Goal: Task Accomplishment & Management: Complete application form

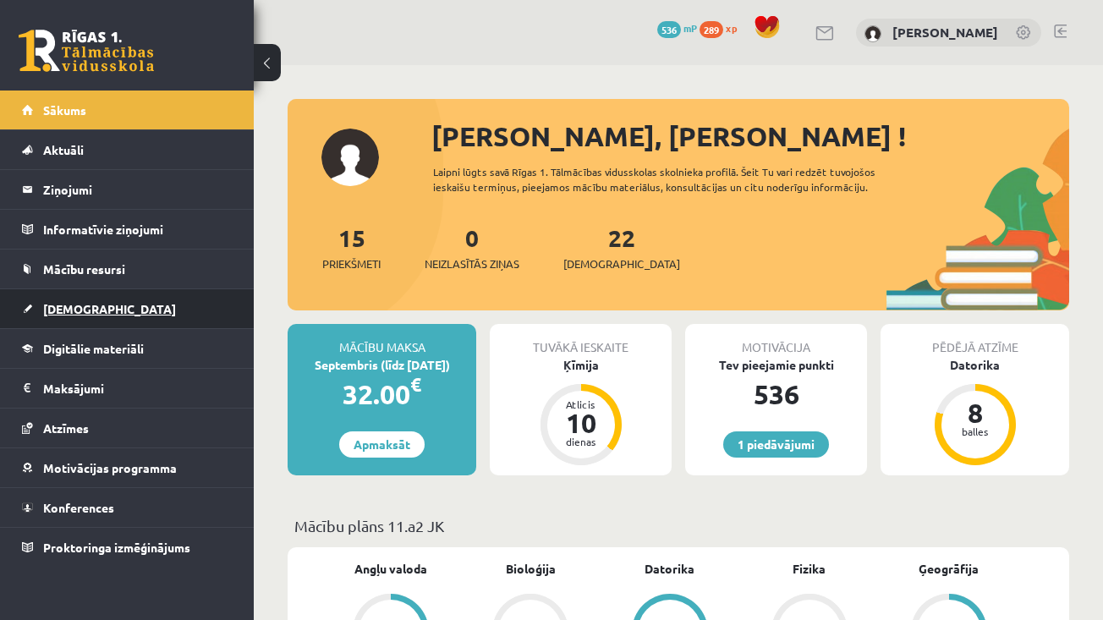
click at [100, 307] on link "[DEMOGRAPHIC_DATA]" at bounding box center [127, 308] width 211 height 39
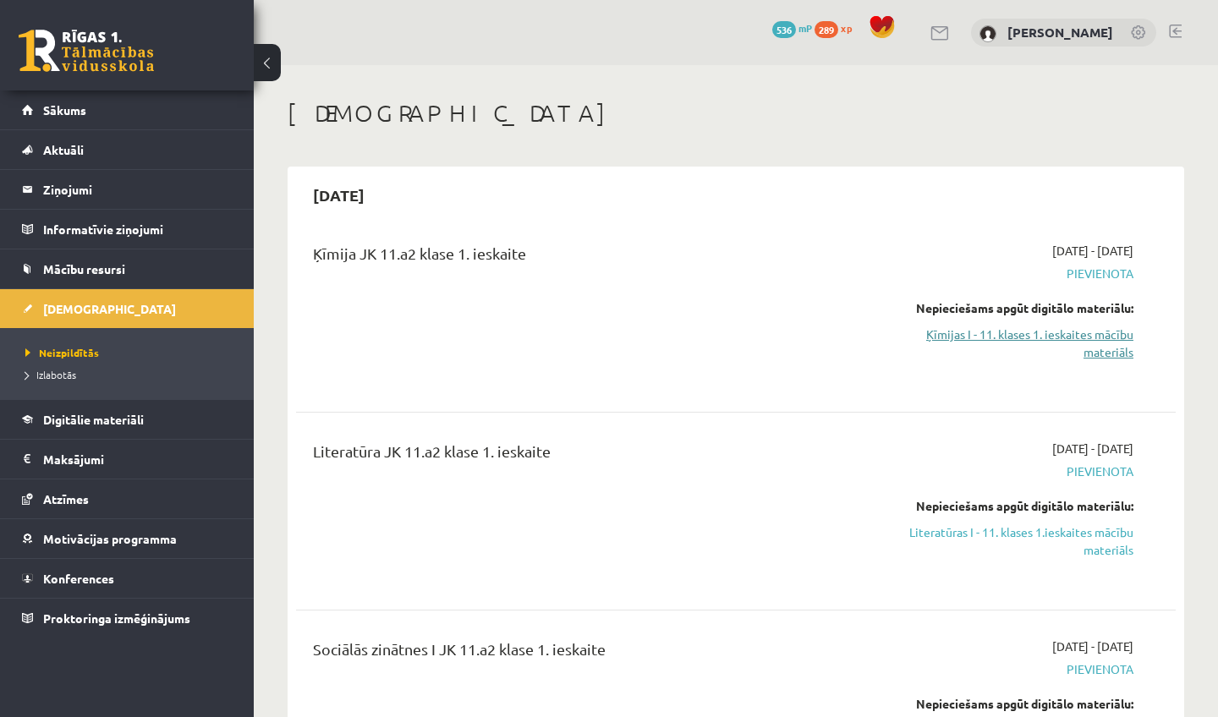
click at [1060, 335] on link "Ķīmijas I - 11. klases 1. ieskaites mācību materiāls" at bounding box center [1005, 344] width 256 height 36
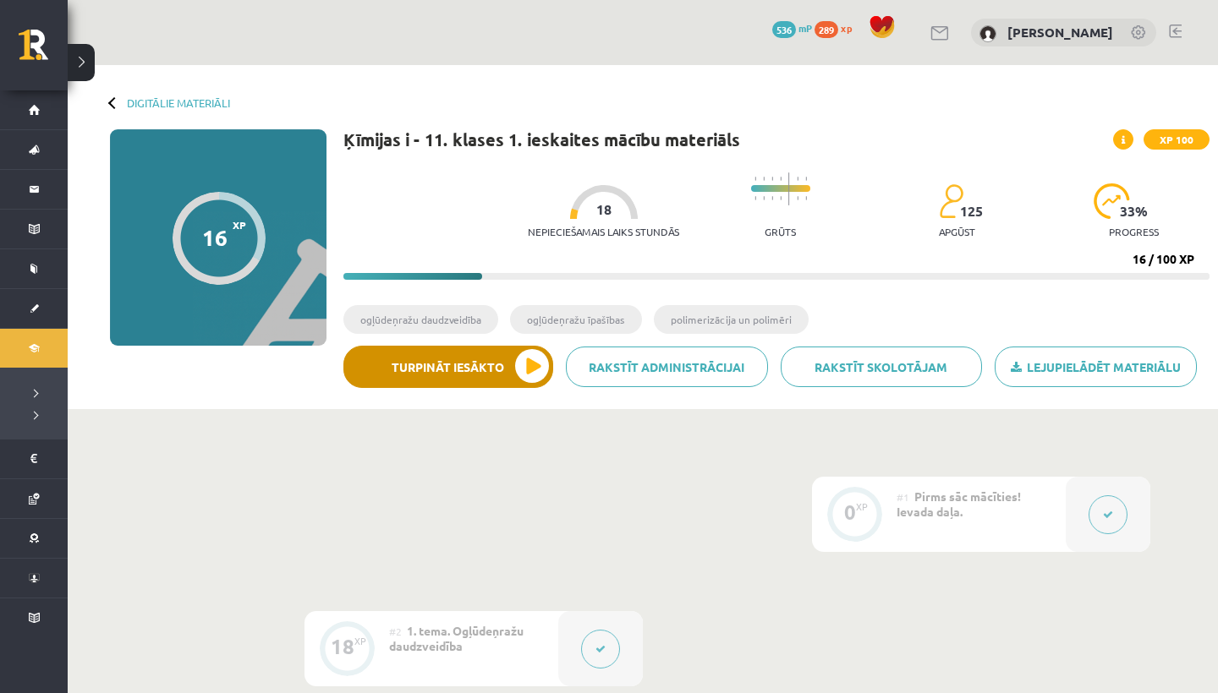
click at [518, 378] on button "Turpināt iesākto" at bounding box center [448, 367] width 210 height 42
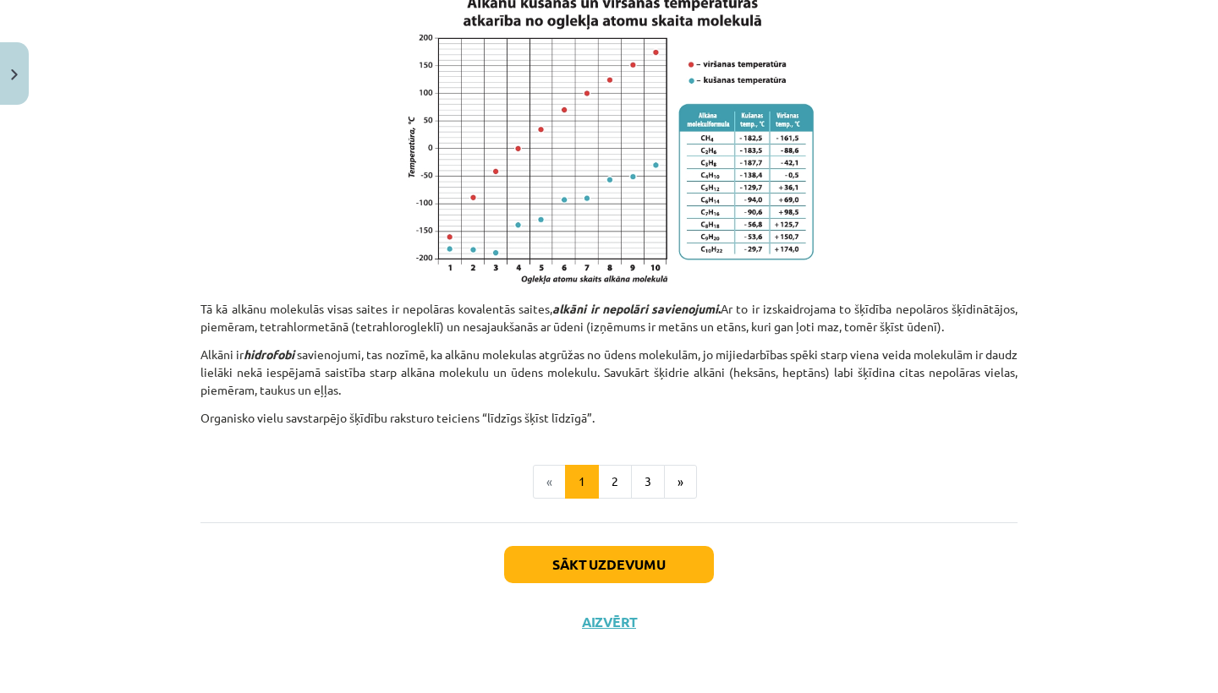
scroll to position [1049, 0]
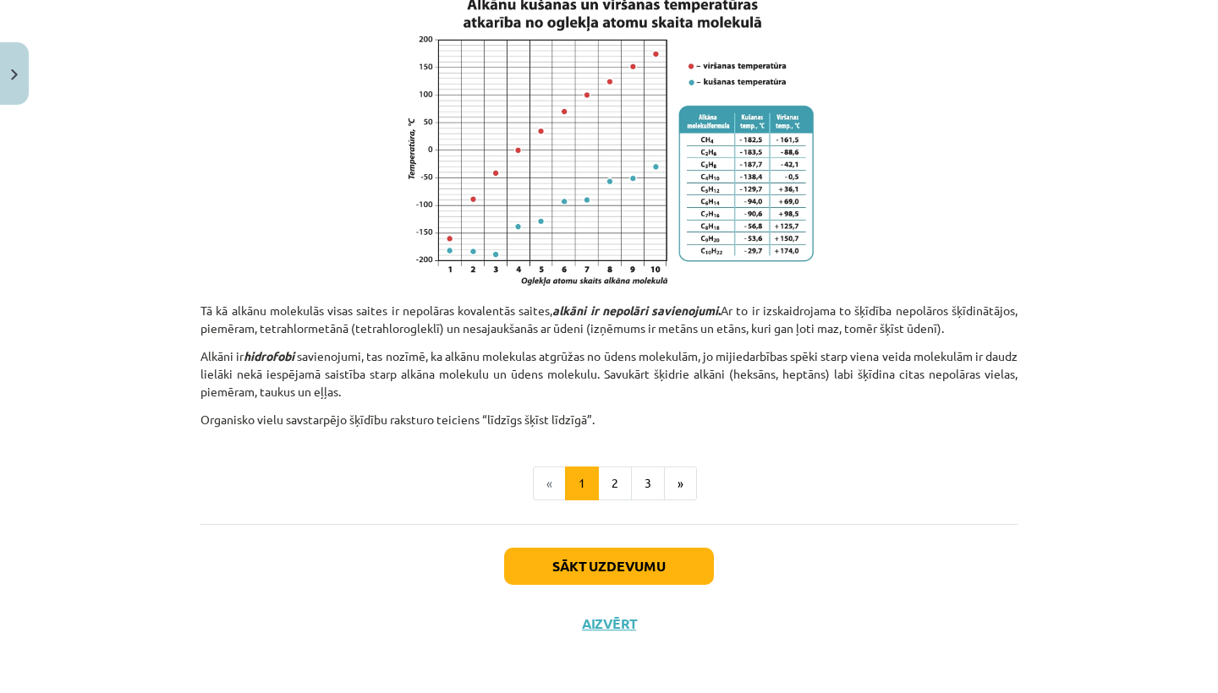
click at [621, 566] on button "Sākt uzdevumu" at bounding box center [609, 566] width 210 height 37
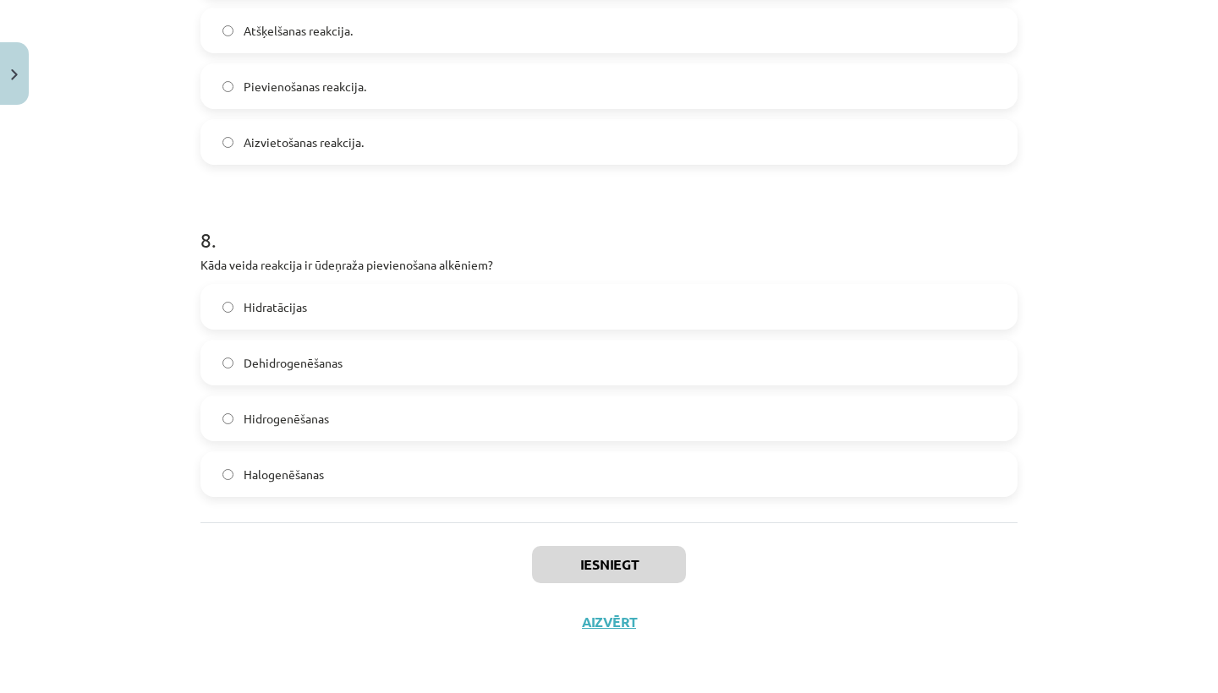
scroll to position [87, 0]
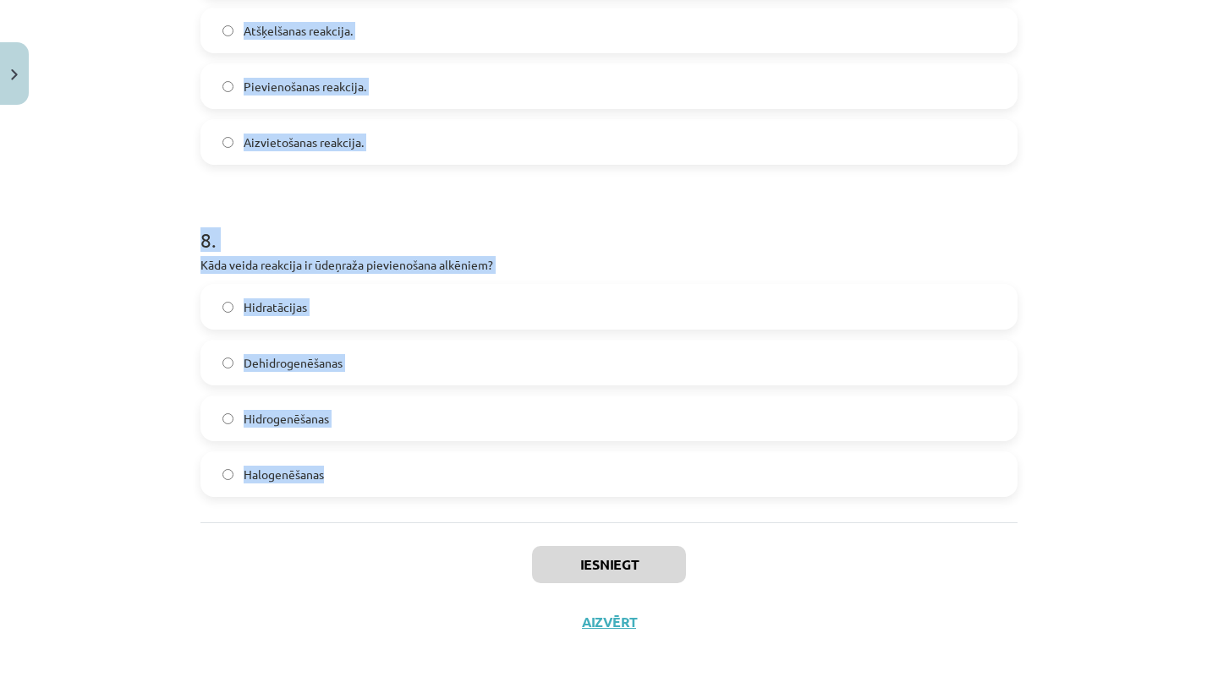
drag, startPoint x: 200, startPoint y: 255, endPoint x: 440, endPoint y: 484, distance: 330.8
copy form "1 . Kura no šīm reakcijām raksturo ogļūdeņražu degšanu? C₂H₂ + 5/2 O₂ → 2CO₂ + …"
click at [157, 308] on div "Mācību tēma: Ķīmijas i - 11. klases 1. ieskaites mācību materiāls #3 2. tema. O…" at bounding box center [609, 346] width 1218 height 693
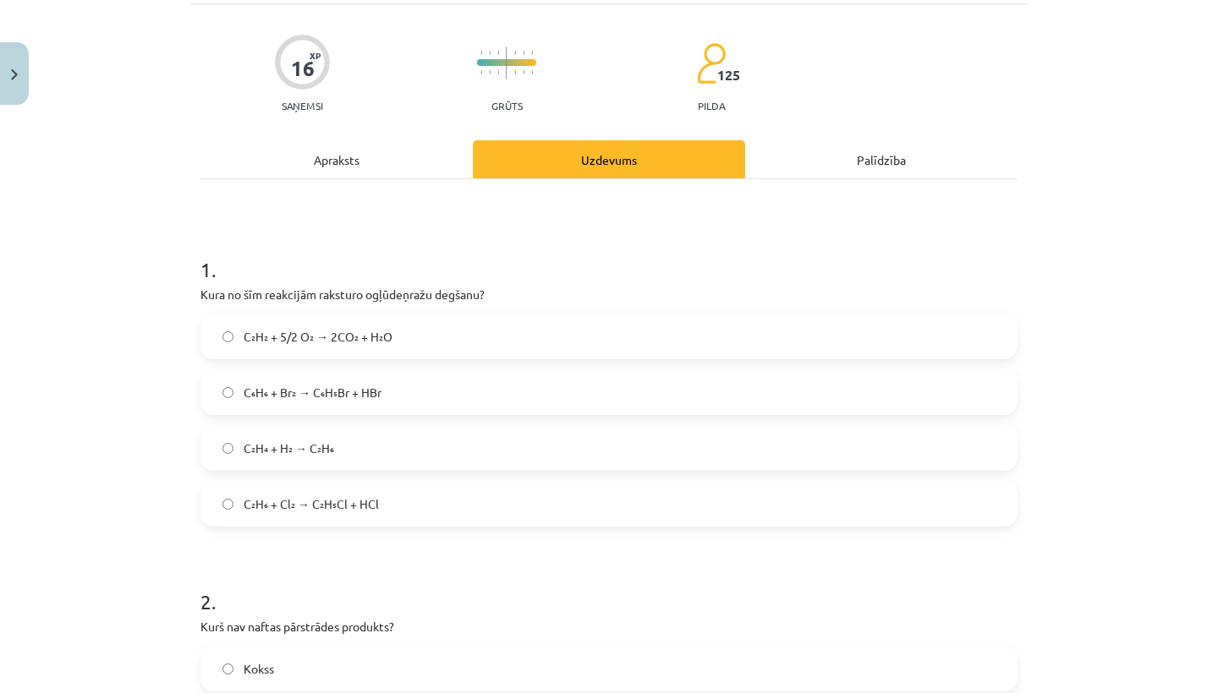
scroll to position [125, 0]
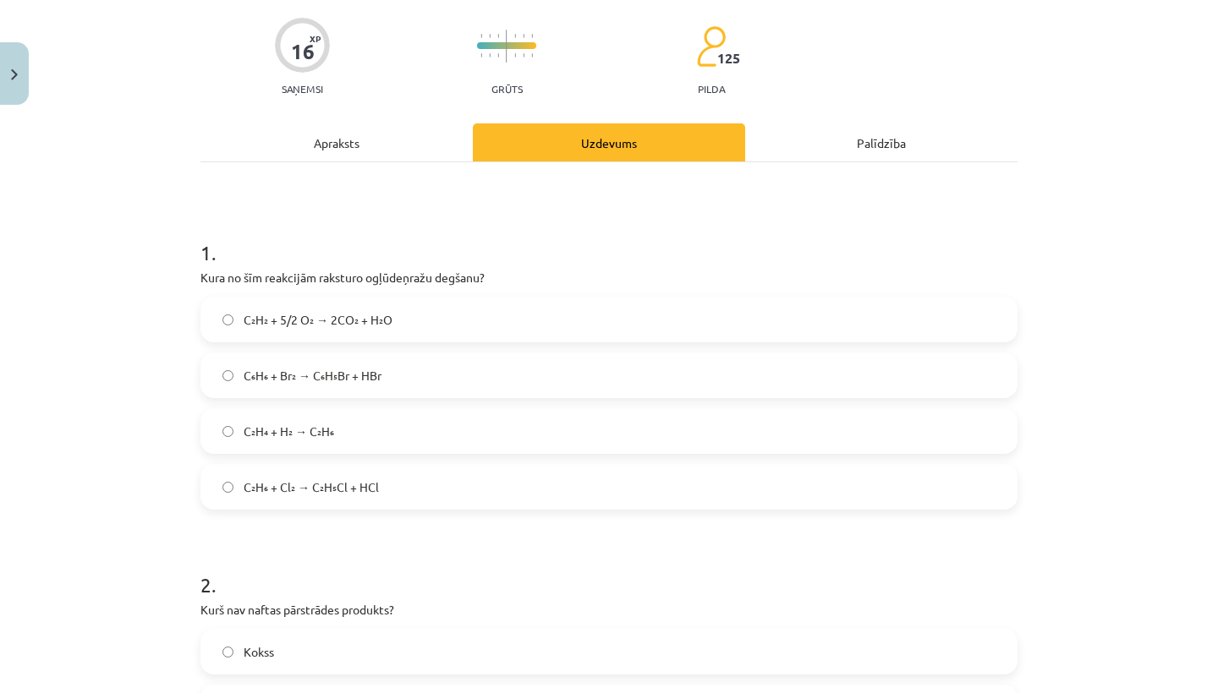
click at [359, 313] on span "C₂H₂ + 5/2 O₂ → 2CO₂ + H₂O" at bounding box center [318, 320] width 149 height 18
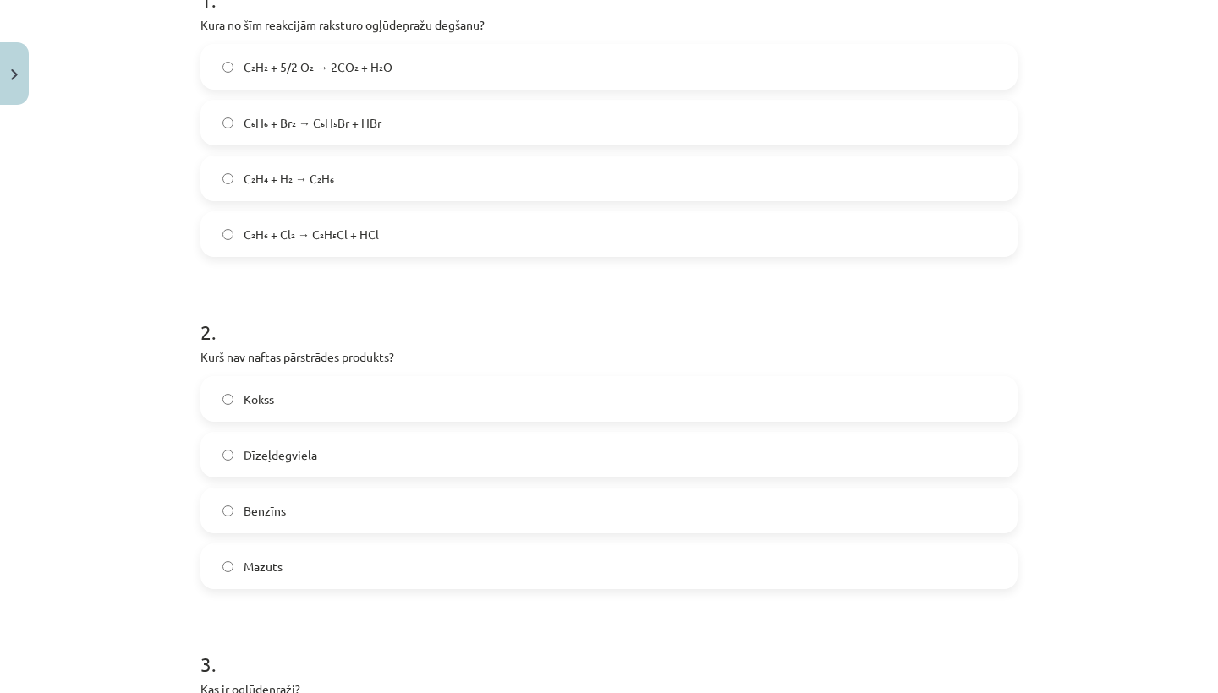
scroll to position [384, 0]
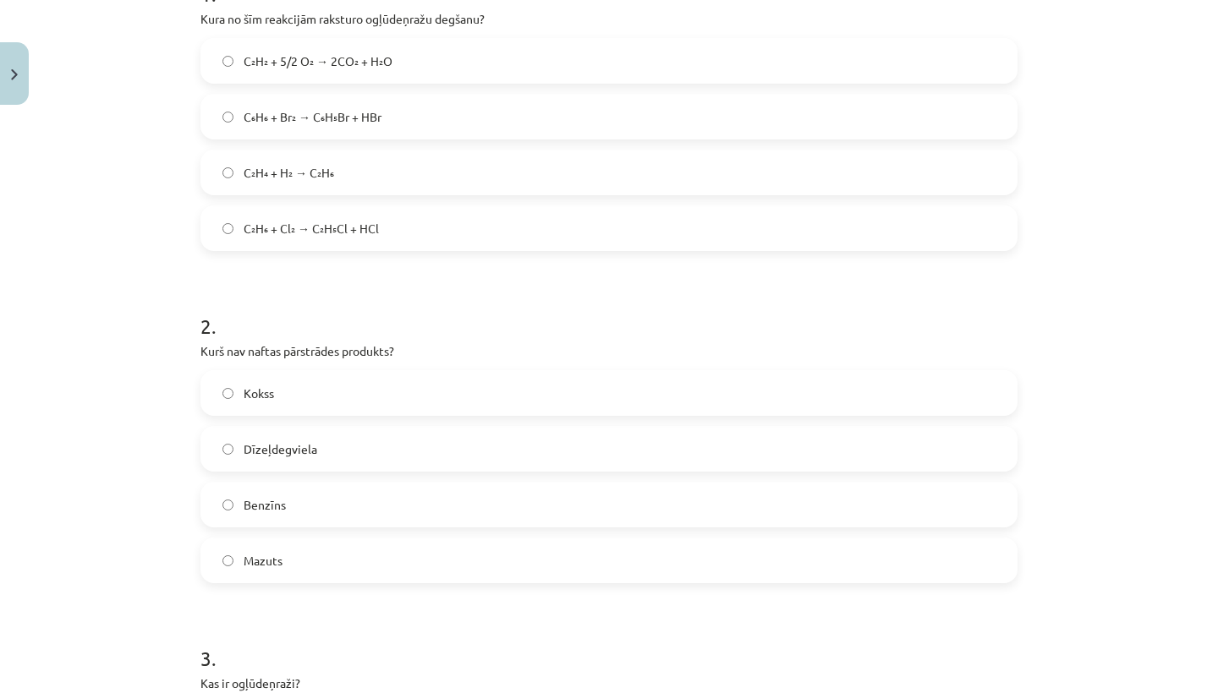
click at [334, 381] on label "Kokss" at bounding box center [609, 393] width 814 height 42
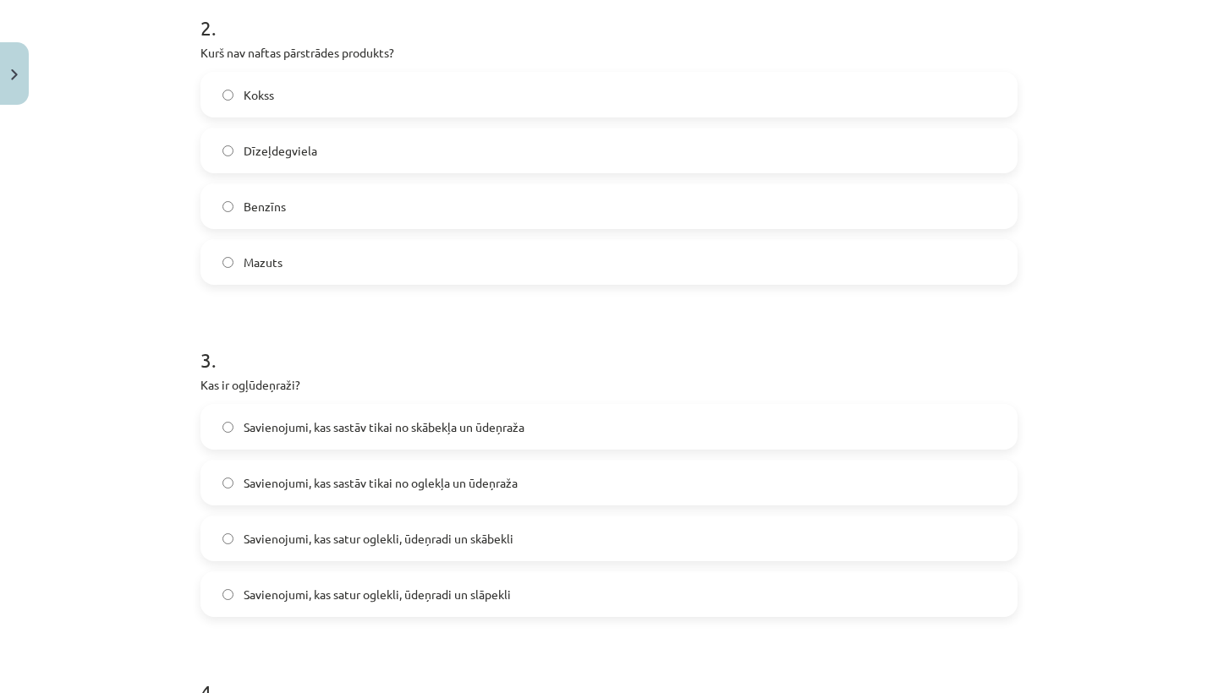
scroll to position [687, 0]
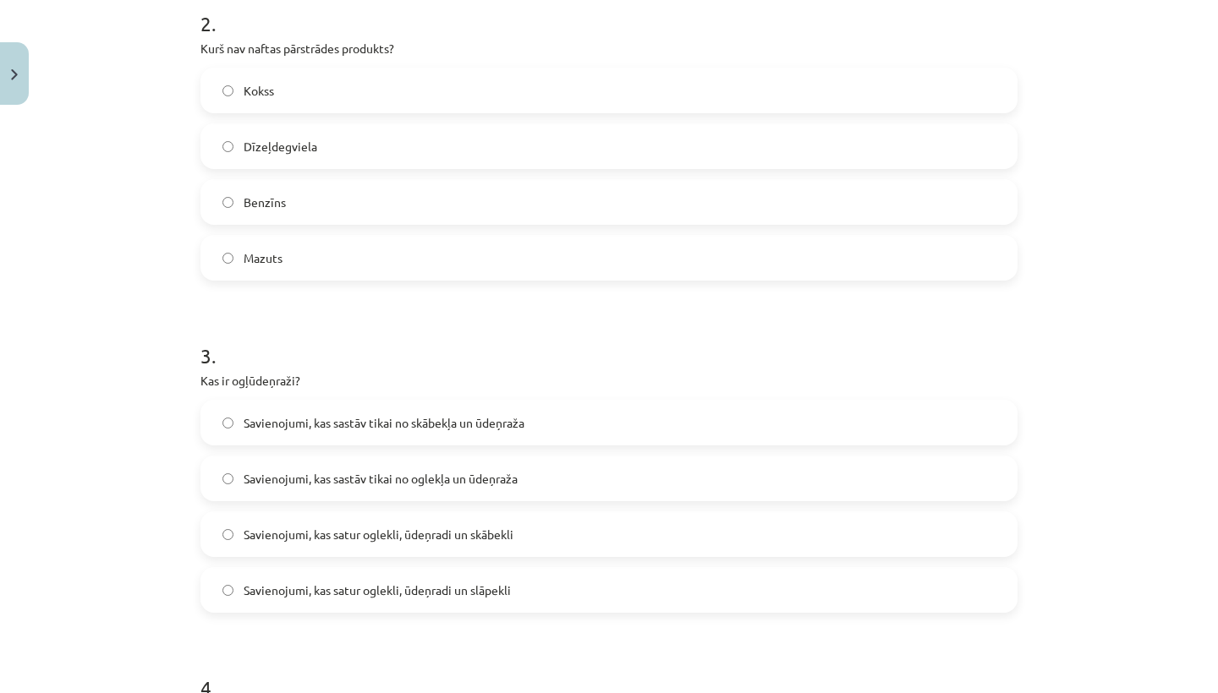
click at [491, 544] on label "Savienojumi, kas satur oglekli, ūdeņradi un skābekli" at bounding box center [609, 534] width 814 height 42
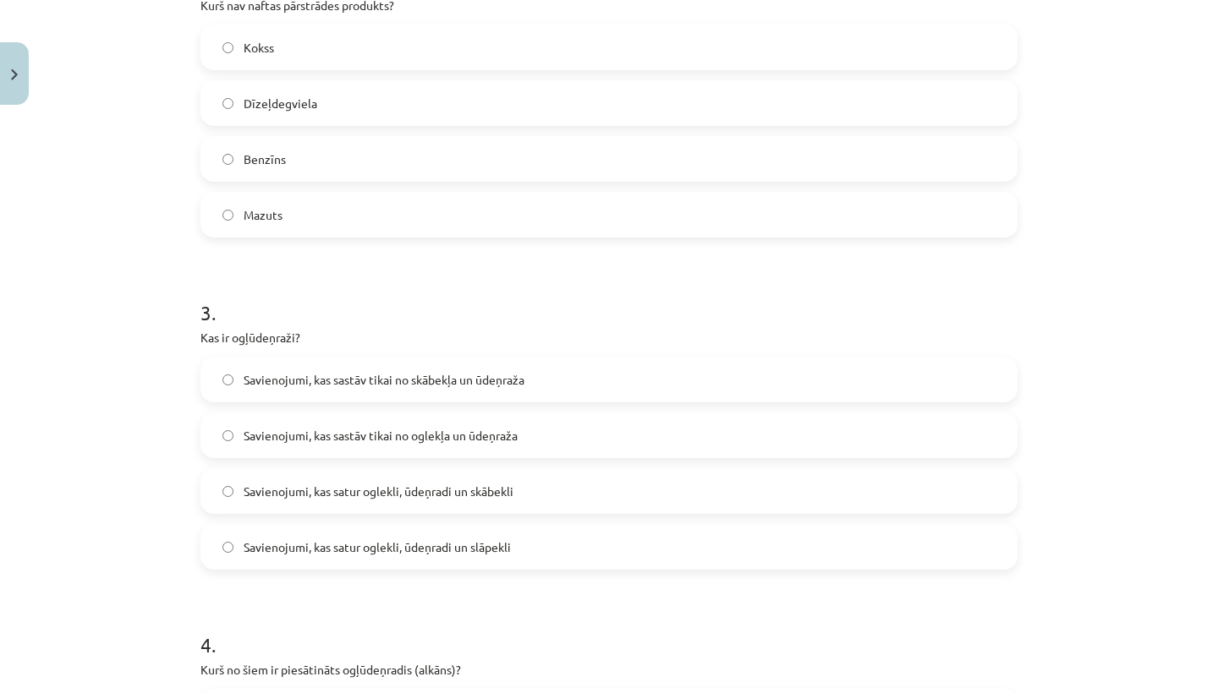
click at [531, 440] on label "Savienojumi, kas sastāv tikai no oglekļa un ūdeņraža" at bounding box center [609, 435] width 814 height 42
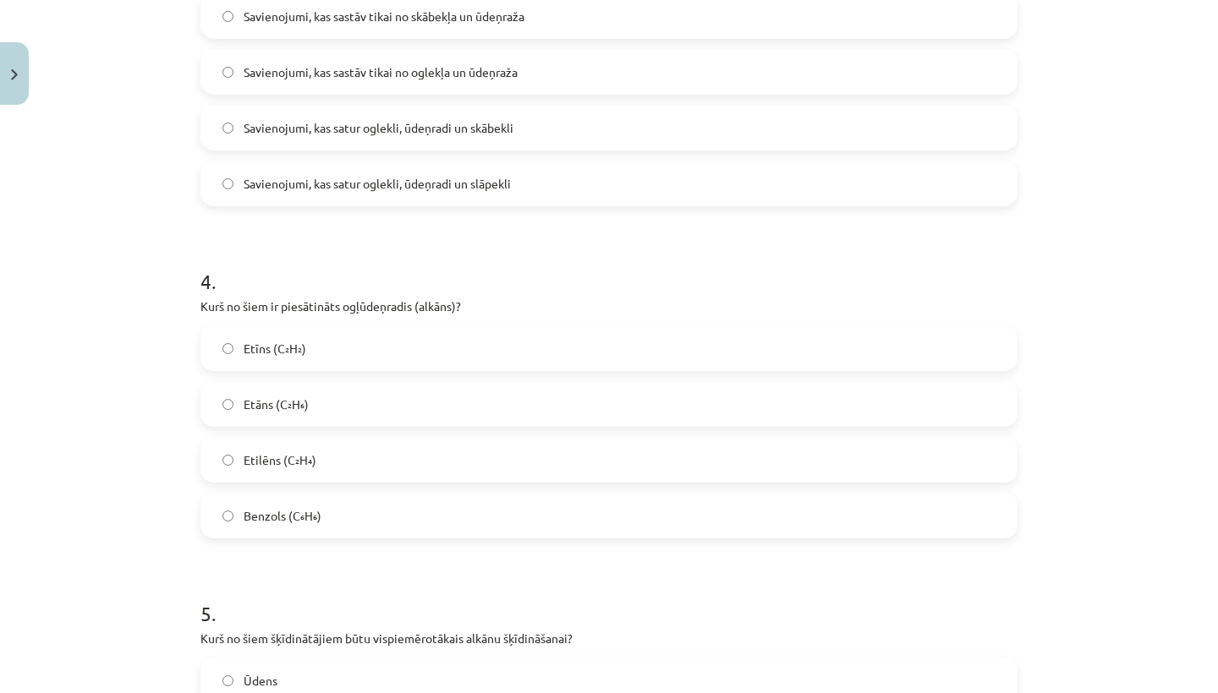
scroll to position [1132, 0]
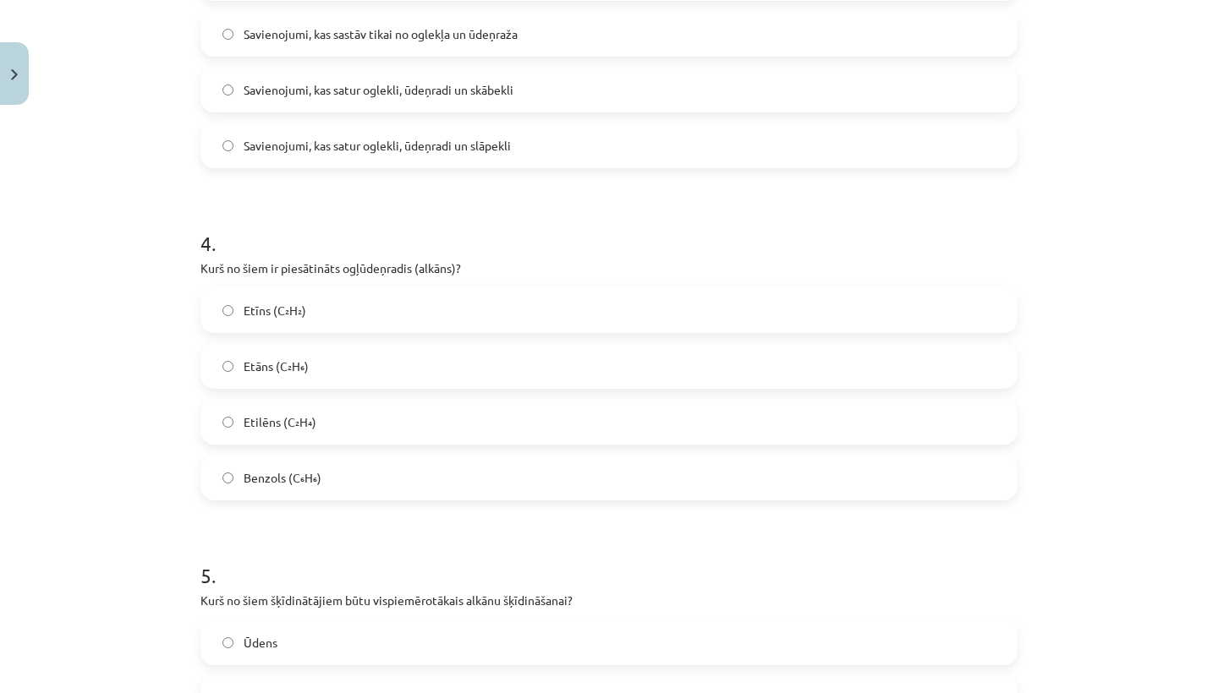
click at [377, 360] on label "Etāns (C₂H₆)" at bounding box center [609, 366] width 814 height 42
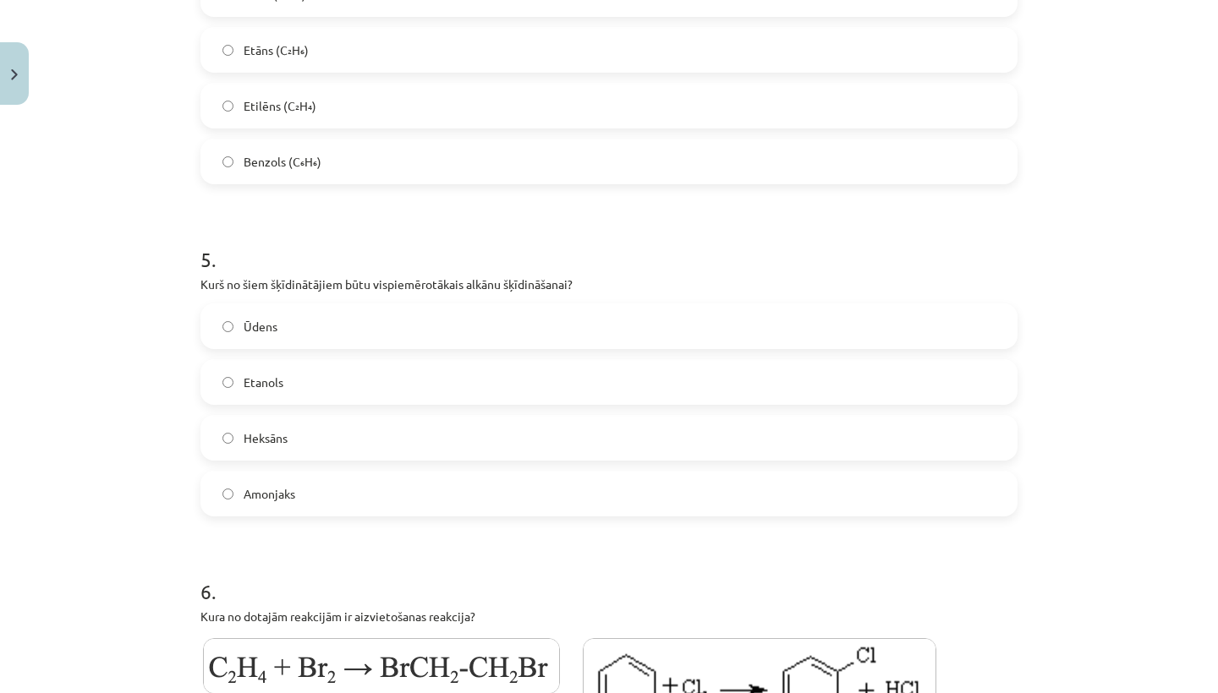
scroll to position [1457, 0]
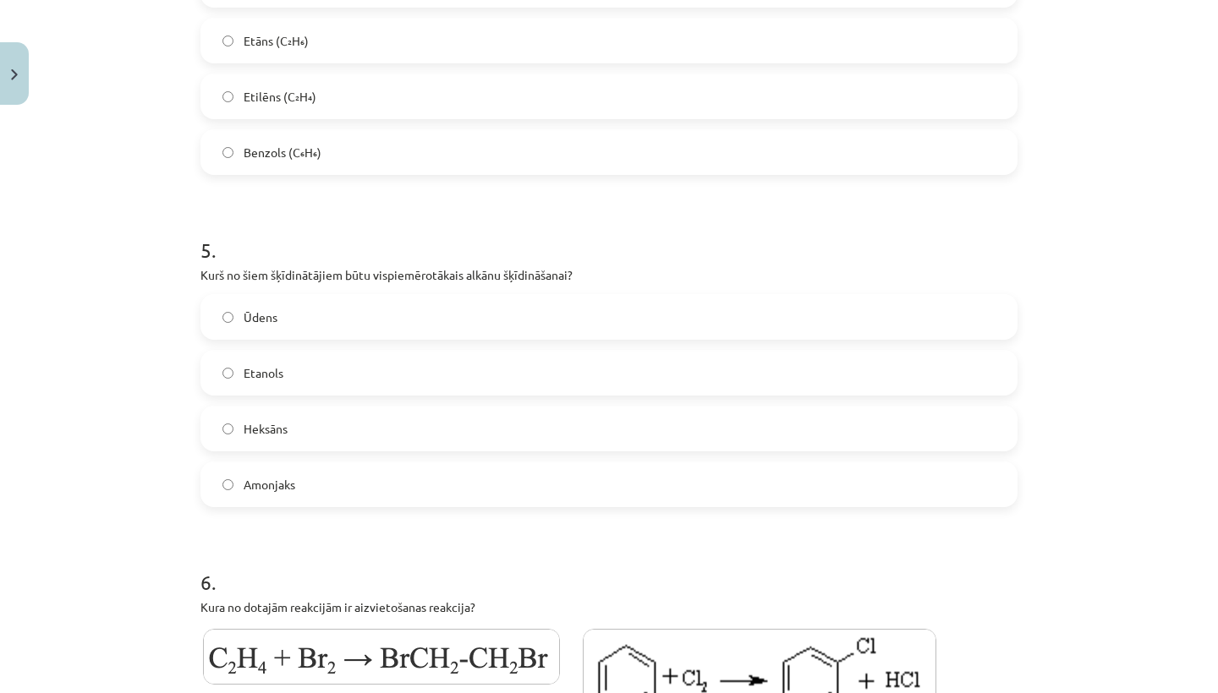
click at [341, 431] on label "Heksāns" at bounding box center [609, 429] width 814 height 42
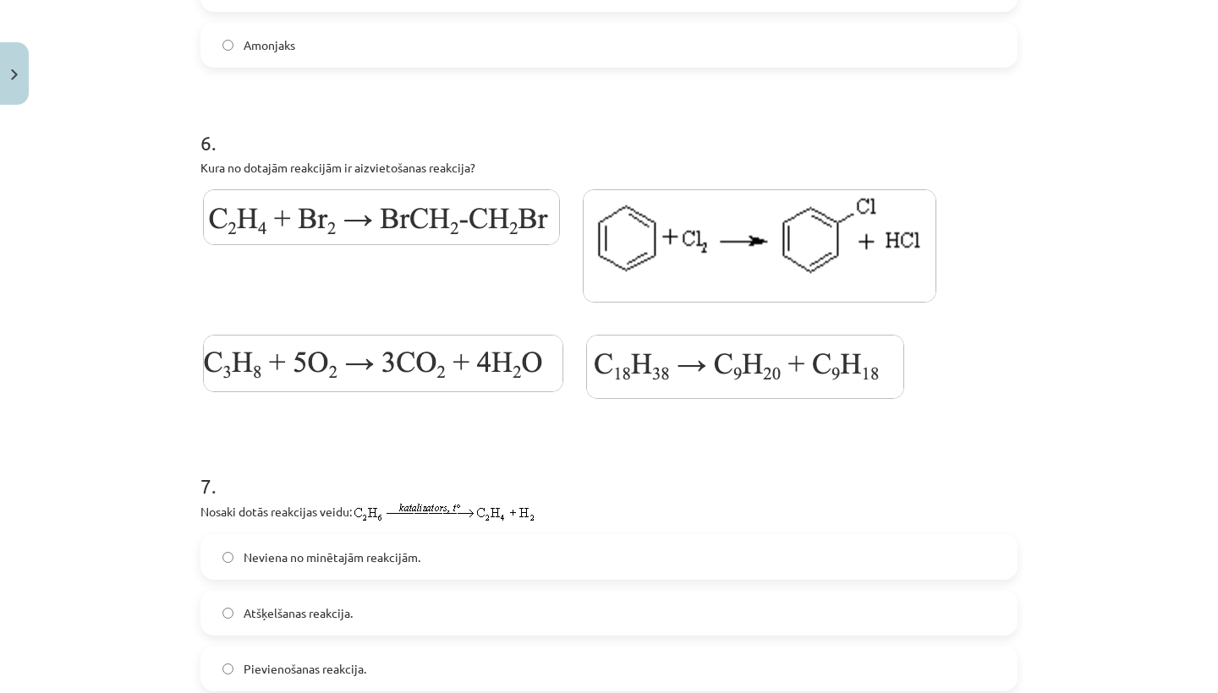
scroll to position [1915, 0]
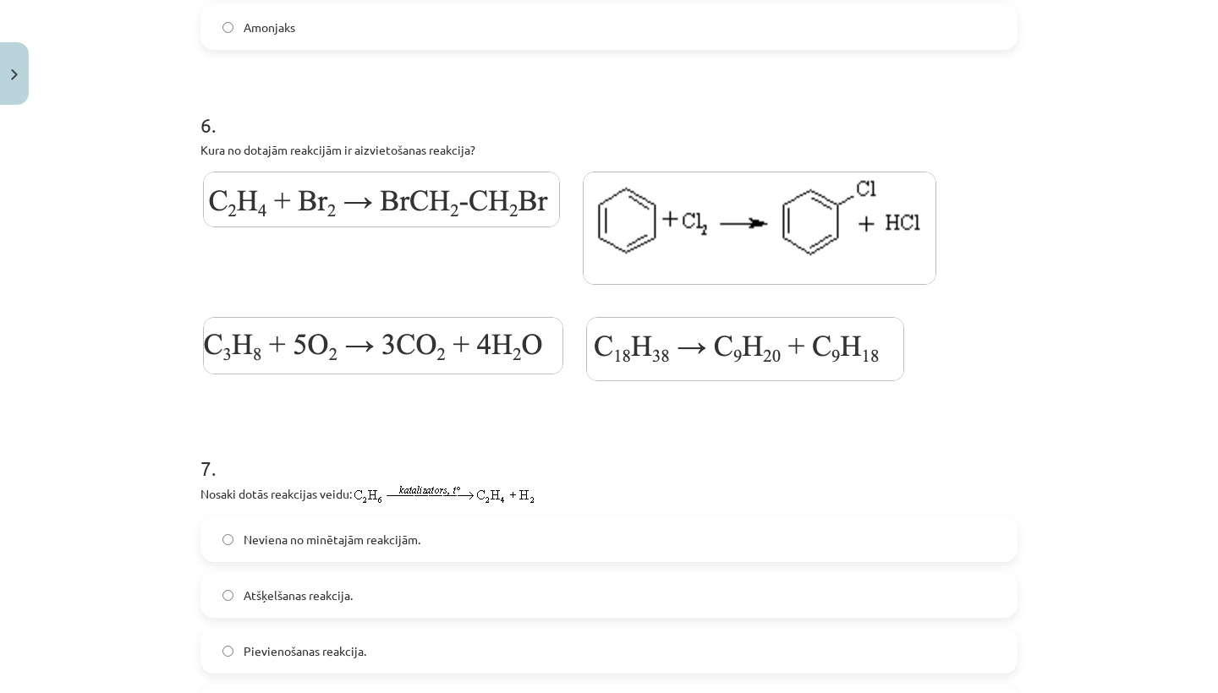
click at [452, 194] on img at bounding box center [381, 200] width 357 height 56
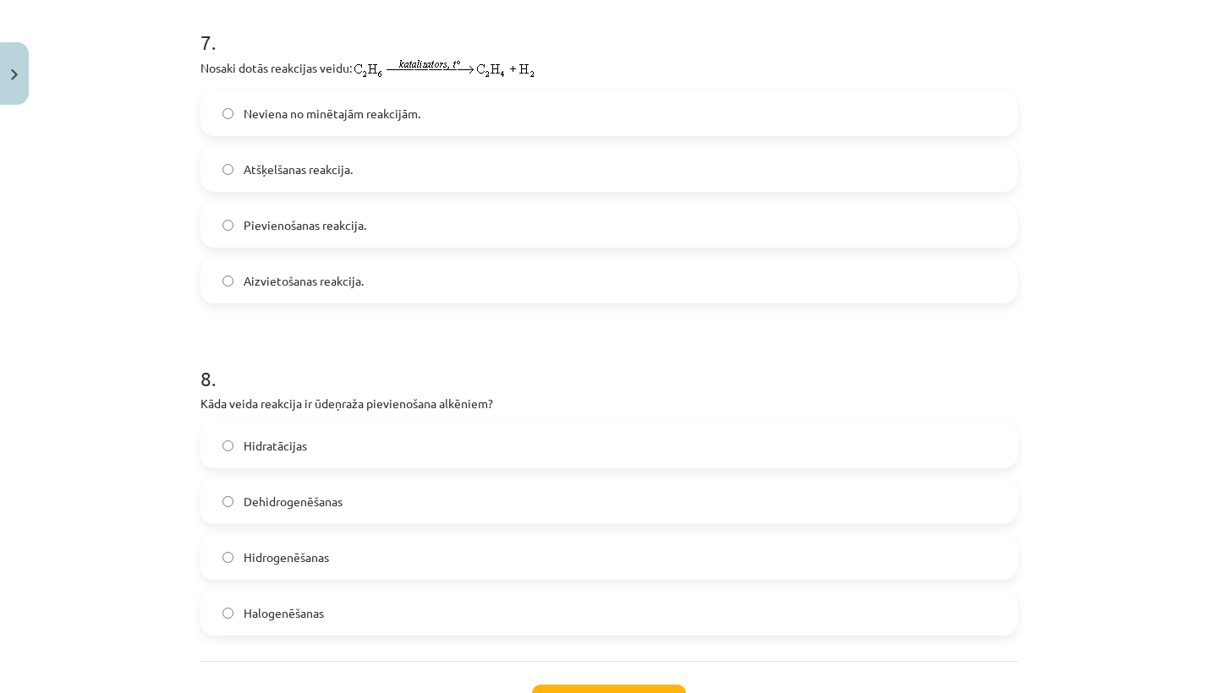
scroll to position [2331, 0]
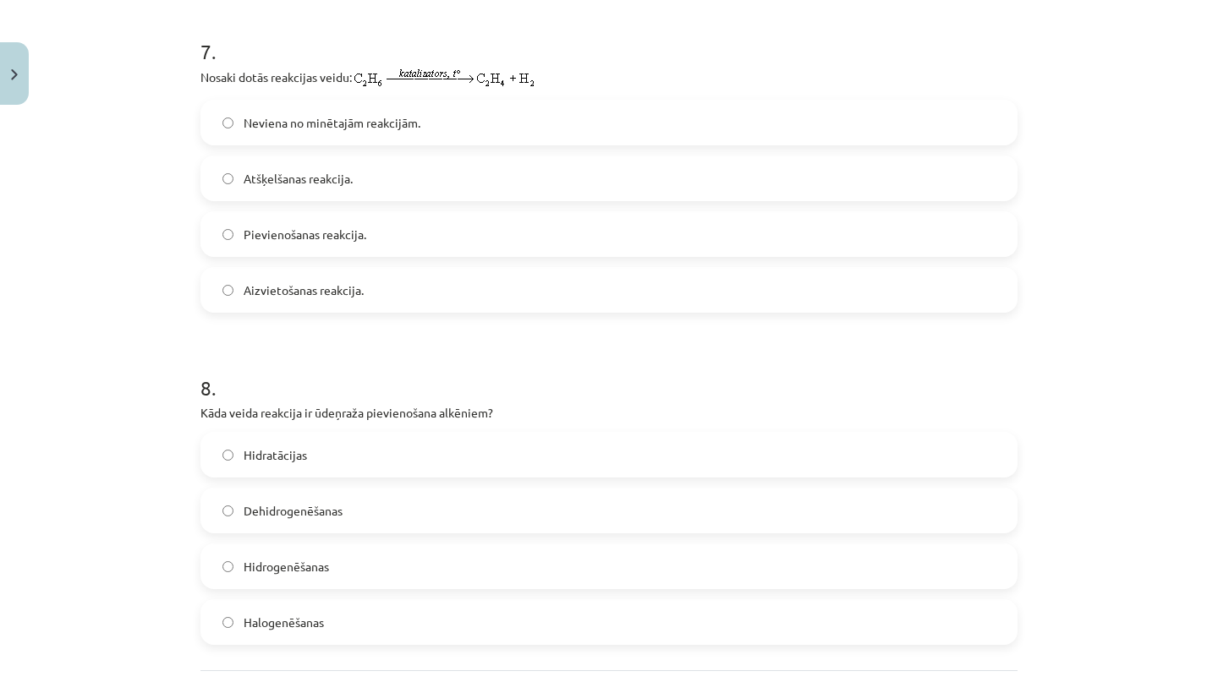
click at [377, 238] on label "Pievienošanas reakcija." at bounding box center [609, 234] width 814 height 42
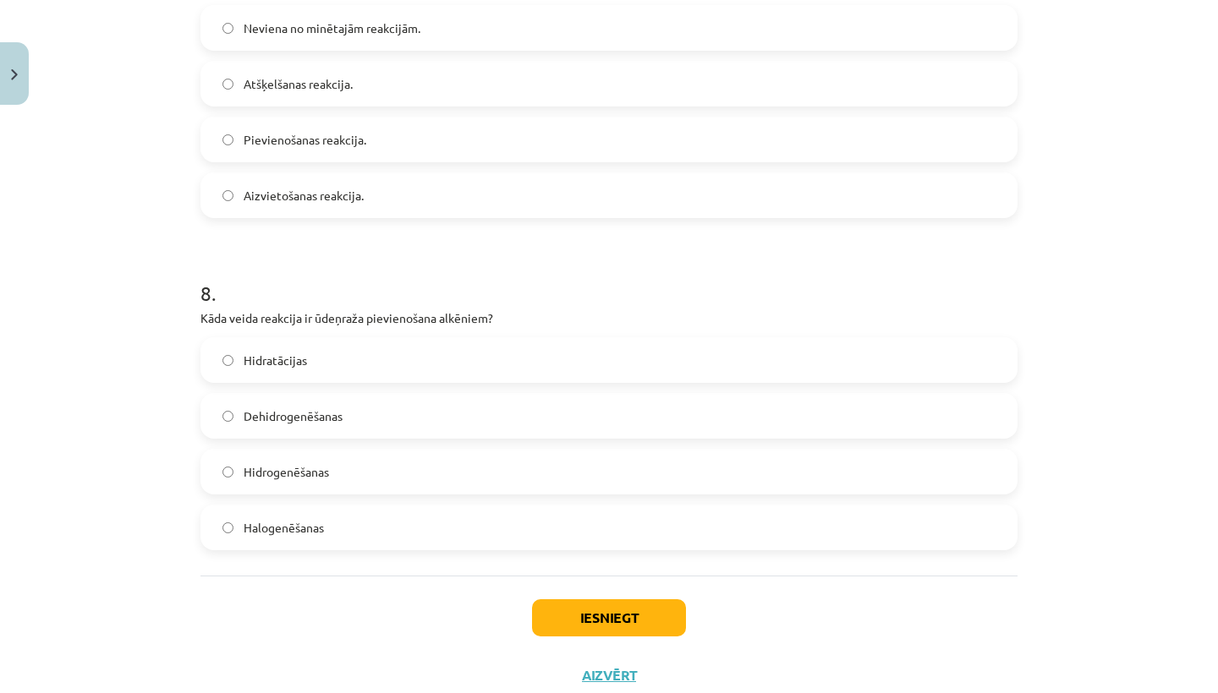
scroll to position [2427, 0]
click at [364, 478] on label "Hidrogenēšanas" at bounding box center [609, 471] width 814 height 42
click at [568, 621] on button "Iesniegt" at bounding box center [609, 617] width 154 height 37
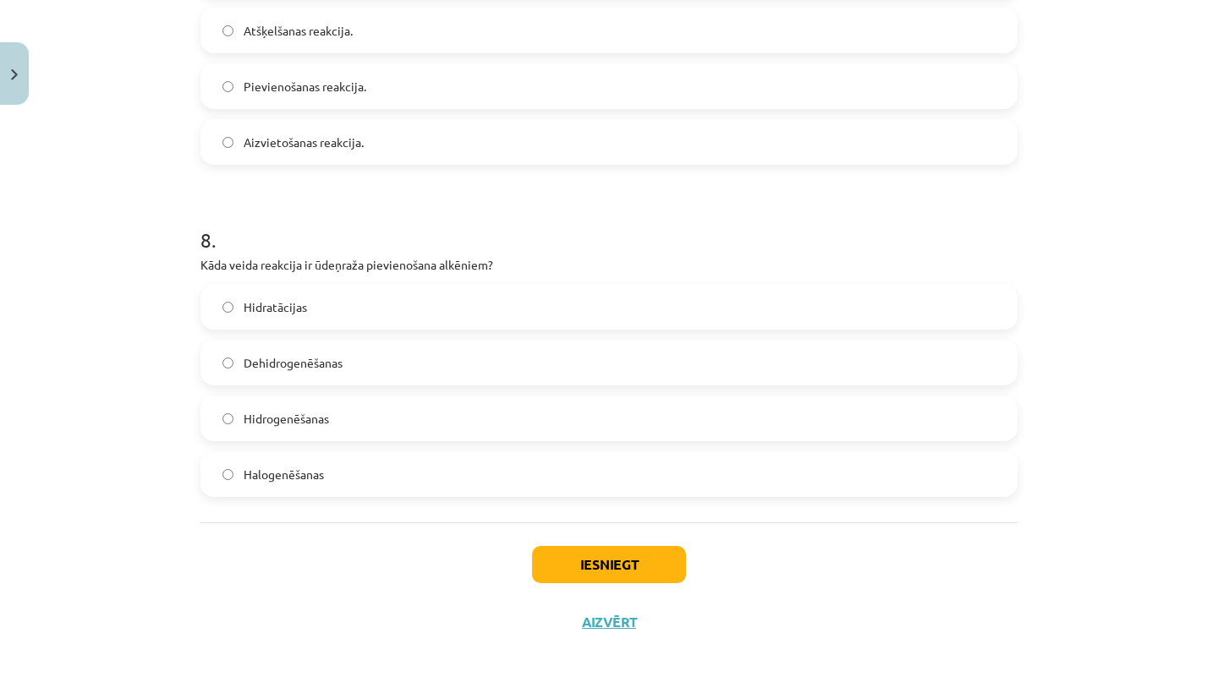
click at [560, 566] on button "Iesniegt" at bounding box center [609, 564] width 154 height 37
click at [604, 568] on button "Iesniegt" at bounding box center [609, 564] width 154 height 37
click at [604, 567] on button "Iesniegt" at bounding box center [609, 564] width 154 height 37
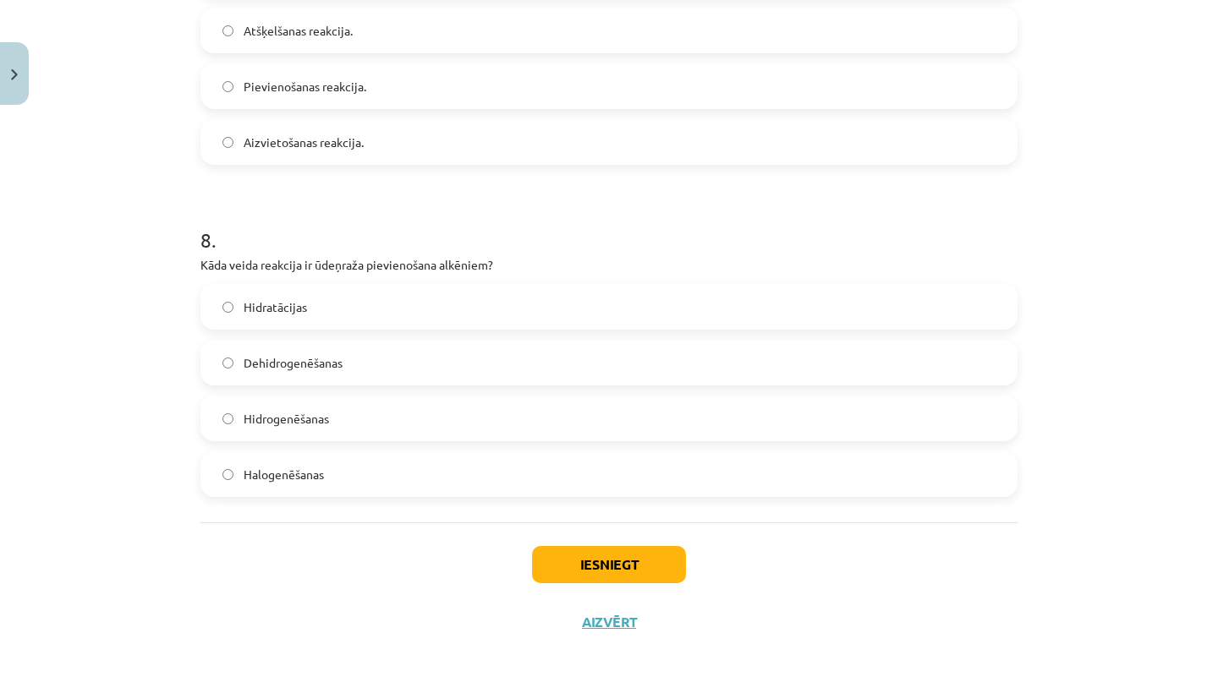
click at [604, 567] on button "Iesniegt" at bounding box center [609, 564] width 154 height 37
click at [604, 566] on button "Iesniegt" at bounding box center [609, 564] width 154 height 37
click at [604, 564] on button "Iesniegt" at bounding box center [609, 564] width 154 height 37
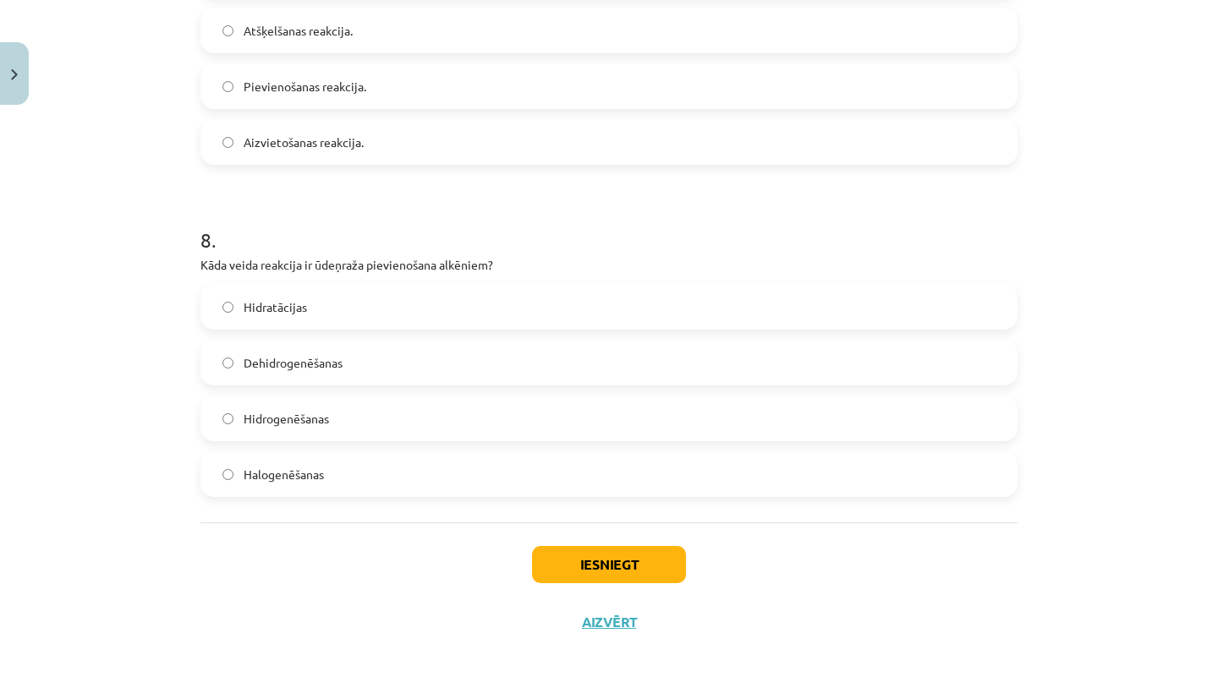
click at [602, 559] on button "Iesniegt" at bounding box center [609, 564] width 154 height 37
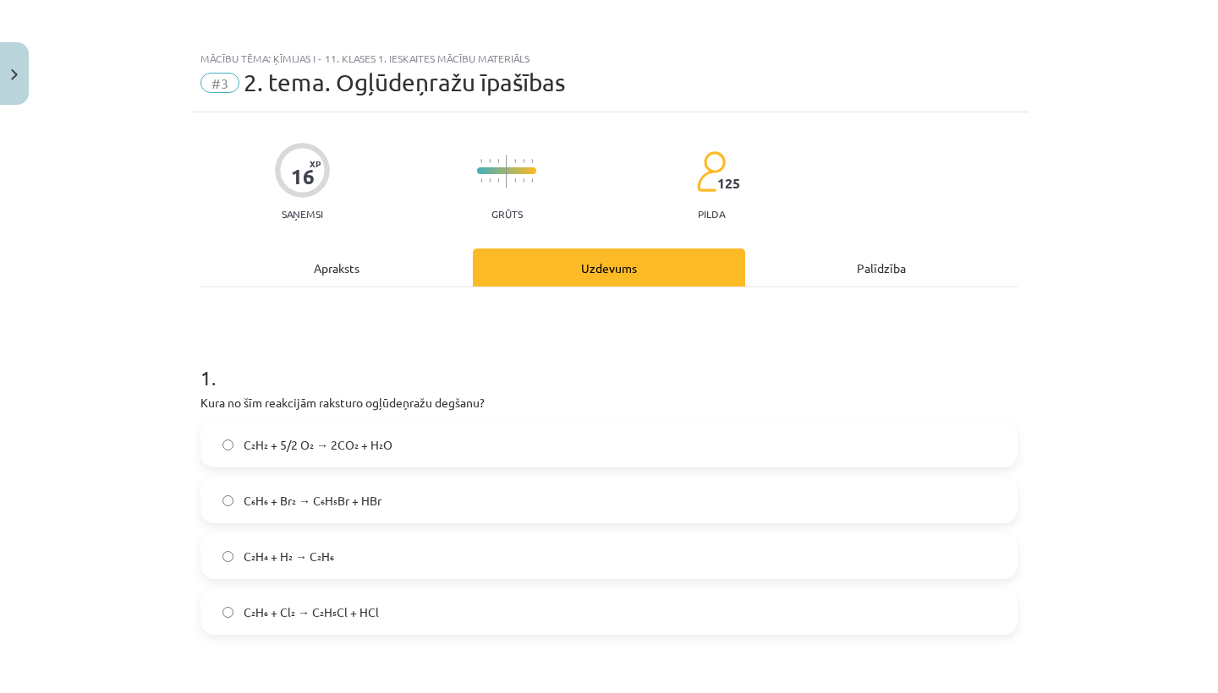
scroll to position [0, 0]
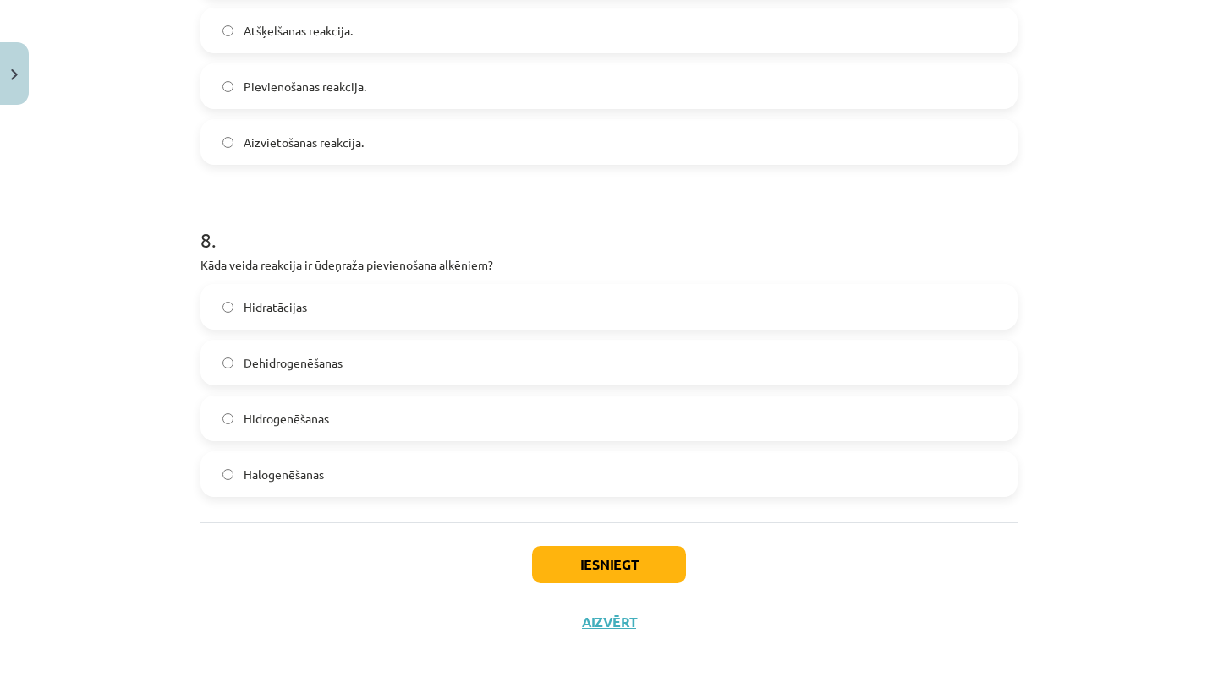
click at [604, 558] on button "Iesniegt" at bounding box center [609, 564] width 154 height 37
click at [606, 568] on button "Iesniegt" at bounding box center [609, 564] width 154 height 37
click at [606, 567] on button "Iesniegt" at bounding box center [609, 564] width 154 height 37
click at [605, 563] on button "Iesniegt" at bounding box center [609, 564] width 154 height 37
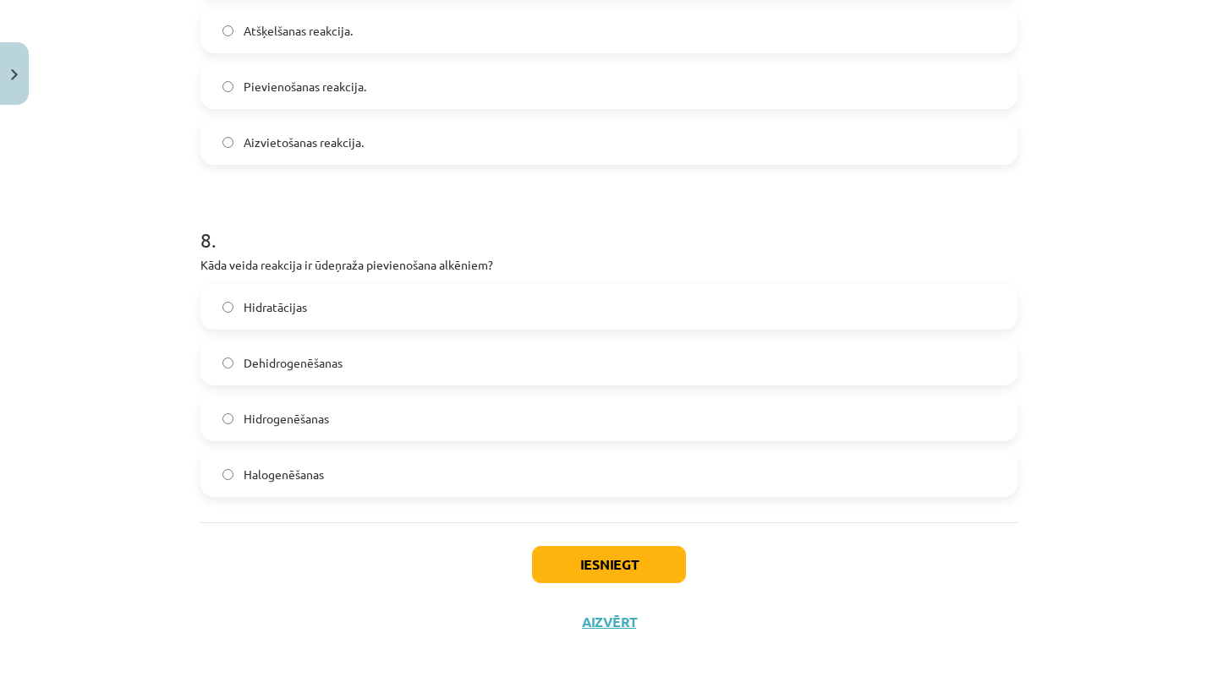
click at [605, 559] on button "Iesniegt" at bounding box center [609, 564] width 154 height 37
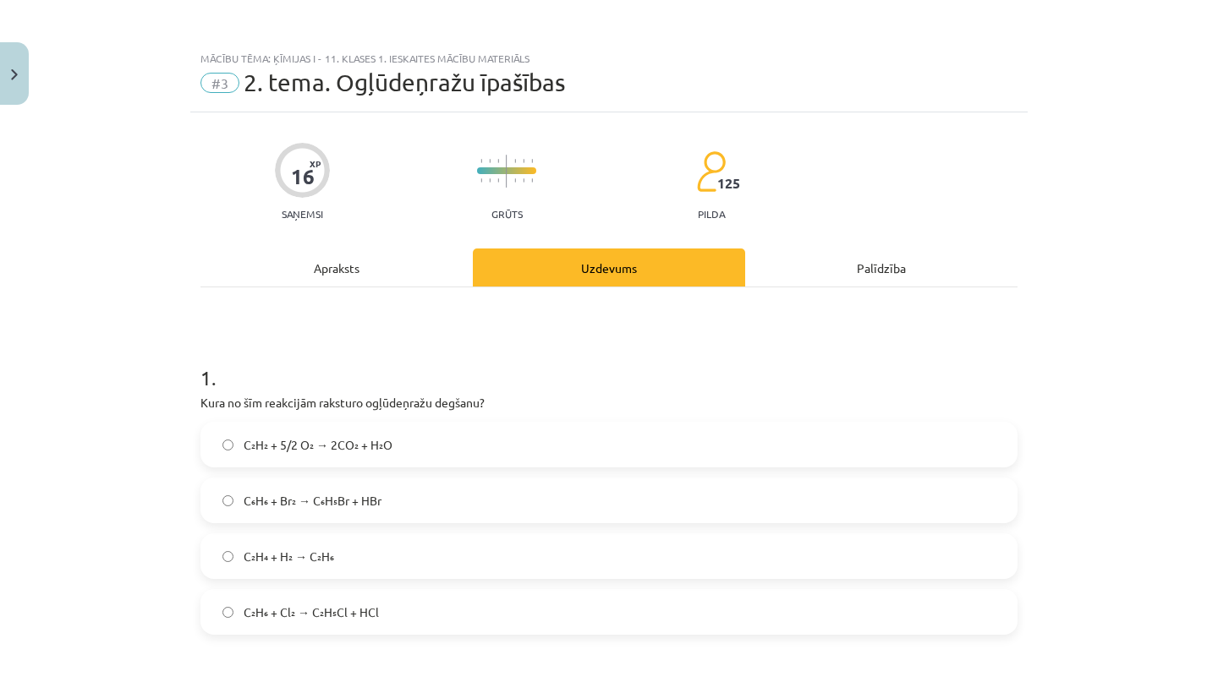
scroll to position [0, 0]
click at [889, 266] on div "Palīdzība" at bounding box center [881, 268] width 272 height 38
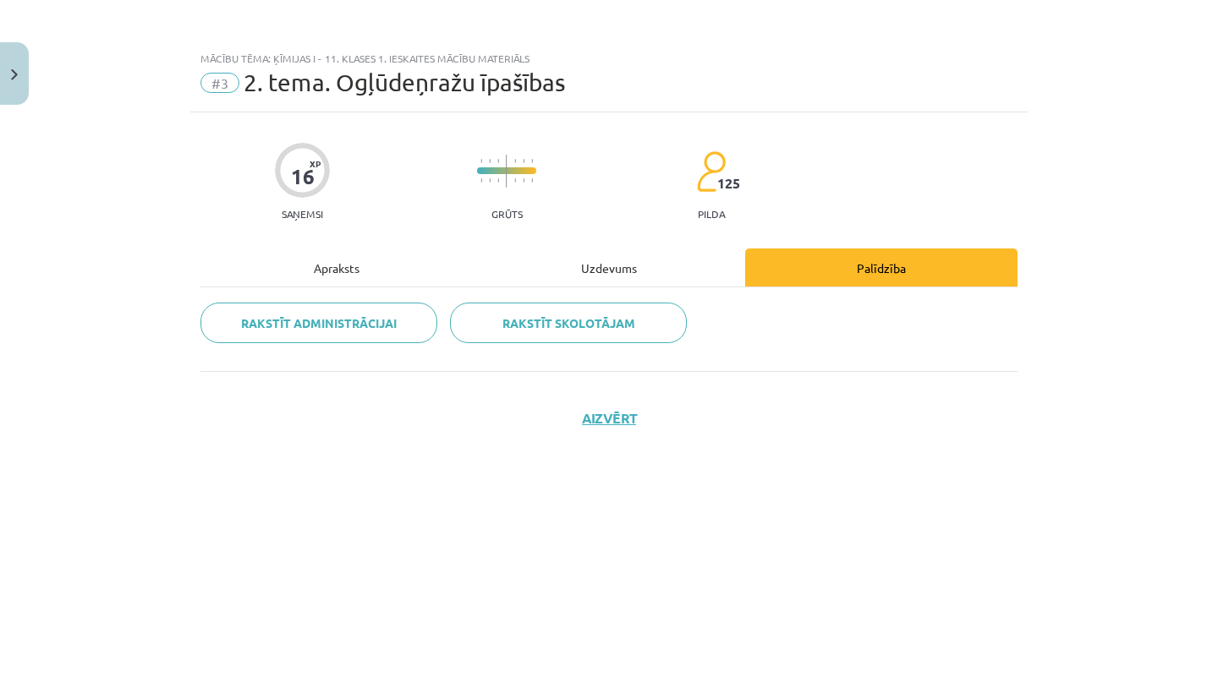
click at [574, 263] on div "Uzdevums" at bounding box center [609, 268] width 272 height 38
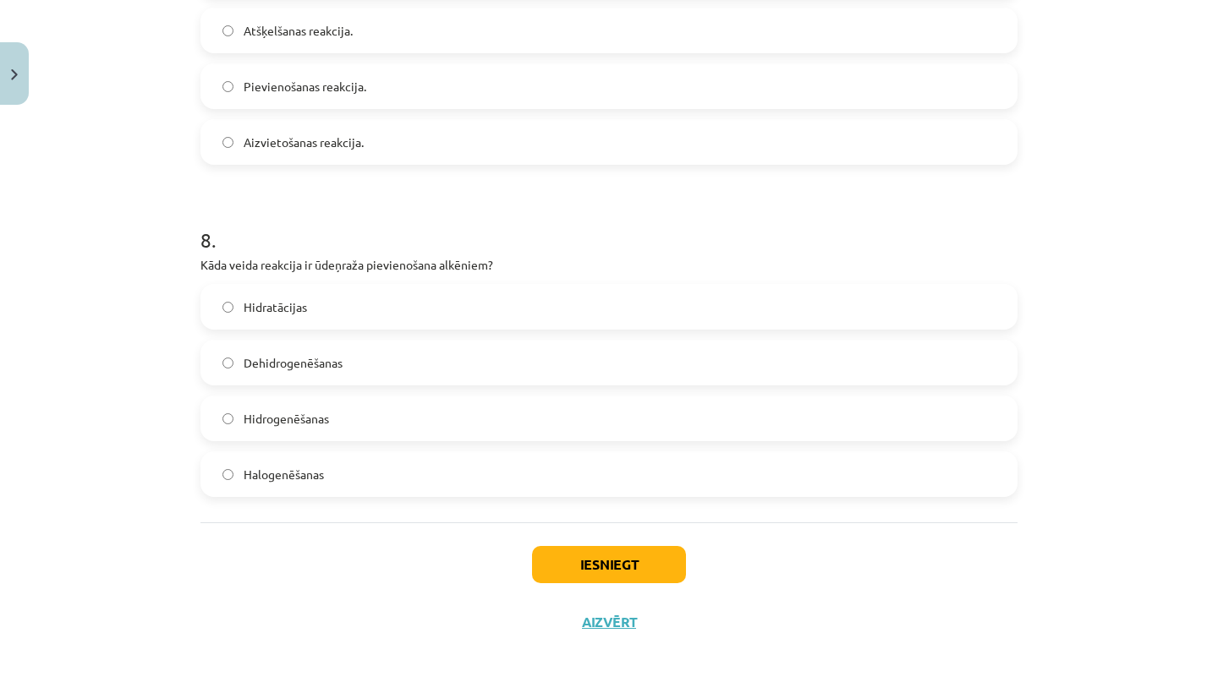
scroll to position [2484, 0]
click at [584, 556] on button "Iesniegt" at bounding box center [609, 564] width 154 height 37
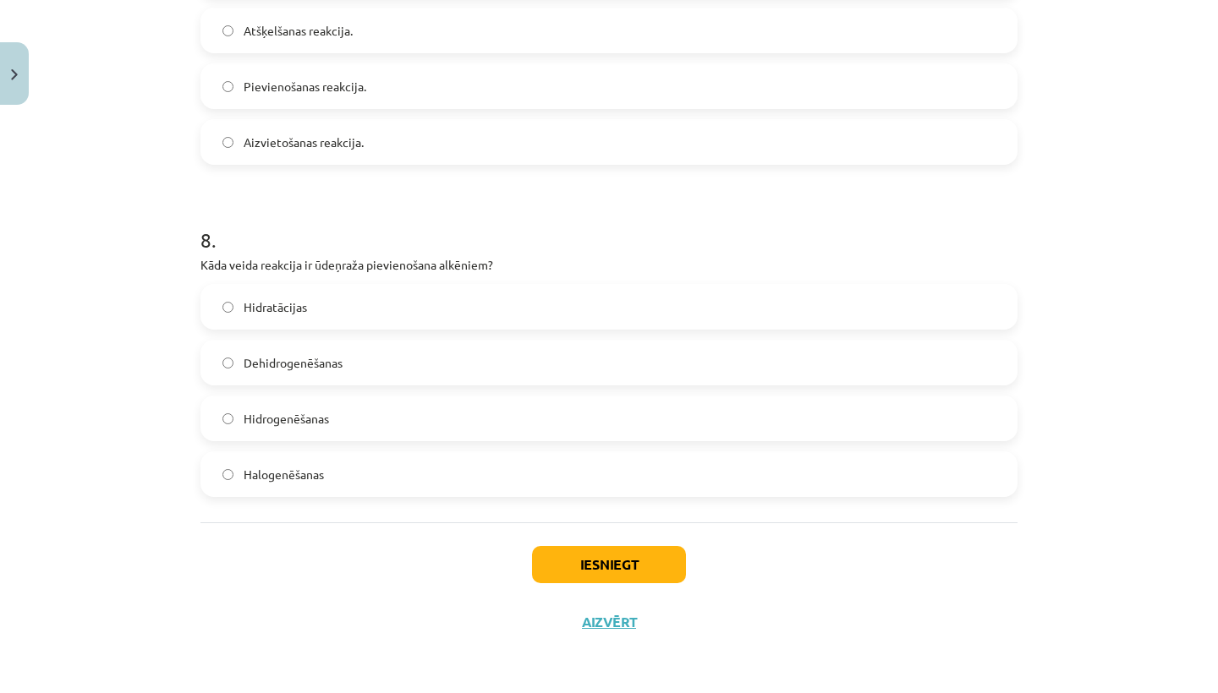
click at [584, 556] on button "Iesniegt" at bounding box center [609, 564] width 154 height 37
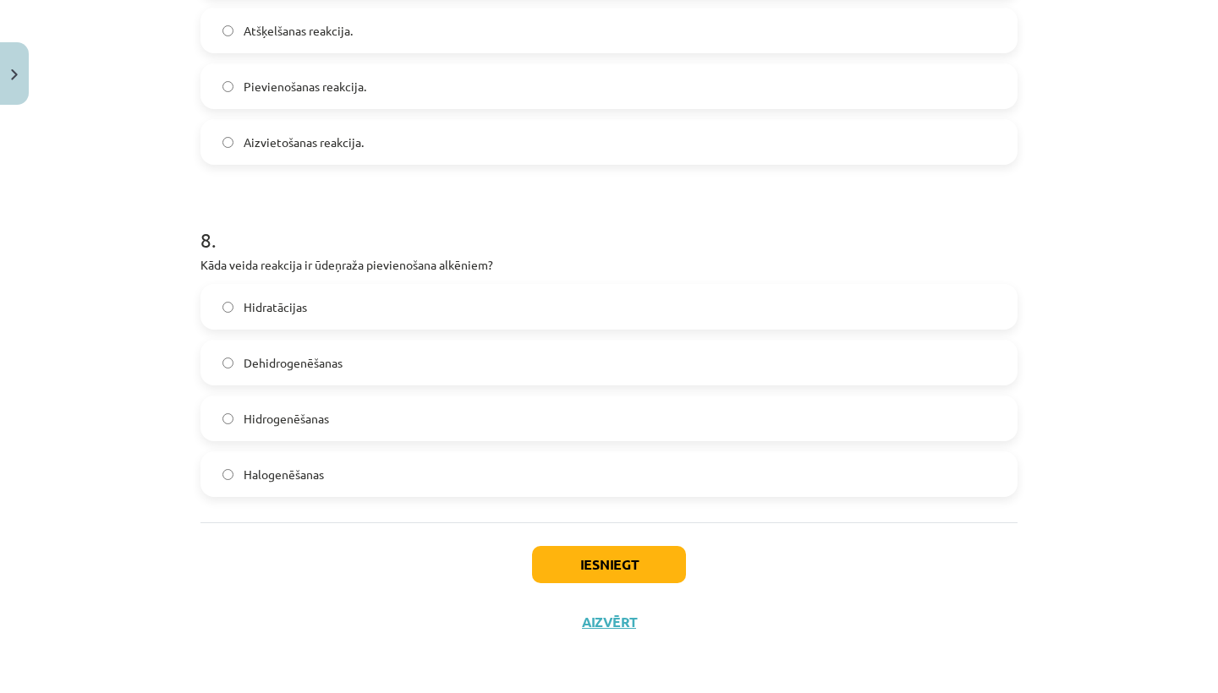
click at [584, 547] on button "Iesniegt" at bounding box center [609, 564] width 154 height 37
click at [584, 554] on button "Iesniegt" at bounding box center [609, 564] width 154 height 37
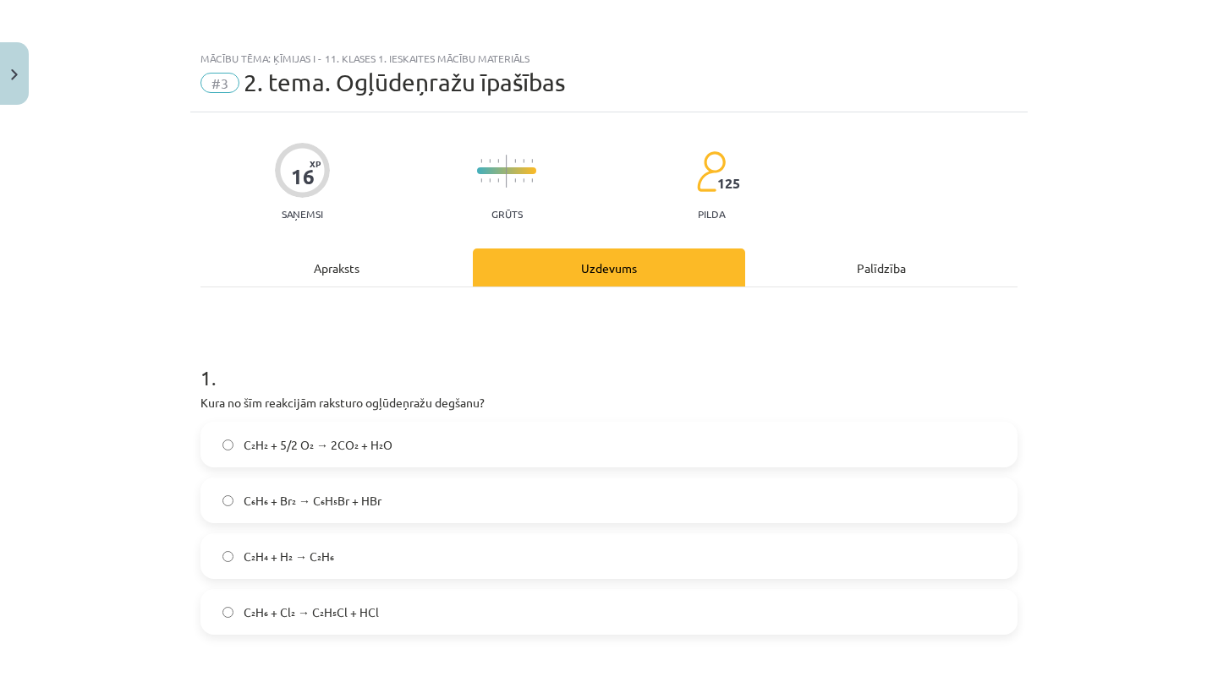
scroll to position [0, 0]
click at [341, 277] on div "Apraksts" at bounding box center [336, 268] width 272 height 38
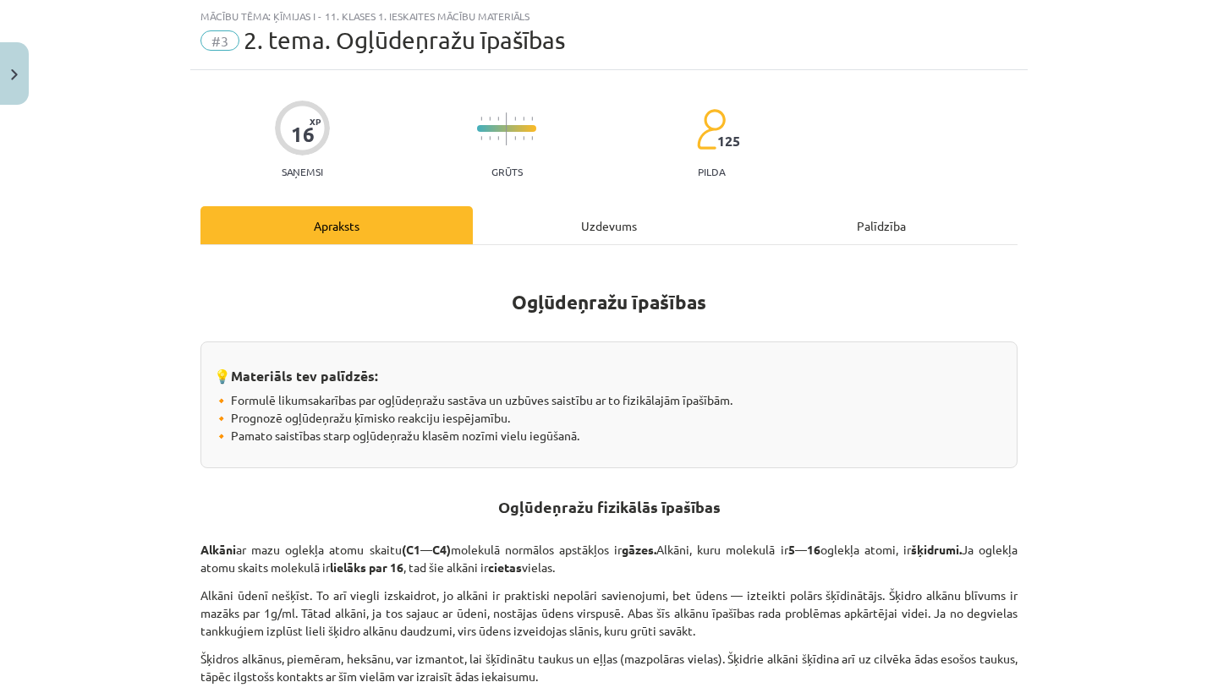
click at [538, 210] on div "Uzdevums" at bounding box center [609, 225] width 272 height 38
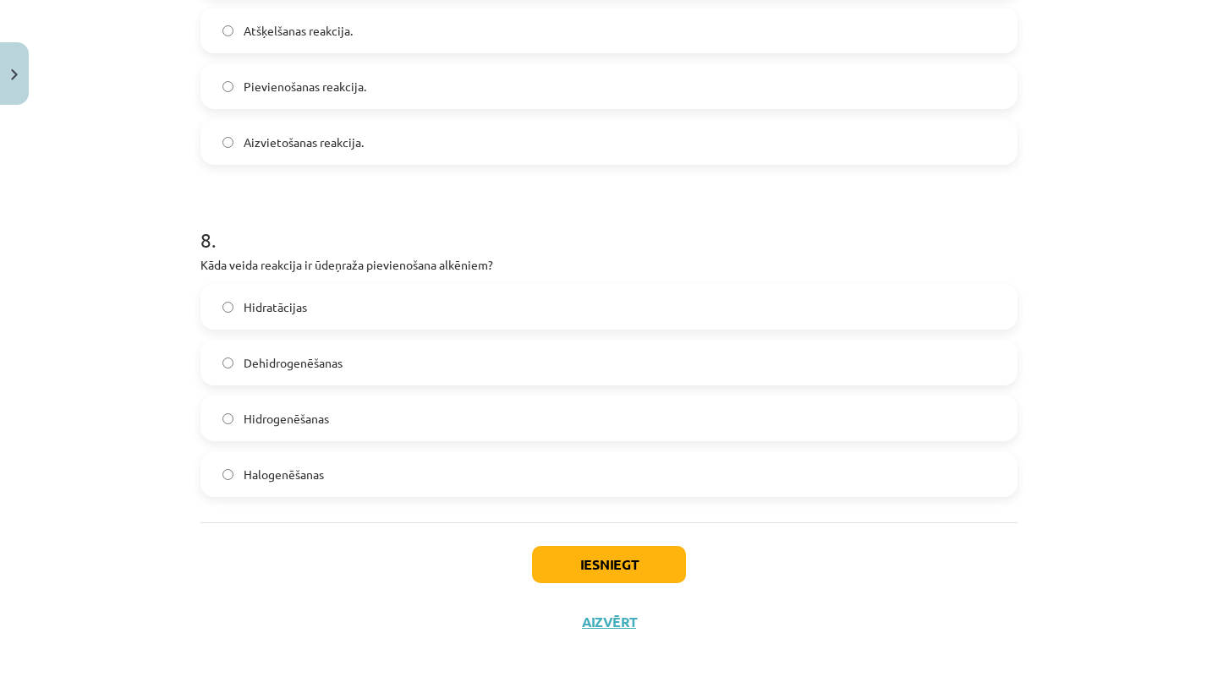
scroll to position [2484, 0]
click at [569, 572] on button "Iesniegt" at bounding box center [609, 564] width 154 height 37
click at [619, 556] on button "Iesniegt" at bounding box center [609, 564] width 154 height 37
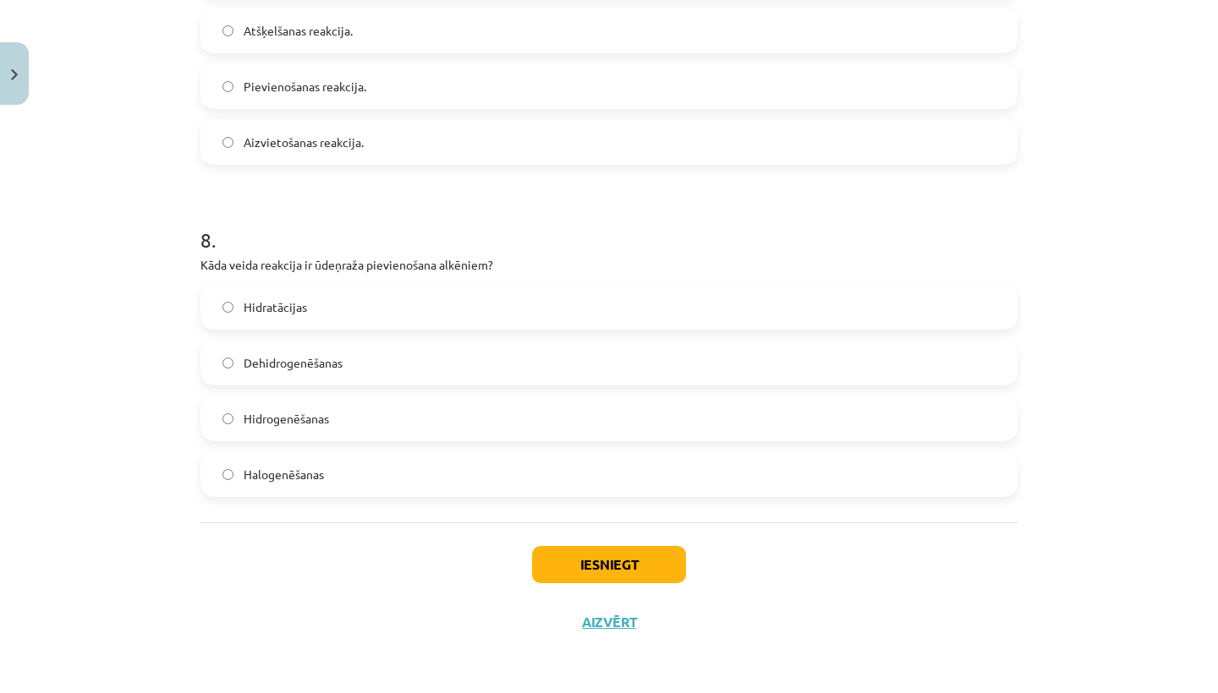
click at [598, 627] on button "Aizvērt" at bounding box center [609, 622] width 64 height 17
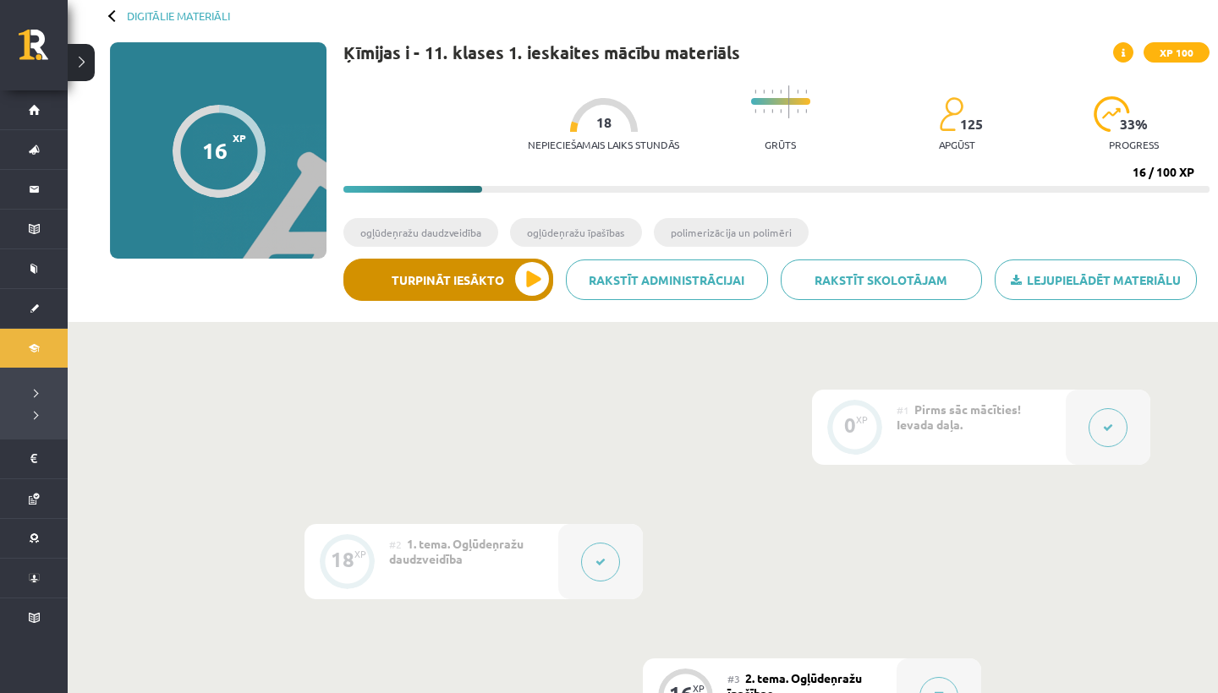
click at [527, 294] on button "Turpināt iesākto" at bounding box center [448, 280] width 210 height 42
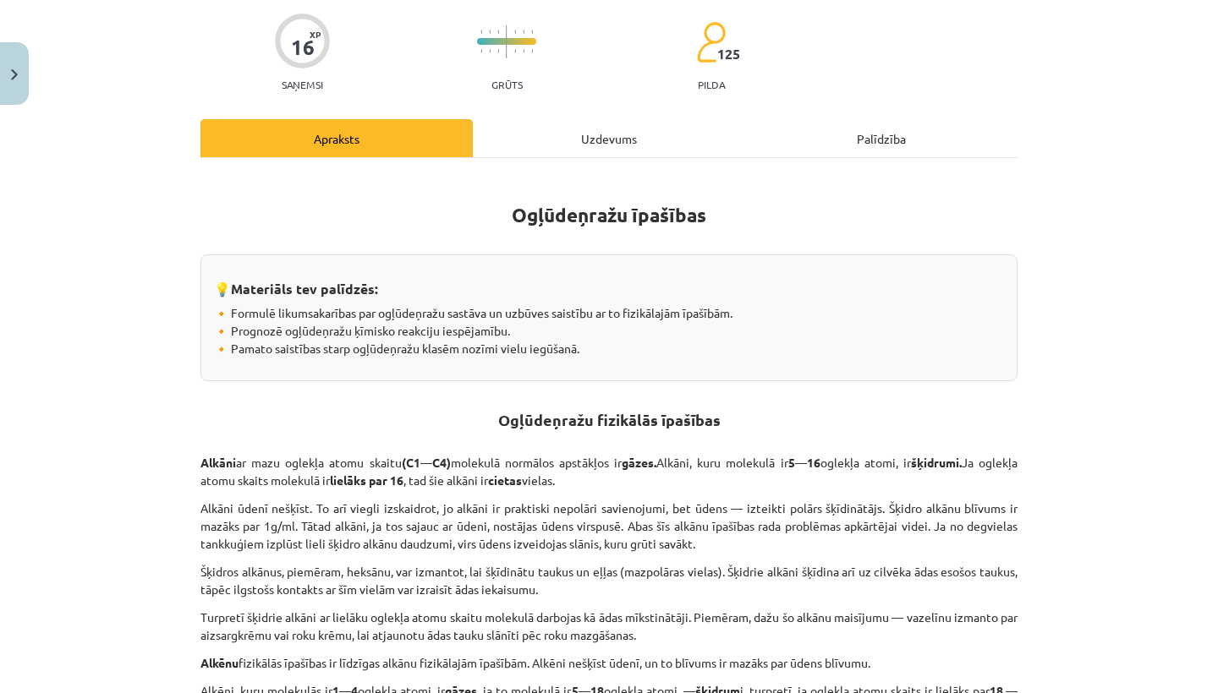
click at [622, 123] on div "Uzdevums" at bounding box center [609, 138] width 272 height 38
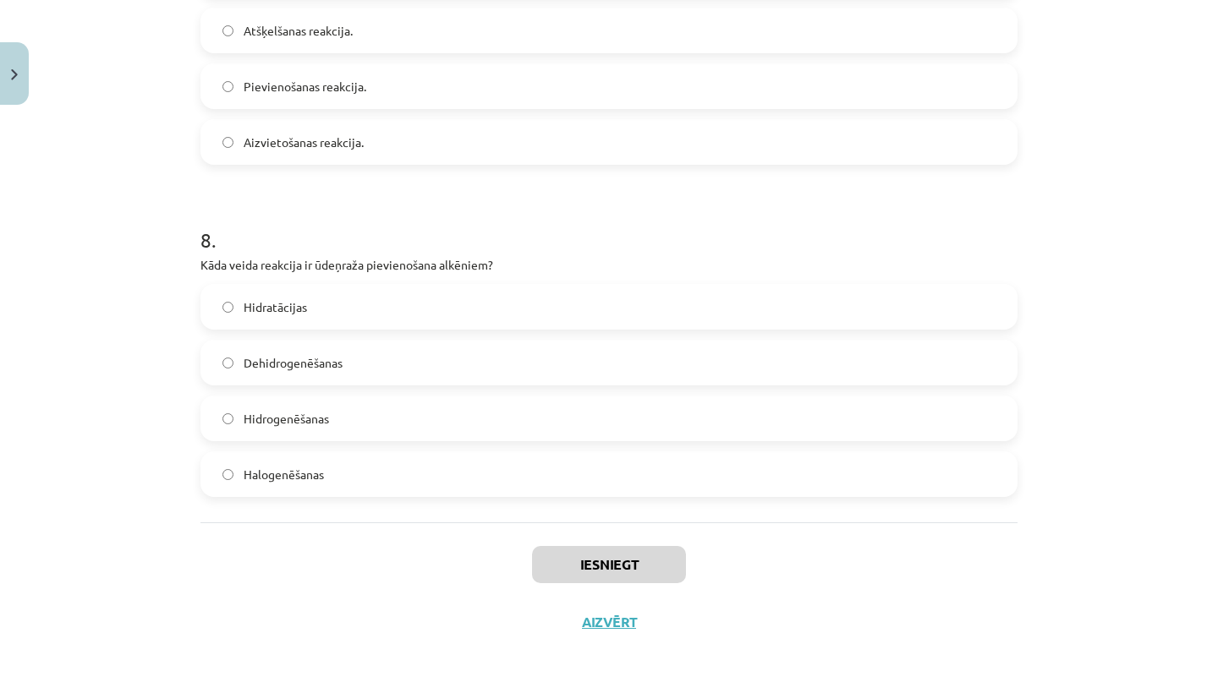
click at [478, 414] on label "Hidrogenēšanas" at bounding box center [609, 418] width 814 height 42
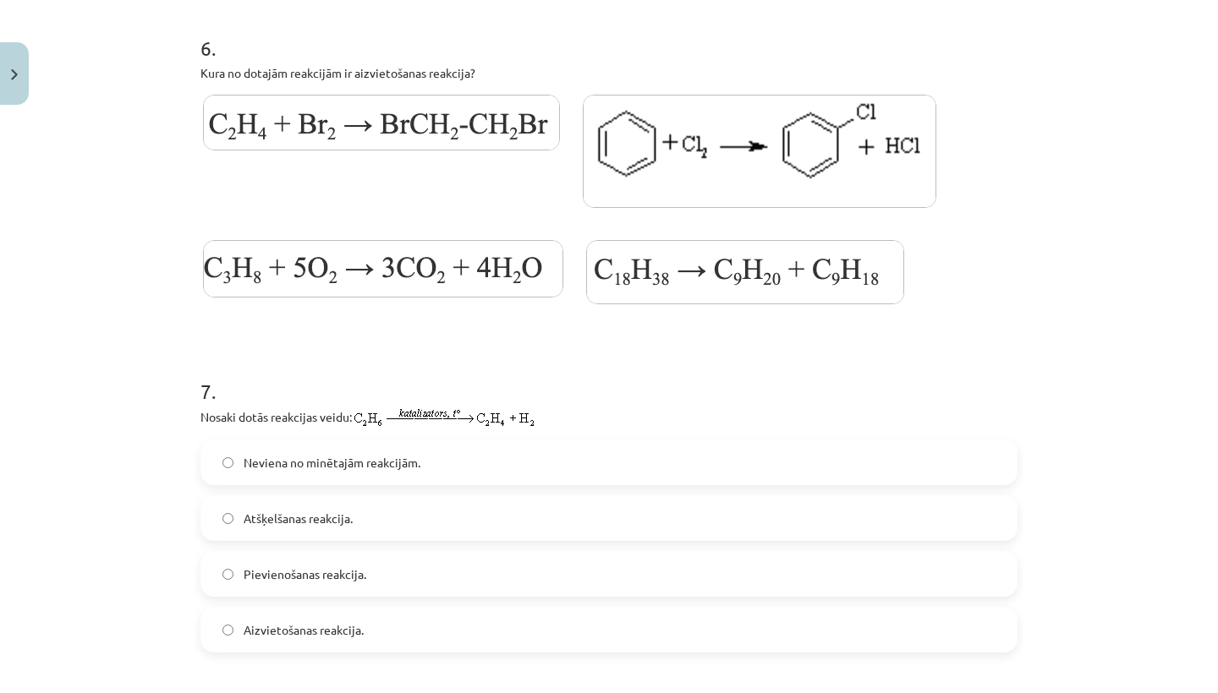
scroll to position [2003, 0]
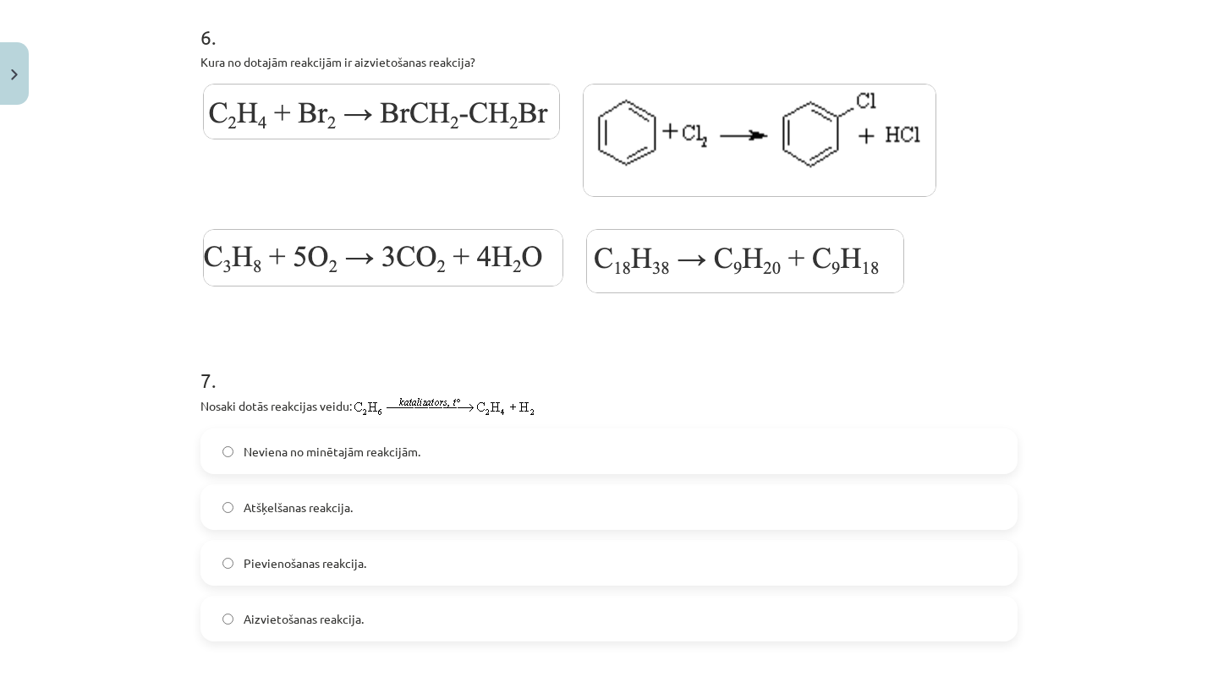
click at [412, 554] on label "Pievienošanas reakcija." at bounding box center [609, 563] width 814 height 42
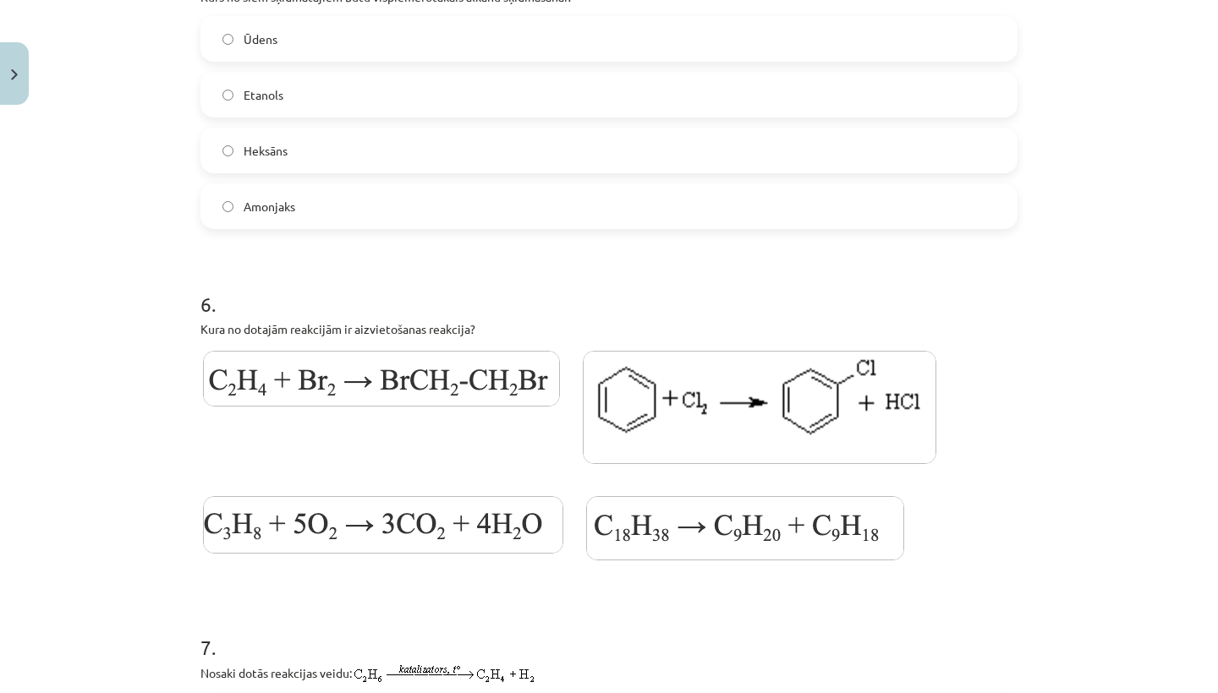
click at [440, 385] on img at bounding box center [381, 379] width 357 height 56
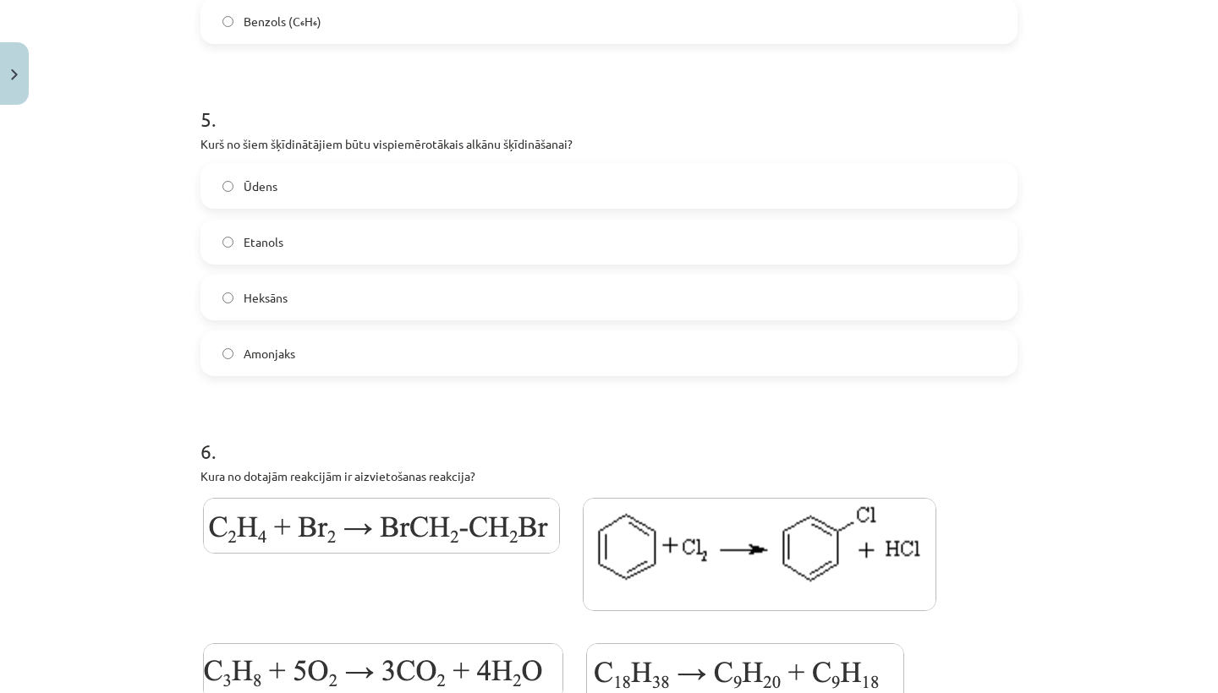
scroll to position [1562, 0]
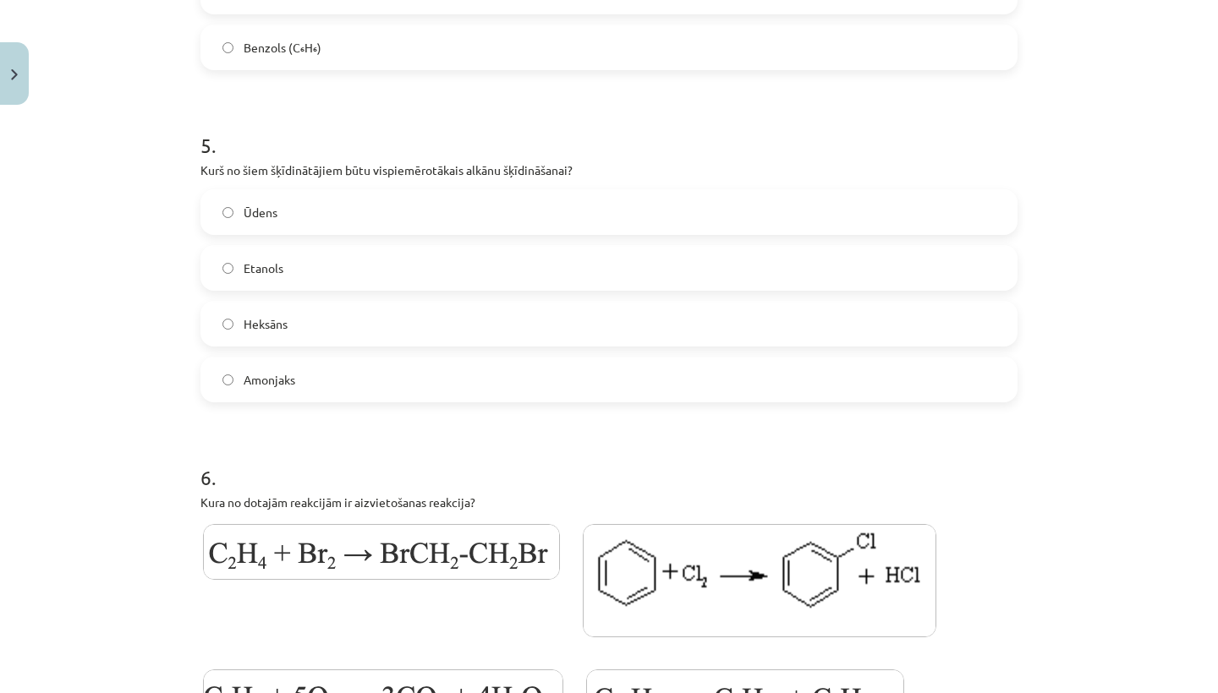
click at [435, 328] on label "Heksāns" at bounding box center [609, 324] width 814 height 42
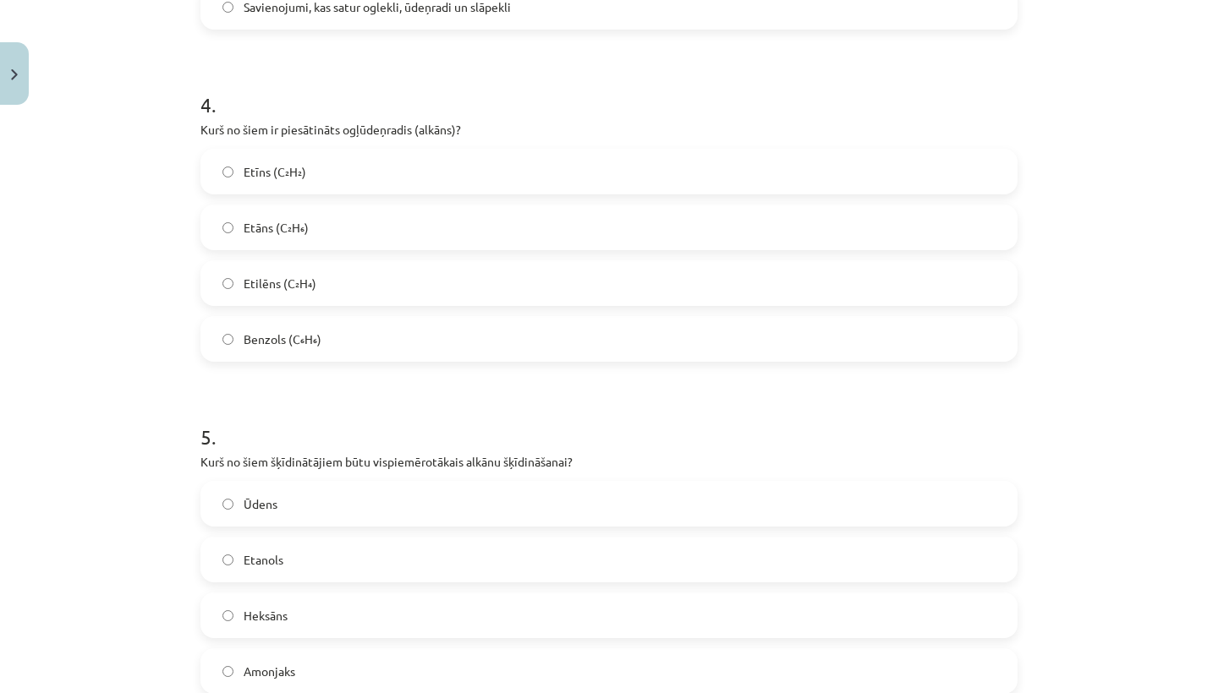
scroll to position [1243, 0]
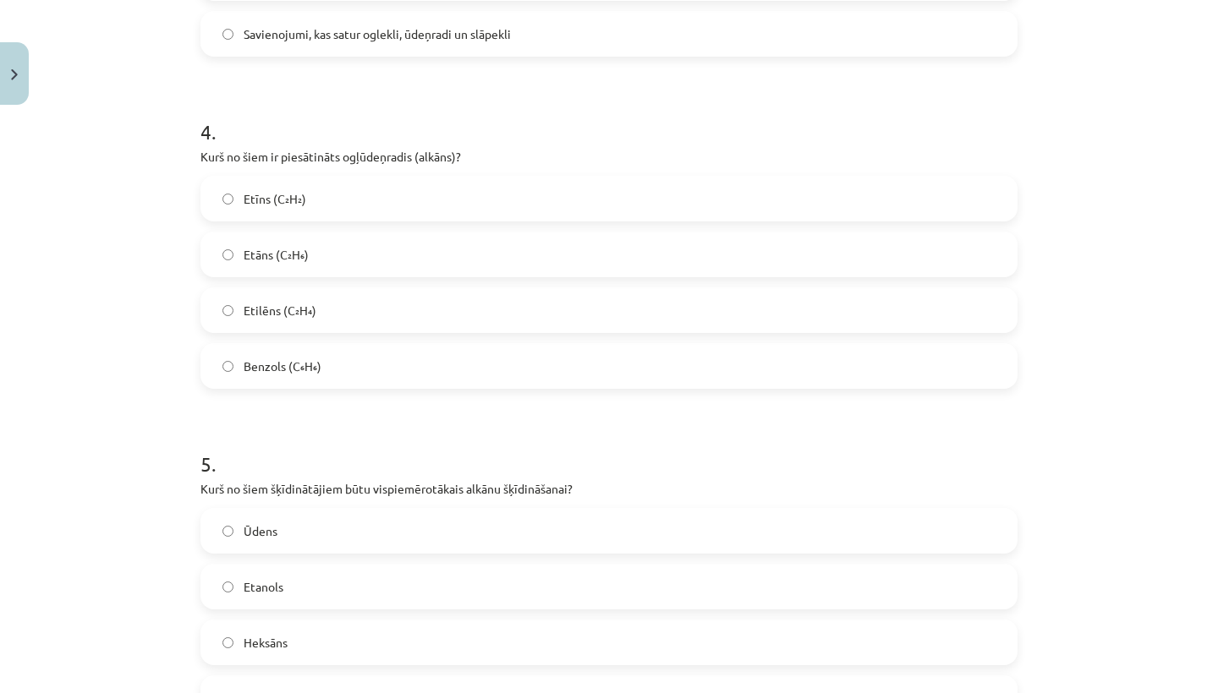
click at [445, 253] on label "Etāns (C₂H₆)" at bounding box center [609, 254] width 814 height 42
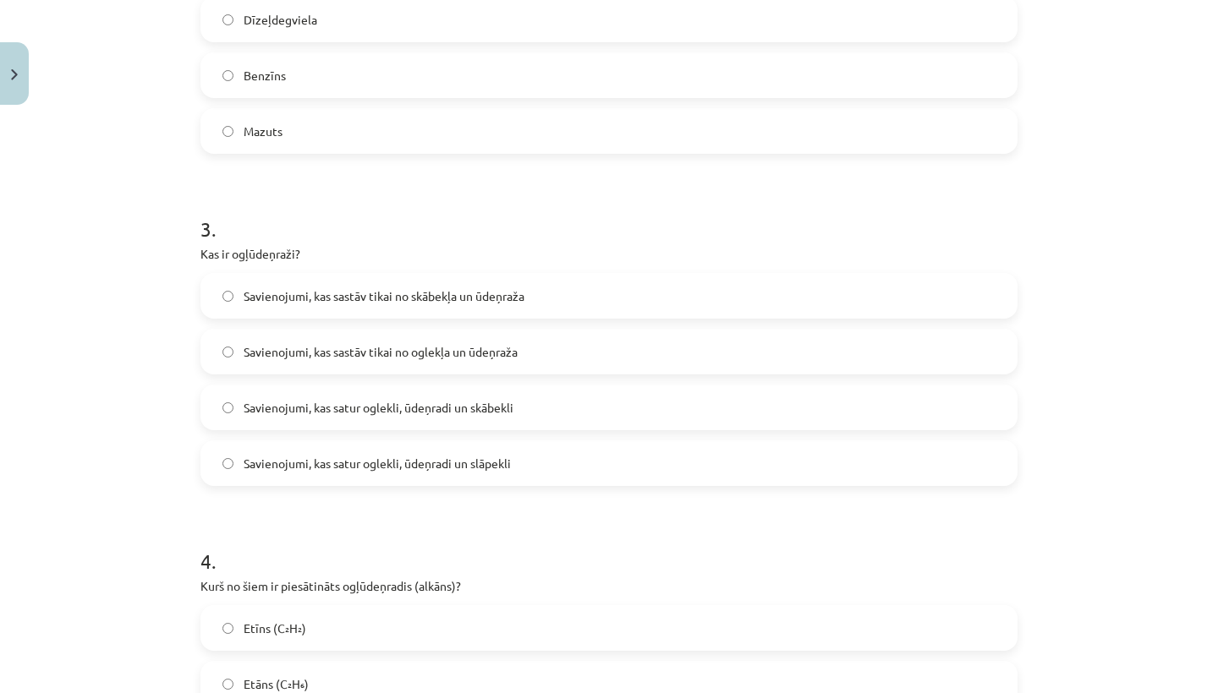
scroll to position [814, 0]
click at [415, 356] on span "Savienojumi, kas sastāv tikai no oglekļa un ūdeņraža" at bounding box center [381, 351] width 274 height 18
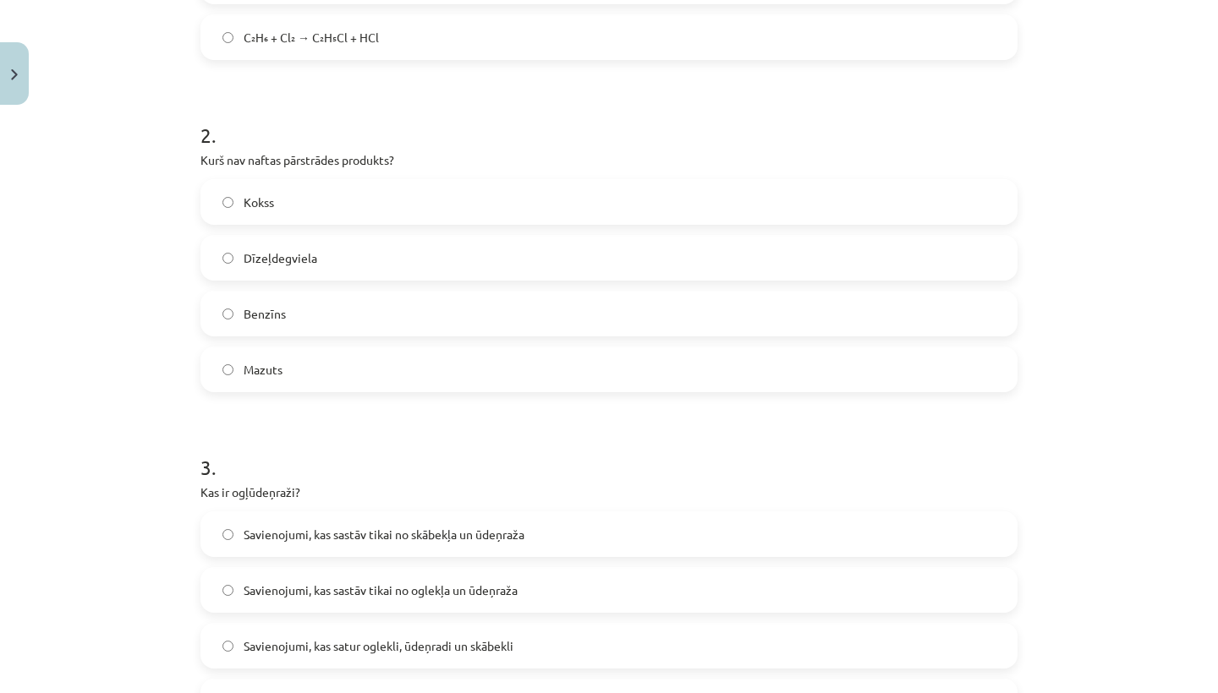
click at [415, 214] on label "Kokss" at bounding box center [609, 202] width 814 height 42
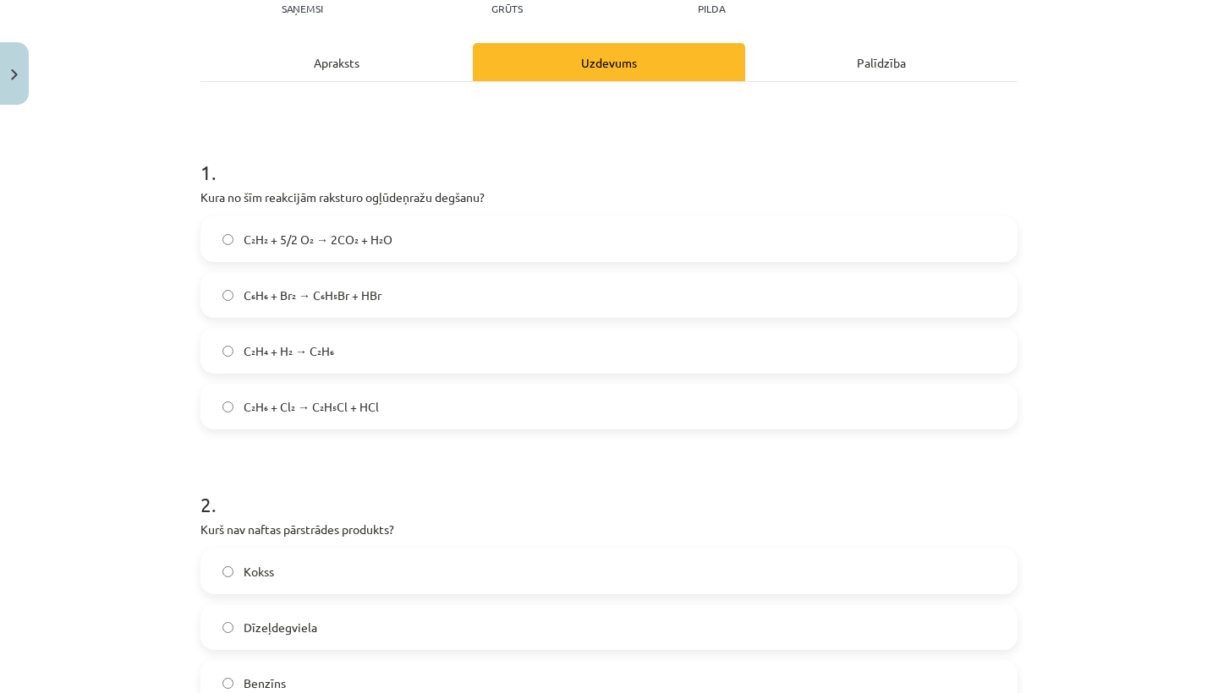
scroll to position [208, 0]
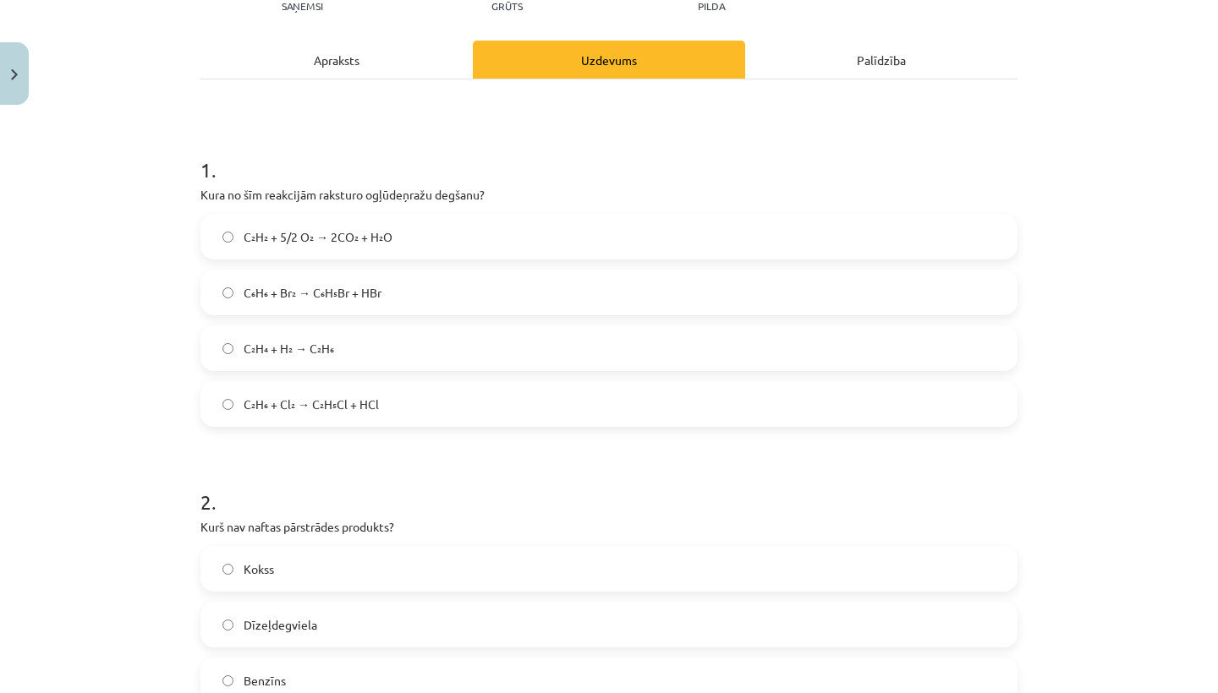
click at [411, 251] on label "C₂H₂ + 5/2 O₂ → 2CO₂ + H₂O" at bounding box center [609, 237] width 814 height 42
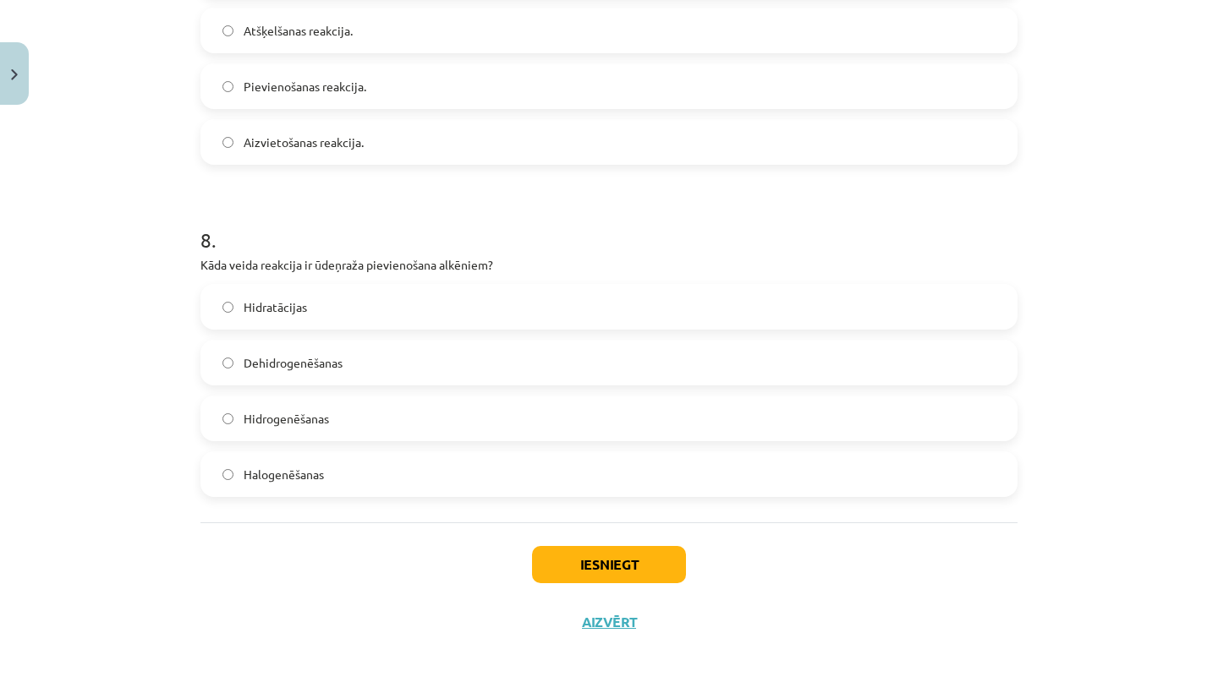
scroll to position [2484, 0]
click at [562, 553] on button "Iesniegt" at bounding box center [609, 564] width 154 height 37
click at [572, 564] on button "Iesniegt" at bounding box center [609, 564] width 154 height 37
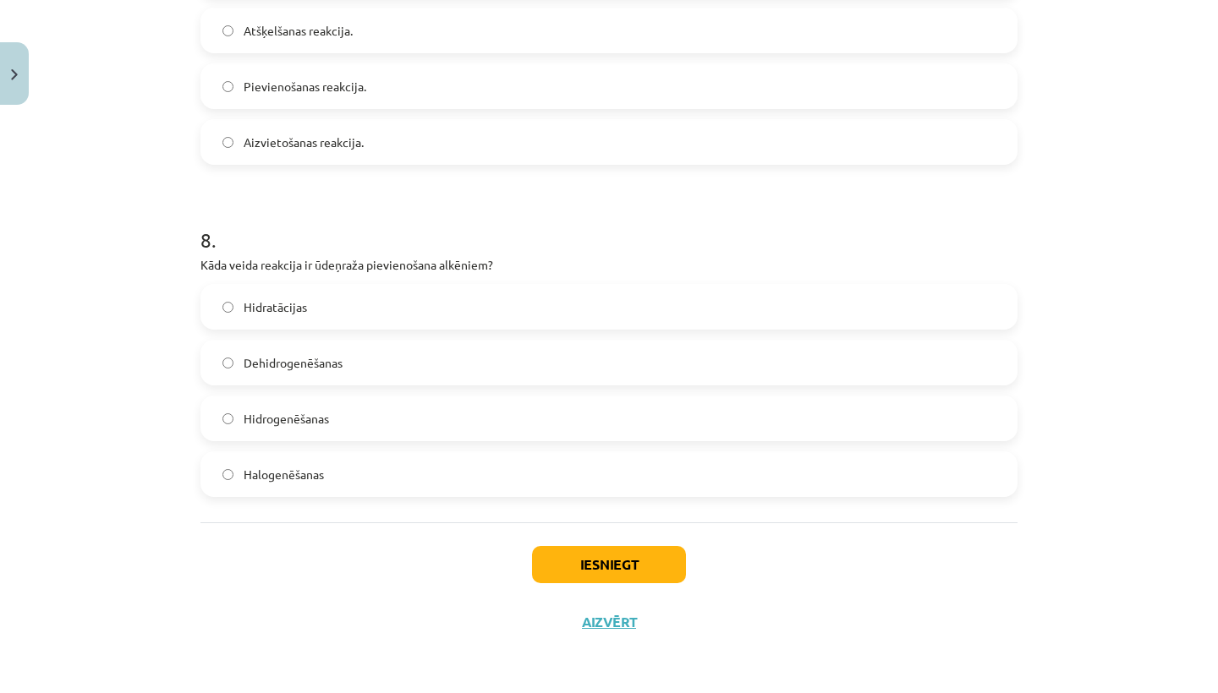
click at [572, 562] on button "Iesniegt" at bounding box center [609, 564] width 154 height 37
click at [570, 560] on button "Iesniegt" at bounding box center [609, 564] width 154 height 37
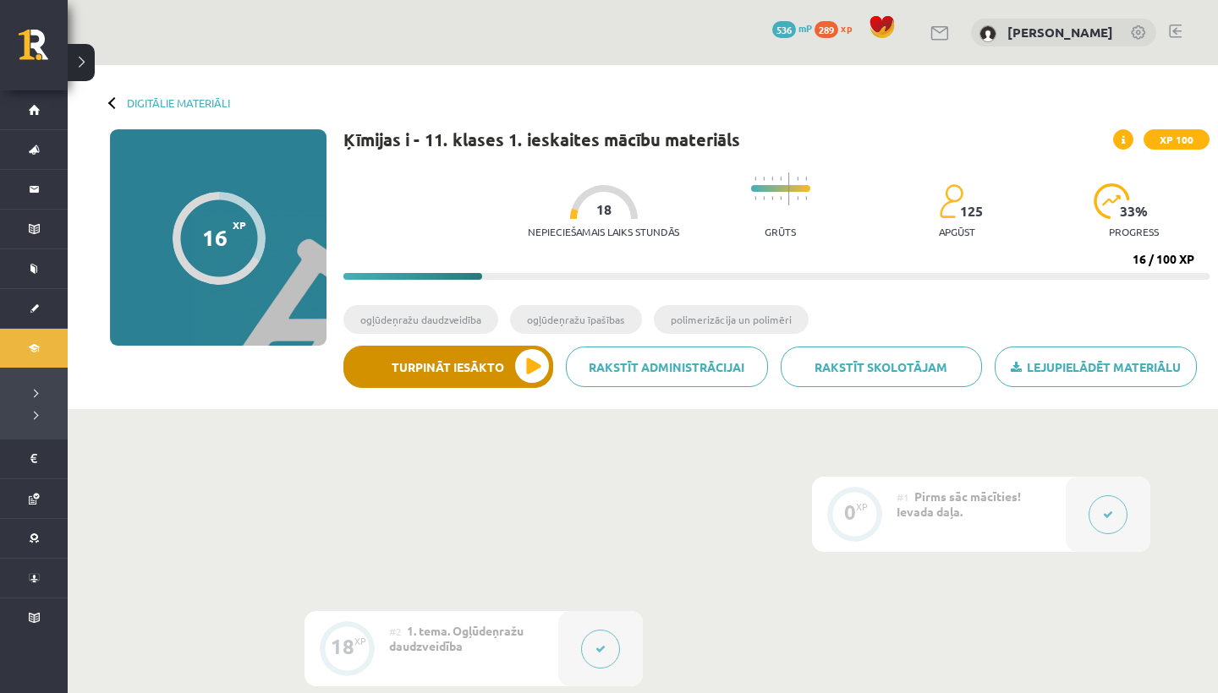
click at [542, 359] on button "Turpināt iesākto" at bounding box center [448, 367] width 210 height 42
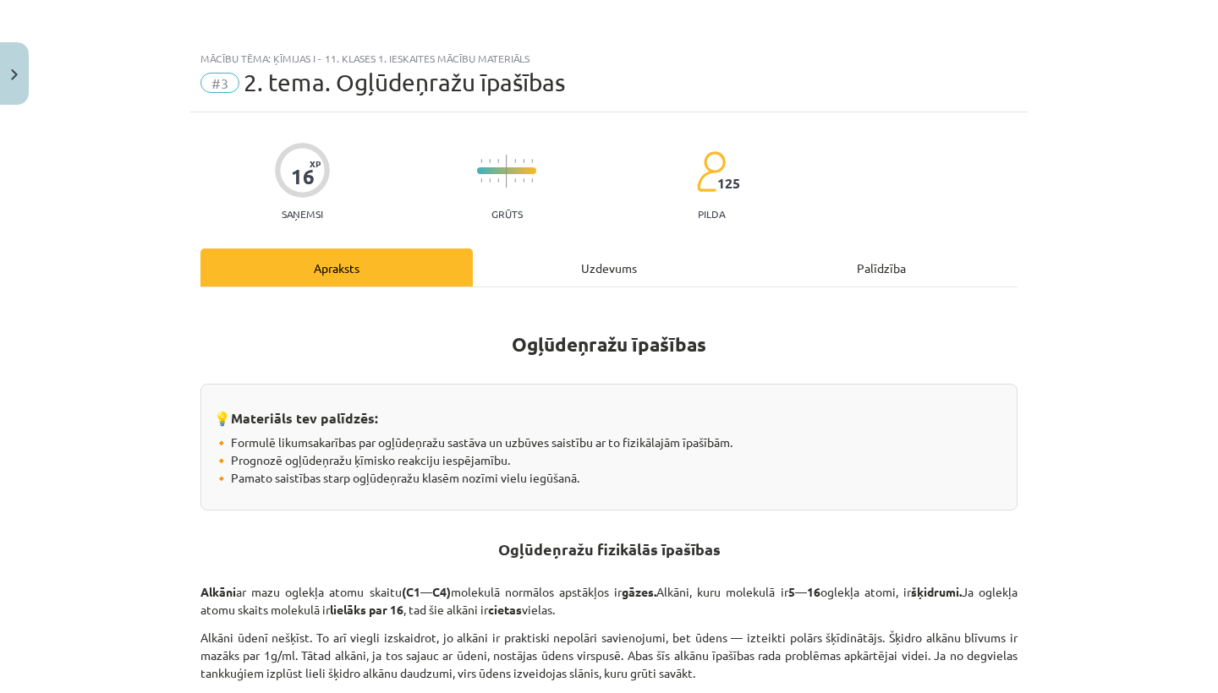
click at [636, 253] on div "Uzdevums" at bounding box center [609, 268] width 272 height 38
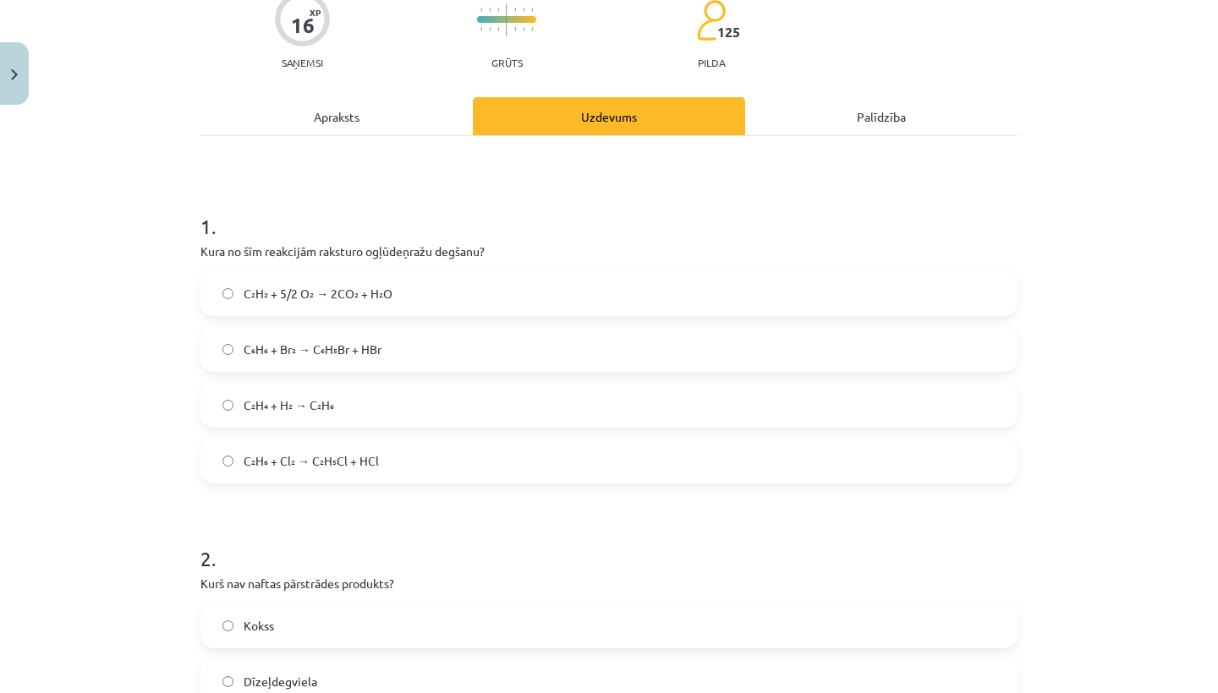
scroll to position [169, 0]
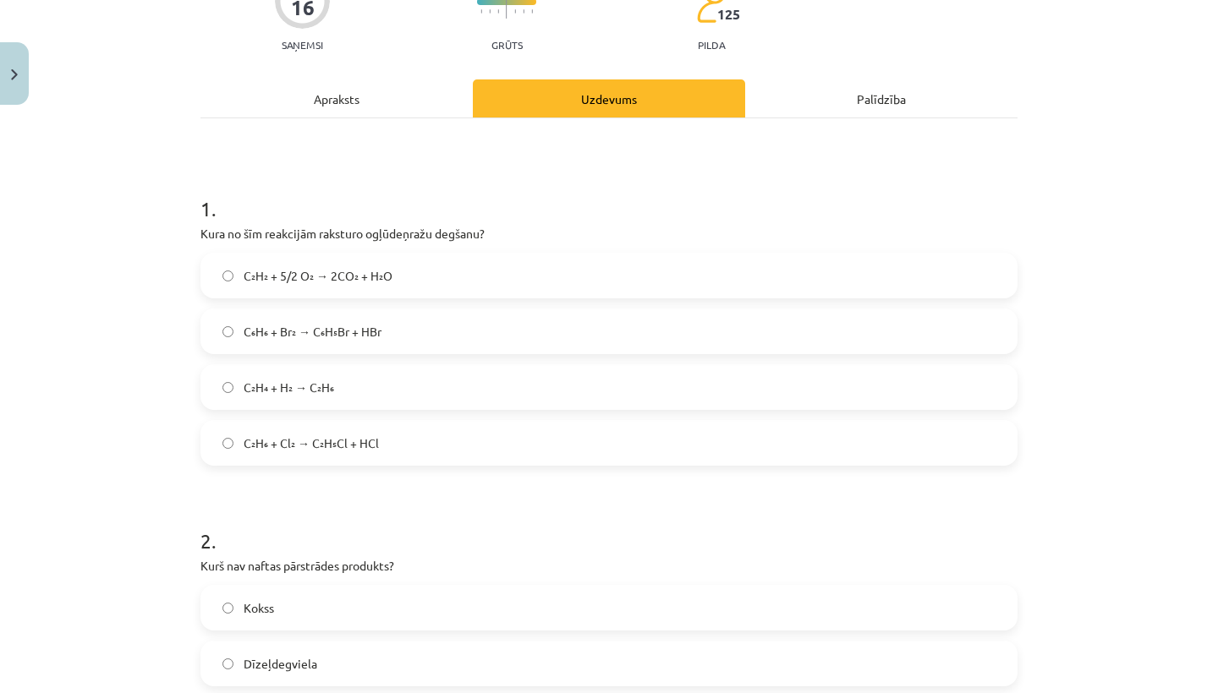
click at [450, 275] on label "C₂H₂ + 5/2 O₂ → 2CO₂ + H₂O" at bounding box center [609, 276] width 814 height 42
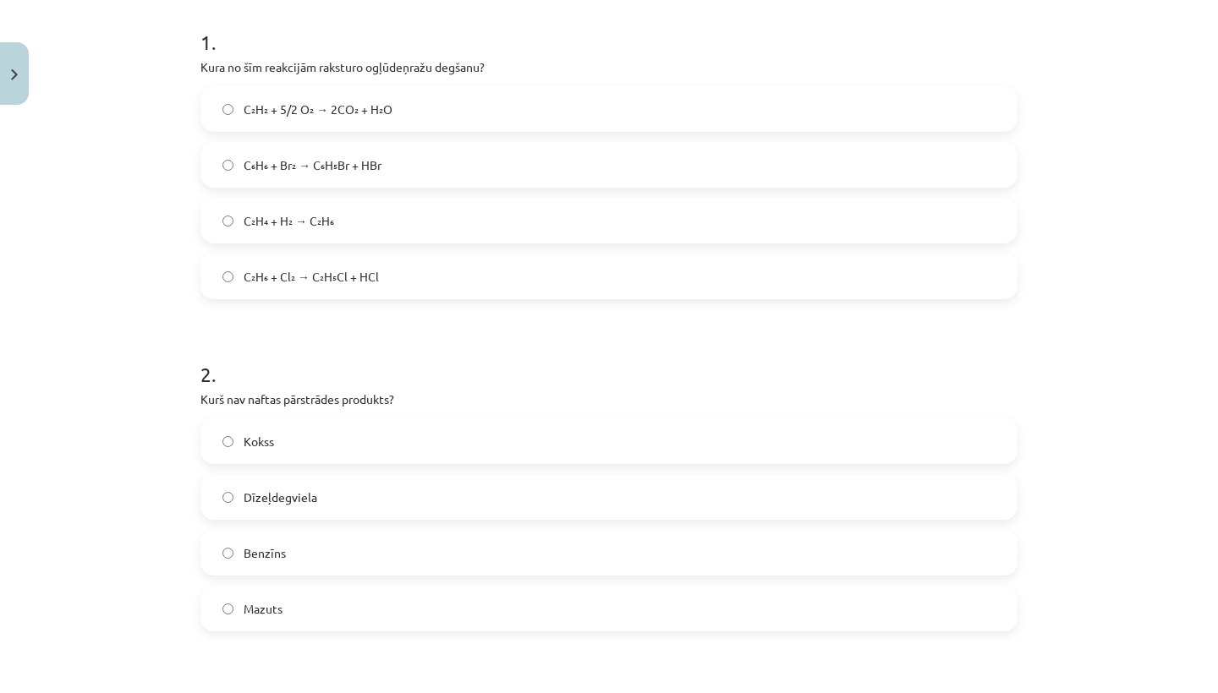
scroll to position [363, 0]
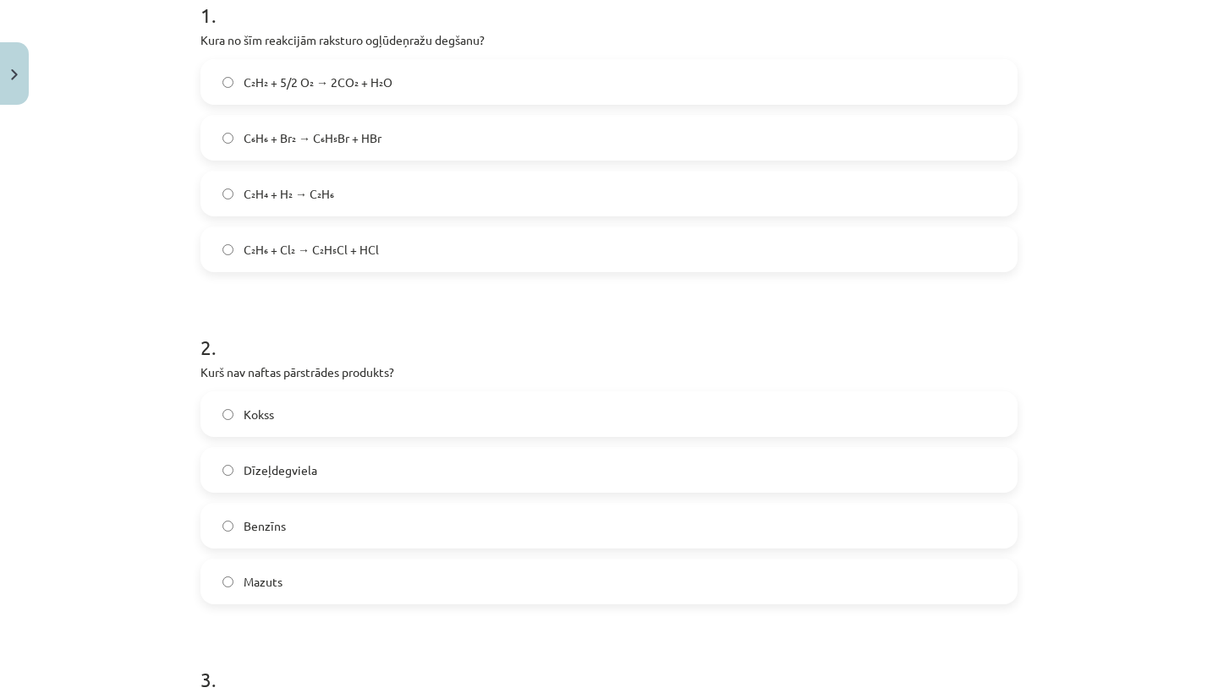
click at [386, 403] on label "Kokss" at bounding box center [609, 414] width 814 height 42
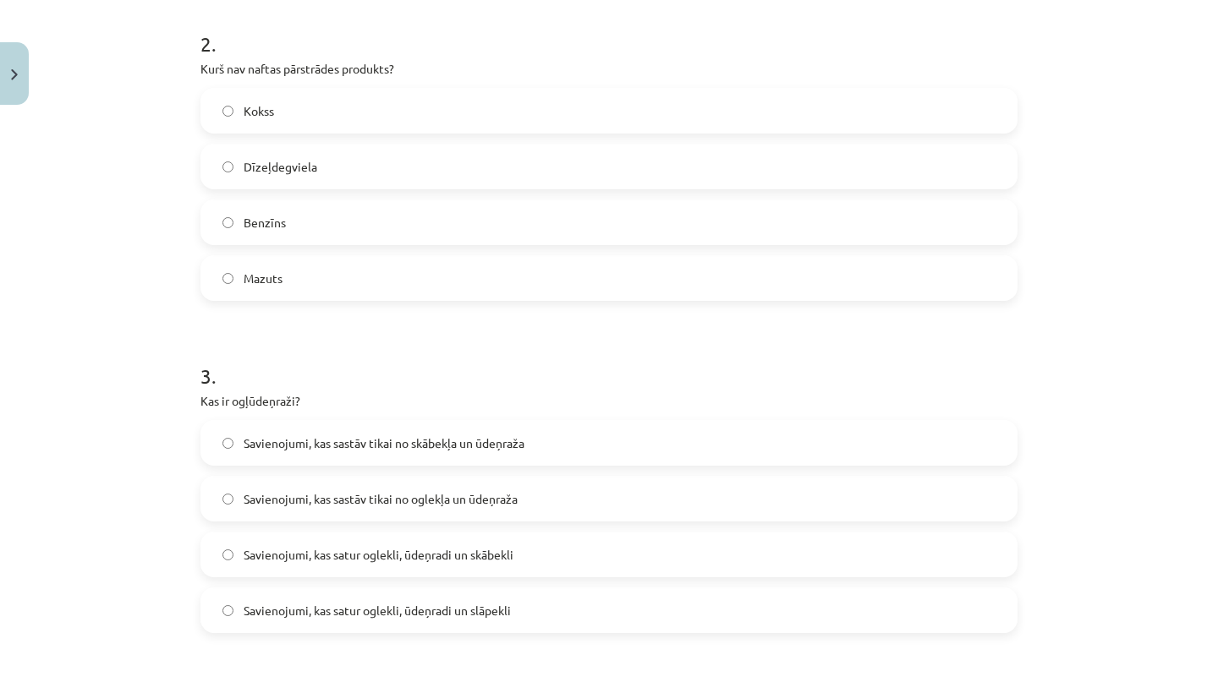
scroll to position [675, 0]
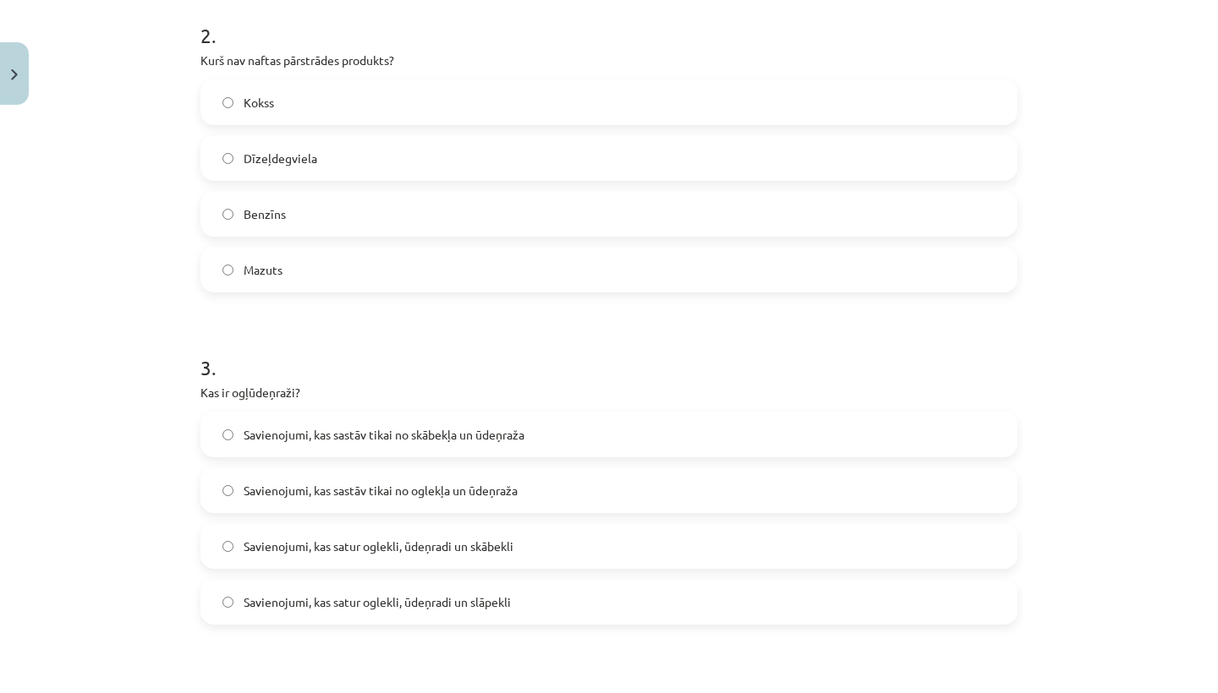
click at [376, 491] on span "Savienojumi, kas sastāv tikai no oglekļa un ūdeņraža" at bounding box center [381, 491] width 274 height 18
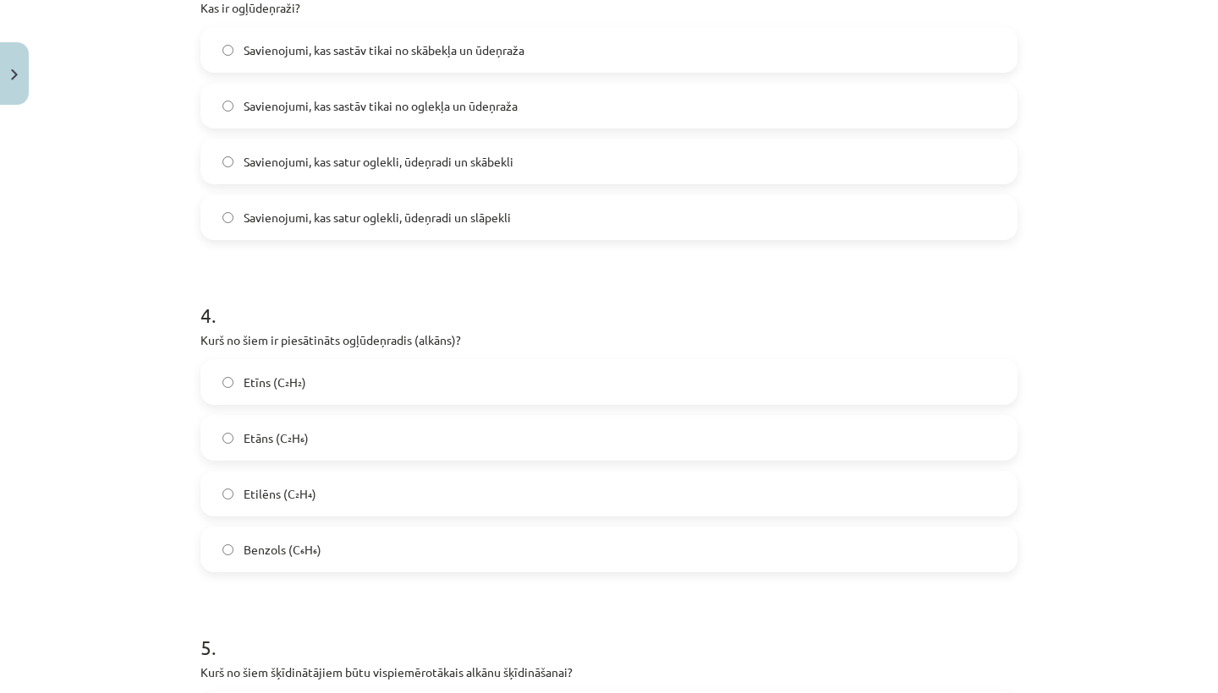
scroll to position [1098, 0]
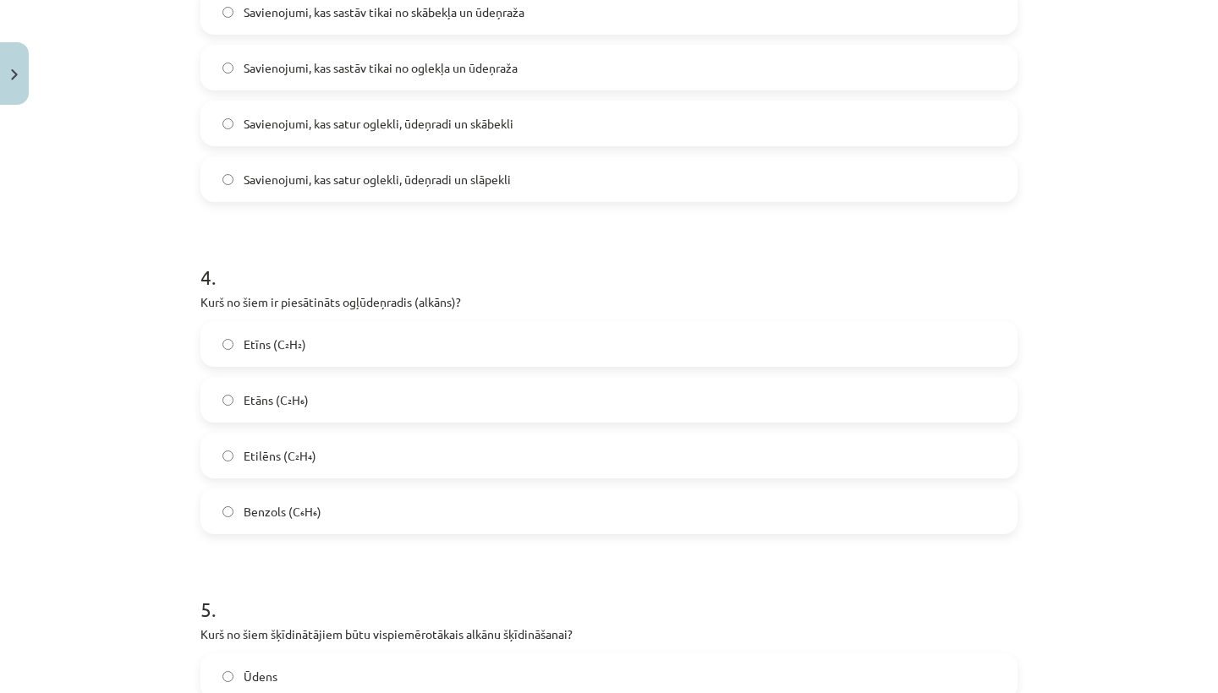
click at [367, 407] on label "Etāns (C₂H₆)" at bounding box center [609, 400] width 814 height 42
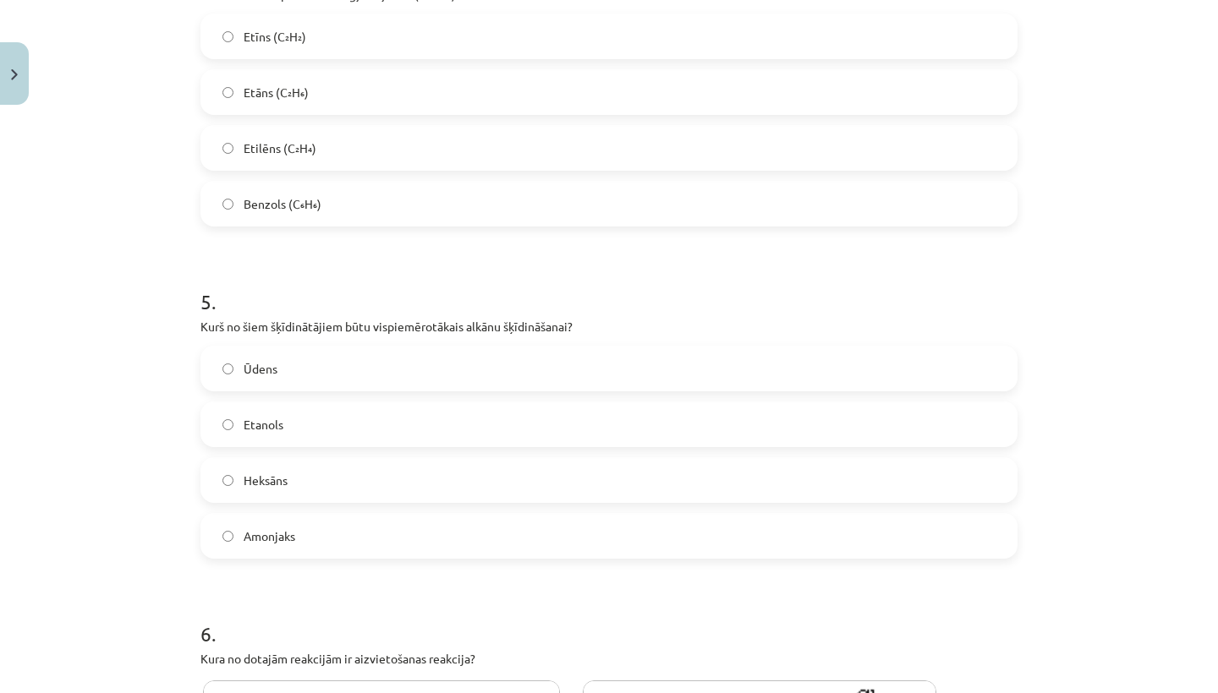
scroll to position [1411, 0]
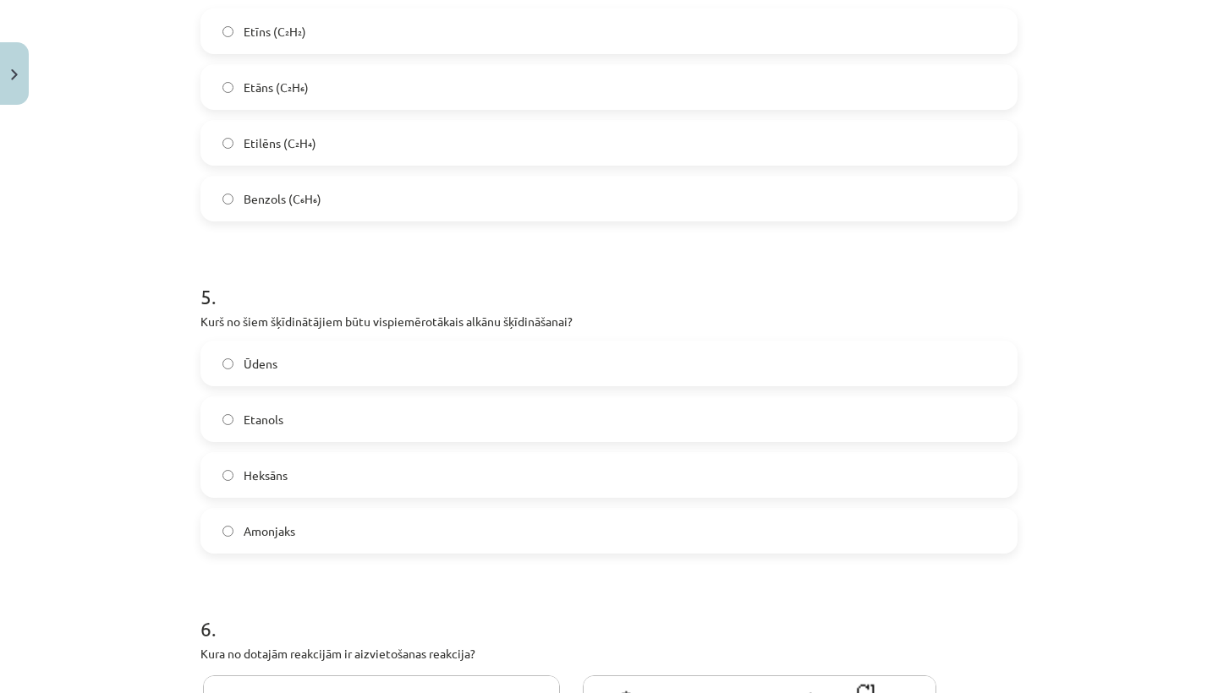
click at [364, 471] on label "Heksāns" at bounding box center [609, 475] width 814 height 42
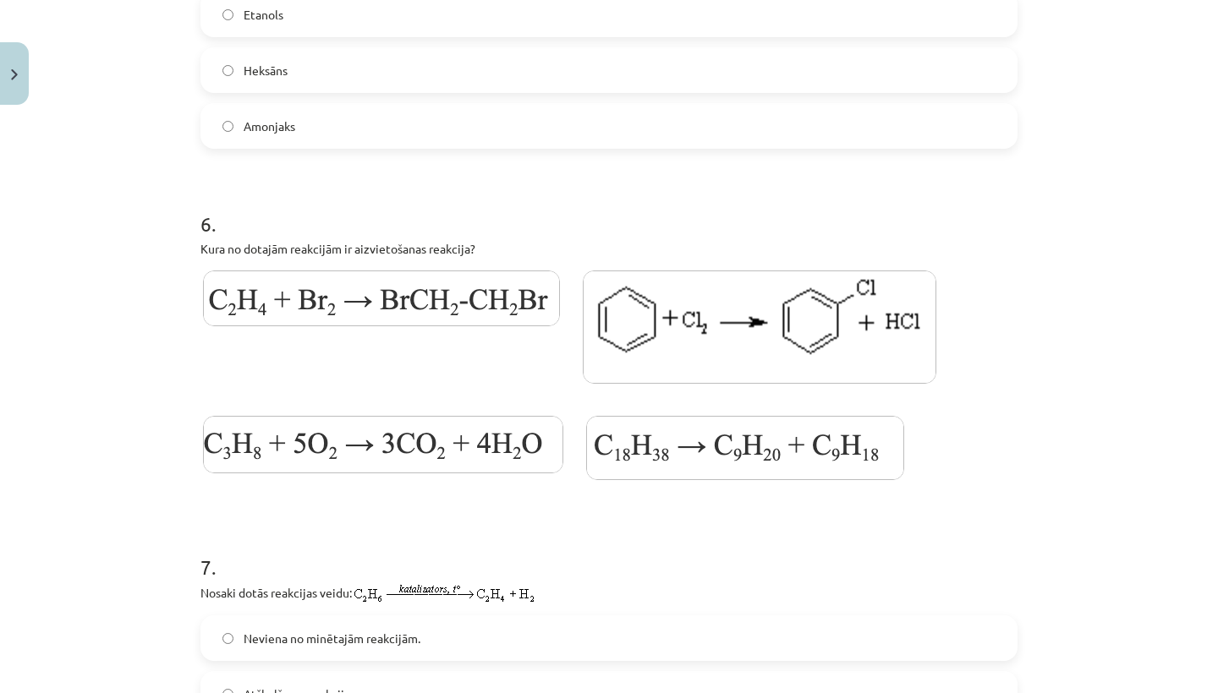
scroll to position [1816, 0]
click at [397, 263] on div "6 . Kura no dotajām reakcijām ir aizvietošanas reakcija?" at bounding box center [608, 337] width 817 height 310
click at [398, 302] on img at bounding box center [381, 298] width 357 height 56
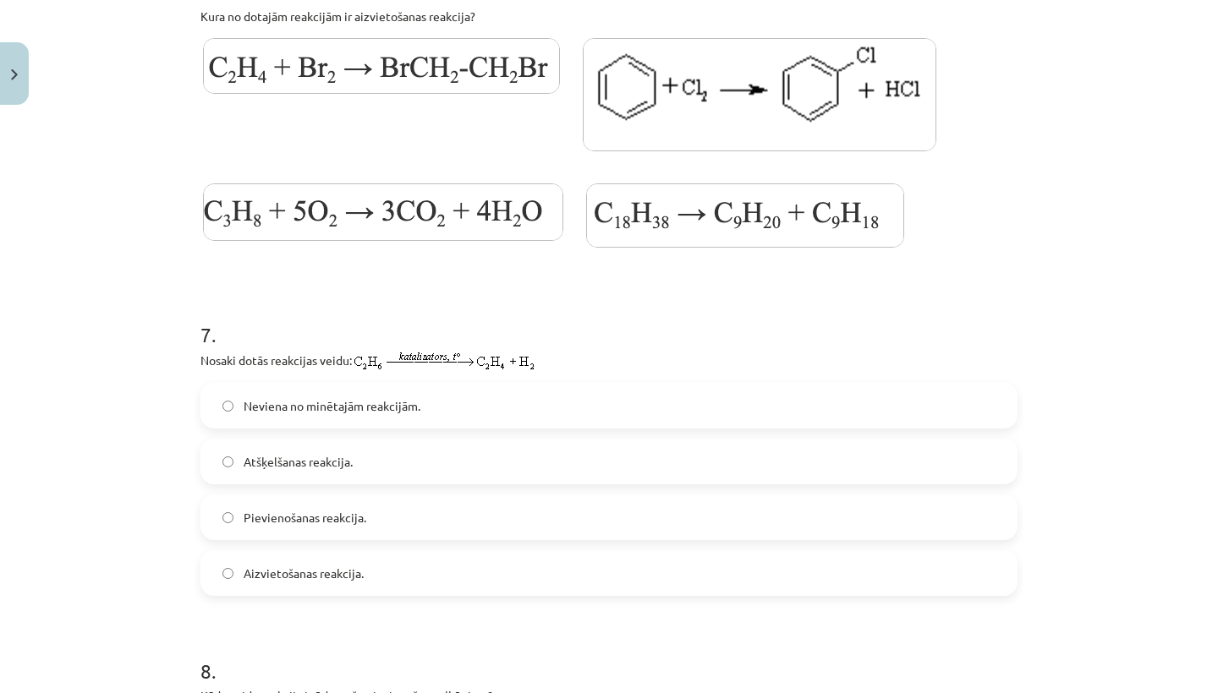
scroll to position [2070, 0]
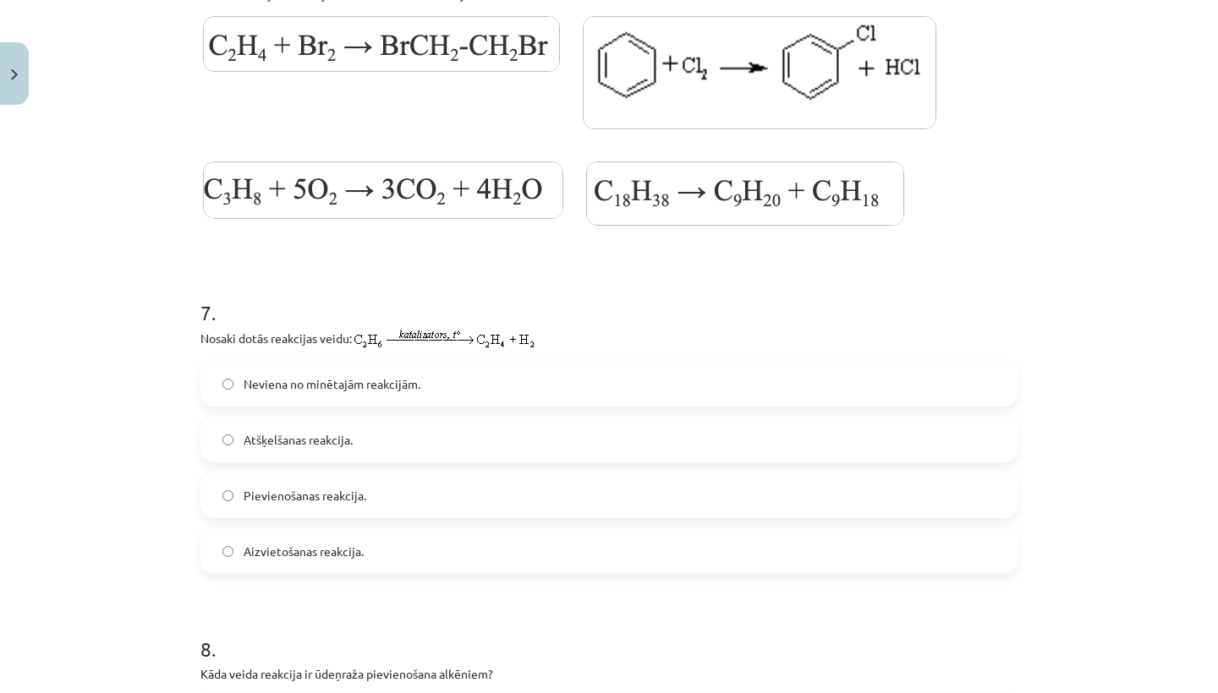
click at [363, 489] on span "Pievienošanas reakcija." at bounding box center [305, 496] width 123 height 18
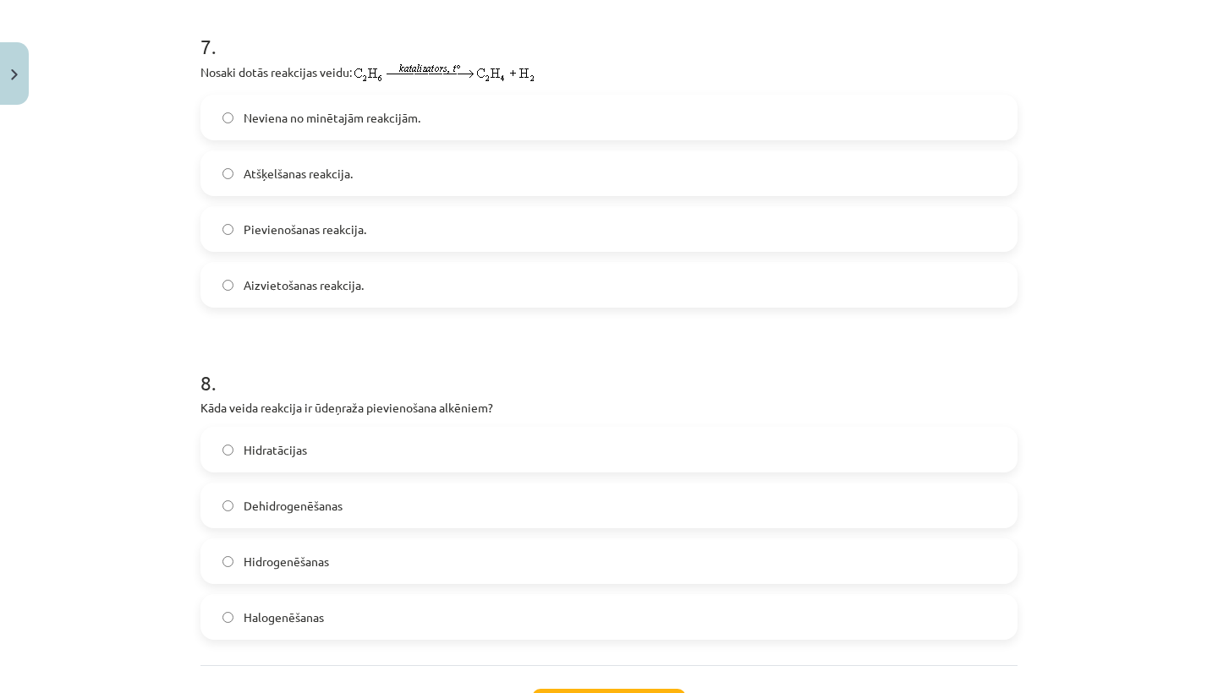
scroll to position [2340, 0]
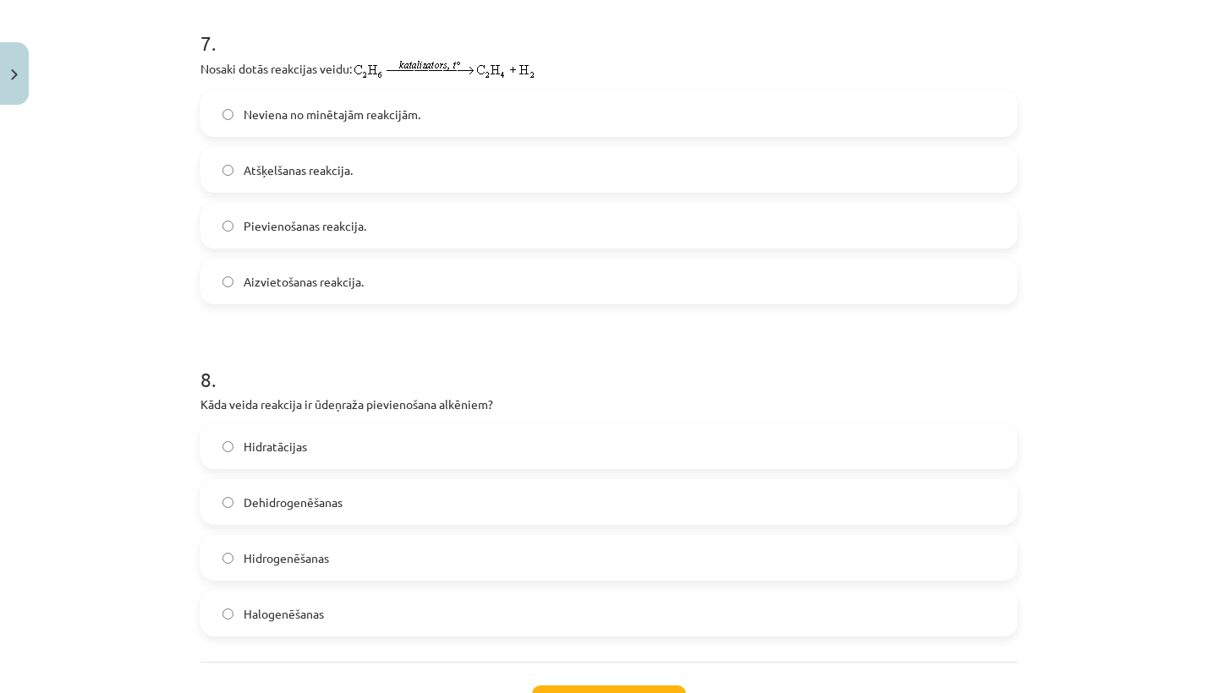
click at [354, 556] on label "Hidrogenēšanas" at bounding box center [609, 558] width 814 height 42
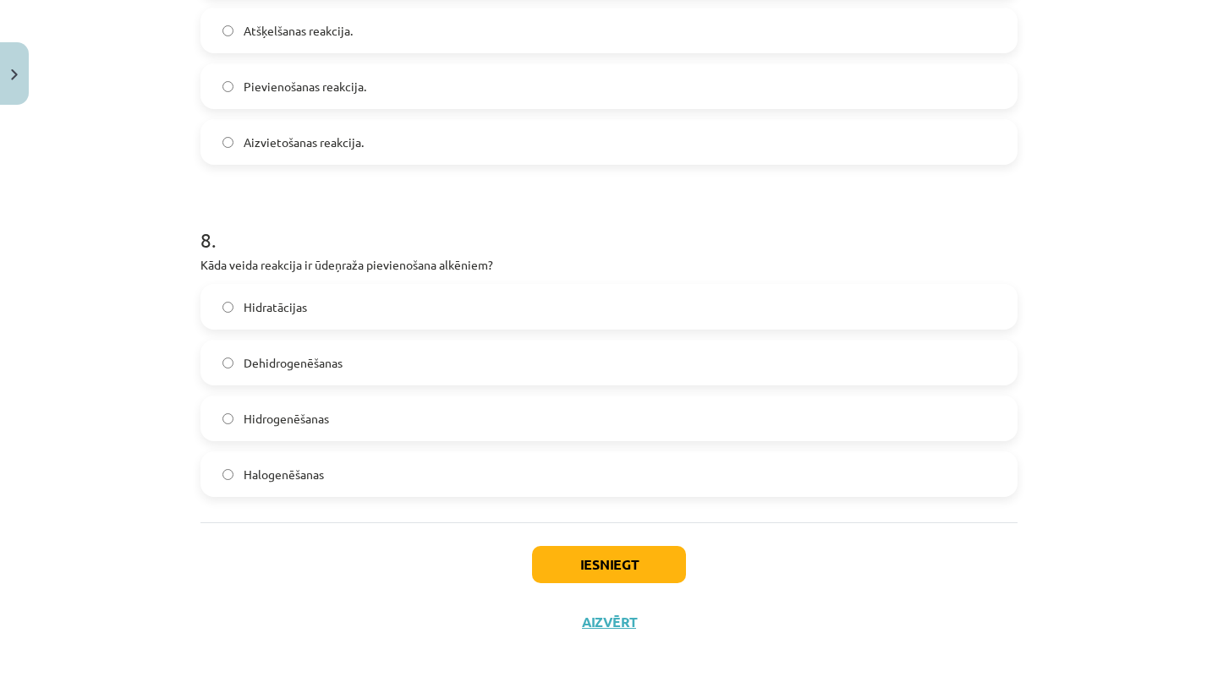
scroll to position [2484, 0]
click at [586, 542] on div "Iesniegt Aizvērt" at bounding box center [608, 582] width 817 height 118
click at [588, 551] on button "Iesniegt" at bounding box center [609, 564] width 154 height 37
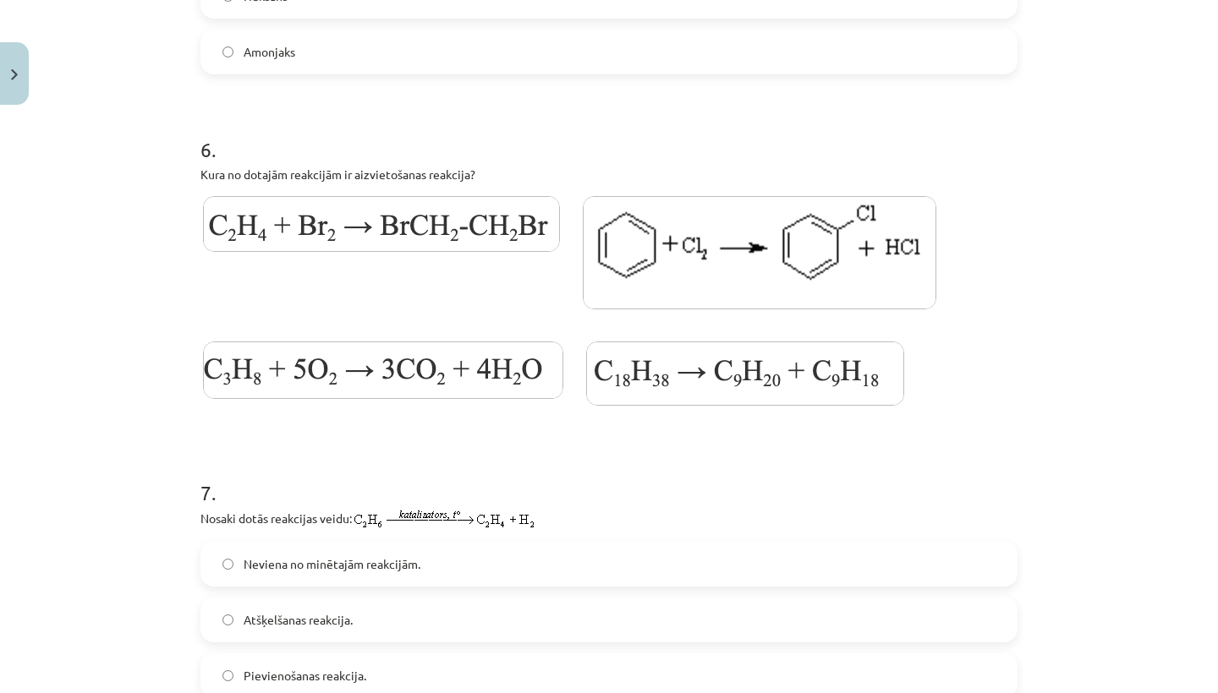
scroll to position [1877, 0]
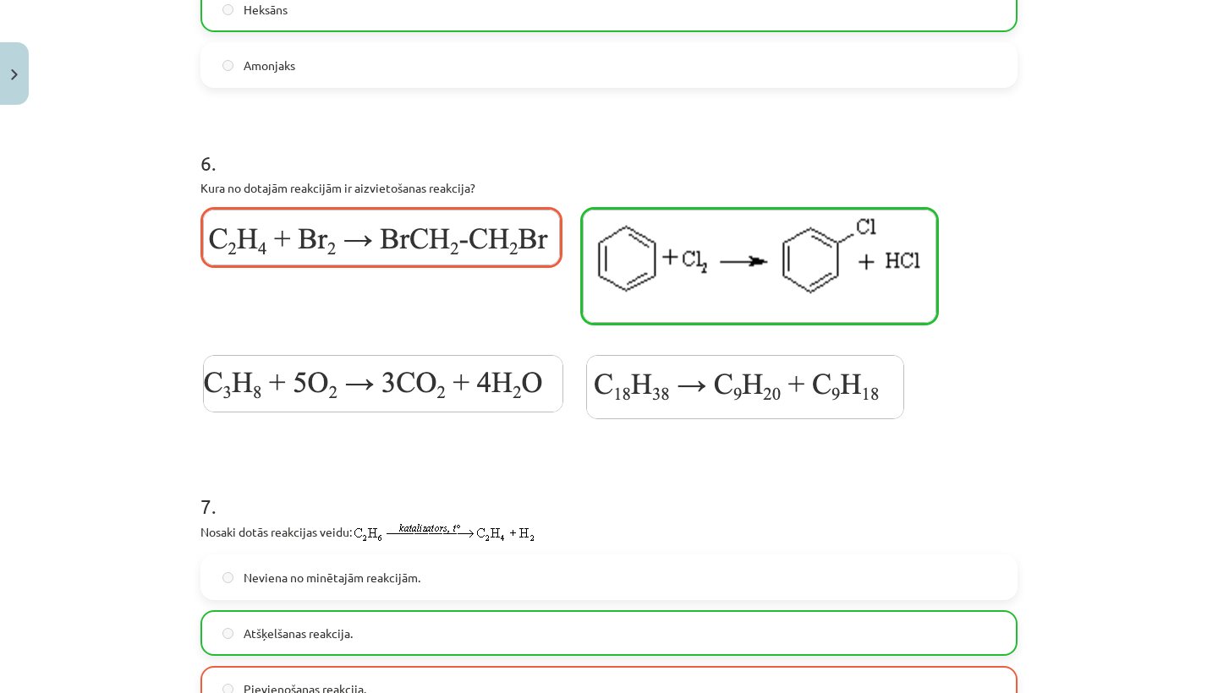
click at [441, 398] on img at bounding box center [383, 384] width 360 height 58
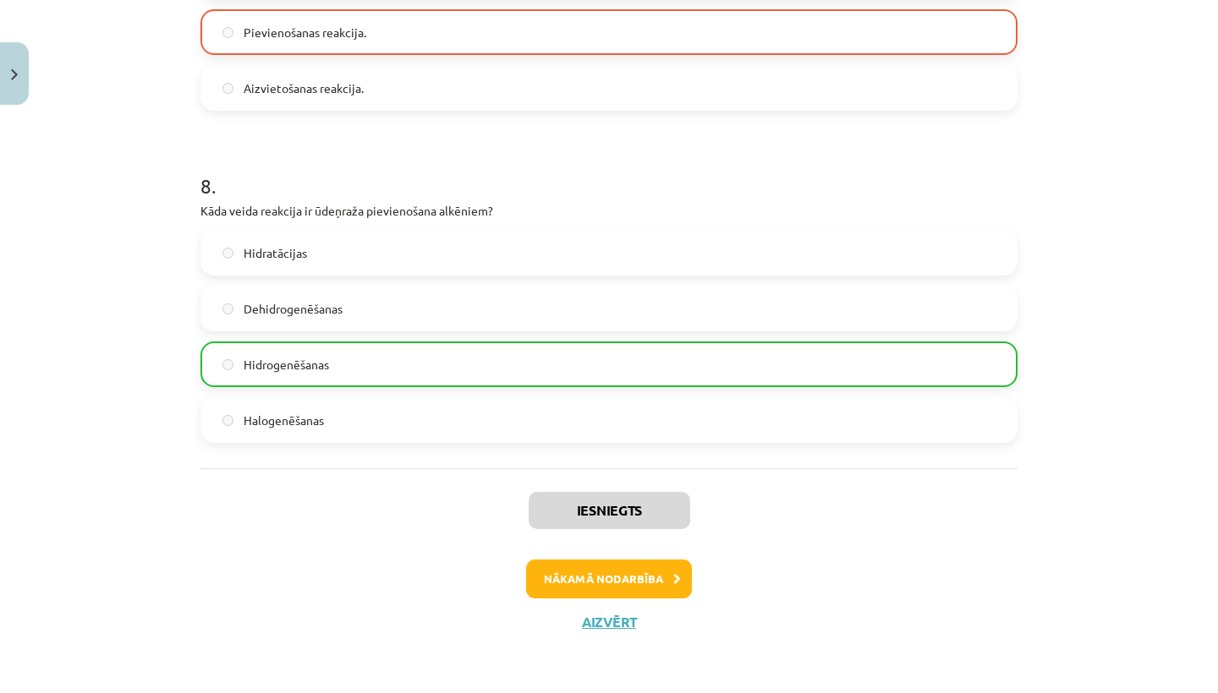
click at [633, 572] on button "Nākamā nodarbība" at bounding box center [609, 579] width 166 height 39
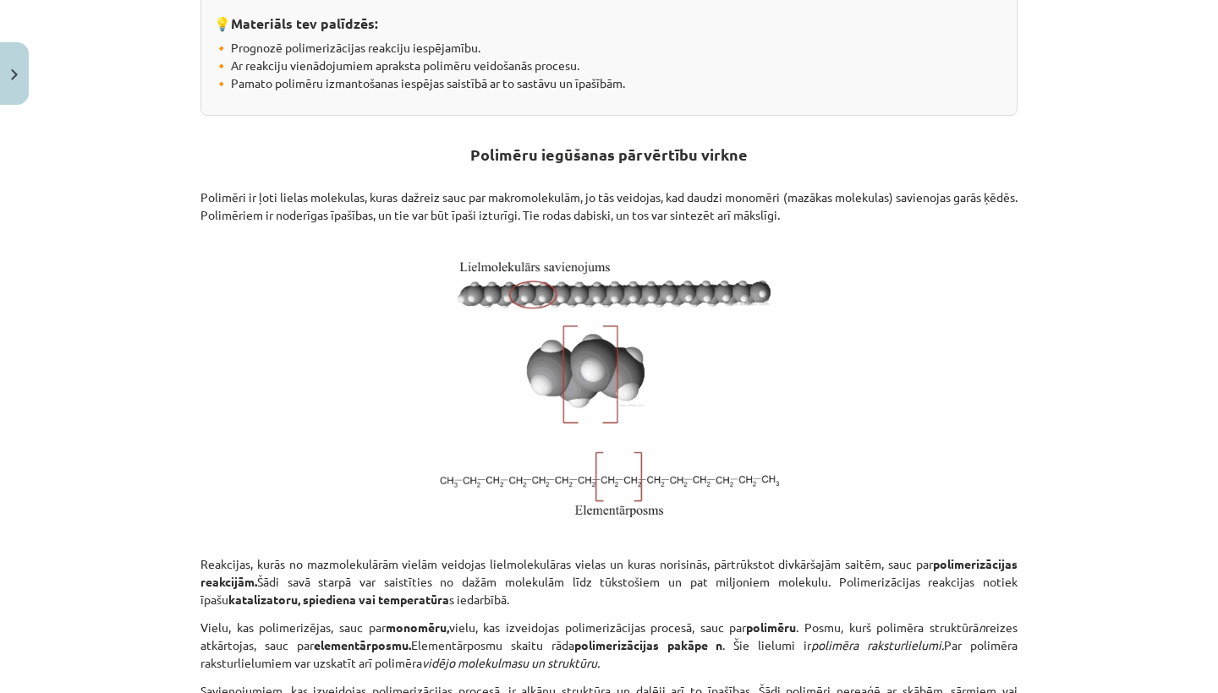
scroll to position [42, 0]
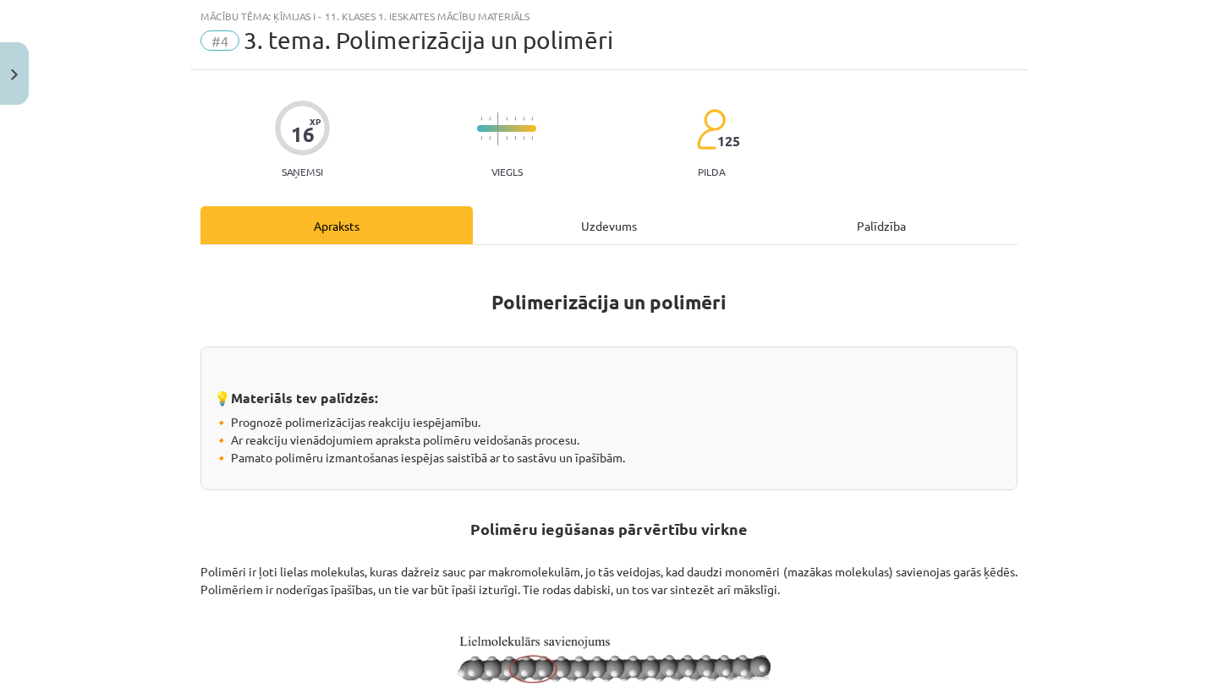
click at [606, 226] on div "Uzdevums" at bounding box center [609, 225] width 272 height 38
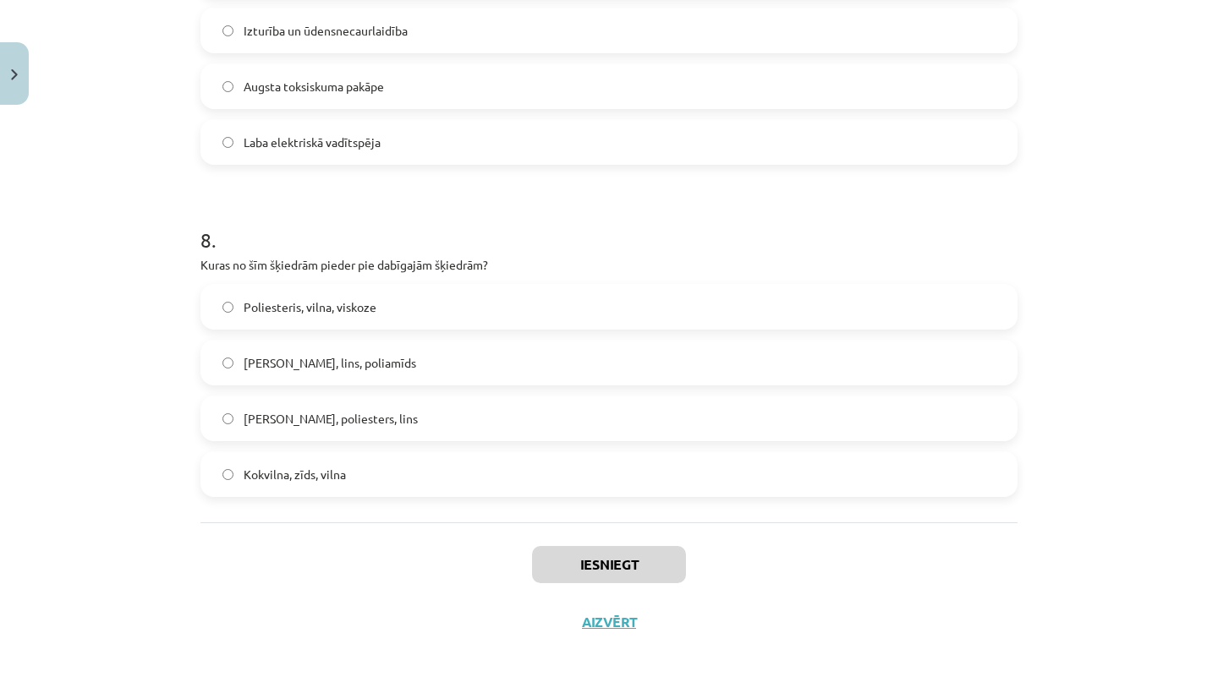
scroll to position [485, 0]
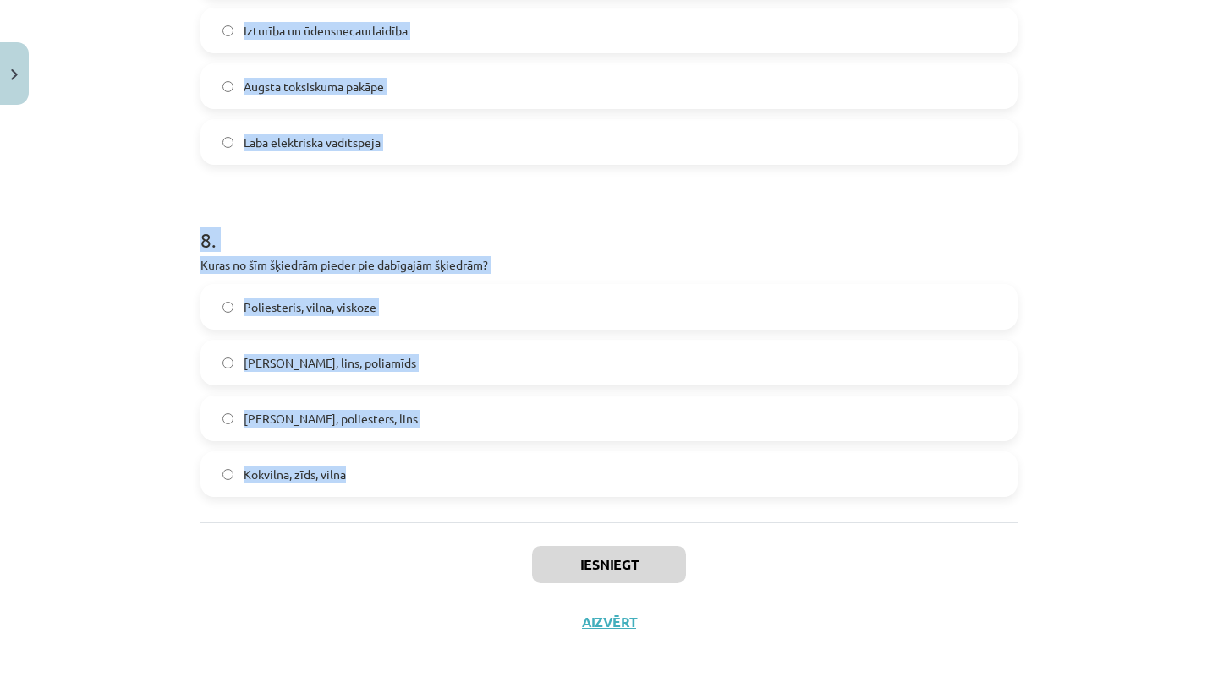
drag, startPoint x: 156, startPoint y: 337, endPoint x: 317, endPoint y: 499, distance: 229.0
click at [317, 499] on div "Mācību tēma: Ķīmijas i - 11. klases 1. ieskaites mācību materiāls #4 3. tema. P…" at bounding box center [609, 346] width 1218 height 693
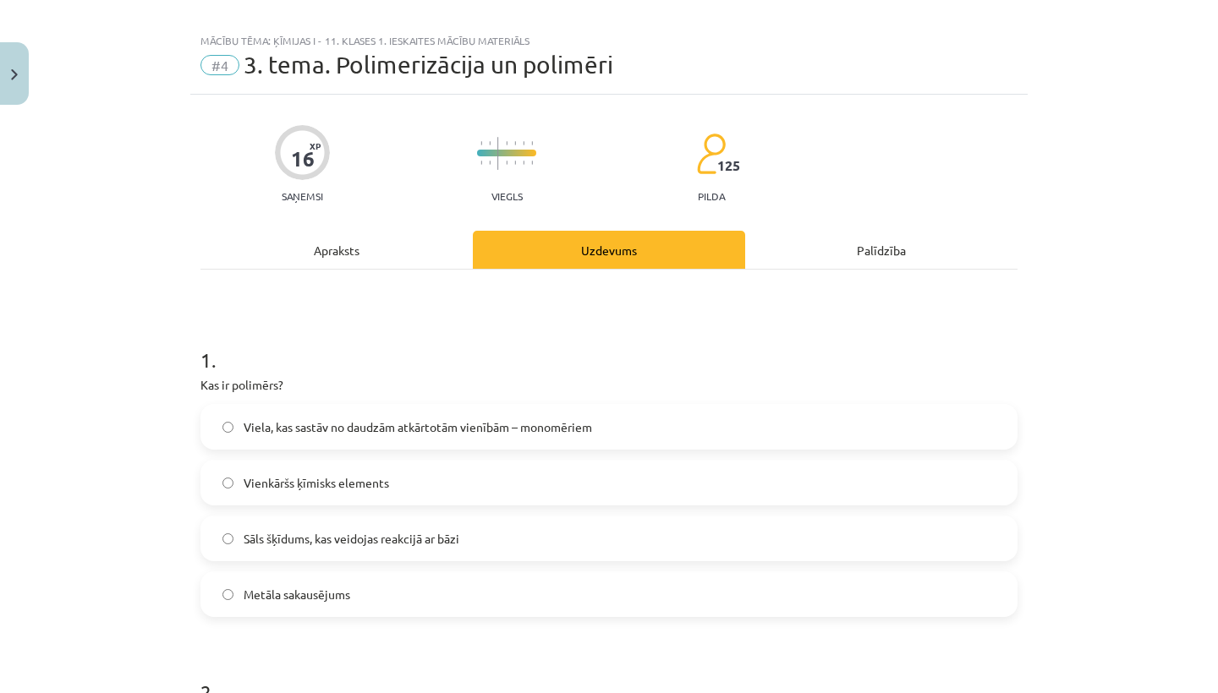
scroll to position [19, 0]
click at [321, 495] on label "Vienkāršs ķīmisks elements" at bounding box center [609, 482] width 814 height 42
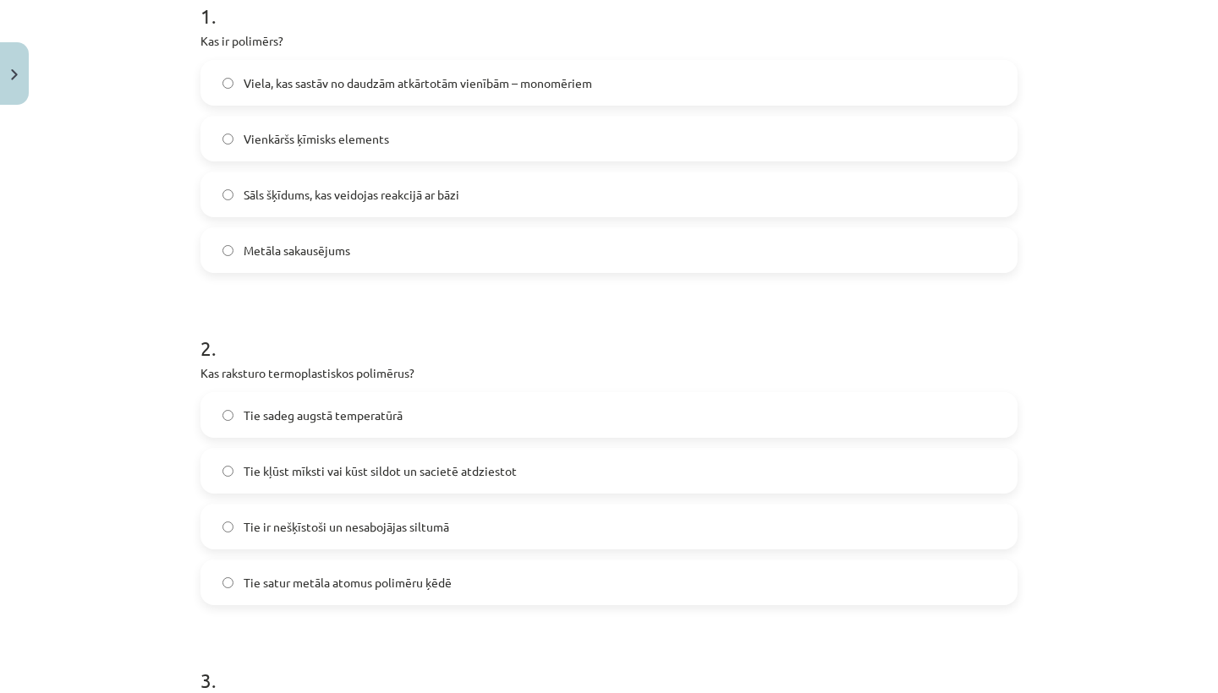
scroll to position [363, 0]
click at [377, 466] on span "Tie kļūst mīksti vai kūst sildot un sacietē atdziestot" at bounding box center [380, 471] width 273 height 18
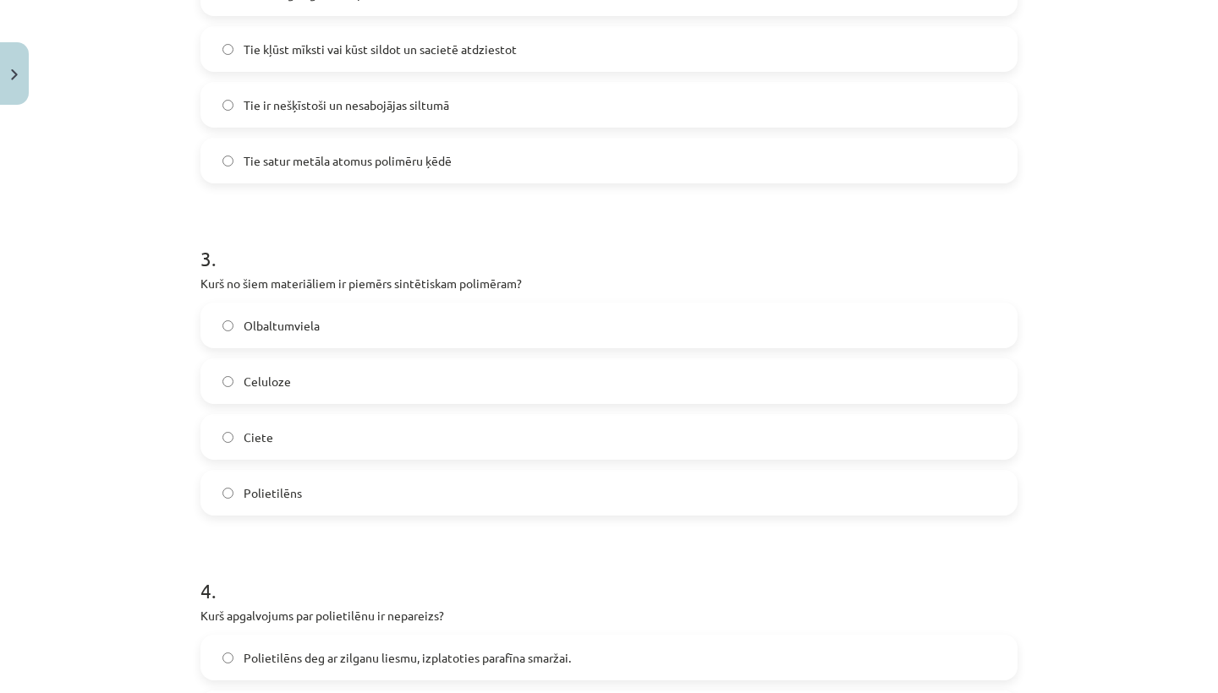
scroll to position [881, 0]
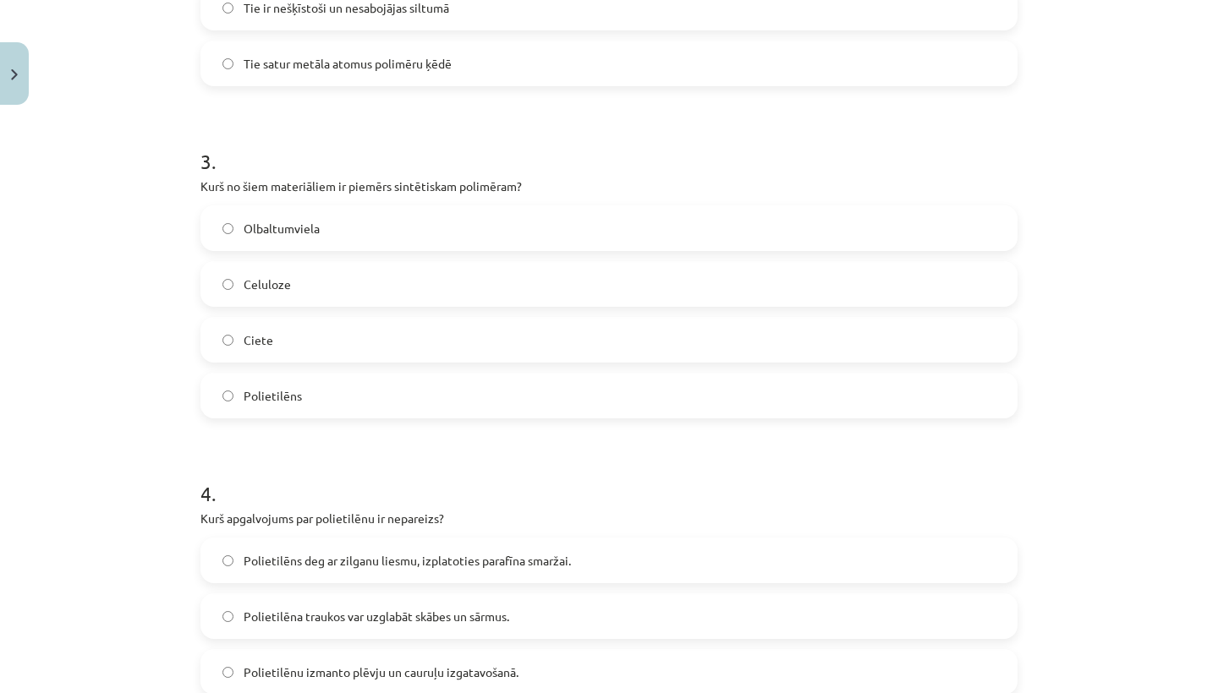
click at [382, 289] on label "Celuloze" at bounding box center [609, 284] width 814 height 42
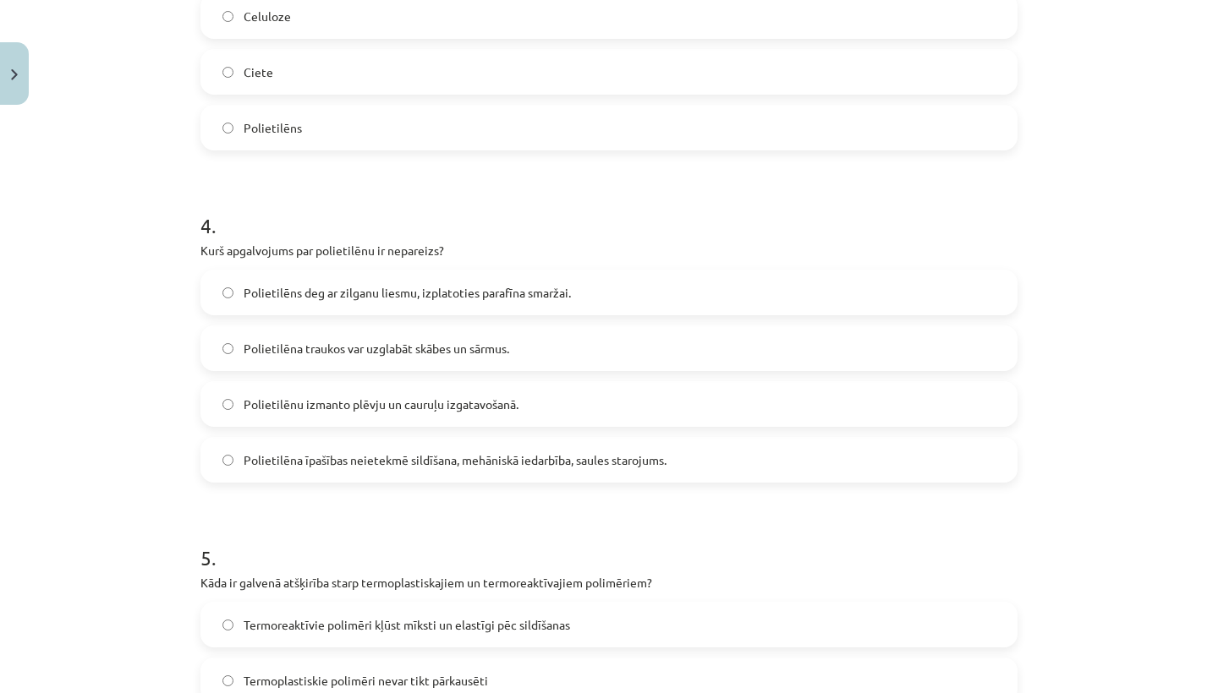
scroll to position [1161, 0]
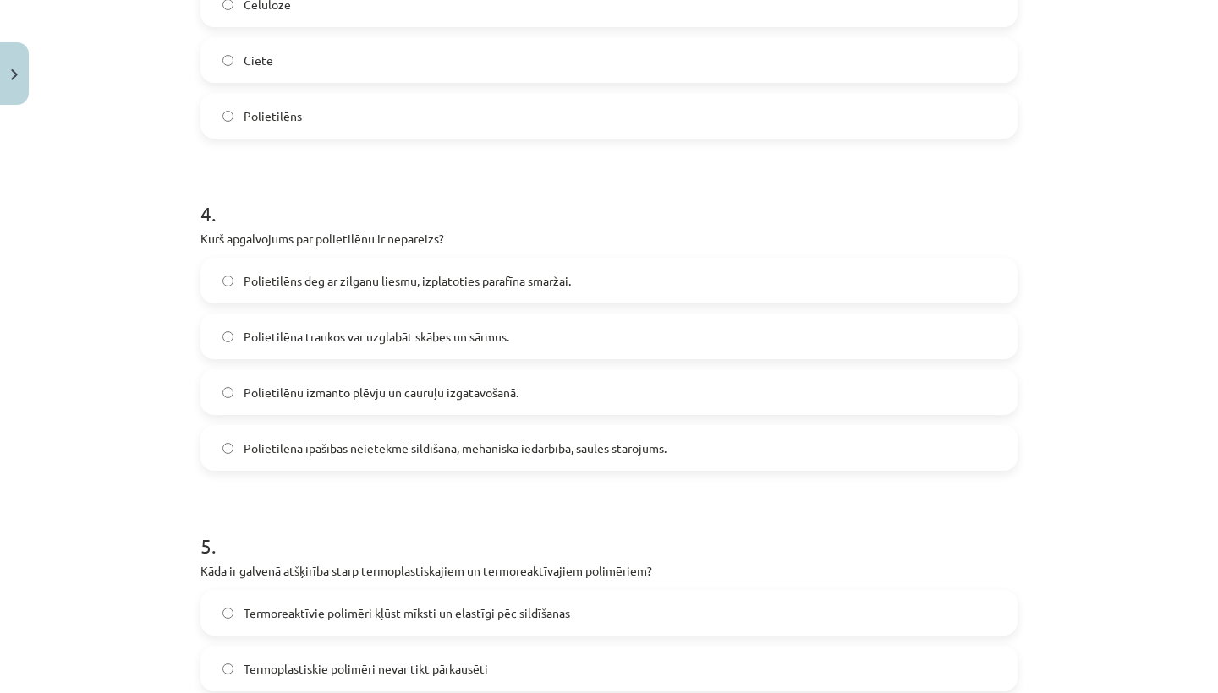
click at [479, 400] on span "Polietilēnu izmanto plēvju un cauruļu izgatavošanā." at bounding box center [381, 393] width 275 height 18
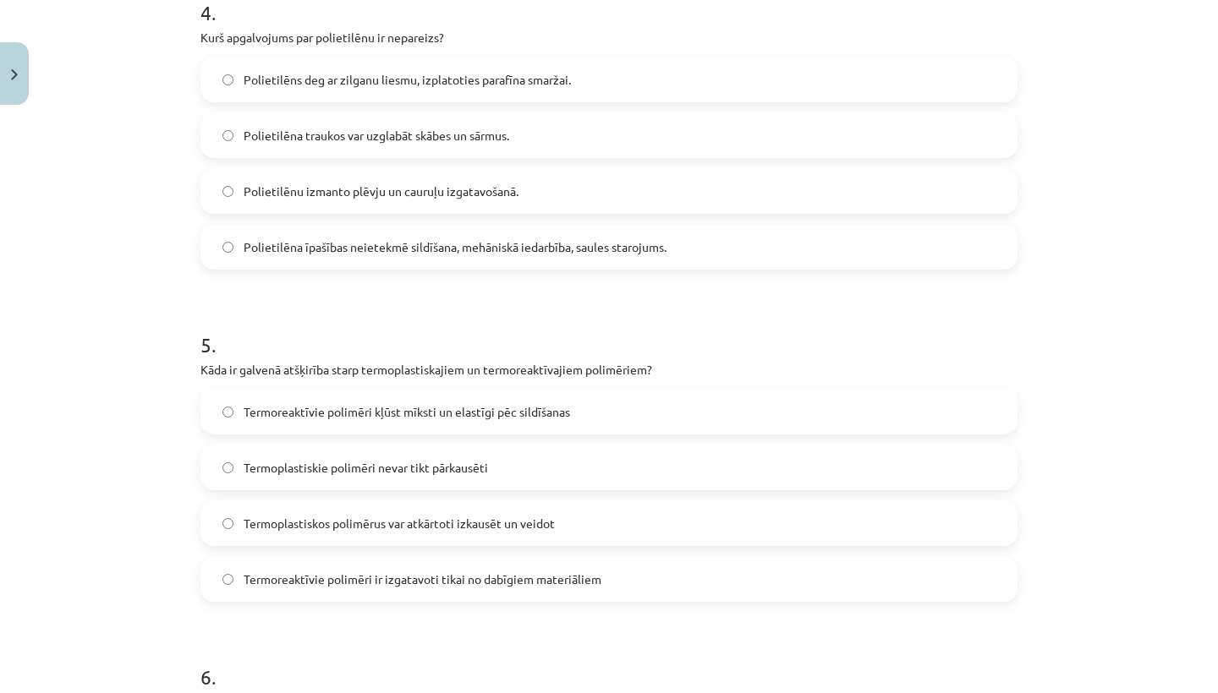
scroll to position [1366, 0]
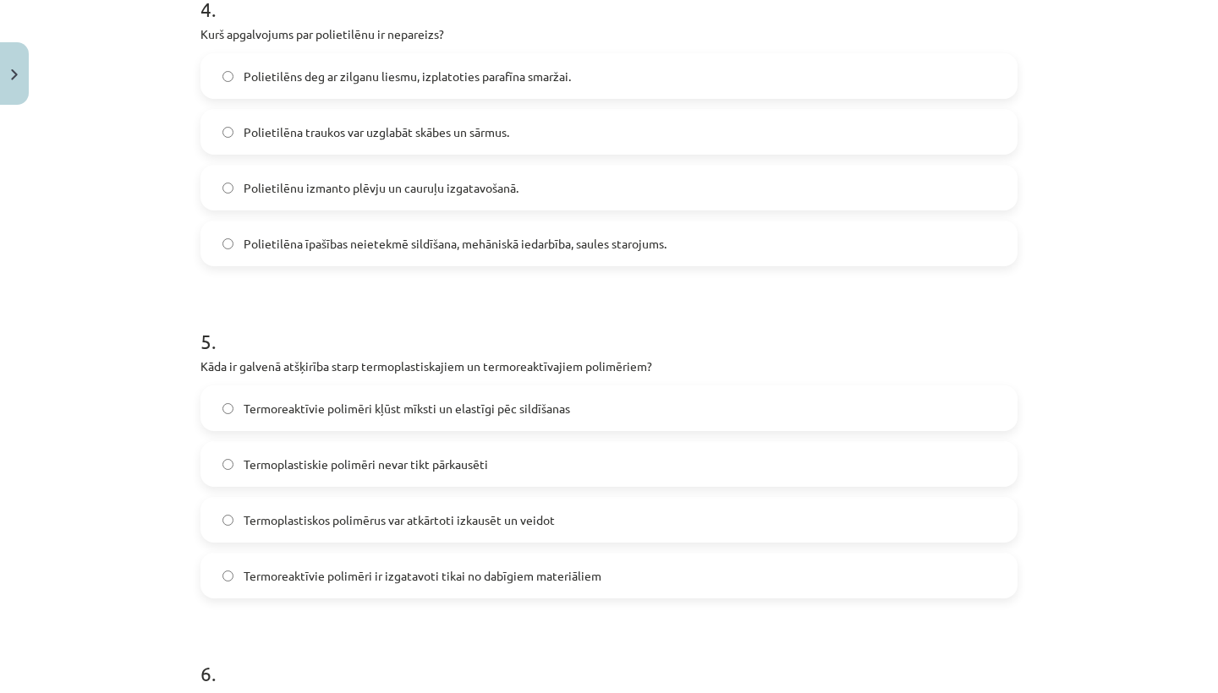
click at [474, 472] on span "Termoplastiskie polimēri nevar tikt pārkausēti" at bounding box center [366, 465] width 244 height 18
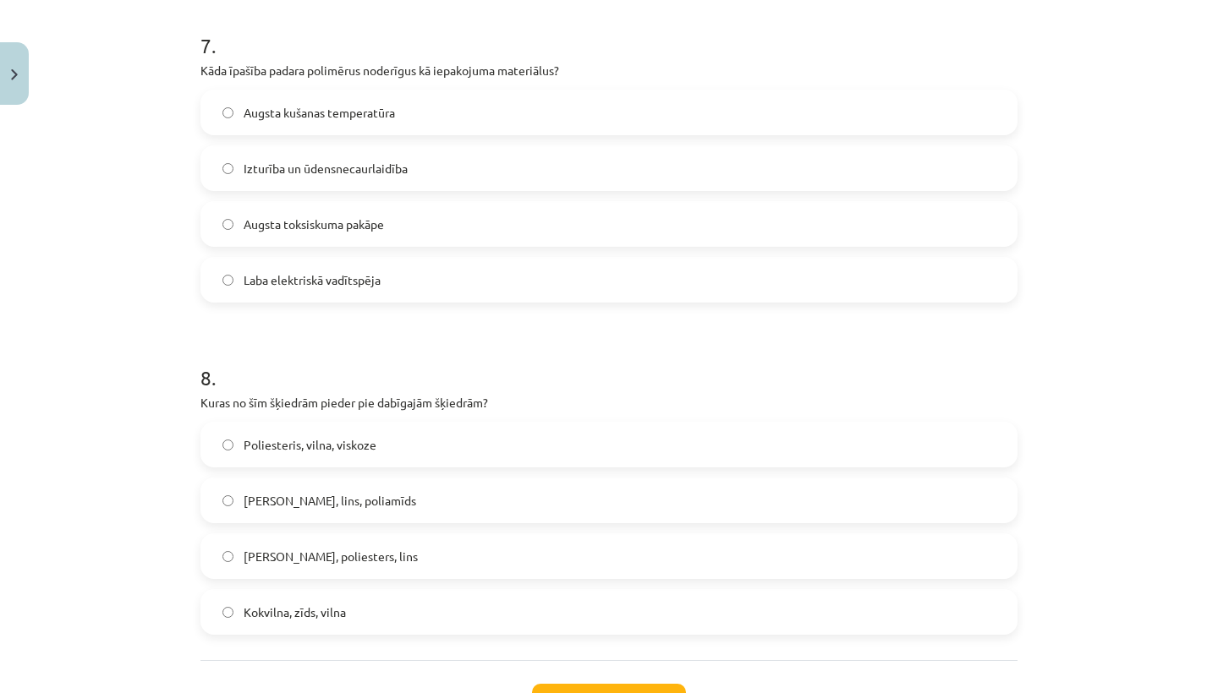
scroll to position [2331, 0]
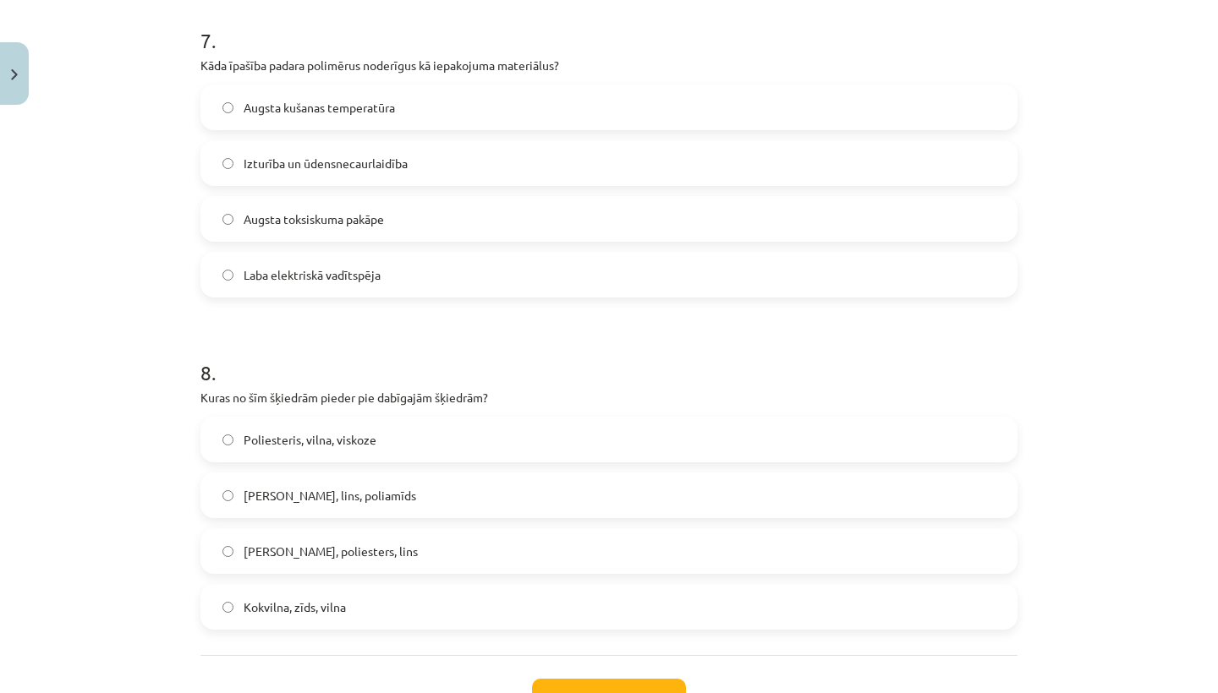
click at [372, 552] on label "Neilons, poliesters, lins" at bounding box center [609, 551] width 814 height 42
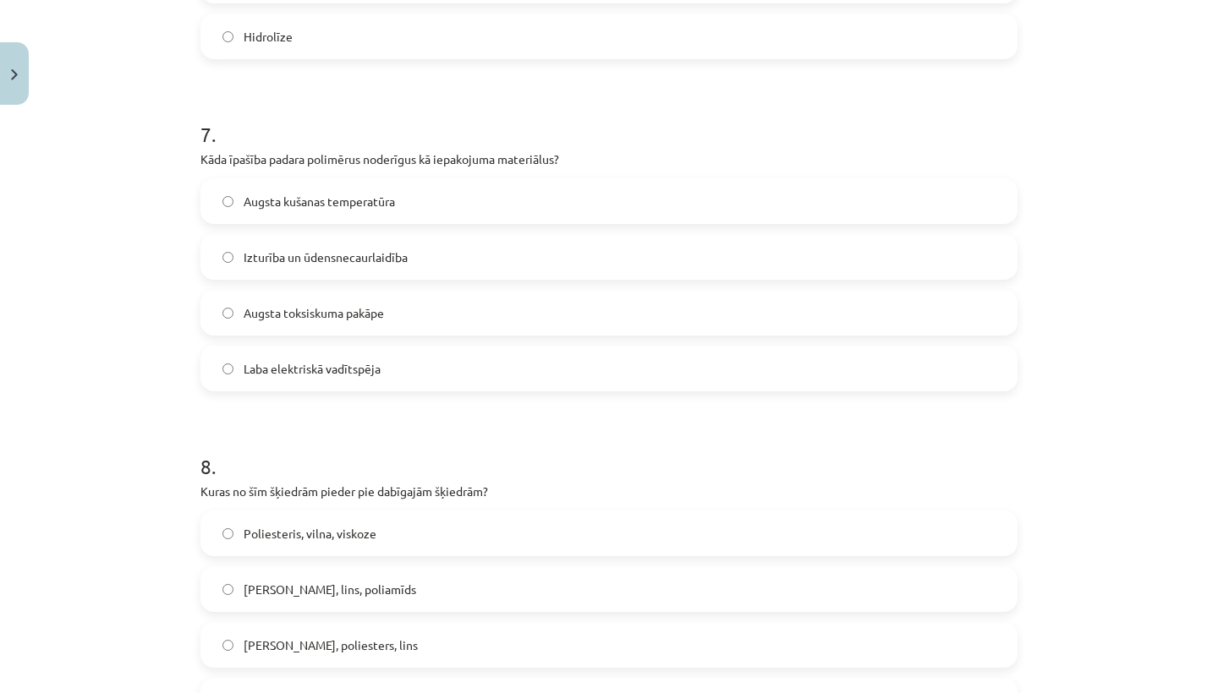
click at [396, 273] on label "Izturība un ūdensnecaurlaidība" at bounding box center [609, 257] width 814 height 42
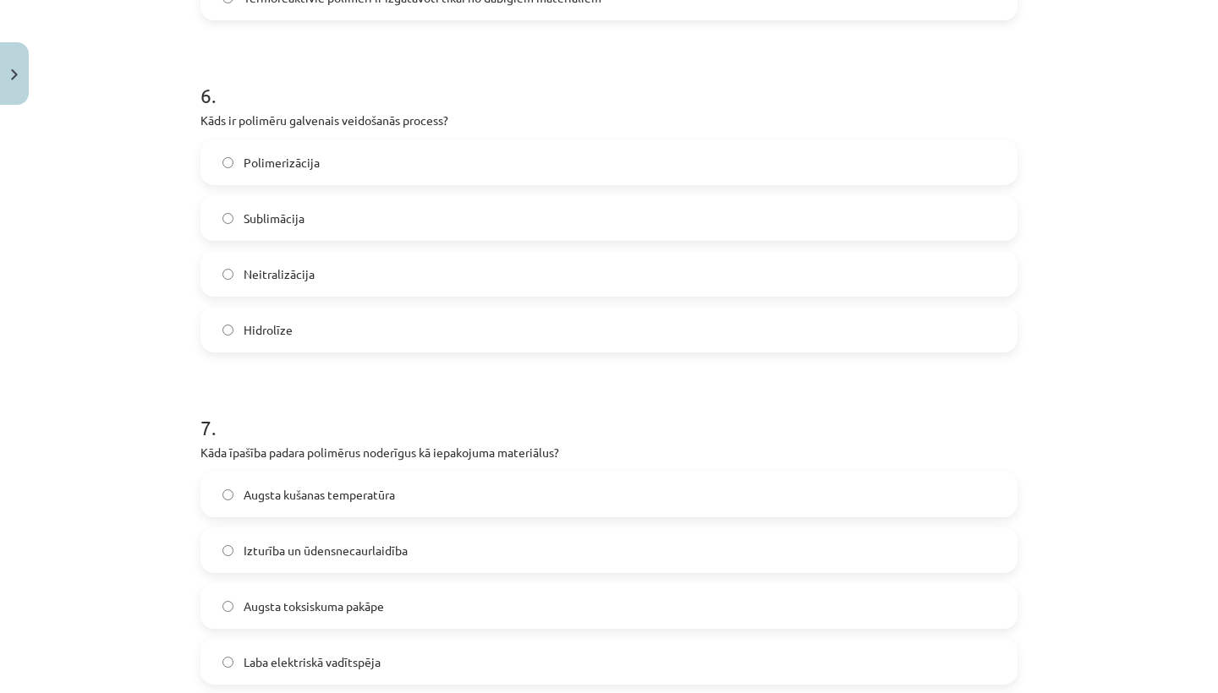
scroll to position [1945, 0]
click at [389, 222] on label "Sublimācija" at bounding box center [609, 217] width 814 height 42
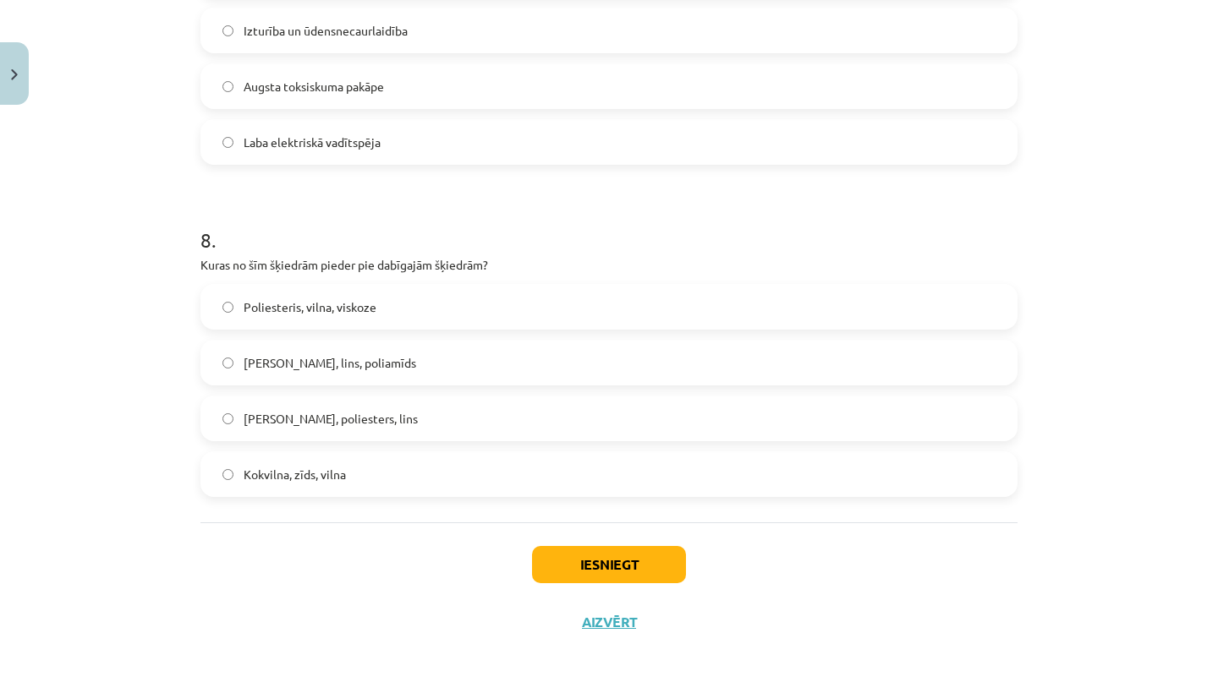
scroll to position [2467, 0]
click at [561, 564] on button "Iesniegt" at bounding box center [609, 564] width 154 height 37
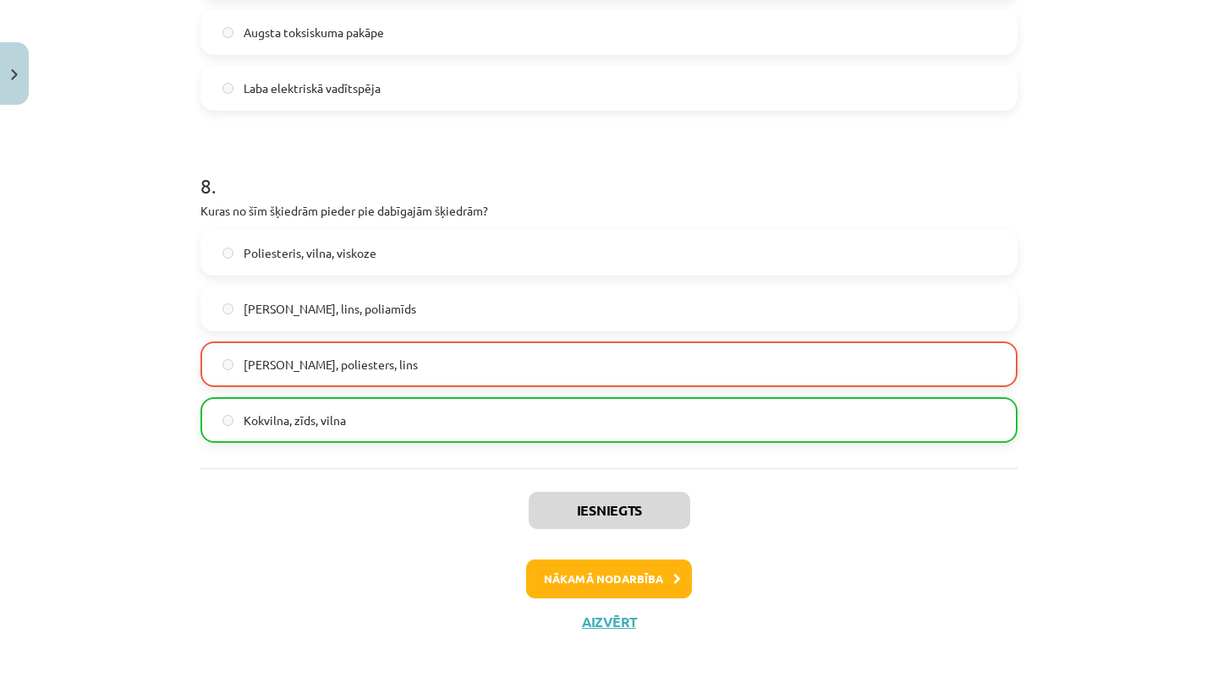
scroll to position [2520, 0]
click at [638, 585] on button "Nākamā nodarbība" at bounding box center [609, 579] width 166 height 39
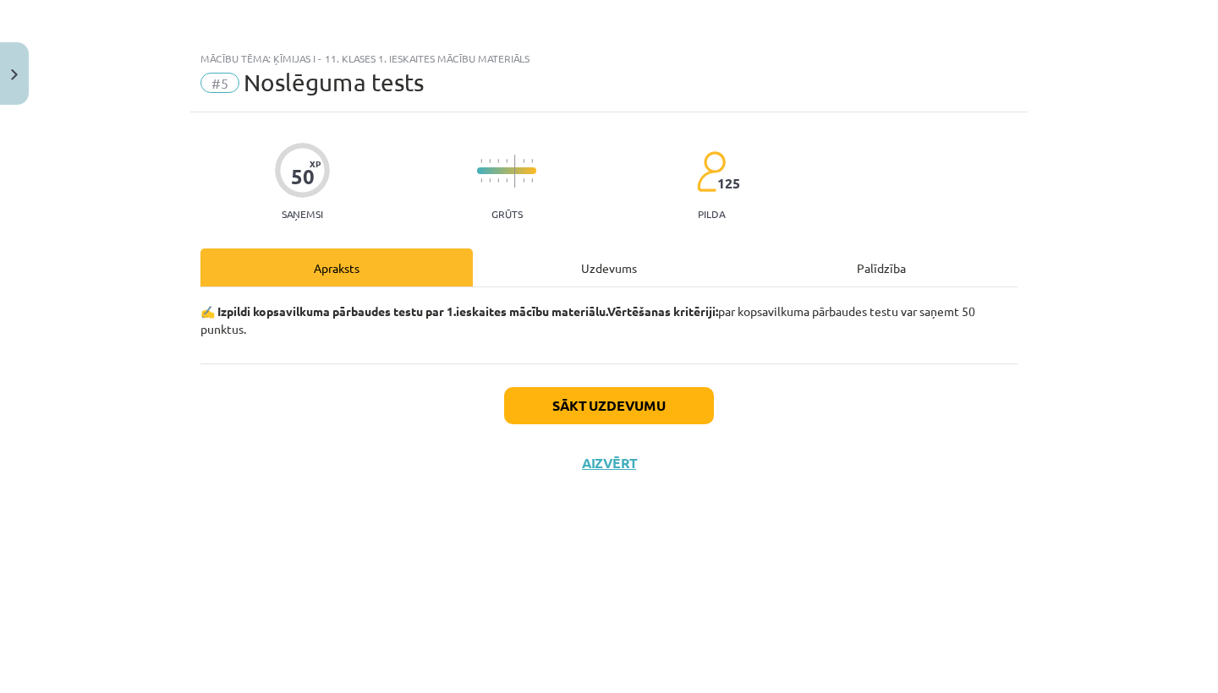
click at [603, 266] on div "Uzdevums" at bounding box center [609, 268] width 272 height 38
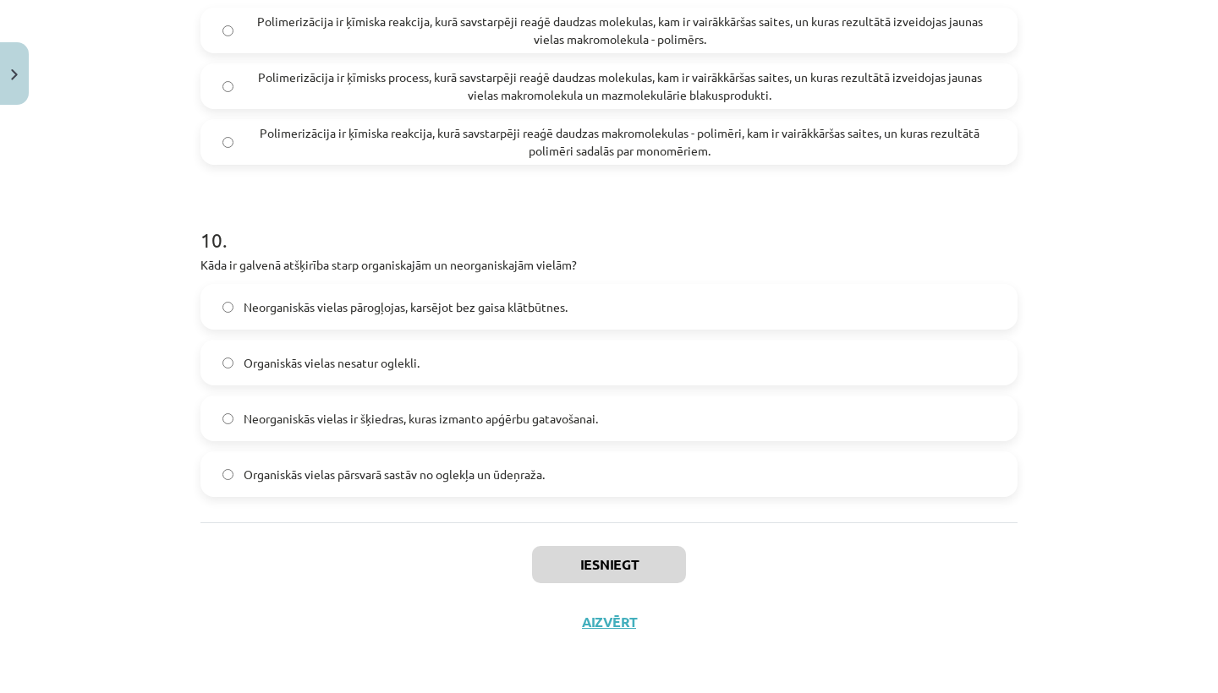
scroll to position [545, 0]
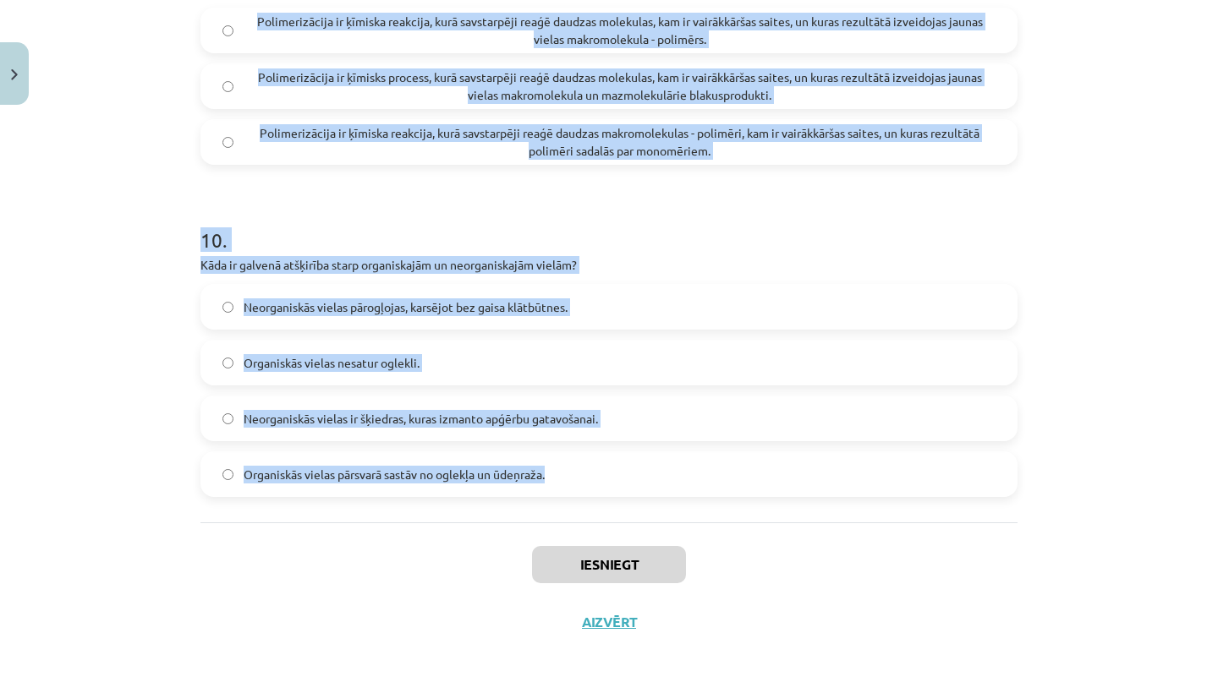
drag, startPoint x: 184, startPoint y: 180, endPoint x: 544, endPoint y: 485, distance: 472.2
click at [544, 485] on div "Mācību tēma: Ķīmijas i - 11. klases 1. ieskaites mācību materiāls #5 Noslēguma …" at bounding box center [609, 346] width 1218 height 693
copy div "50 XP Saņemsi Grūts 125 pilda Apraksts Uzdevums Palīdzība 1 . Kādos apstākļos n…"
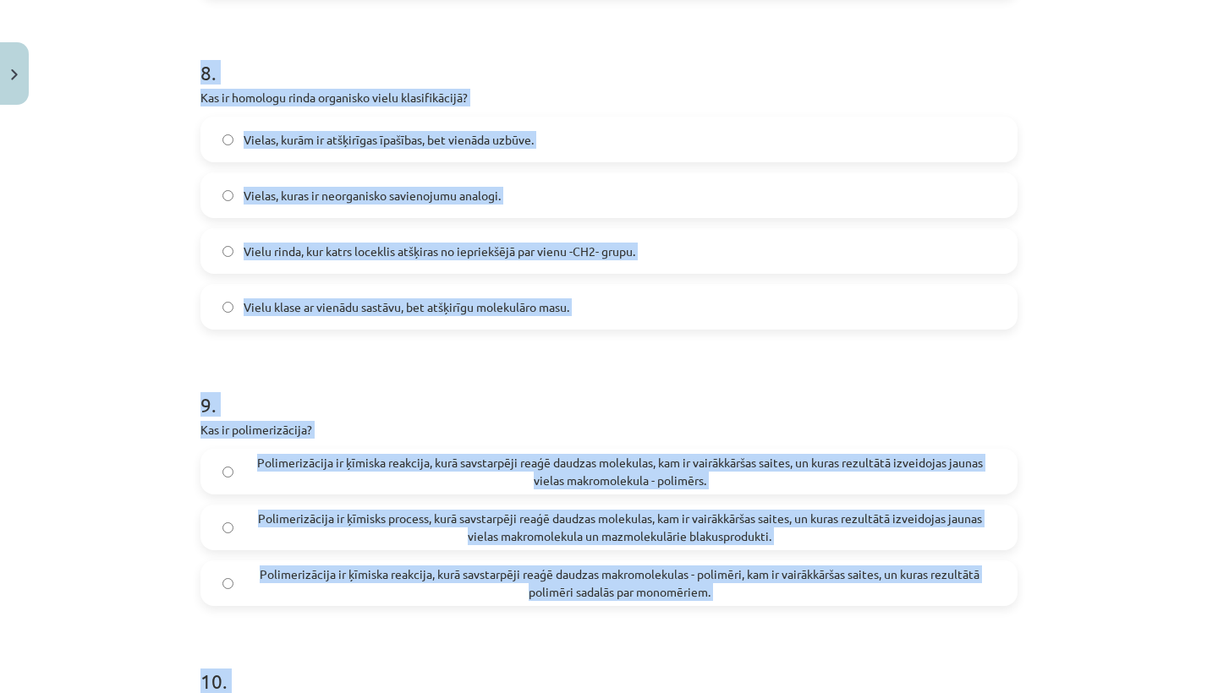
click at [3, 381] on div "Mācību tēma: Ķīmijas i - 11. klases 1. ieskaites mācību materiāls #5 Noslēguma …" at bounding box center [609, 346] width 1218 height 693
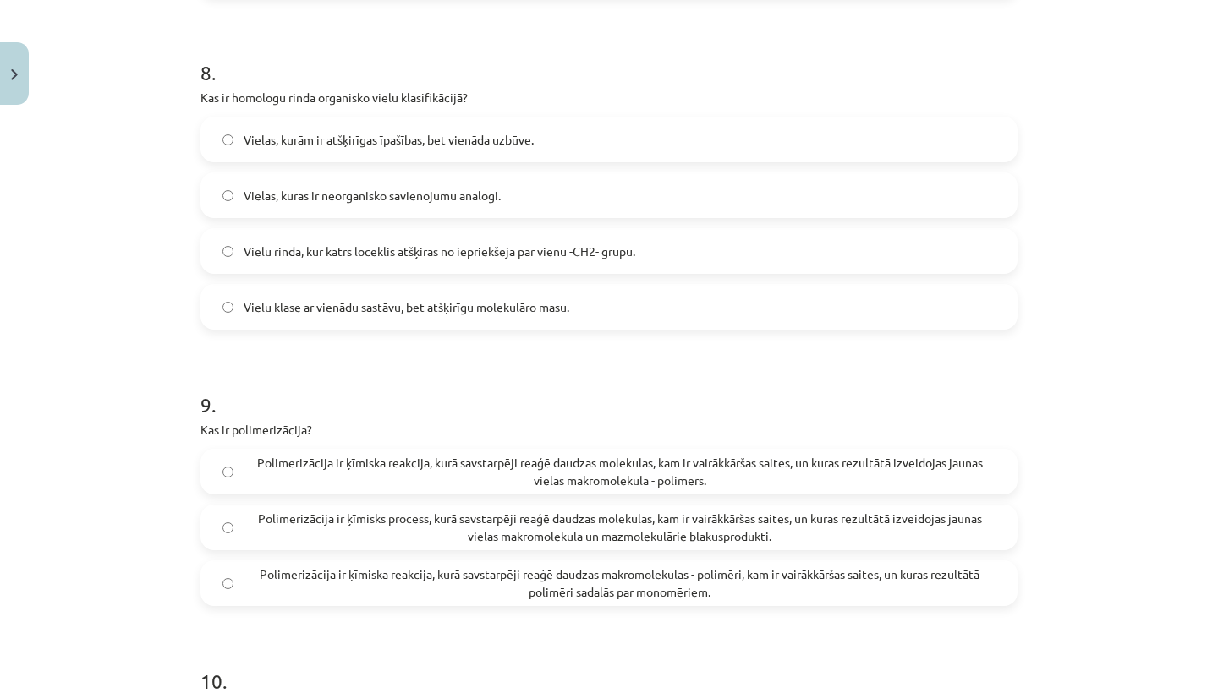
click at [3, 381] on div "Mācību tēma: Ķīmijas i - 11. klases 1. ieskaites mācību materiāls #5 Noslēguma …" at bounding box center [609, 346] width 1218 height 693
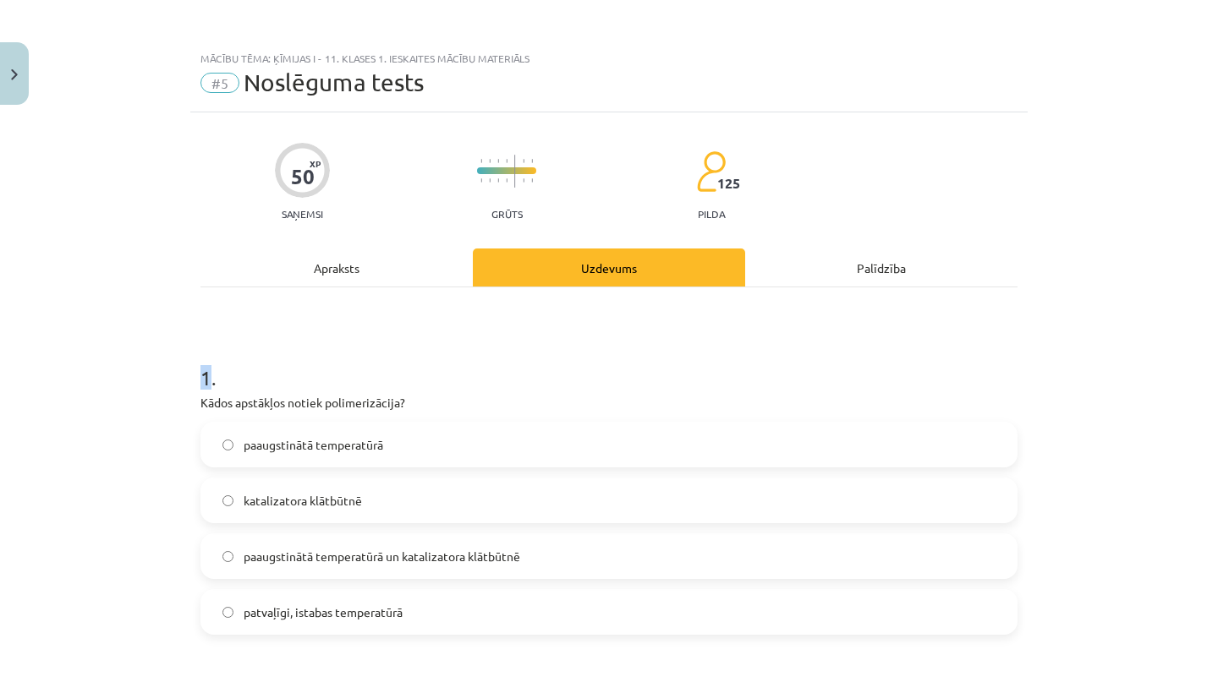
scroll to position [0, 0]
click at [549, 215] on div "50 XP Saņemsi Grūts 125 pilda" at bounding box center [608, 176] width 817 height 87
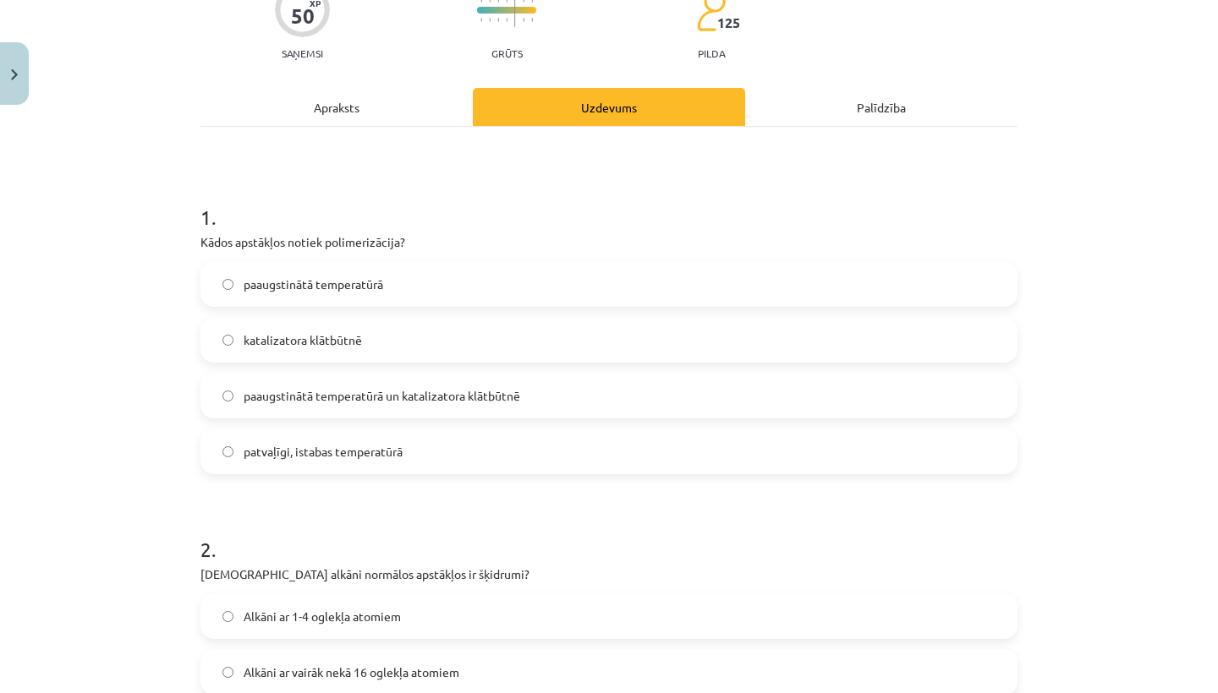
scroll to position [178, 0]
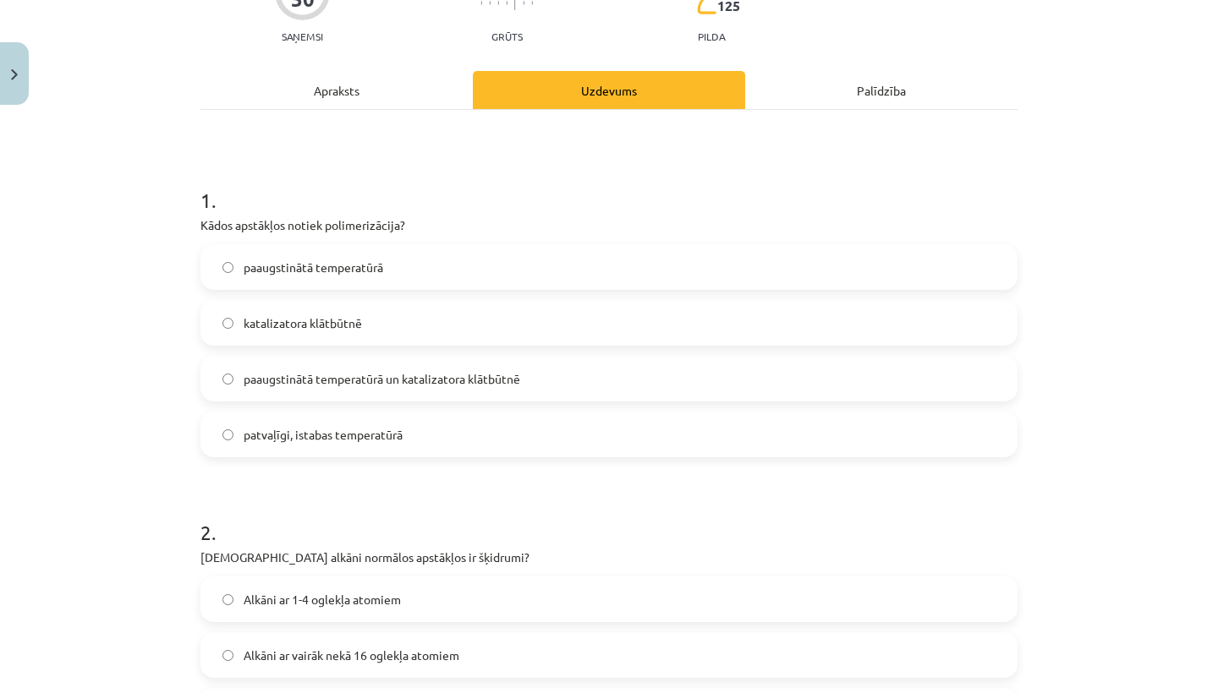
click at [413, 391] on label "paaugstinātā temperatūrā un katalizatora klātbūtnē" at bounding box center [609, 379] width 814 height 42
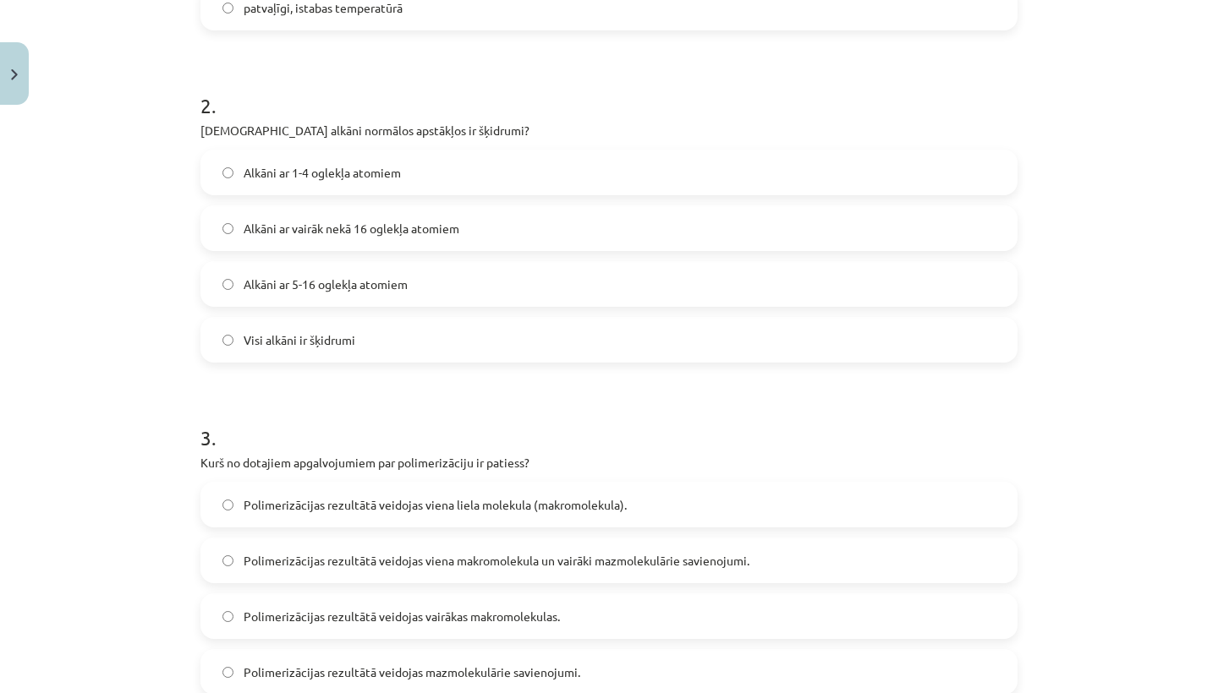
scroll to position [600, 0]
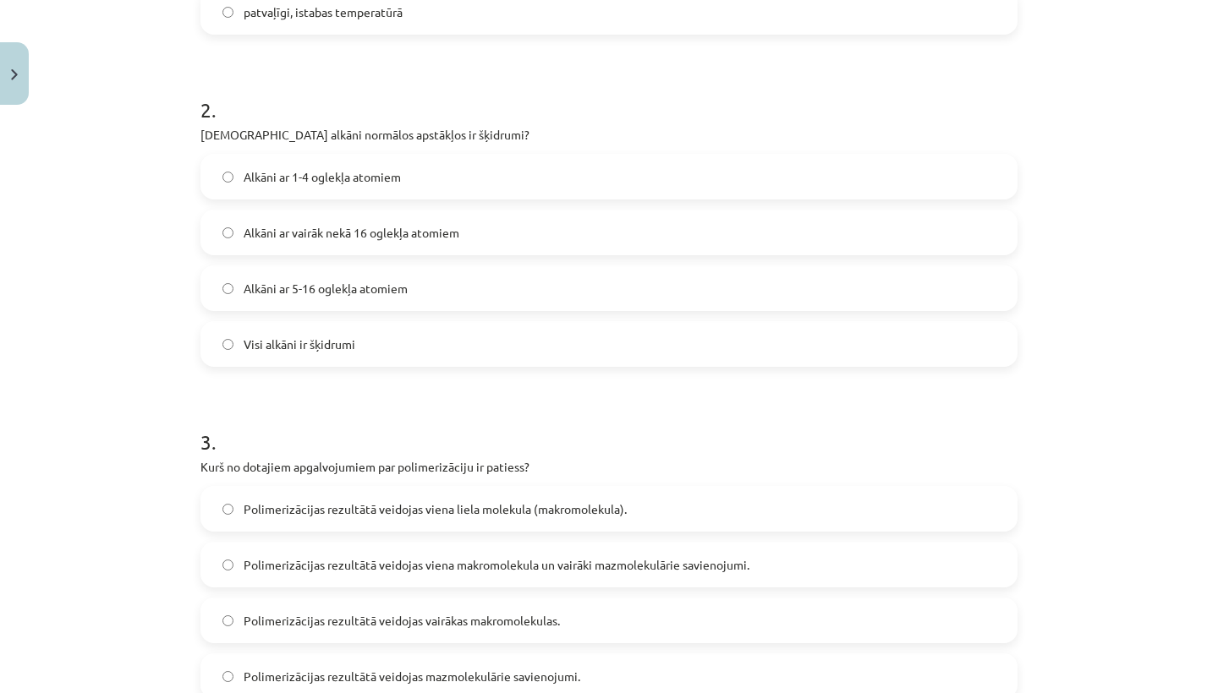
click at [402, 272] on label "Alkāni ar 5-16 oglekļa atomiem" at bounding box center [609, 288] width 814 height 42
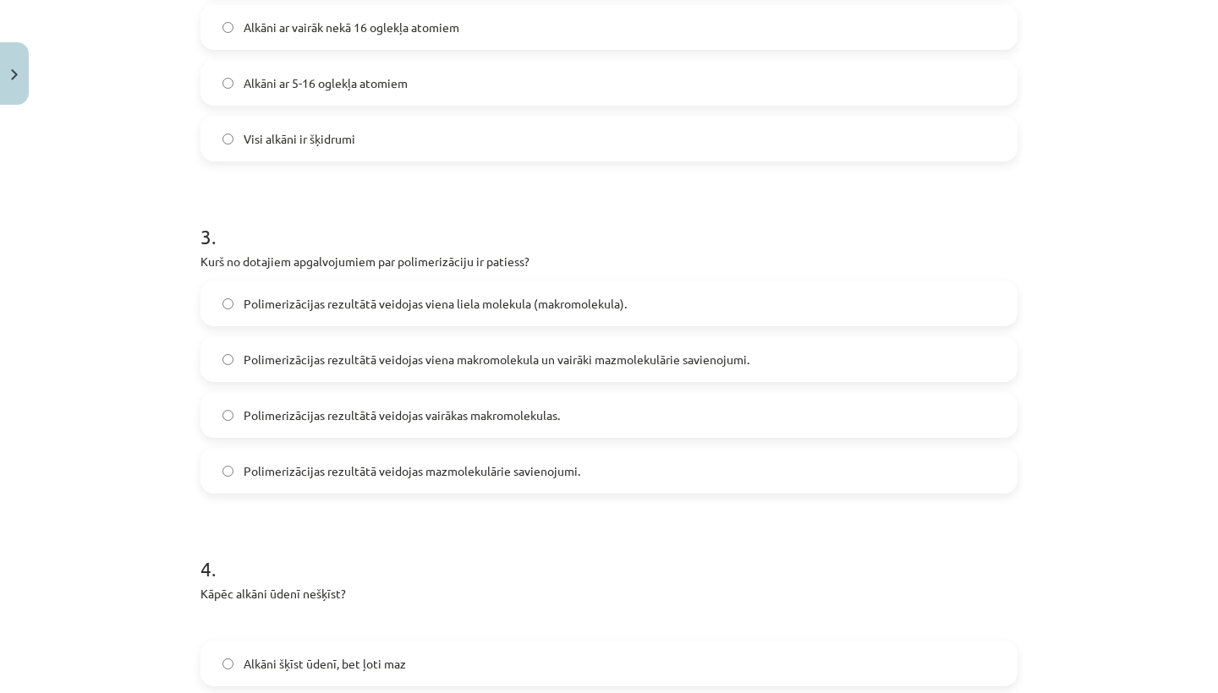
scroll to position [857, 0]
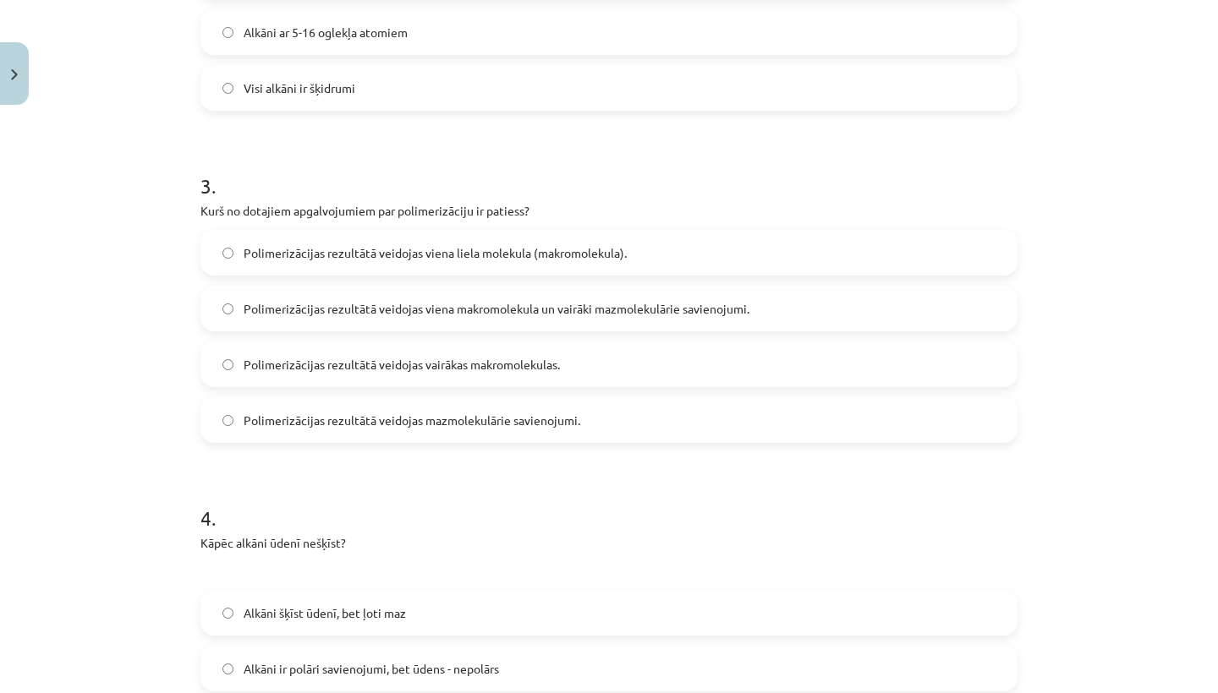
drag, startPoint x: 987, startPoint y: 19, endPoint x: 987, endPoint y: 8, distance: 11.0
click at [987, 19] on label "Alkāni ar 5-16 oglekļa atomiem" at bounding box center [609, 32] width 814 height 42
click at [987, 8] on div "Alkāni ar 1-4 oglekļa atomiem Alkāni ar vairāk nekā 16 oglekļa atomiem Alkāni a…" at bounding box center [608, 4] width 817 height 213
click at [601, 231] on div "Polimerizācijas rezultātā veidojas viena liela molekula (makromolekula)." at bounding box center [608, 253] width 817 height 46
click at [605, 255] on span "Polimerizācijas rezultātā veidojas viena liela molekula (makromolekula)." at bounding box center [435, 253] width 383 height 18
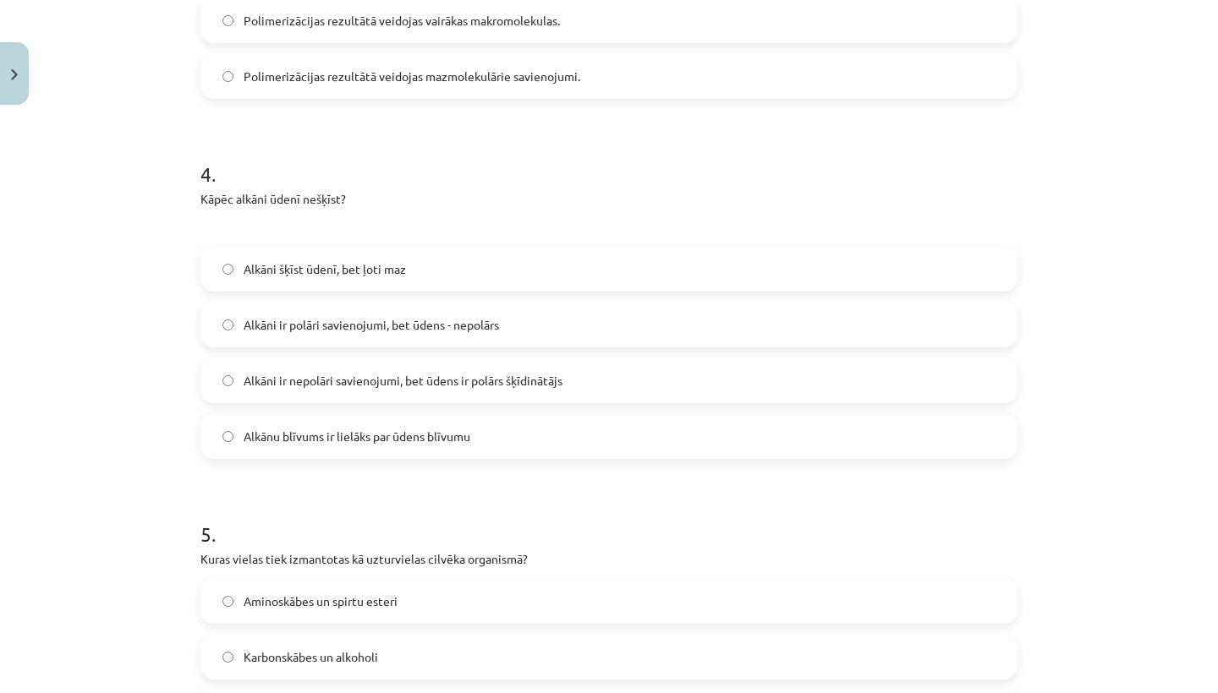
scroll to position [1247, 0]
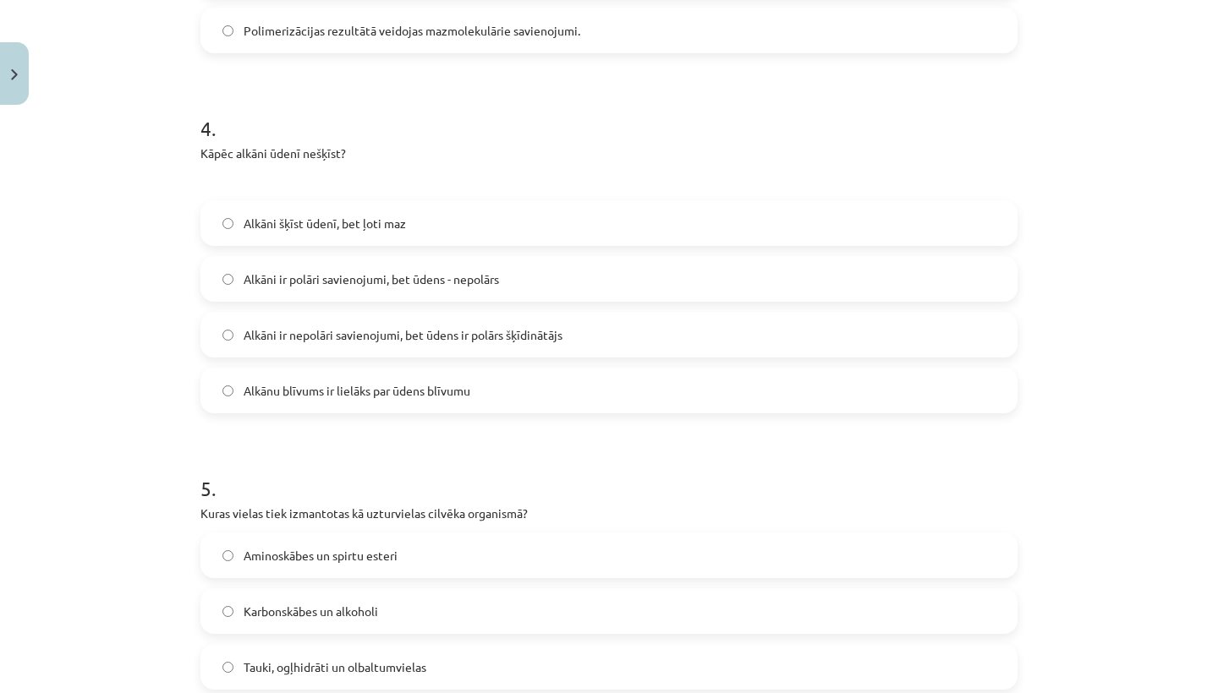
click at [616, 332] on label "Alkāni ir nepolāri savienojumi, bet ūdens ir polārs šķīdinātājs" at bounding box center [609, 335] width 814 height 42
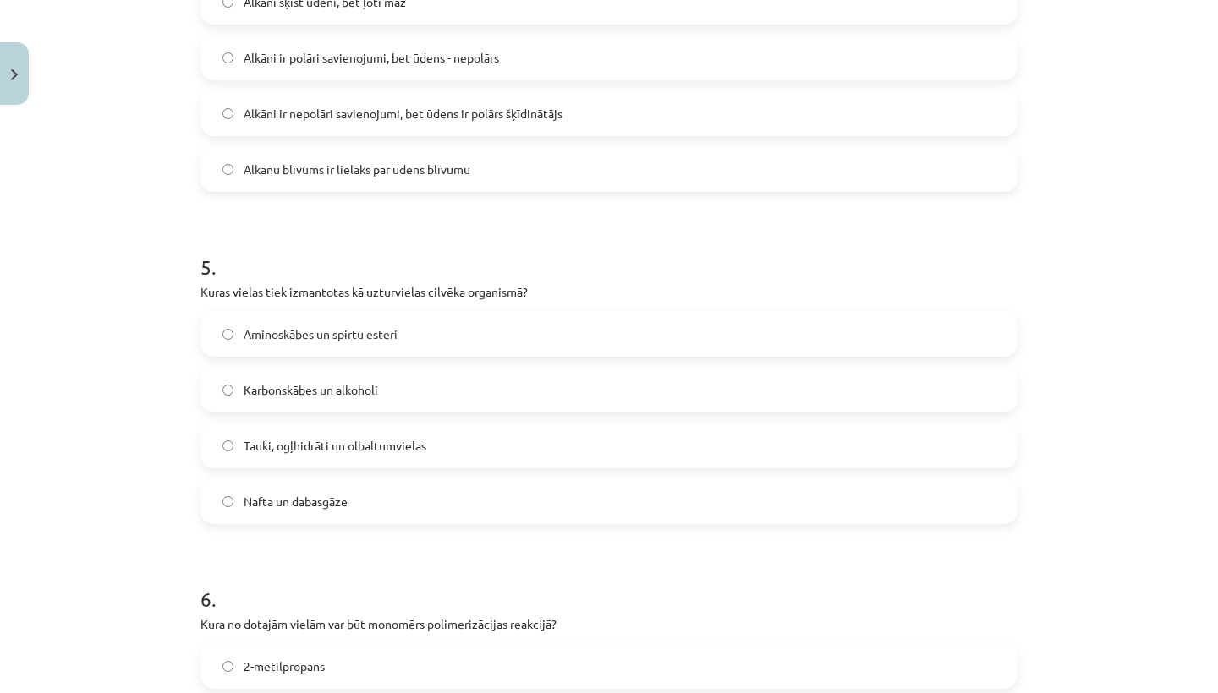
scroll to position [1546, 0]
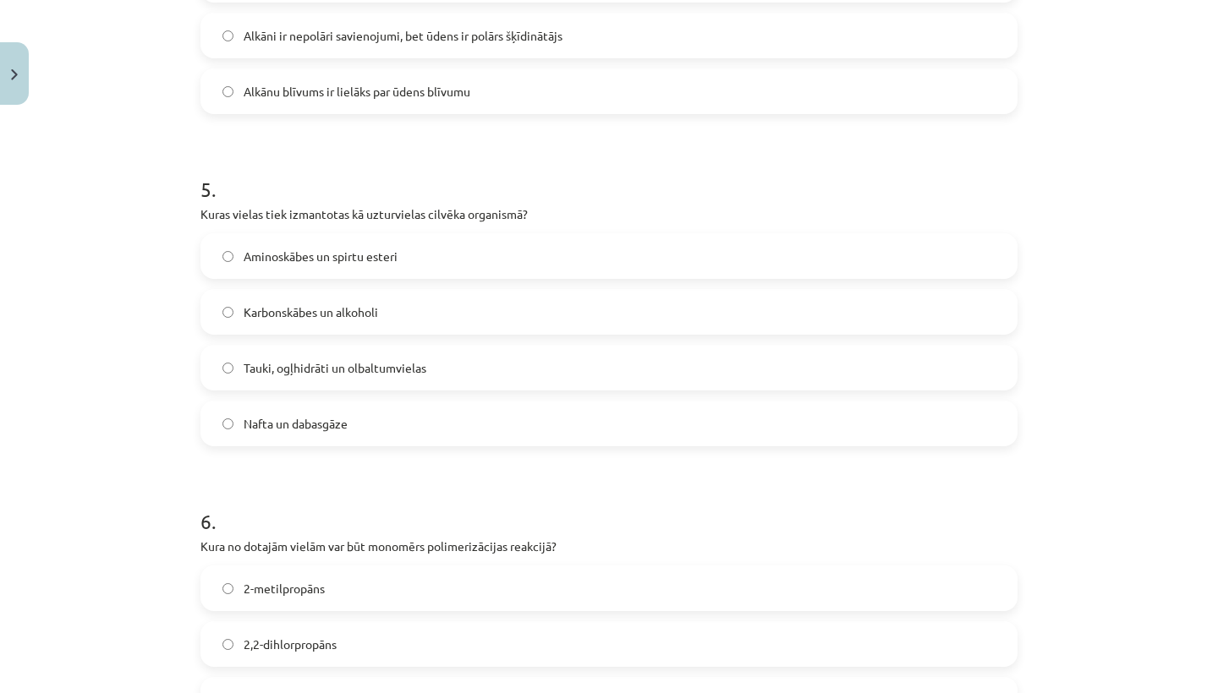
click at [627, 233] on div "5 . Kuras vielas tiek izmantotas kā uzturvielas cilvēka organismā? Aminoskābes …" at bounding box center [608, 297] width 817 height 299
click at [462, 369] on label "Tauki, ogļhidrāti un olbaltumvielas" at bounding box center [609, 368] width 814 height 42
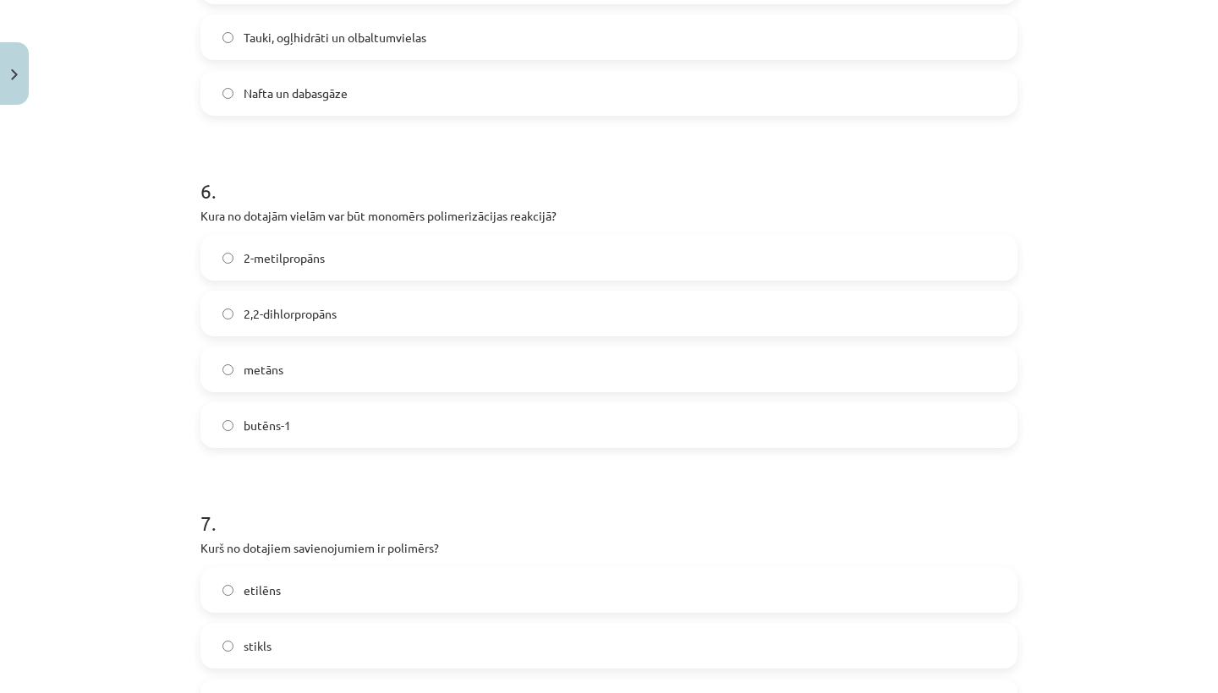
scroll to position [1880, 0]
click at [316, 430] on label "butēns-1" at bounding box center [609, 422] width 814 height 42
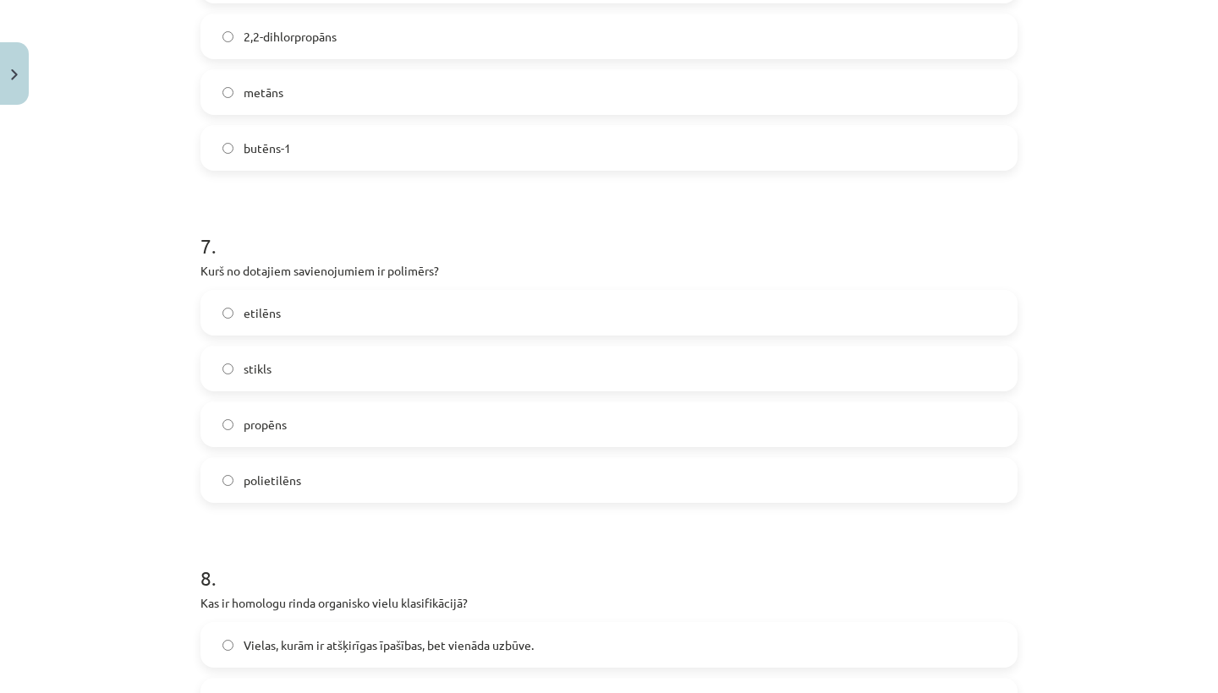
scroll to position [2174, 0]
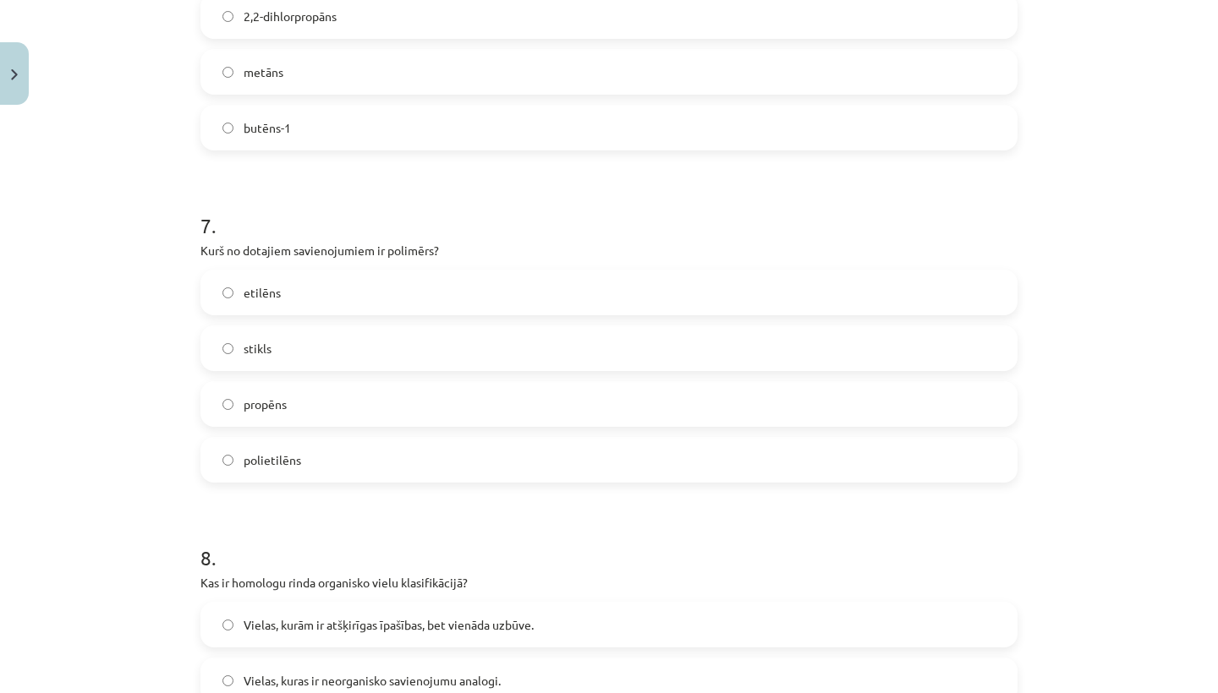
click at [315, 419] on label "propēns" at bounding box center [609, 404] width 814 height 42
click at [306, 468] on label "polietilēns" at bounding box center [609, 460] width 814 height 42
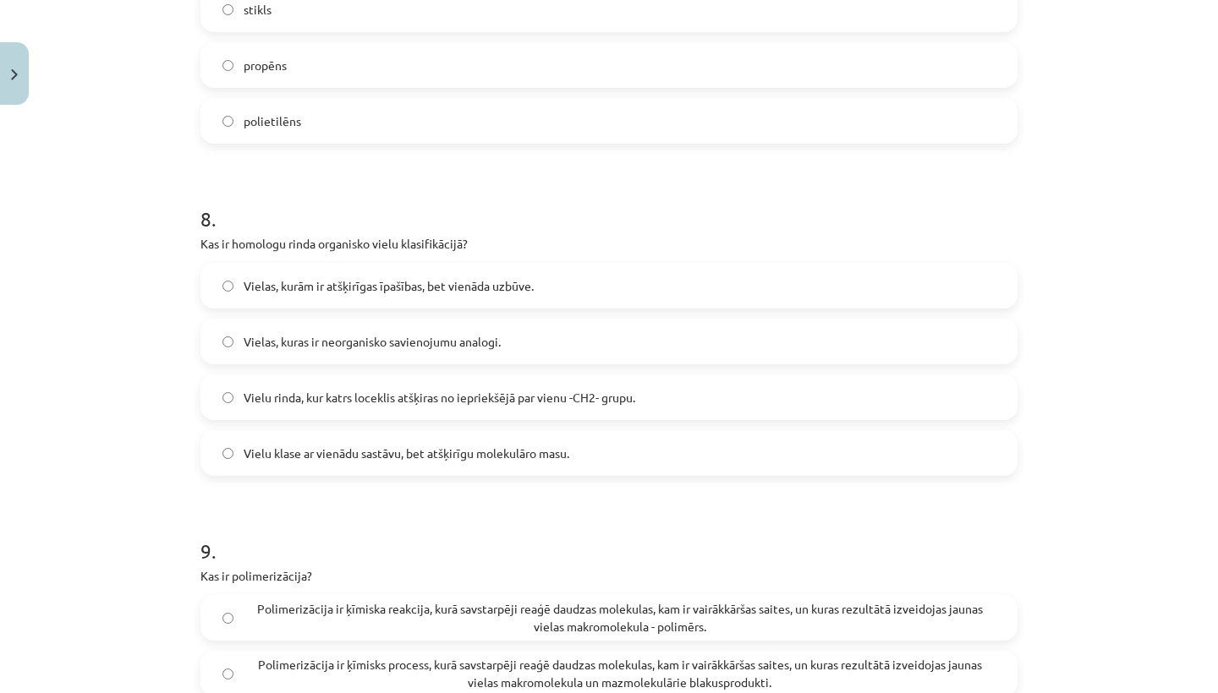
scroll to position [2519, 0]
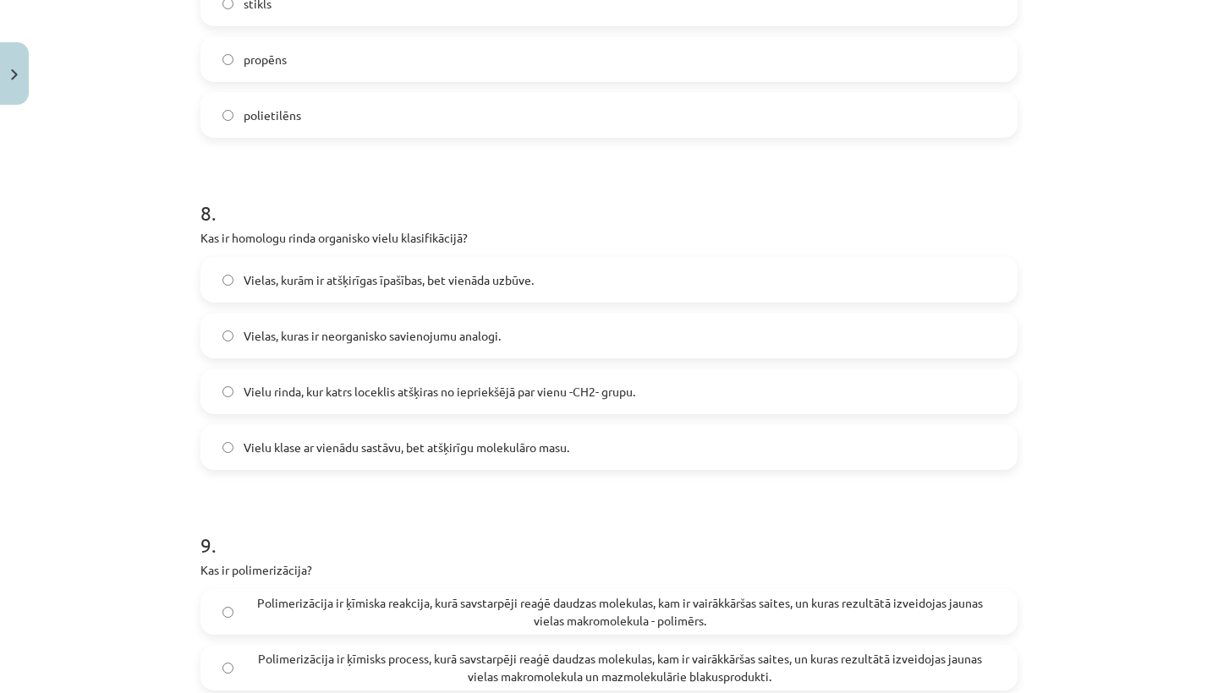
click at [540, 395] on span "Vielu rinda, kur katrs loceklis atšķiras no iepriekšējā par vienu -CH2- grupu." at bounding box center [440, 392] width 392 height 18
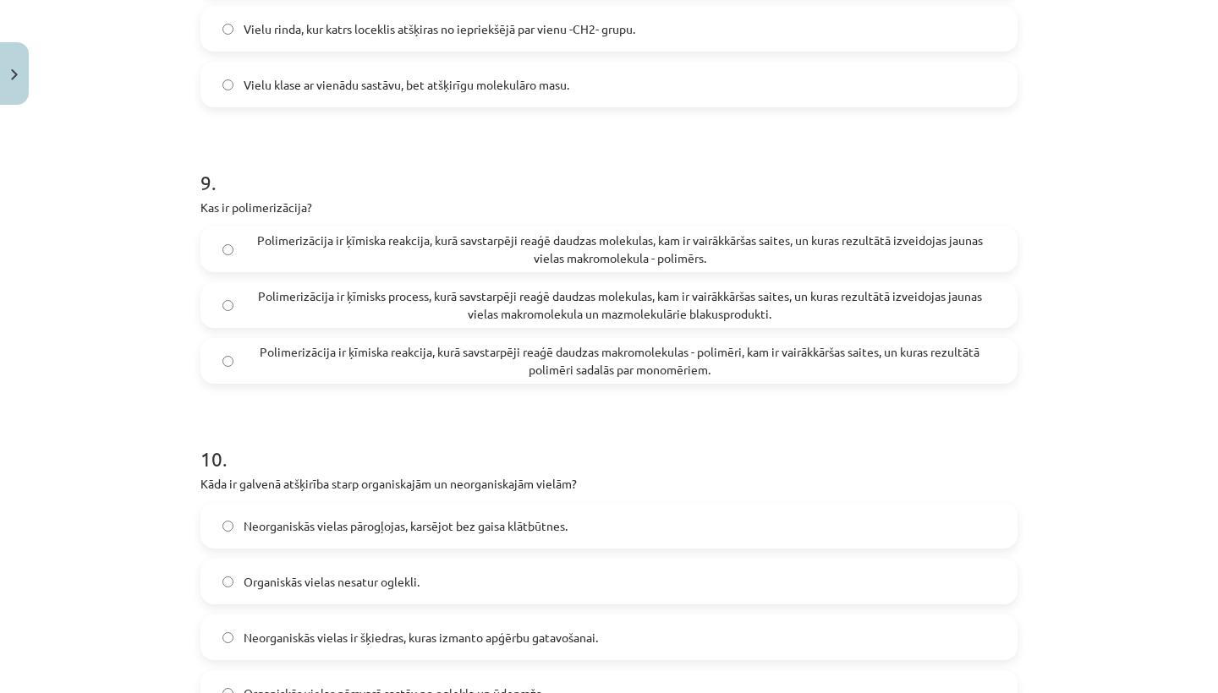
scroll to position [2891, 0]
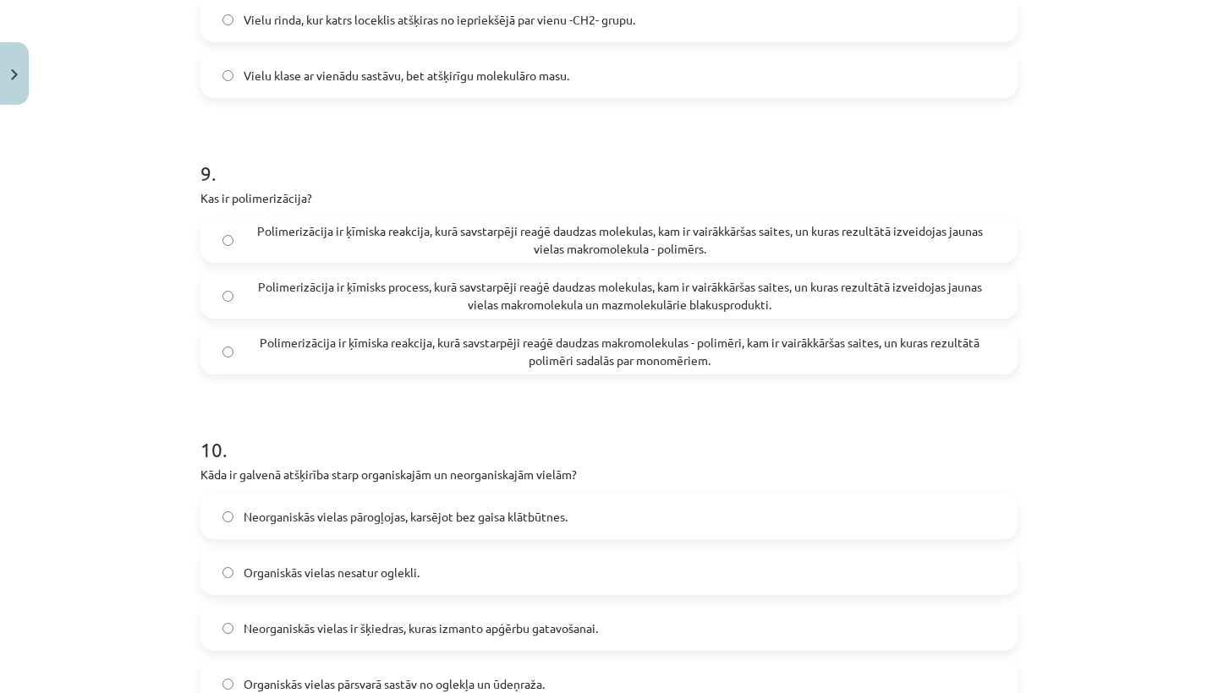
click at [517, 308] on span "Polimerizācija ir ķīmisks process, kurā savstarpēji reaģē daudzas molekulas, ka…" at bounding box center [620, 296] width 752 height 36
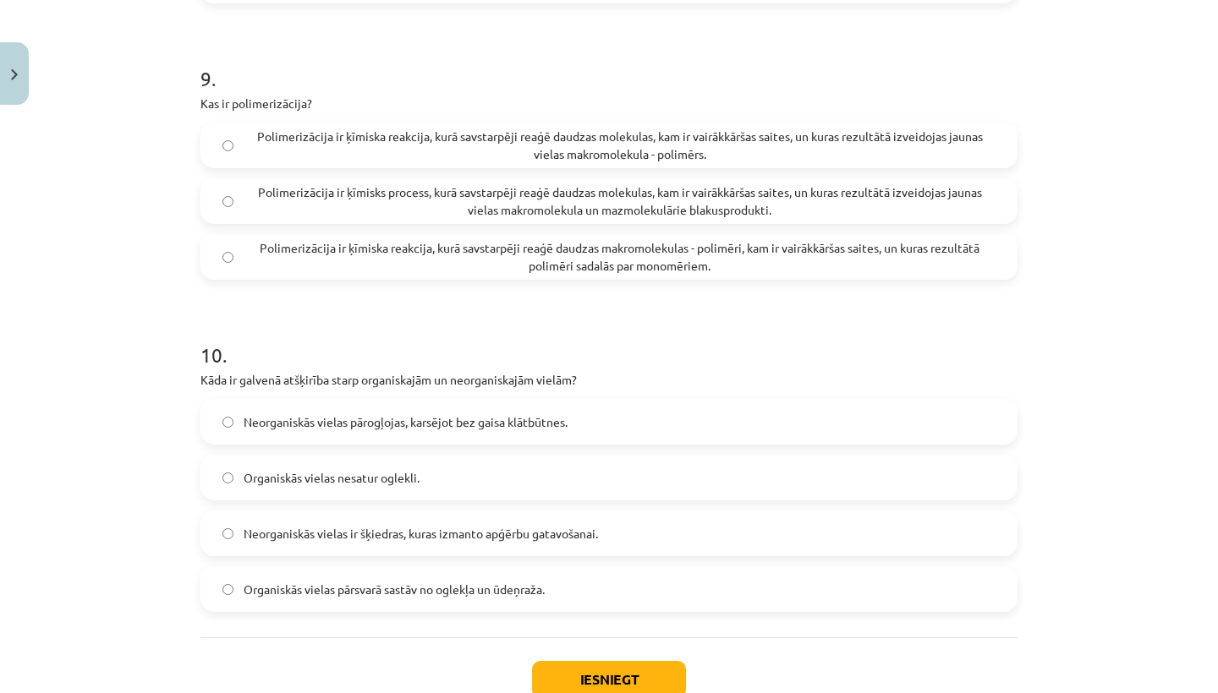
scroll to position [3056, 0]
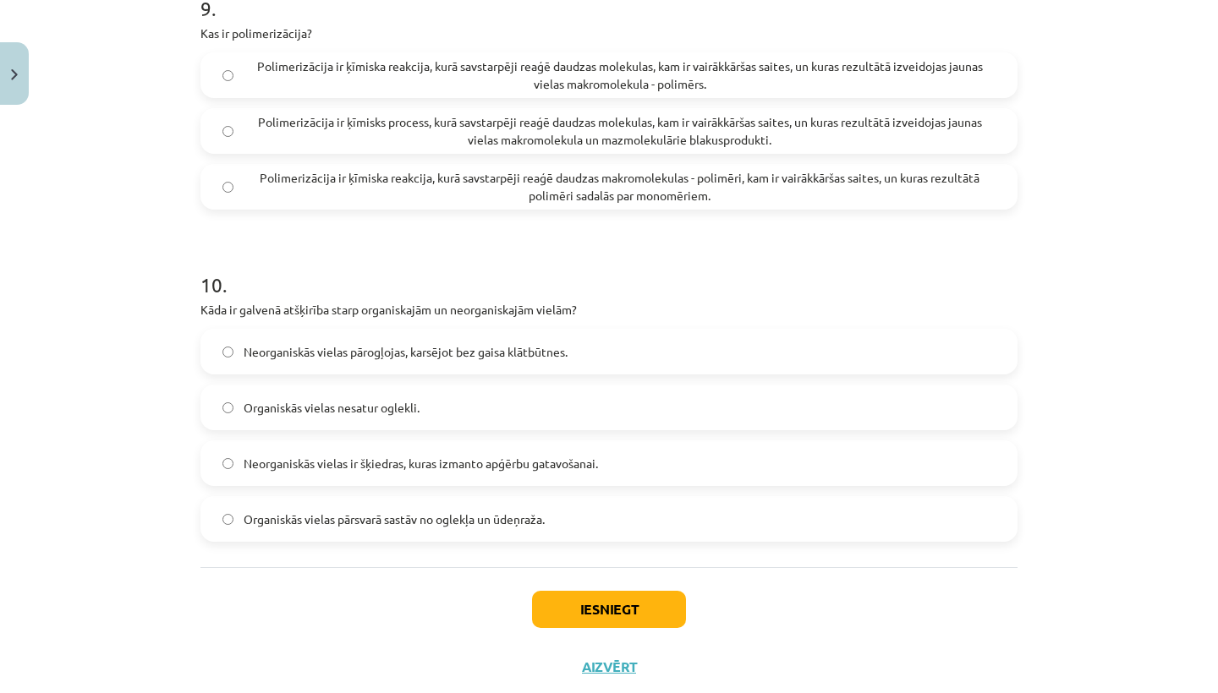
click at [476, 504] on label "Organiskās vielas pārsvarā sastāv no oglekļa un ūdeņraža." at bounding box center [609, 519] width 814 height 42
click at [588, 616] on button "Iesniegt" at bounding box center [609, 609] width 154 height 37
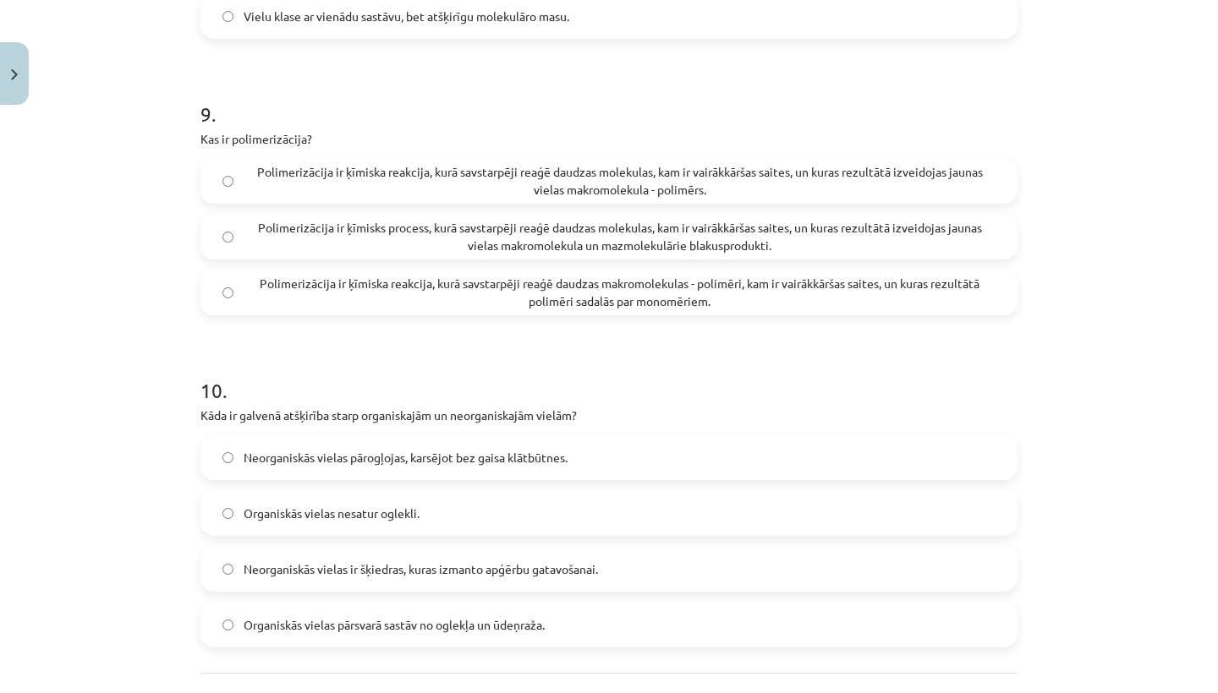
scroll to position [2950, 0]
click at [541, 191] on span "Polimerizācija ir ķīmiska reakcija, kurā savstarpēji reaģē daudzas molekulas, k…" at bounding box center [620, 182] width 752 height 36
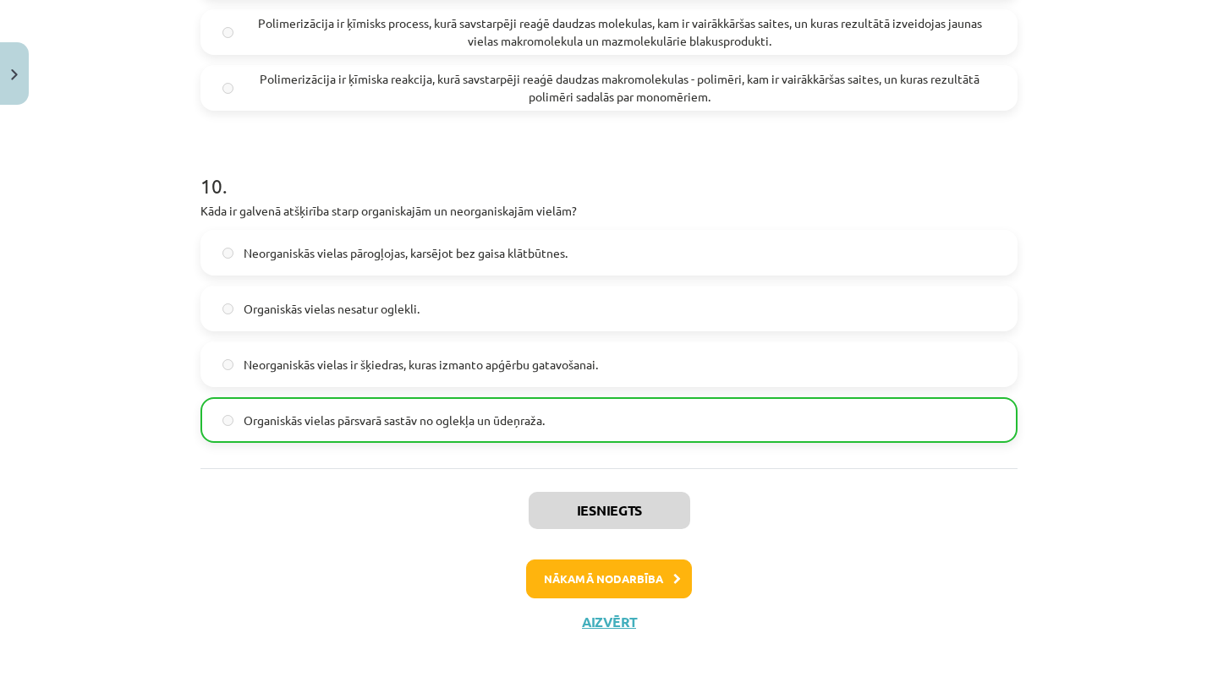
scroll to position [3157, 0]
click at [583, 589] on button "Nākamā nodarbība" at bounding box center [609, 579] width 166 height 39
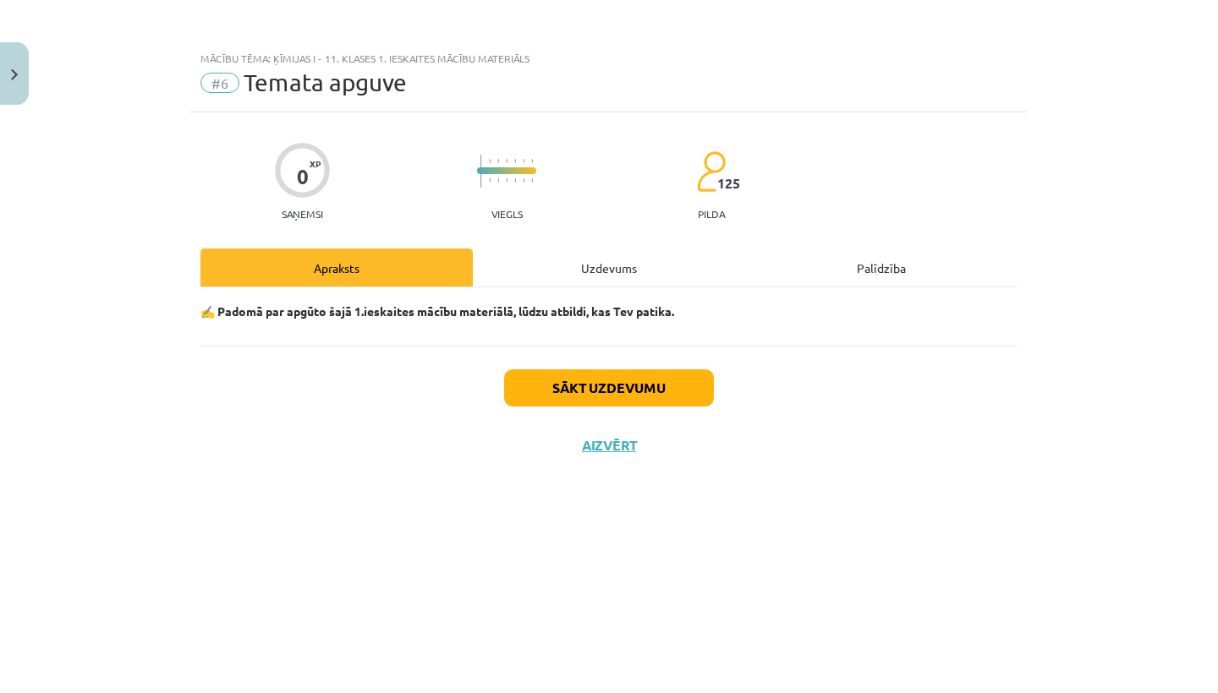
click at [580, 392] on button "Sākt uzdevumu" at bounding box center [609, 388] width 210 height 37
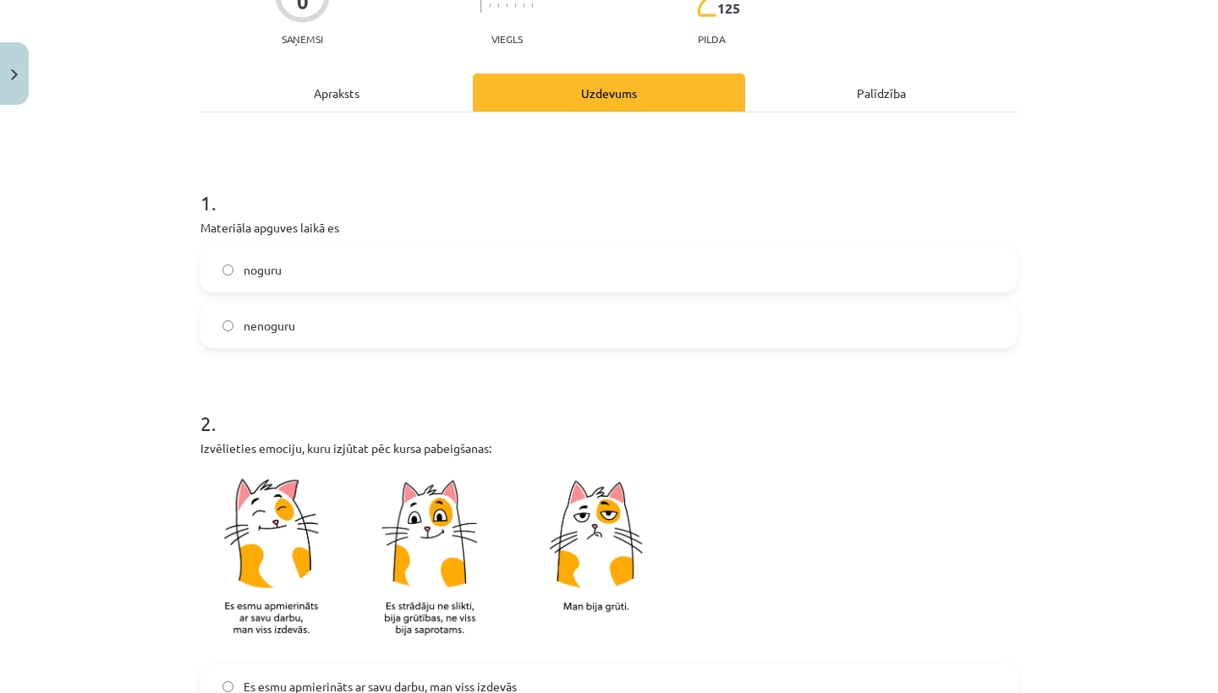
scroll to position [184, 0]
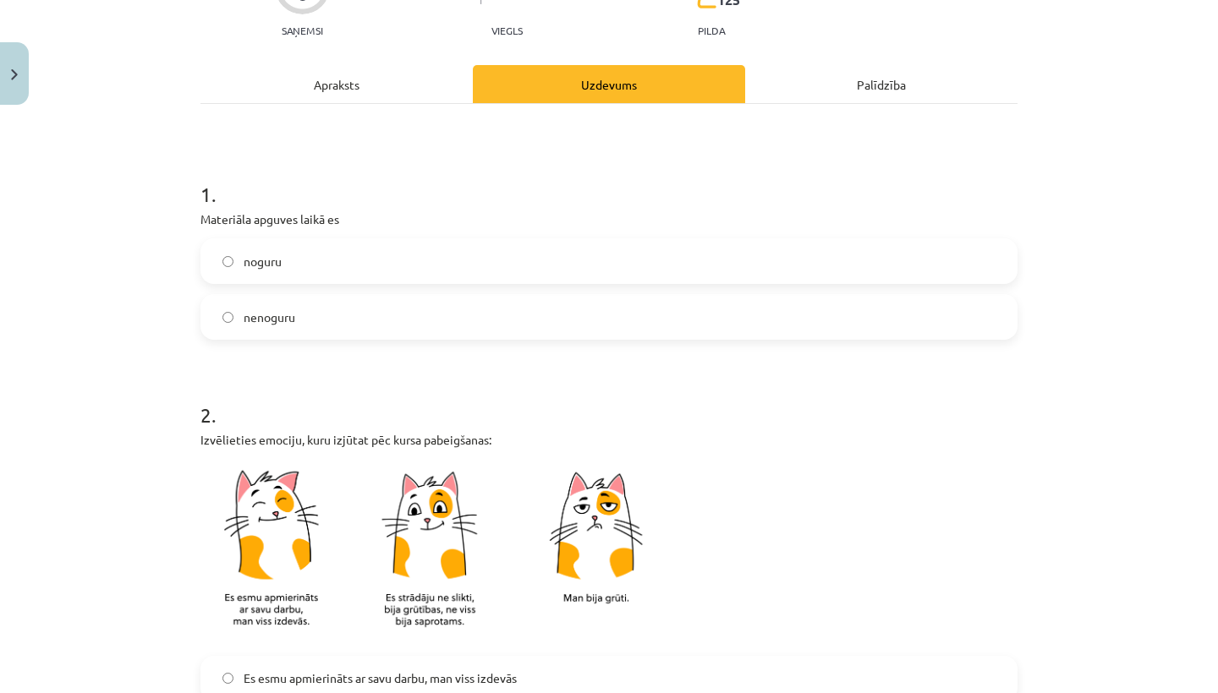
click at [389, 310] on label "nenoguru" at bounding box center [609, 317] width 814 height 42
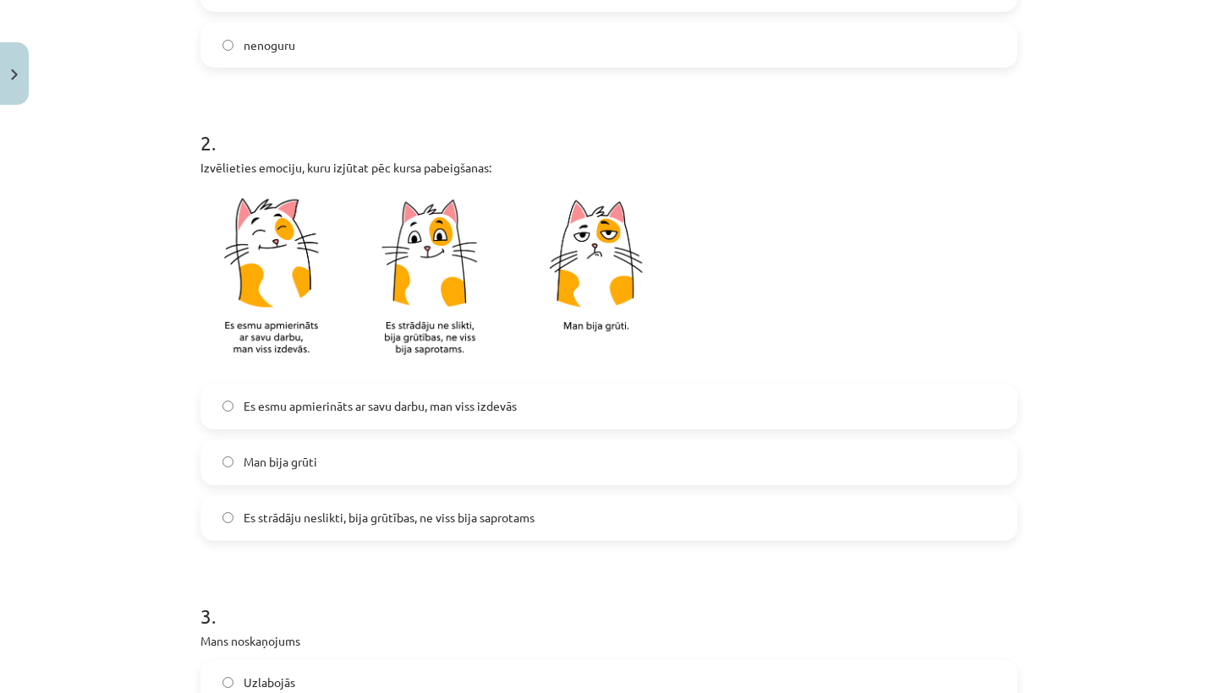
scroll to position [467, 0]
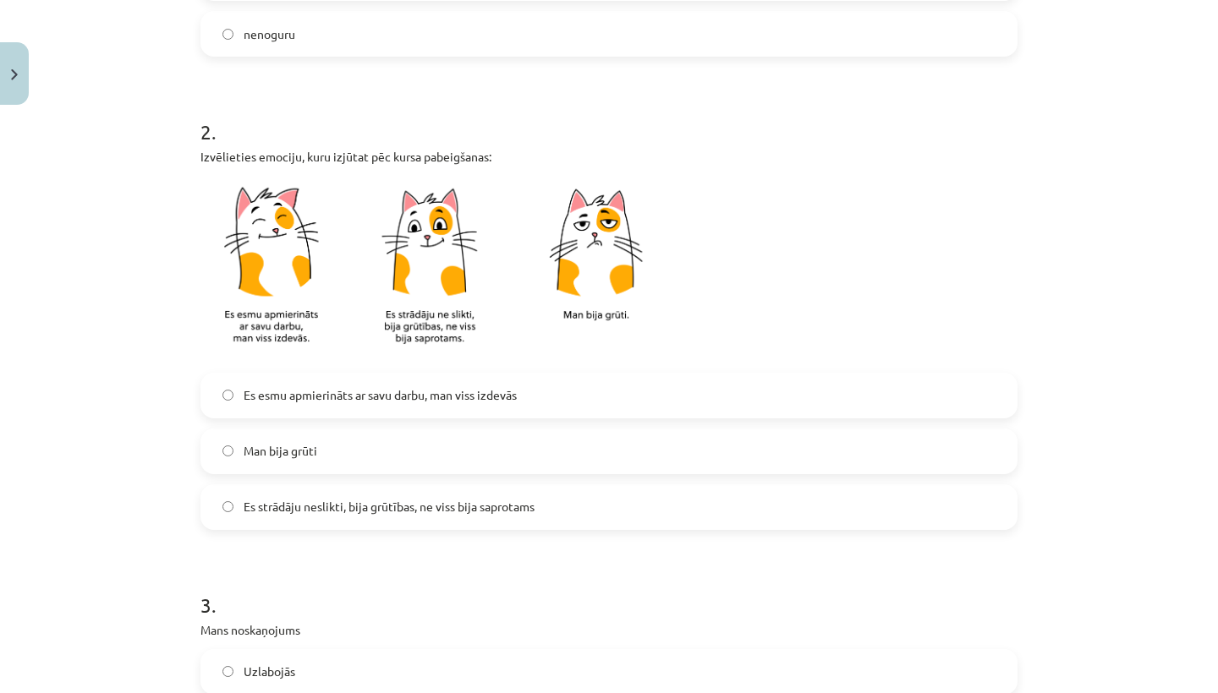
click at [373, 523] on label "Es strādāju neslikti, bija grūtības, ne viss bija saprotams" at bounding box center [609, 507] width 814 height 42
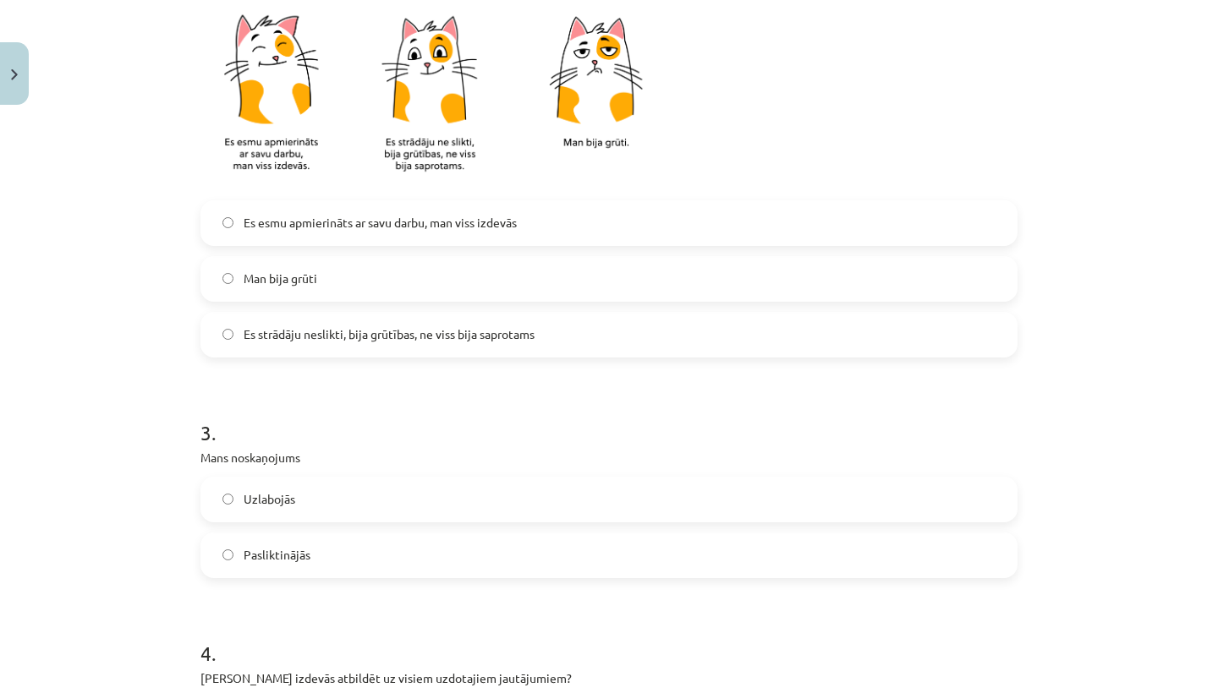
scroll to position [669, 0]
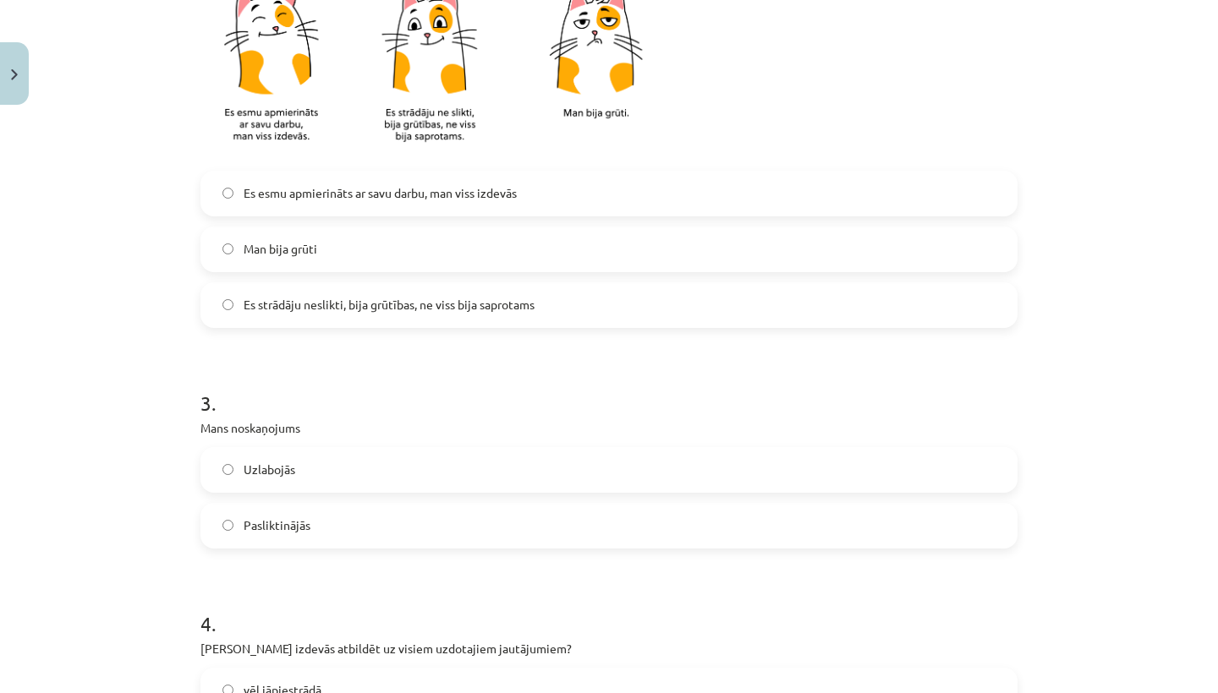
click at [414, 535] on label "Pasliktinājās" at bounding box center [609, 526] width 814 height 42
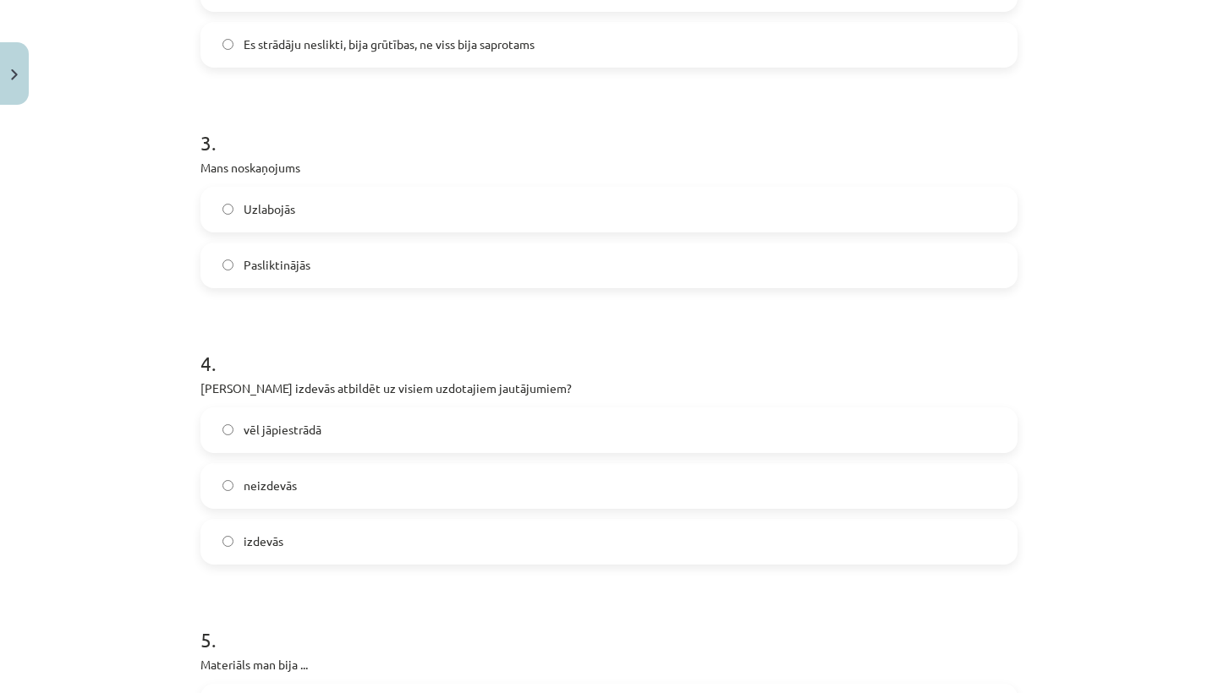
scroll to position [930, 0]
click at [351, 226] on label "Uzlabojās" at bounding box center [609, 209] width 814 height 42
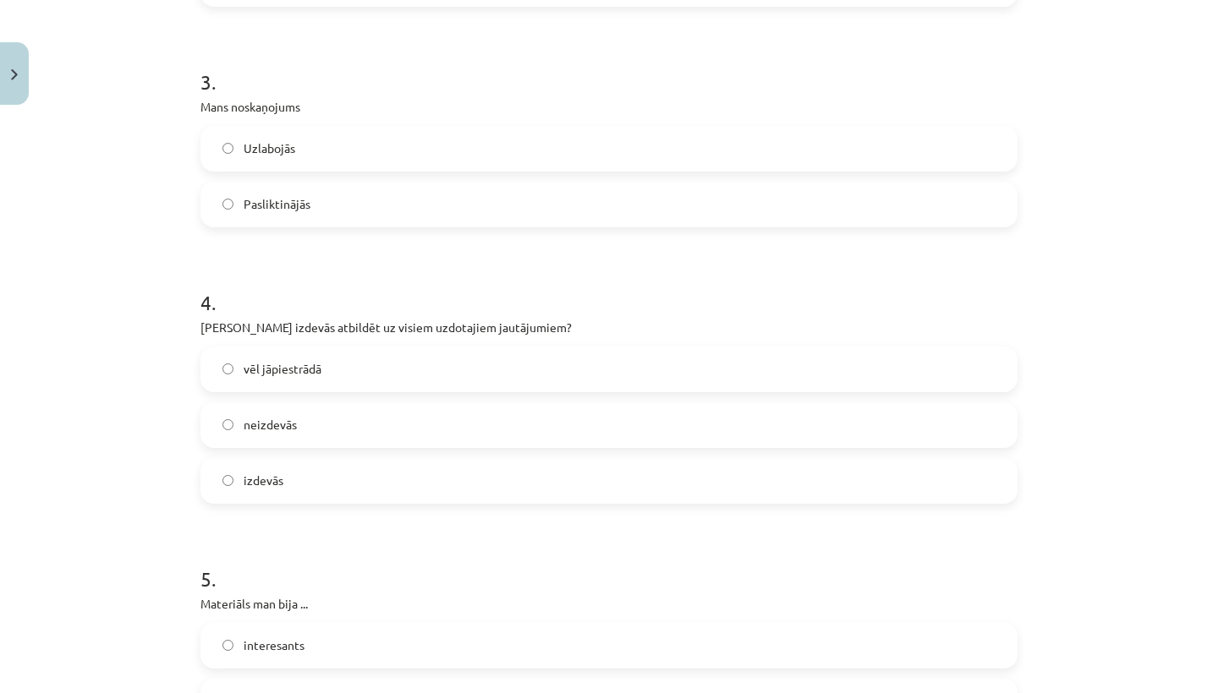
scroll to position [997, 0]
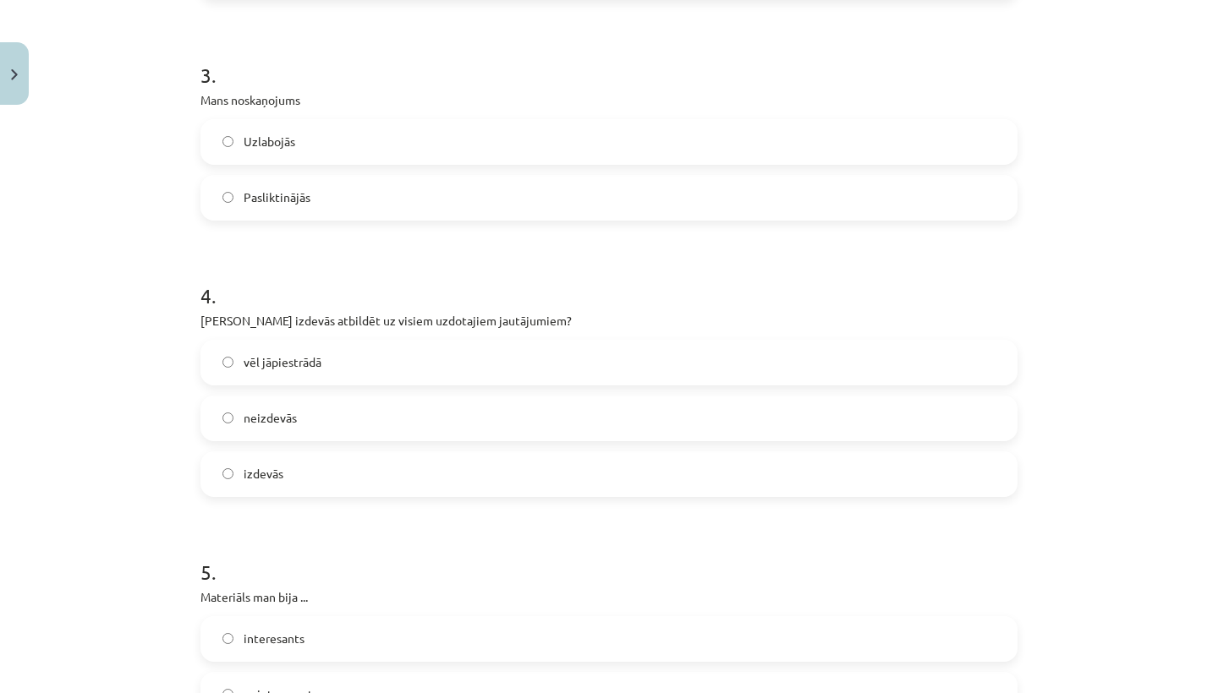
click at [378, 422] on label "neizdevās" at bounding box center [609, 418] width 814 height 42
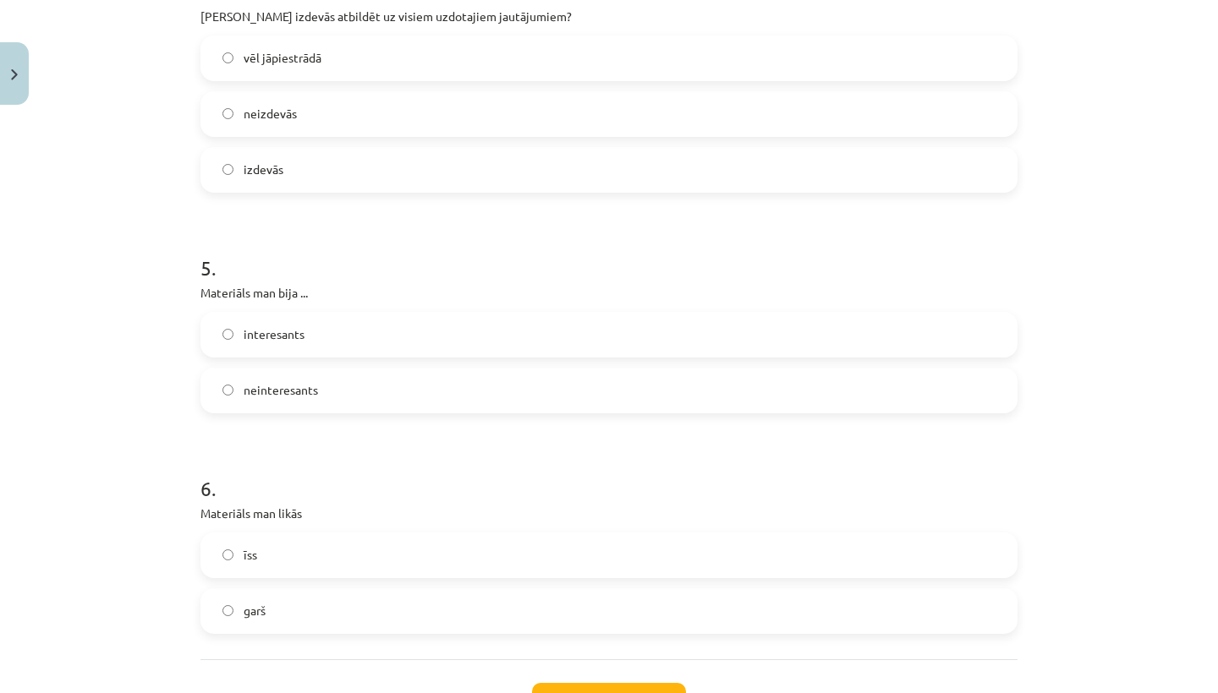
scroll to position [1303, 0]
click at [339, 340] on label "interesants" at bounding box center [609, 333] width 814 height 42
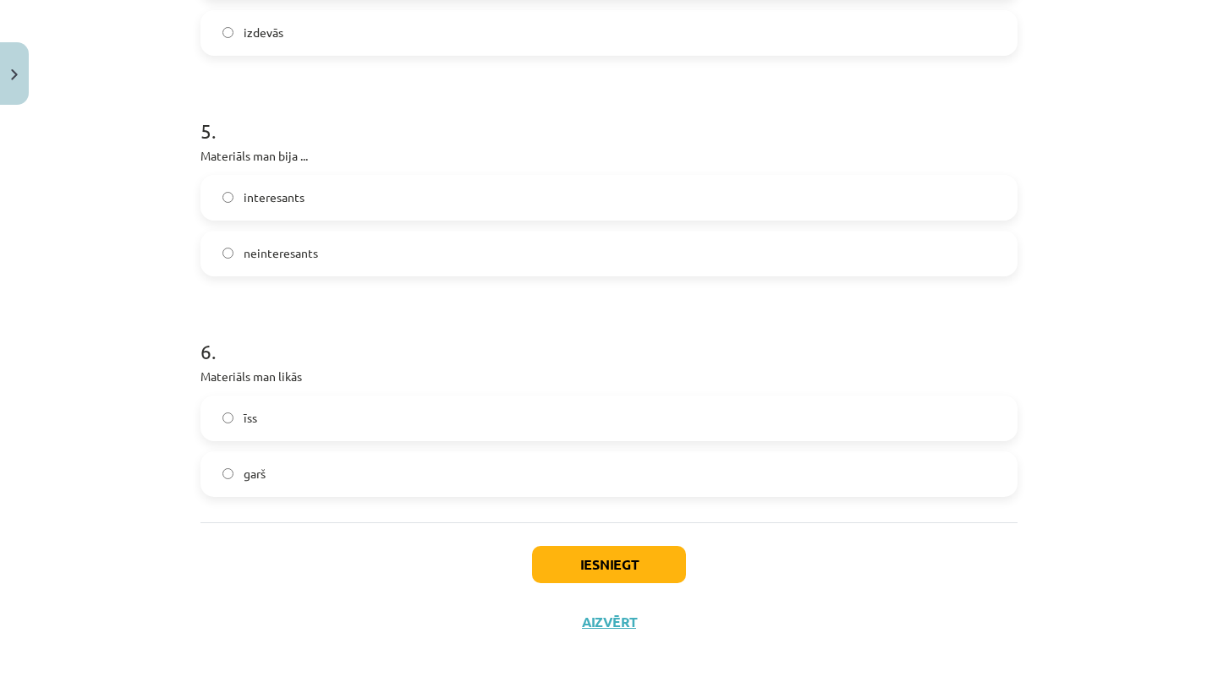
scroll to position [1441, 0]
click at [342, 428] on label "īss" at bounding box center [609, 418] width 814 height 42
click at [586, 563] on button "Iesniegt" at bounding box center [609, 564] width 154 height 37
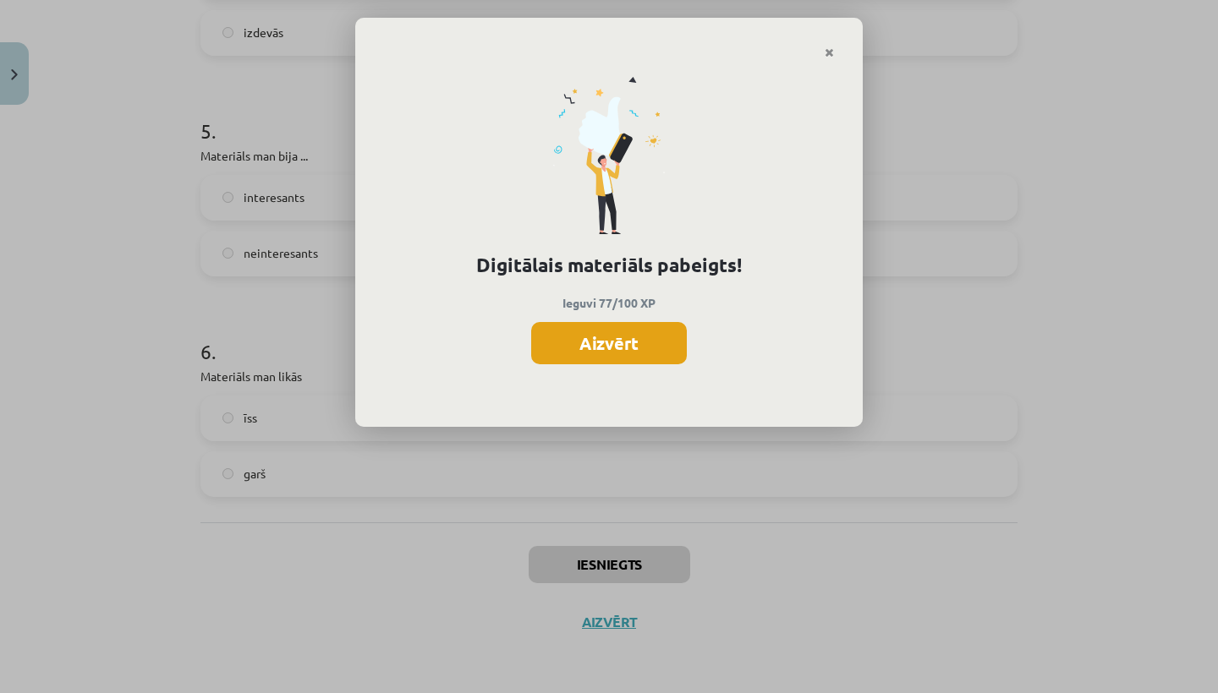
click at [617, 339] on button "Aizvērt" at bounding box center [609, 343] width 156 height 42
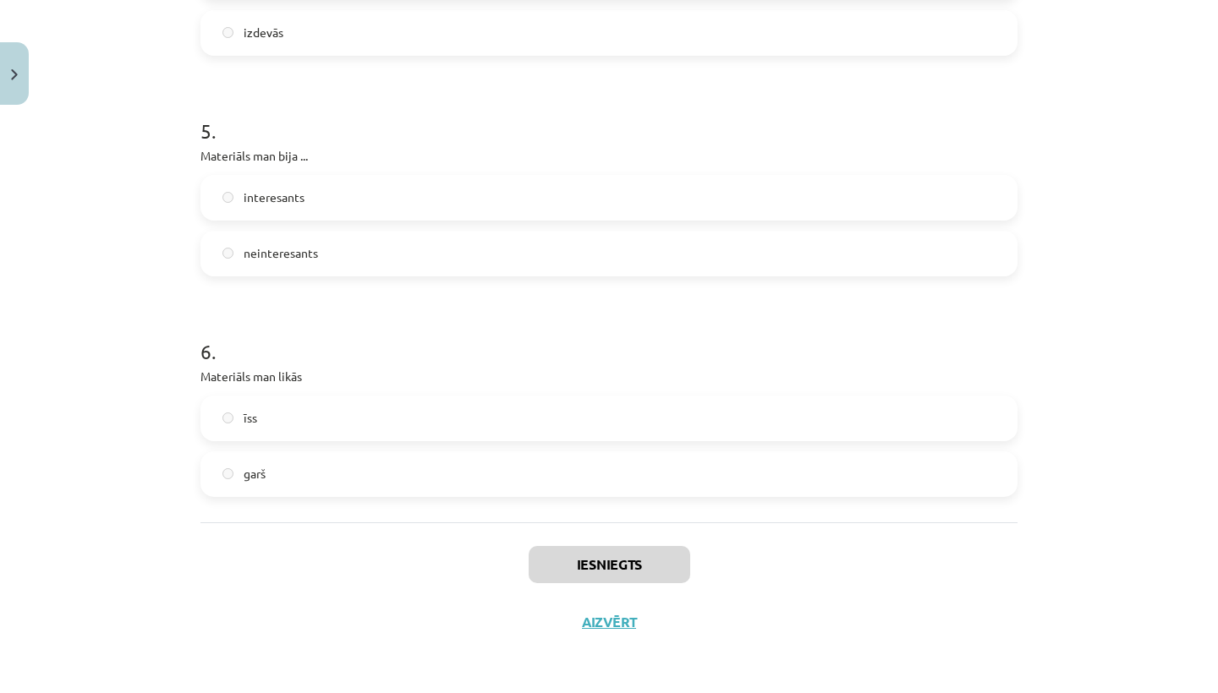
click at [624, 623] on button "Aizvērt" at bounding box center [609, 622] width 64 height 17
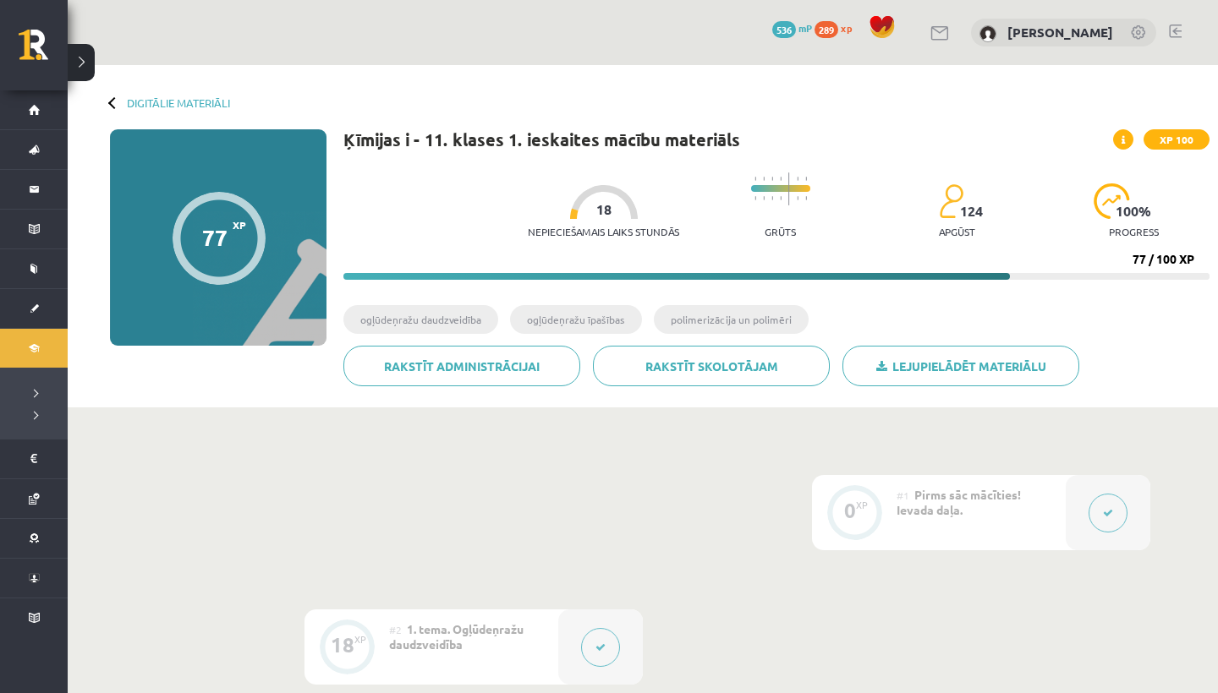
scroll to position [0, 0]
click at [1093, 219] on div "100 % progress" at bounding box center [1133, 216] width 80 height 64
click at [1126, 265] on div "Nepieciešamais laiks stundās 18 Grūts 124 apgūst 100 % progress 77 / 100 XP" at bounding box center [776, 222] width 866 height 116
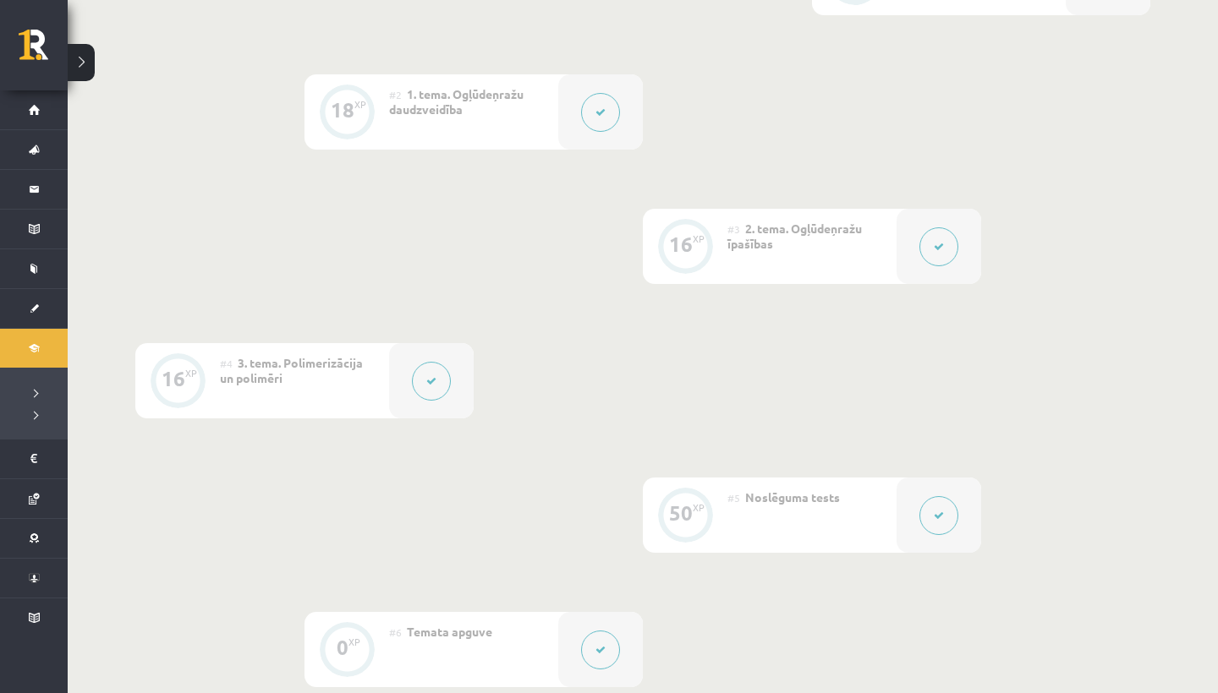
scroll to position [533, 0]
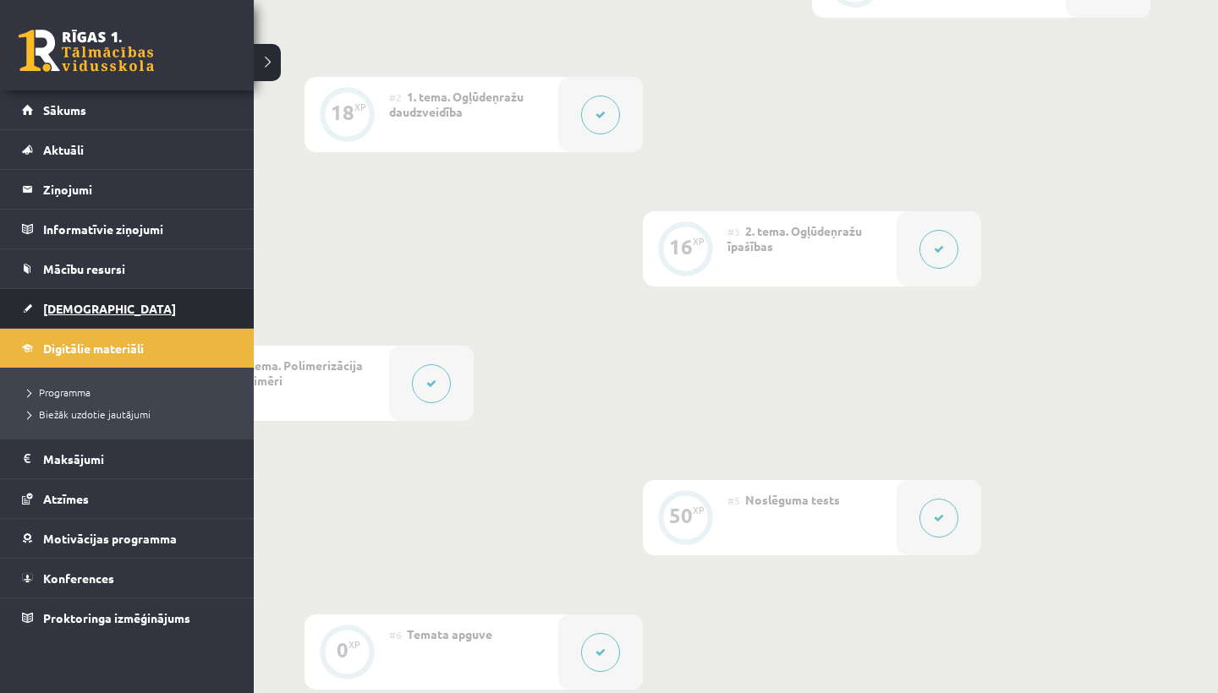
click at [57, 307] on span "[DEMOGRAPHIC_DATA]" at bounding box center [109, 308] width 133 height 15
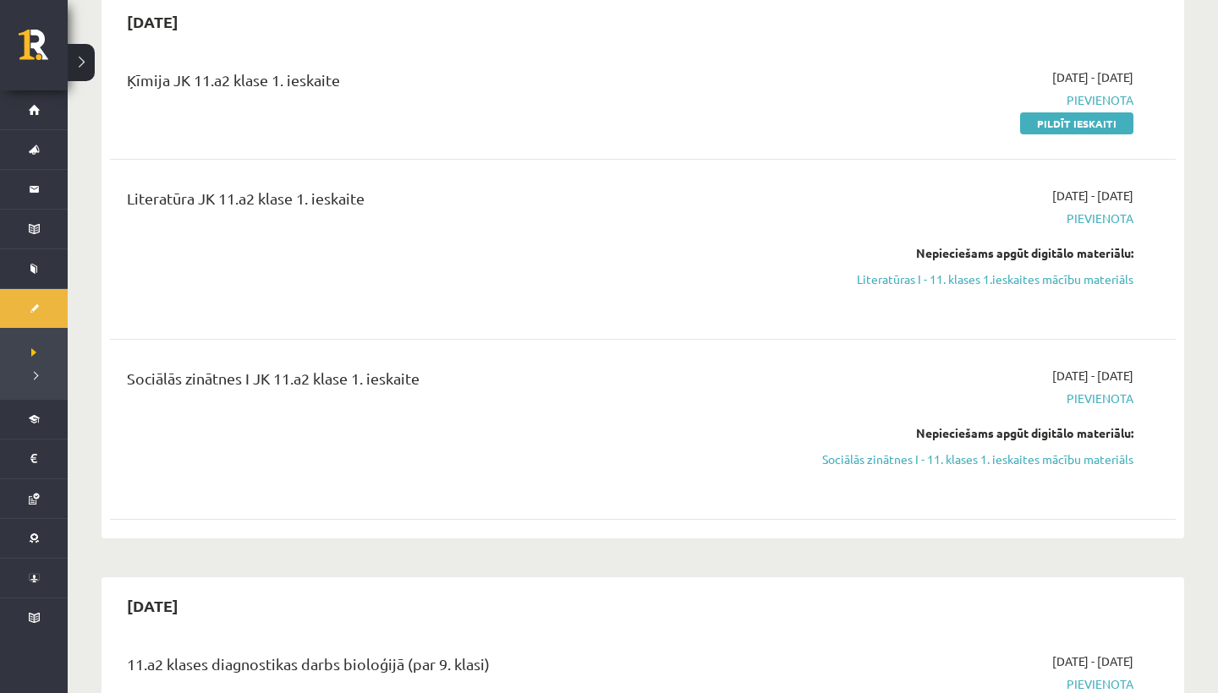
scroll to position [182, 0]
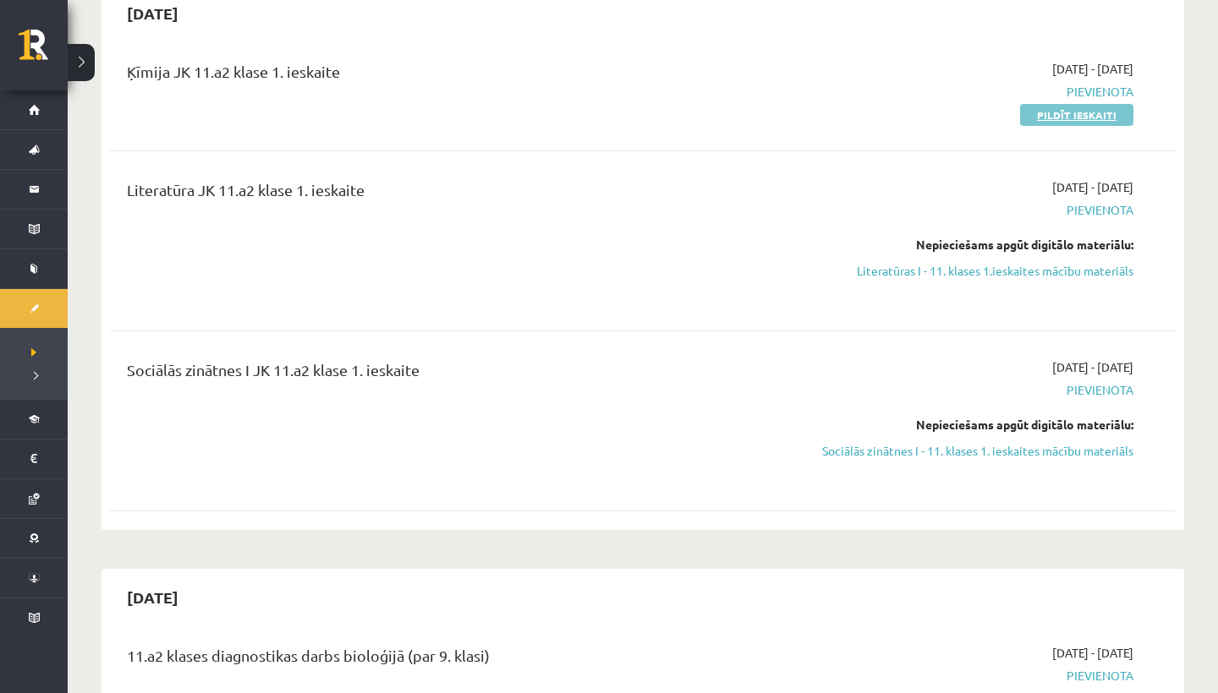
click at [1106, 118] on link "Pildīt ieskaiti" at bounding box center [1076, 115] width 113 height 22
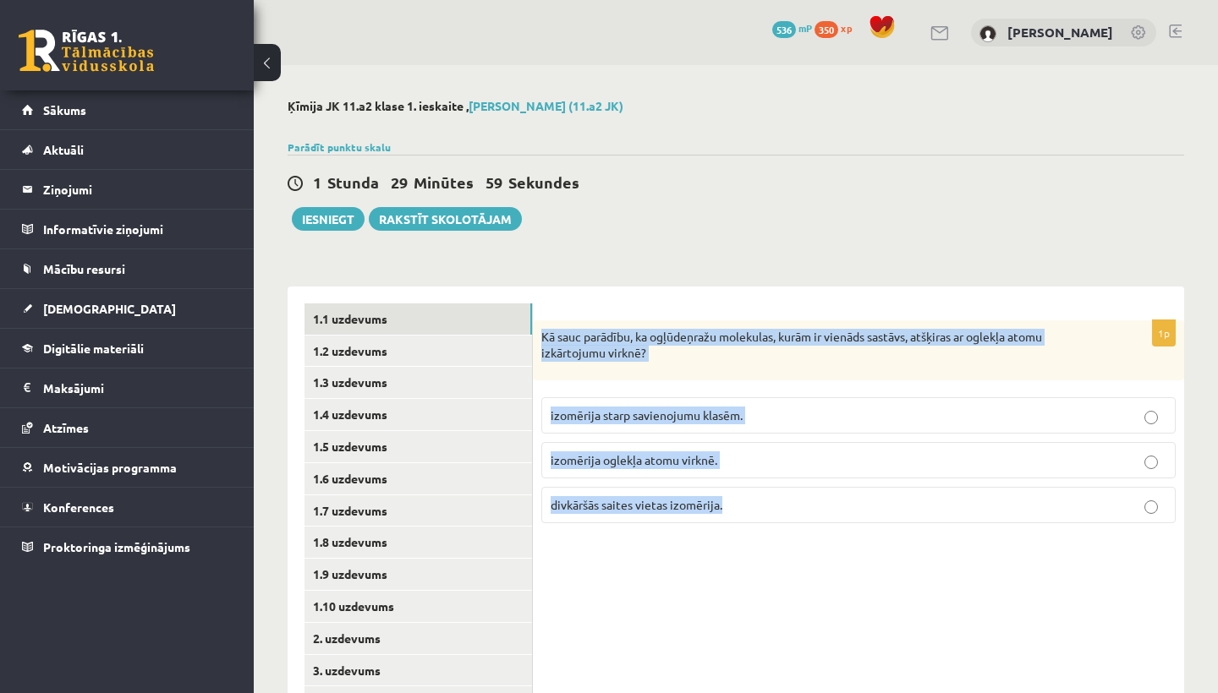
drag, startPoint x: 540, startPoint y: 338, endPoint x: 731, endPoint y: 560, distance: 292.1
click at [731, 560] on div "1p Kā sauc parādību, ka ogļūdeņražu molekulas, kurām ir vienāds sastāvs, atšķir…" at bounding box center [858, 607] width 651 height 641
copy div "Kā sauc parādību, ka ogļūdeņražu molekulas, kurām ir vienāds sastāvs, atšķiras …"
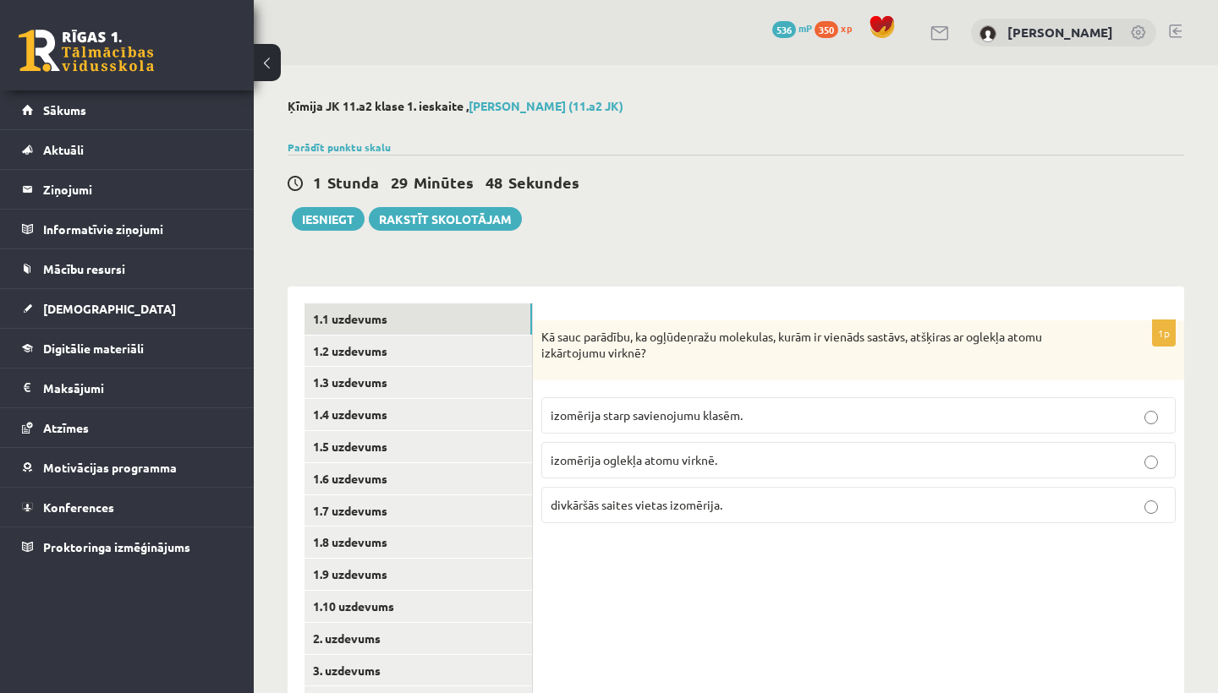
click at [636, 202] on div "1 Stunda 29 Minūtes 48 Sekundes Iesniegt Rakstīt skolotājam" at bounding box center [736, 193] width 896 height 76
click at [699, 464] on span "izomērija oglekļa atomu virknē." at bounding box center [634, 459] width 167 height 15
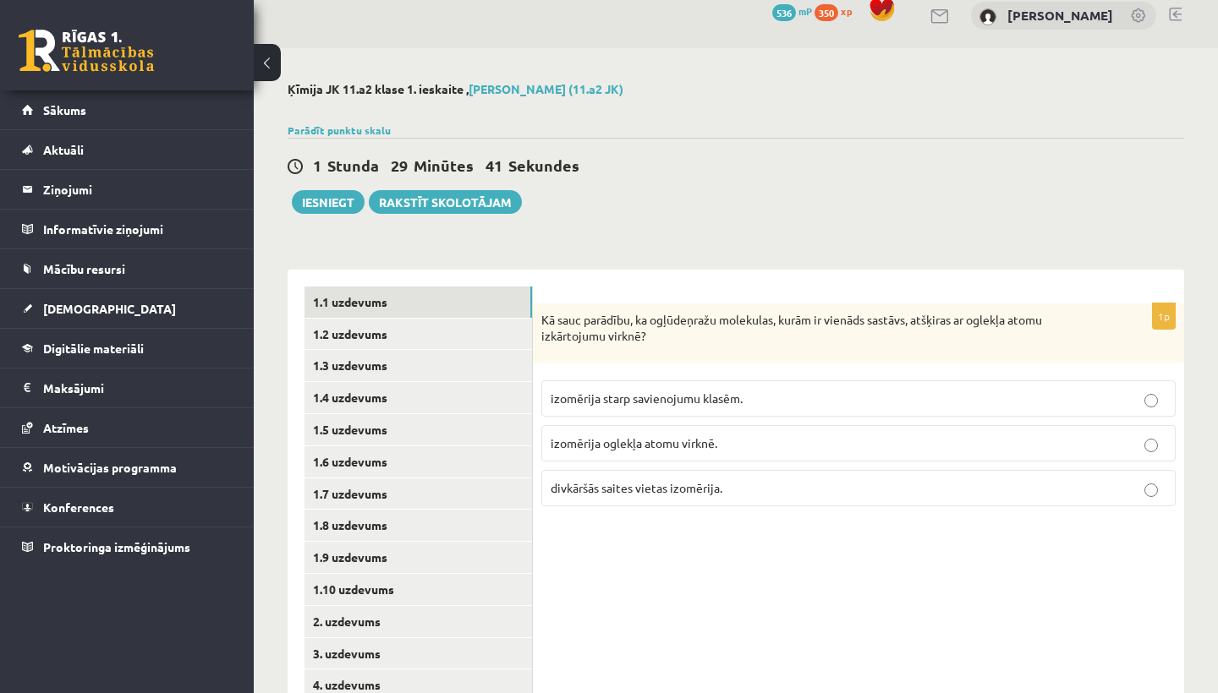
scroll to position [25, 0]
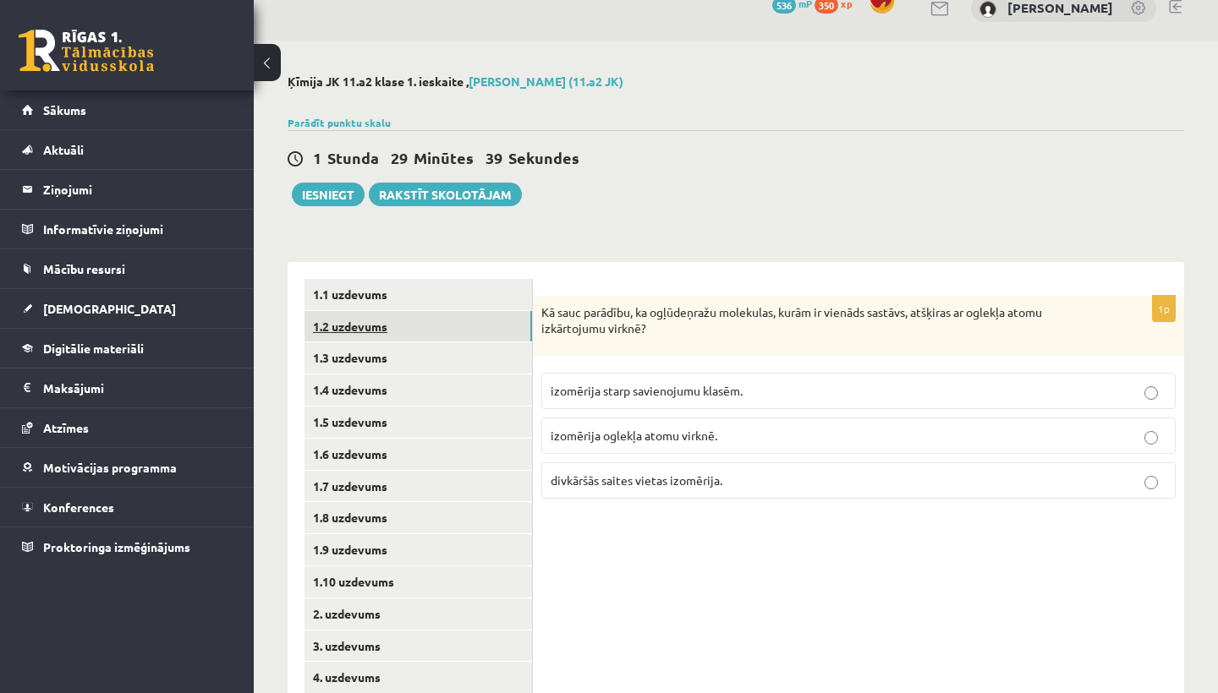
click at [378, 322] on link "1.2 uzdevums" at bounding box center [417, 326] width 227 height 31
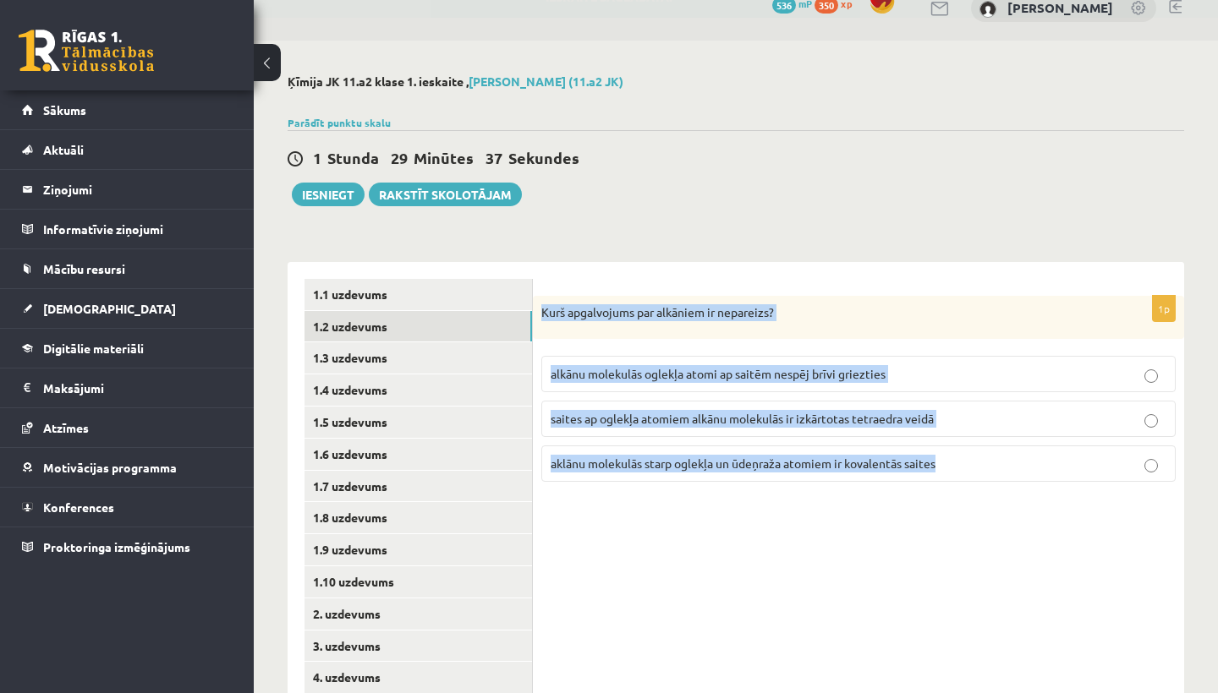
drag, startPoint x: 541, startPoint y: 311, endPoint x: 770, endPoint y: 518, distance: 307.8
click at [771, 519] on div "1p Kurš apgalvojums par alkāniem ir nepareizs? alkānu molekulās oglekļa atomi a…" at bounding box center [858, 582] width 651 height 641
copy div "Kurš apgalvojums par alkāniem ir nepareizs? alkānu molekulās oglekļa atomi ap s…"
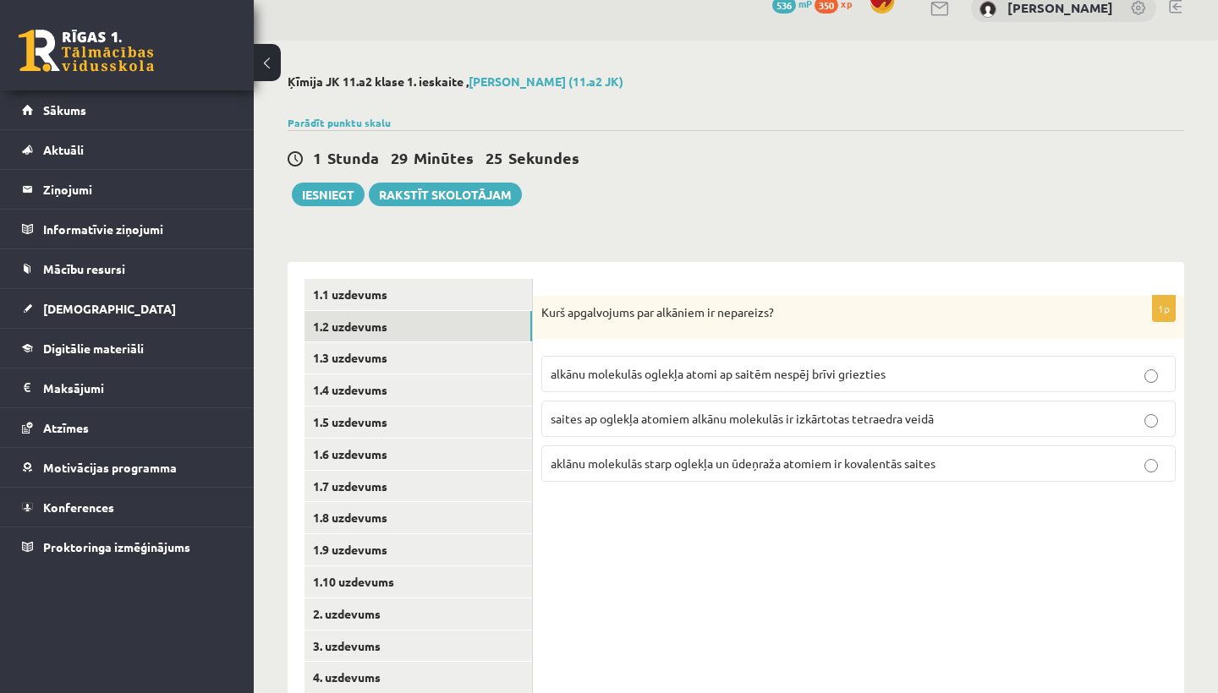
click at [540, 162] on span "Sekundes" at bounding box center [543, 157] width 71 height 19
click at [676, 384] on label "alkānu molekulās oglekļa atomi ap saitēm nespēj brīvi griezties" at bounding box center [858, 374] width 634 height 36
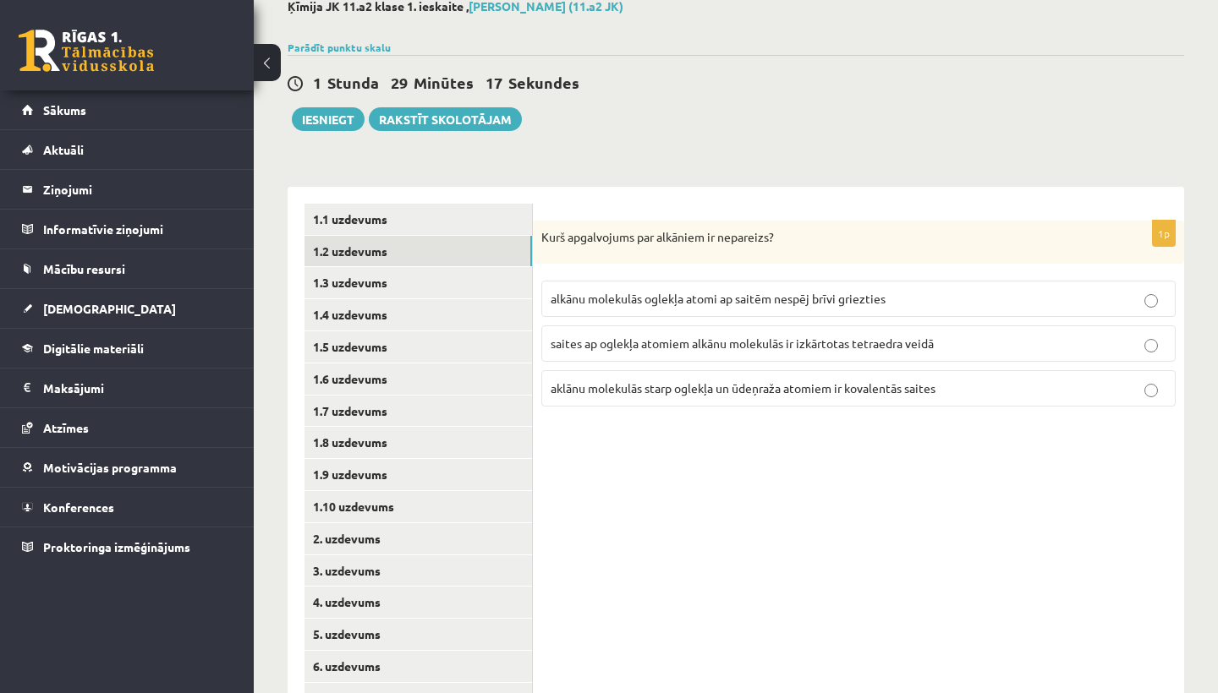
scroll to position [117, 0]
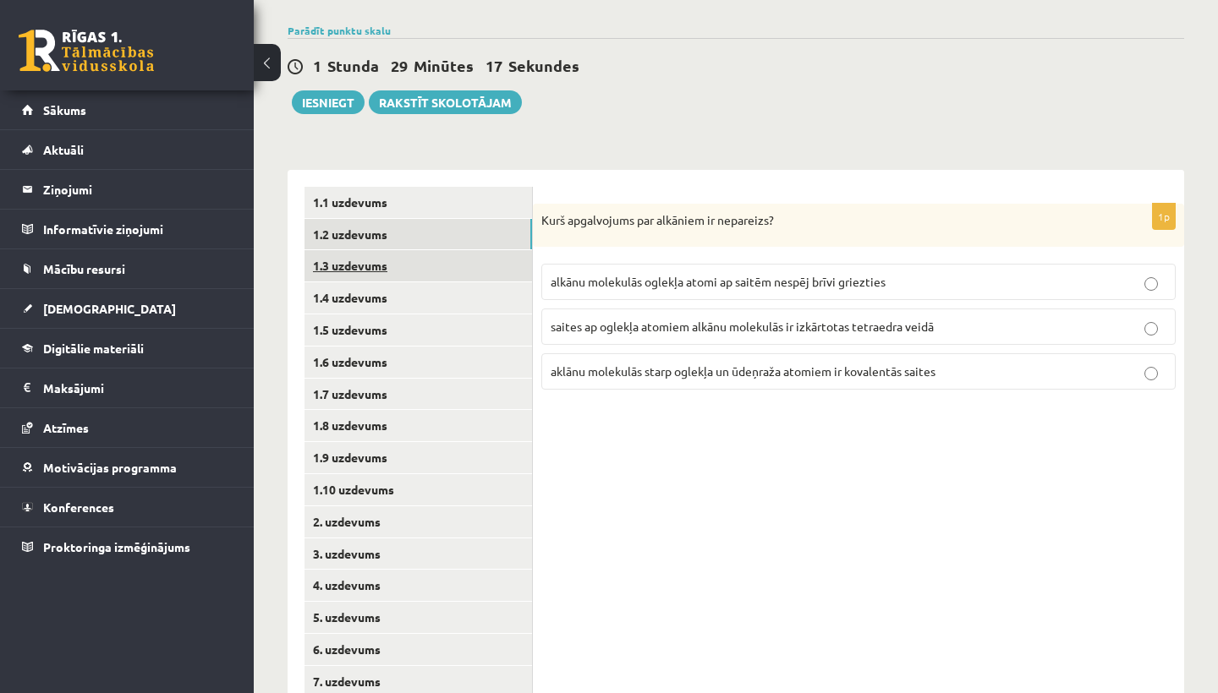
click at [370, 260] on link "1.3 uzdevums" at bounding box center [417, 265] width 227 height 31
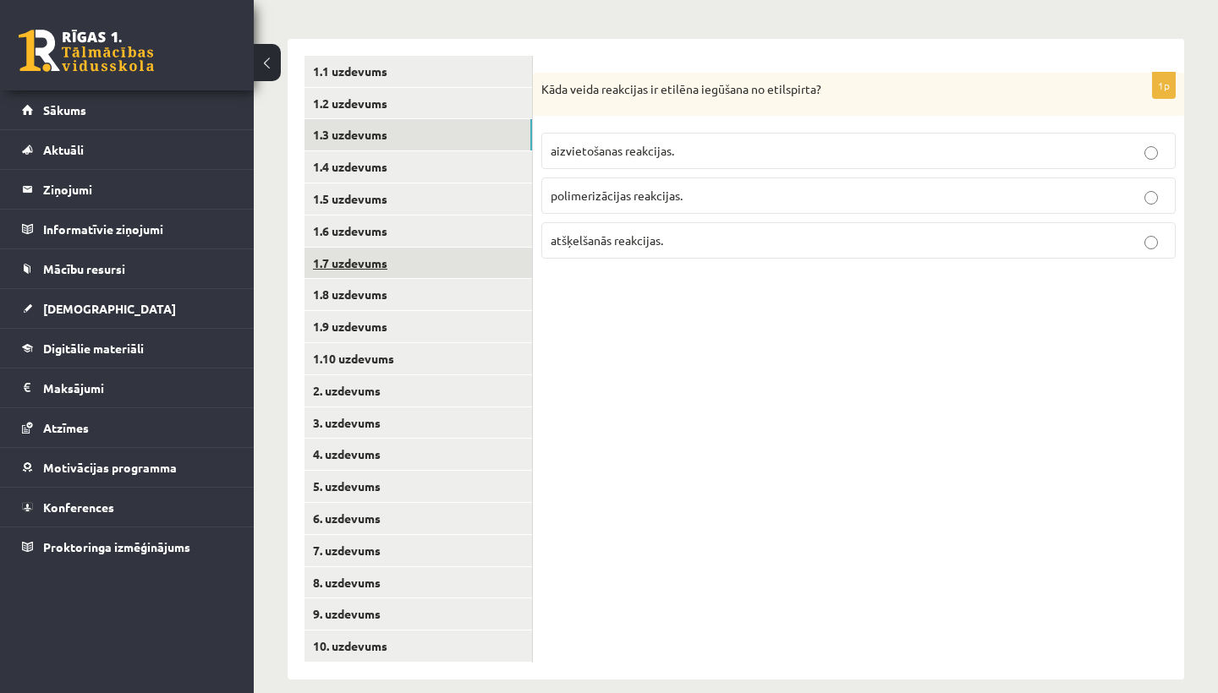
scroll to position [244, 0]
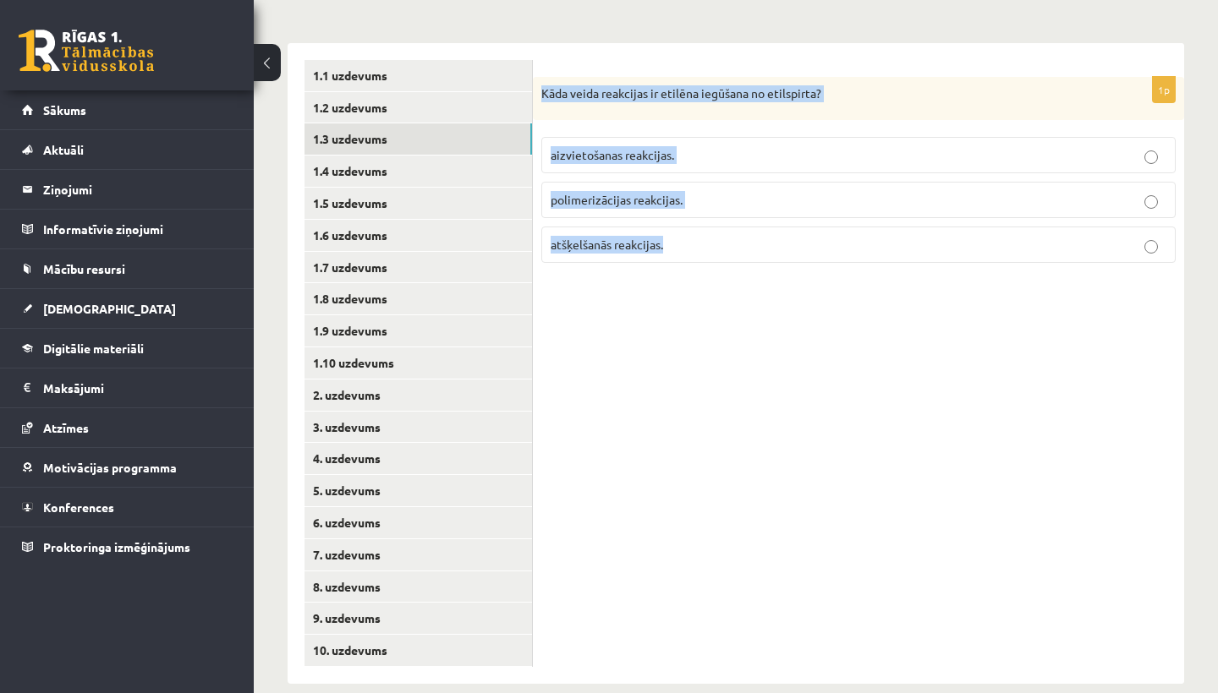
drag, startPoint x: 833, startPoint y: 343, endPoint x: 615, endPoint y: 56, distance: 360.9
click at [615, 59] on div "1p Kāda veida reakcijas ir etilēna iegūšana no etilspirta? aizvietošanas reakci…" at bounding box center [858, 363] width 651 height 641
copy div "Kāda veida reakcijas ir etilēna iegūšana no etilspirta? aizvietošanas reakcijas…"
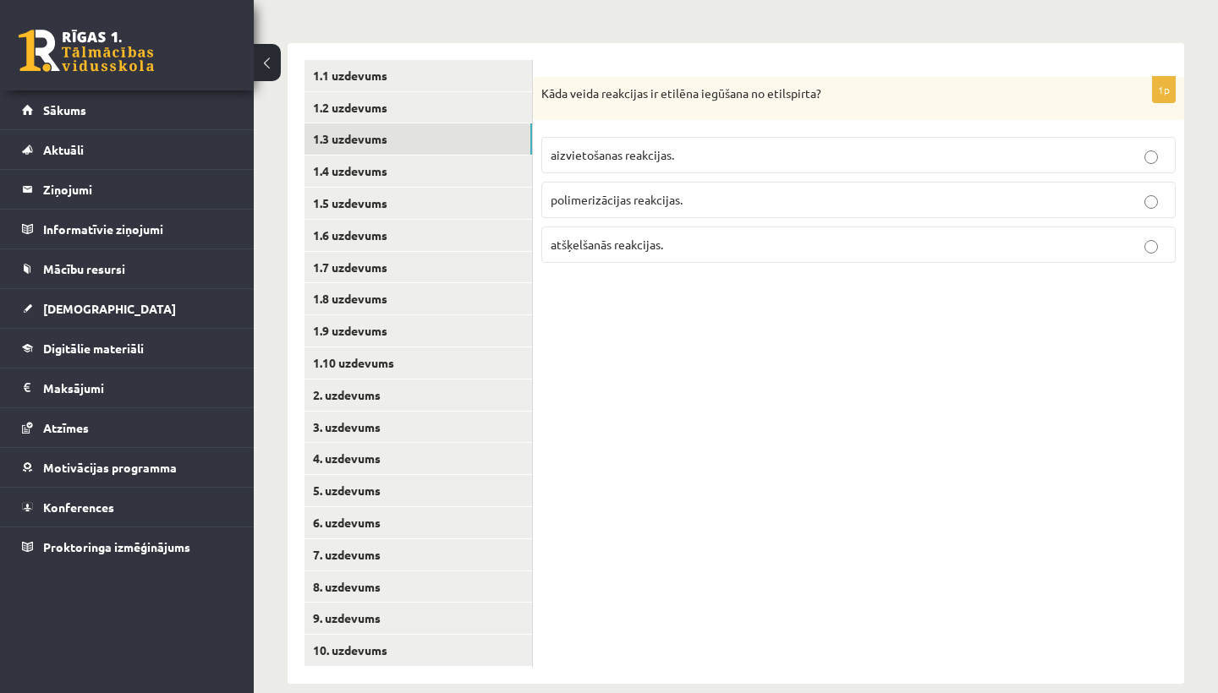
click at [624, 271] on div "1p Kāda veida reakcijas ir etilēna iegūšana no etilspirta? aizvietošanas reakci…" at bounding box center [858, 177] width 651 height 200
click at [624, 255] on label "atšķelšanās reakcijas." at bounding box center [858, 245] width 634 height 36
click at [351, 167] on link "1.4 uzdevums" at bounding box center [417, 171] width 227 height 31
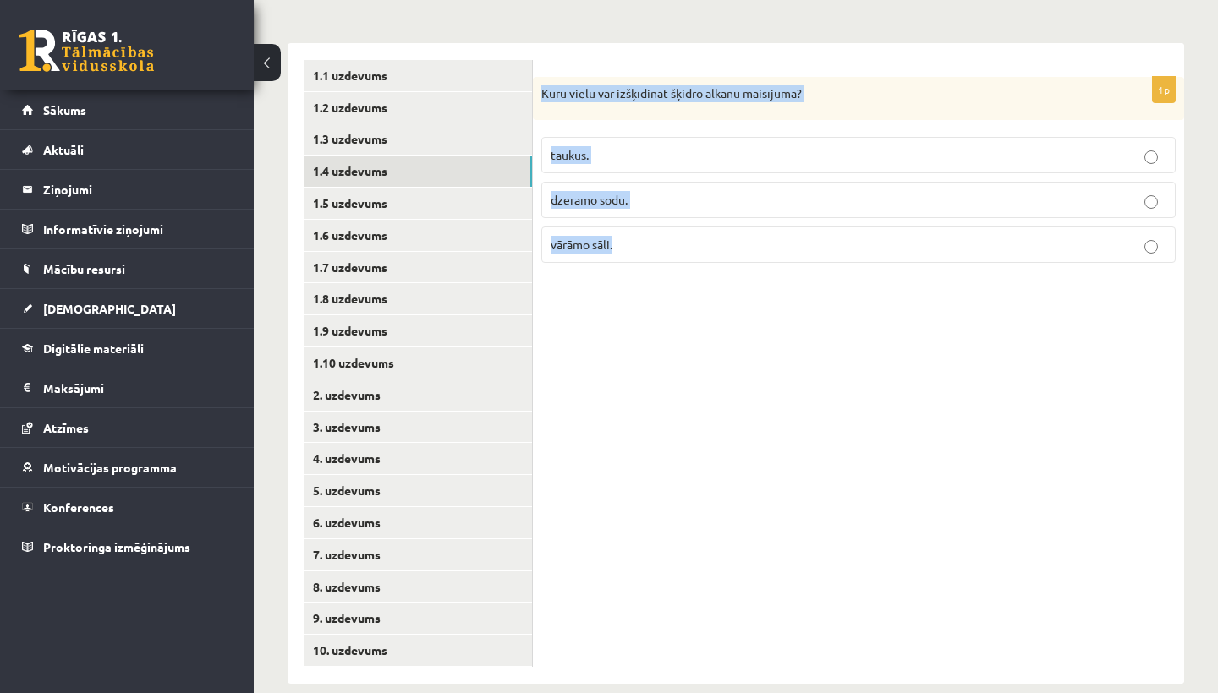
drag, startPoint x: 539, startPoint y: 83, endPoint x: 645, endPoint y: 275, distance: 219.6
click at [645, 275] on div "1p Kuru vielu var izšķīdināt šķidro alkānu maisījumā? taukus. dzeramo sodu. vār…" at bounding box center [858, 177] width 651 height 200
copy div "Kuru vielu var izšķīdināt šķidro alkānu maisījumā? taukus. dzeramo sodu. vārāmo…"
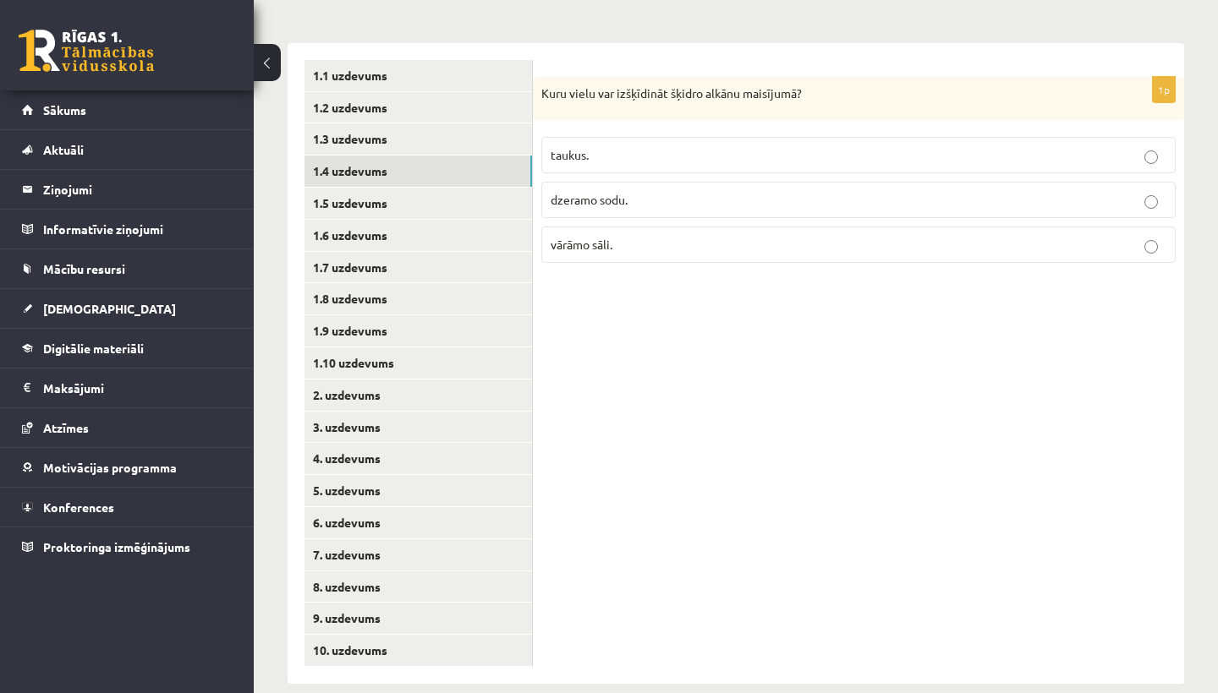
click at [641, 171] on label "taukus." at bounding box center [858, 155] width 634 height 36
click at [382, 197] on link "1.5 uzdevums" at bounding box center [417, 203] width 227 height 31
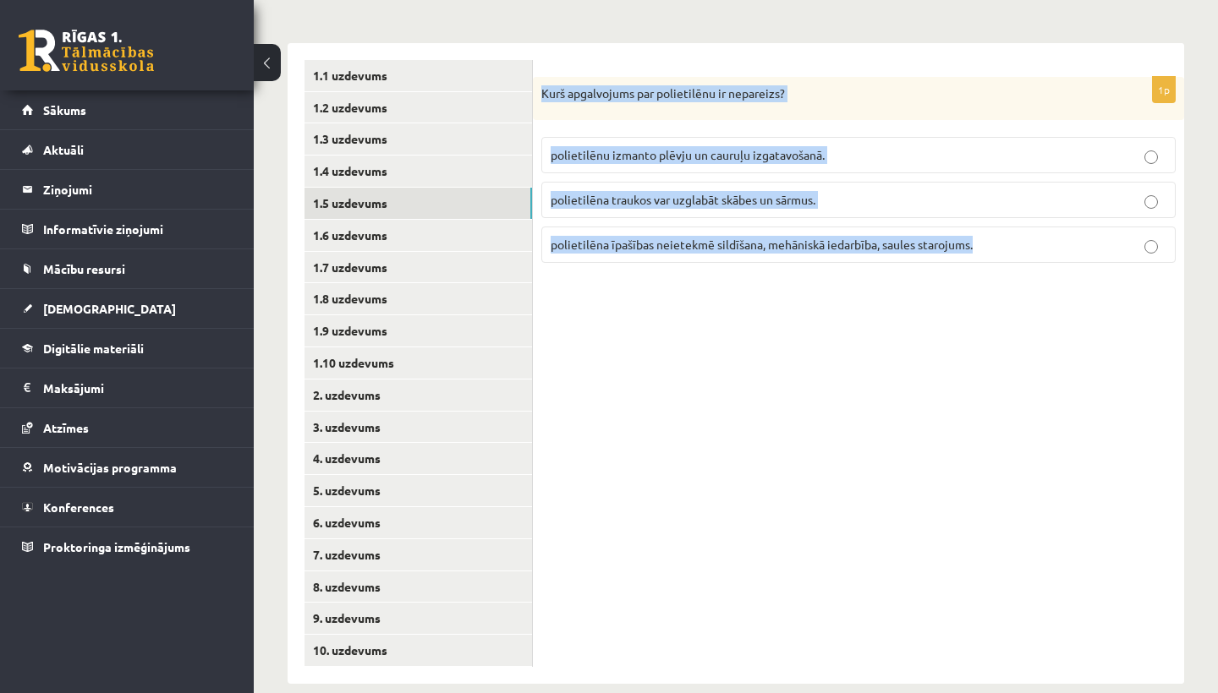
drag, startPoint x: 542, startPoint y: 82, endPoint x: 797, endPoint y: 278, distance: 321.4
click at [797, 278] on div "1p Kurš apgalvojums par polietilēnu ir nepareizs? polietilēnu izmanto plēvju un…" at bounding box center [858, 363] width 651 height 641
copy div "Kurš apgalvojums par polietilēnu ir nepareizs? polietilēnu izmanto plēvju un ca…"
click at [699, 342] on div "1p Kurš apgalvojums par polietilēnu ir nepareizs? polietilēnu izmanto plēvju un…" at bounding box center [858, 363] width 651 height 641
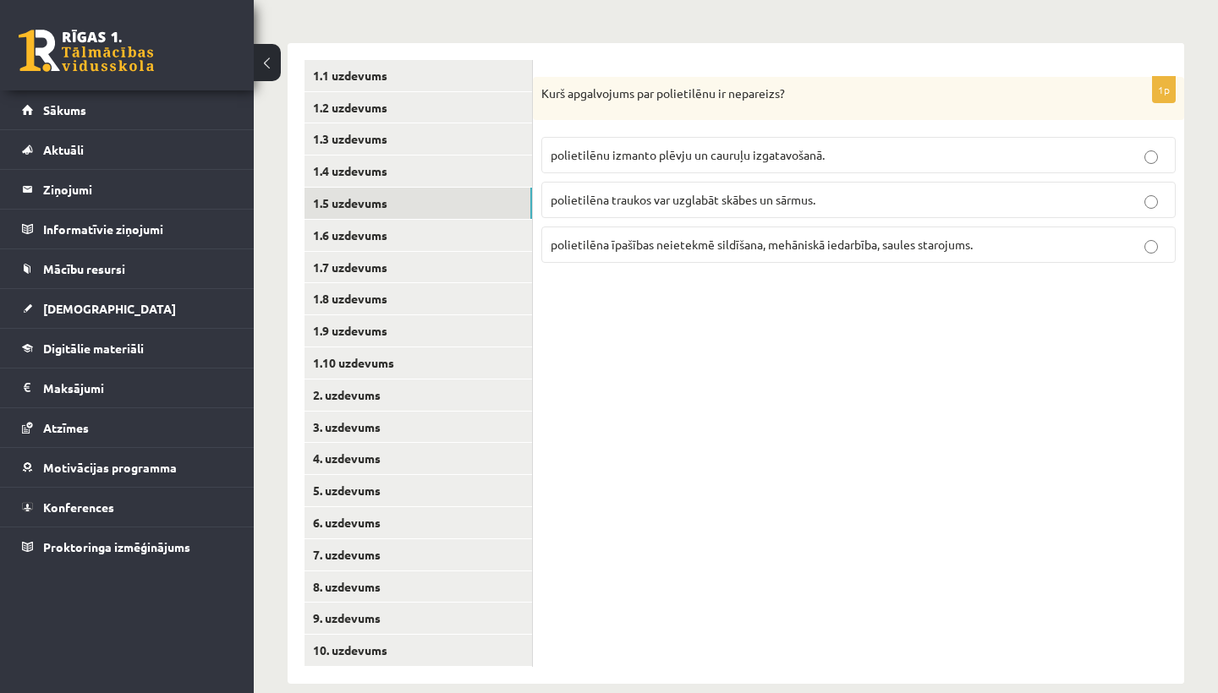
click at [727, 247] on span "polietilēna īpašības neietekmē sildīšana, mehāniskā iedarbība, saules starojums." at bounding box center [762, 244] width 422 height 15
click at [358, 235] on link "1.6 uzdevums" at bounding box center [417, 235] width 227 height 31
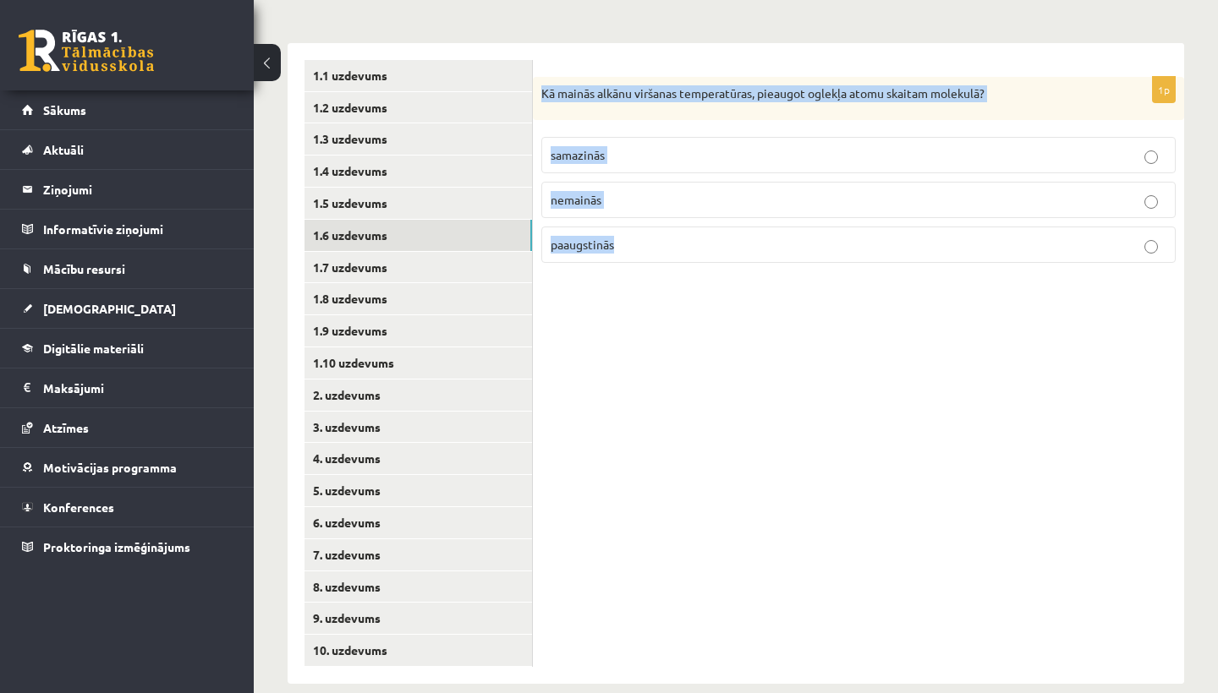
drag, startPoint x: 739, startPoint y: 296, endPoint x: 603, endPoint y: 35, distance: 294.7
click at [605, 36] on div "**********" at bounding box center [736, 355] width 896 height 658
copy div "Kā mainās alkānu viršanas temperatūras, pieaugot oglekļa atomu skaitam molekulā…"
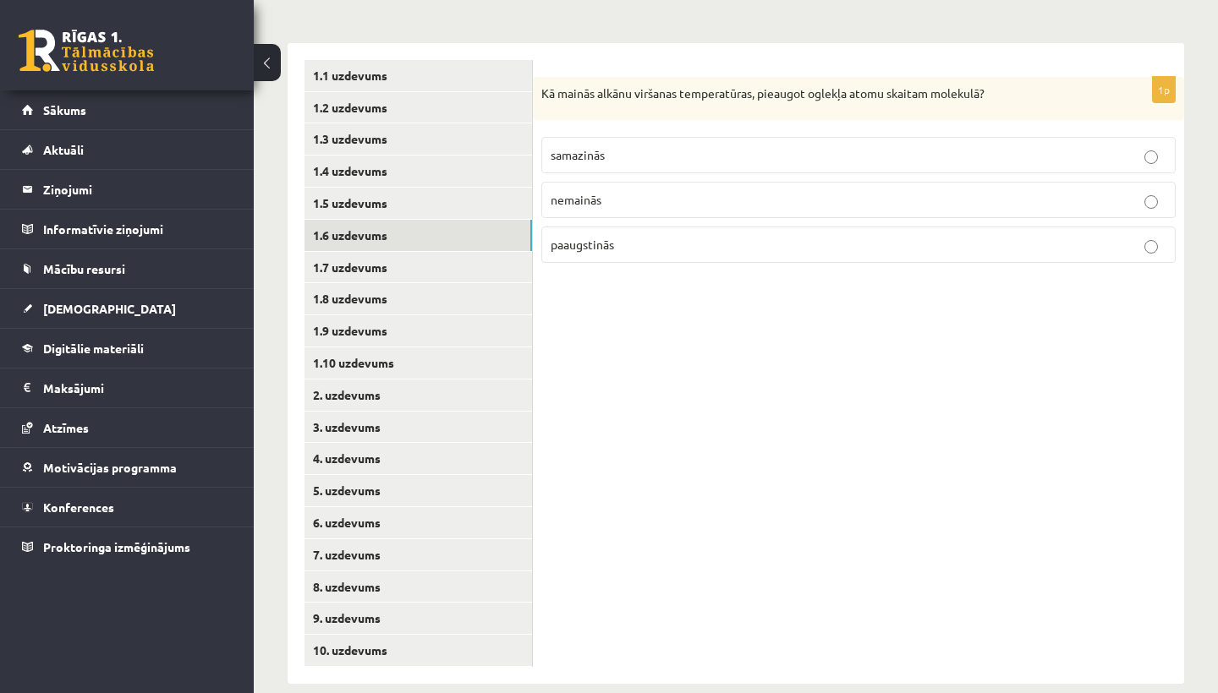
click at [617, 231] on label "paaugstinās" at bounding box center [858, 245] width 634 height 36
click at [369, 262] on link "1.7 uzdevums" at bounding box center [417, 267] width 227 height 31
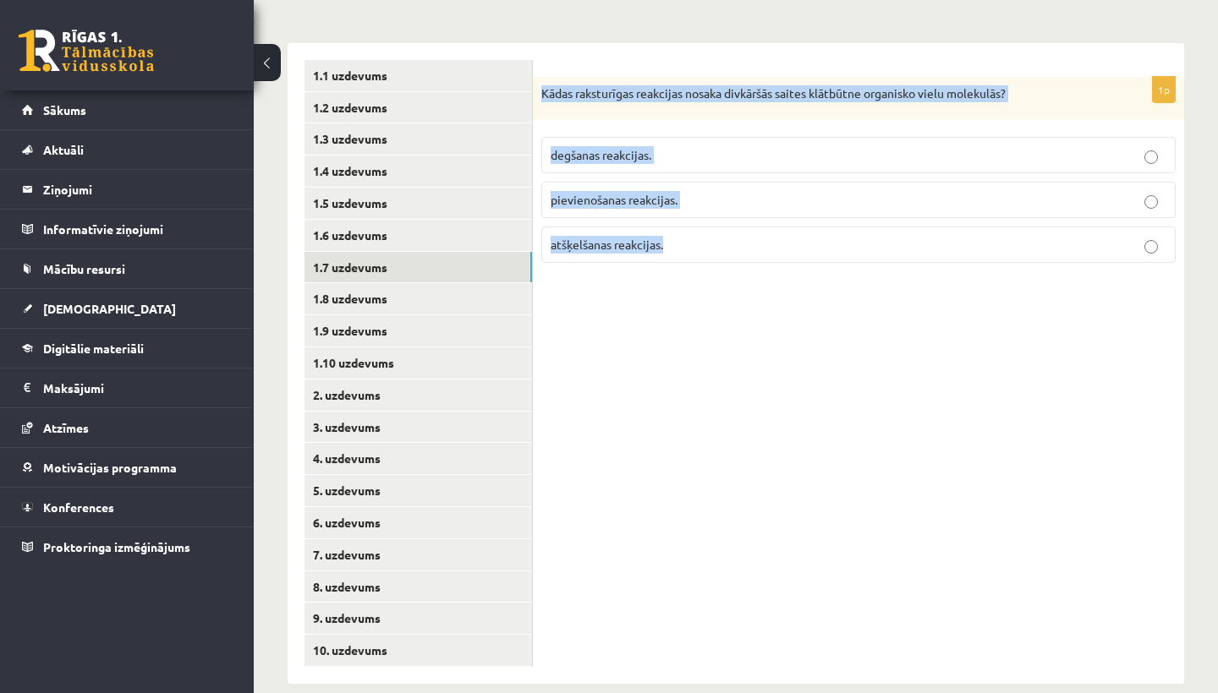
drag, startPoint x: 778, startPoint y: 324, endPoint x: 706, endPoint y: 67, distance: 266.9
click at [708, 68] on div "1p Kādas raksturīgas reakcijas nosaka divkāršās saites klātbūtne organisko viel…" at bounding box center [858, 363] width 651 height 641
copy div "Kādas raksturīgas reakcijas nosaka divkāršās saites klātbūtne organisko vielu m…"
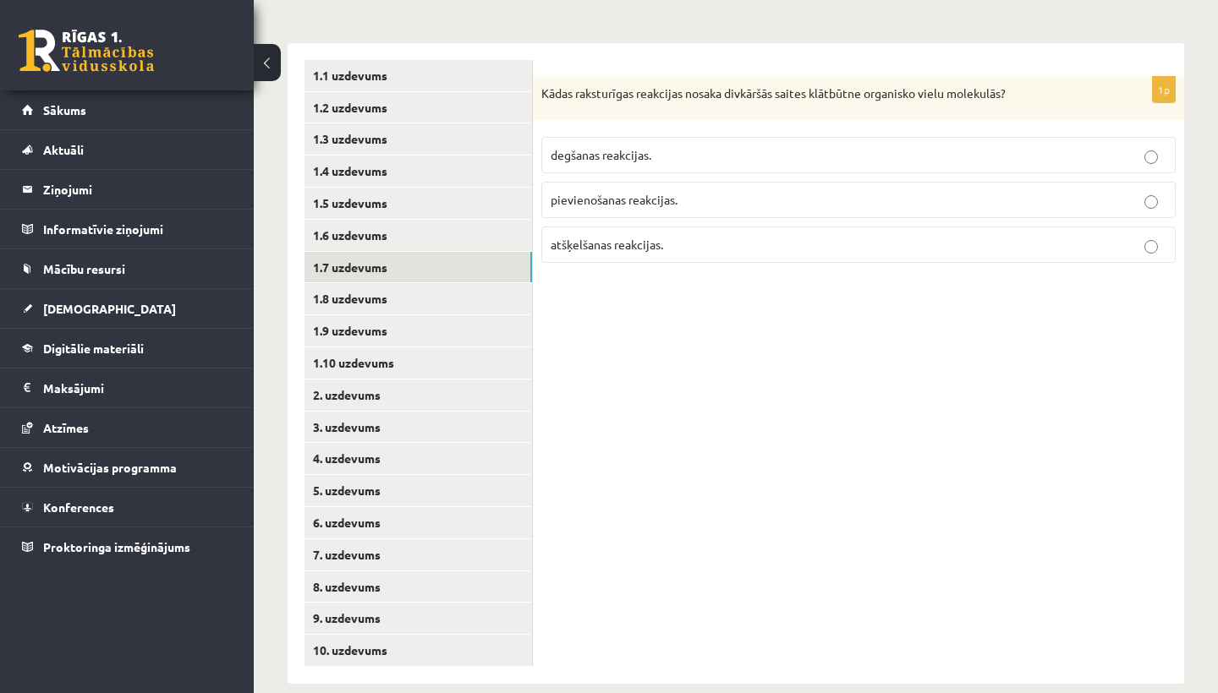
click at [726, 206] on p "pievienošanas reakcijas." at bounding box center [859, 200] width 616 height 18
click at [376, 299] on link "1.8 uzdevums" at bounding box center [417, 298] width 227 height 31
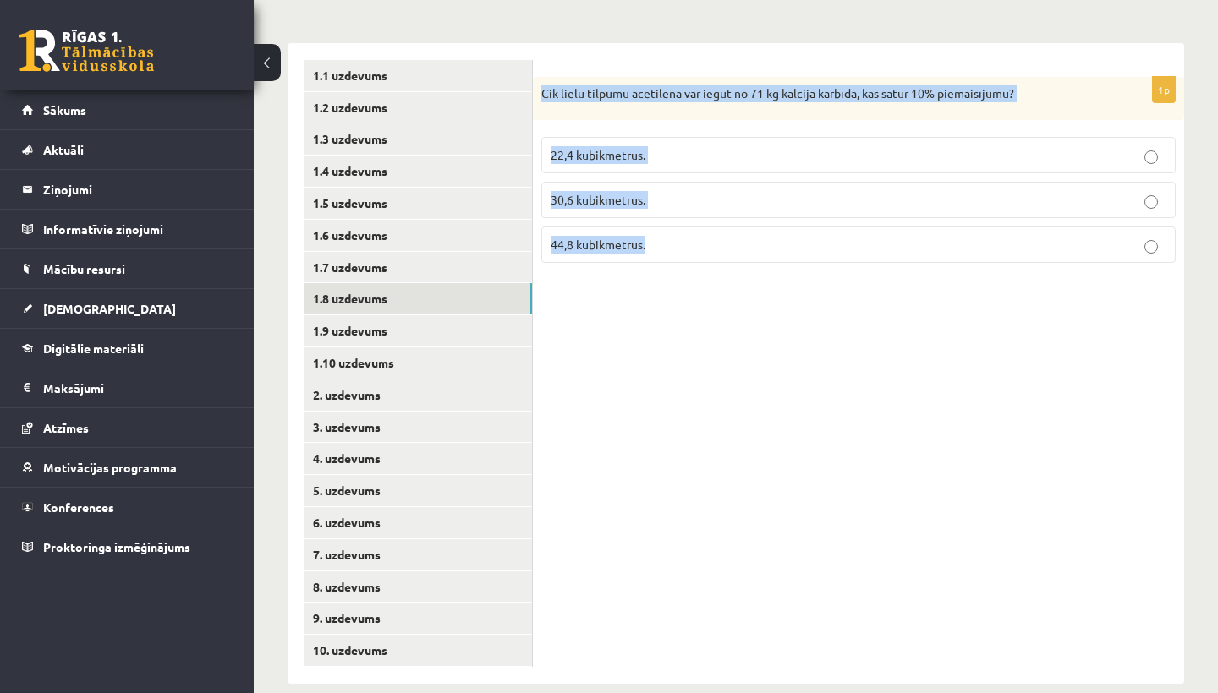
drag, startPoint x: 729, startPoint y: 318, endPoint x: 625, endPoint y: 76, distance: 263.3
click at [626, 77] on div "1p Cik lielu tilpumu acetilēna var iegūt no 71 kg kalcija karbīda, kas satur 10…" at bounding box center [858, 363] width 651 height 641
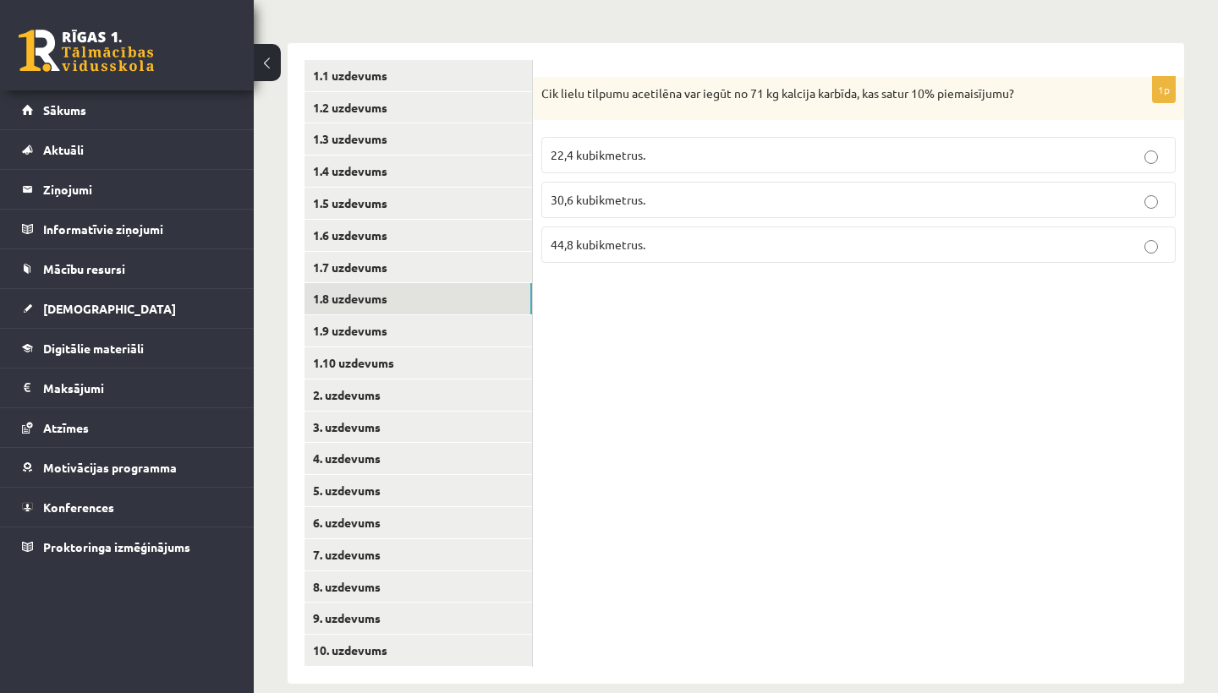
click at [626, 202] on span "30,6 kubikmetrus." at bounding box center [598, 199] width 95 height 15
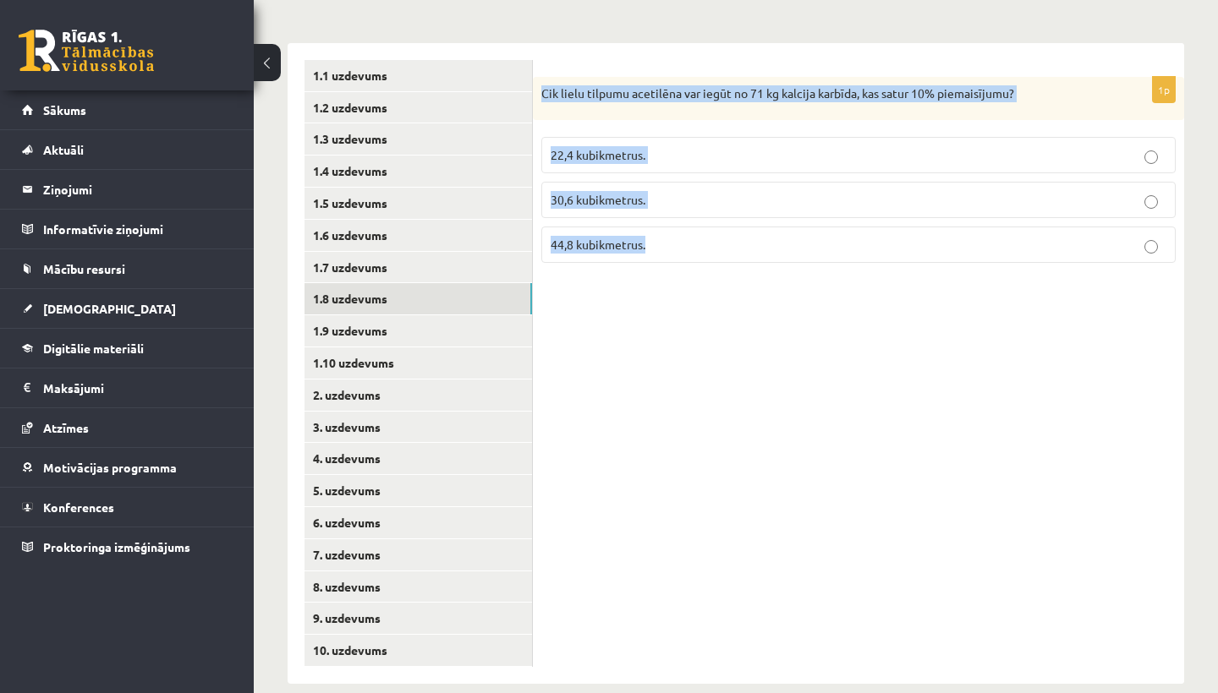
drag, startPoint x: 535, startPoint y: 91, endPoint x: 676, endPoint y: 299, distance: 251.0
click at [676, 299] on div "1p Cik lielu tilpumu acetilēna var iegūt no 71 kg kalcija karbīda, kas satur 10…" at bounding box center [858, 363] width 651 height 641
copy div "Cik lielu tilpumu acetilēna var iegūt no 71 kg kalcija karbīda, kas satur 10% p…"
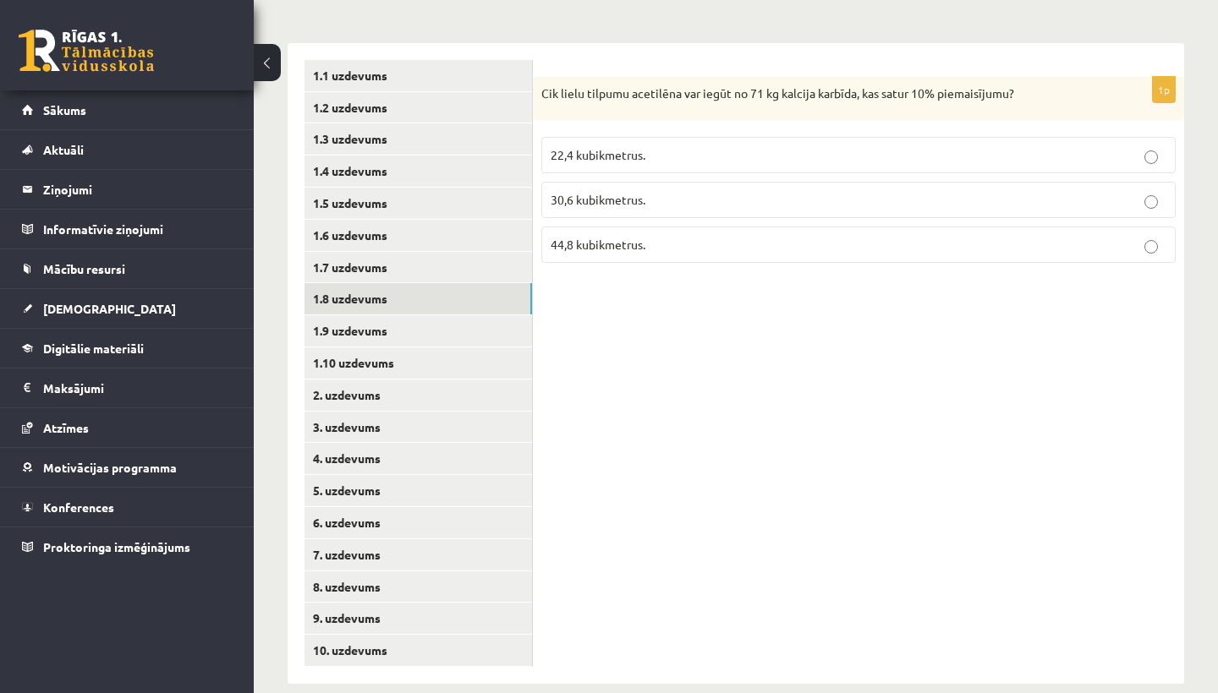
click at [634, 398] on div "1p Cik lielu tilpumu acetilēna var iegūt no 71 kg kalcija karbīda, kas satur 10…" at bounding box center [858, 363] width 651 height 641
click at [703, 170] on label "22,4 kubikmetrus." at bounding box center [858, 155] width 634 height 36
click at [699, 257] on label "44,8 kubikmetrus." at bounding box center [858, 245] width 634 height 36
click at [677, 138] on label "22,4 kubikmetrus." at bounding box center [858, 155] width 634 height 36
click at [380, 328] on link "1.9 uzdevums" at bounding box center [417, 330] width 227 height 31
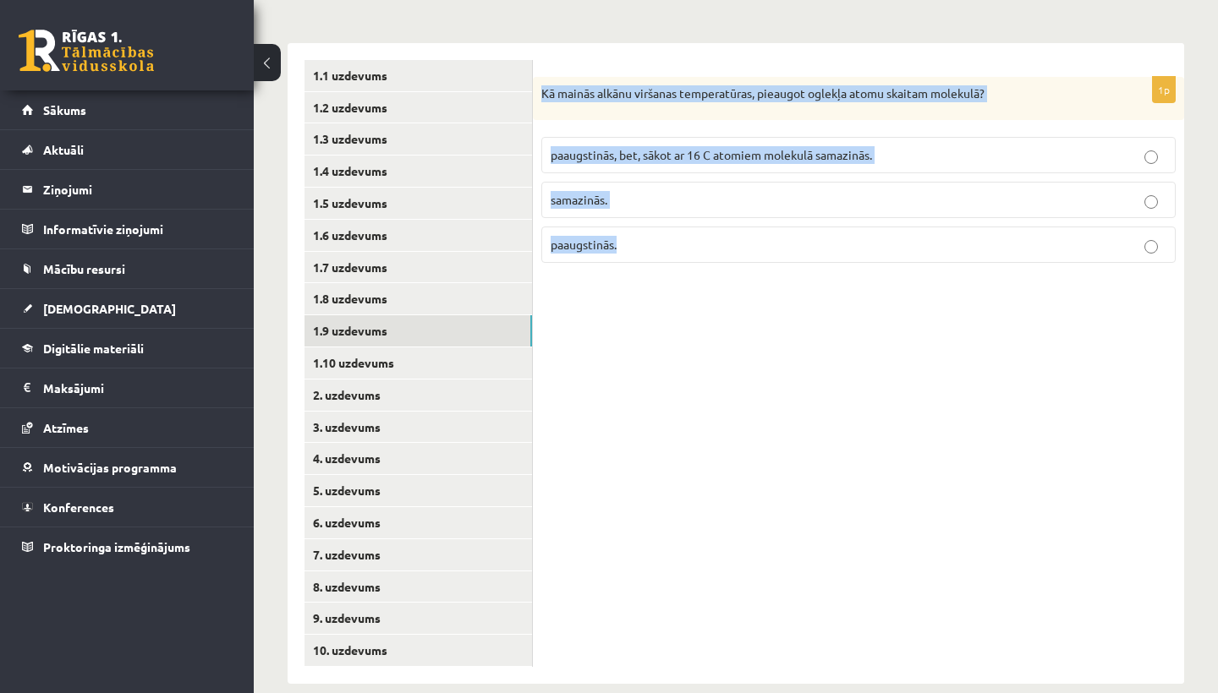
drag, startPoint x: 544, startPoint y: 93, endPoint x: 681, endPoint y: 307, distance: 254.1
click at [682, 309] on div "1p Kā mainās alkānu viršanas temperatūras, pieaugot oglekļa atomu skaitam molek…" at bounding box center [858, 363] width 651 height 641
click at [648, 216] on label "samazinās." at bounding box center [858, 200] width 634 height 36
drag, startPoint x: 543, startPoint y: 90, endPoint x: 660, endPoint y: 274, distance: 217.5
click at [660, 274] on div "1p Kā mainās alkānu viršanas temperatūras, pieaugot oglekļa atomu skaitam molek…" at bounding box center [858, 177] width 651 height 200
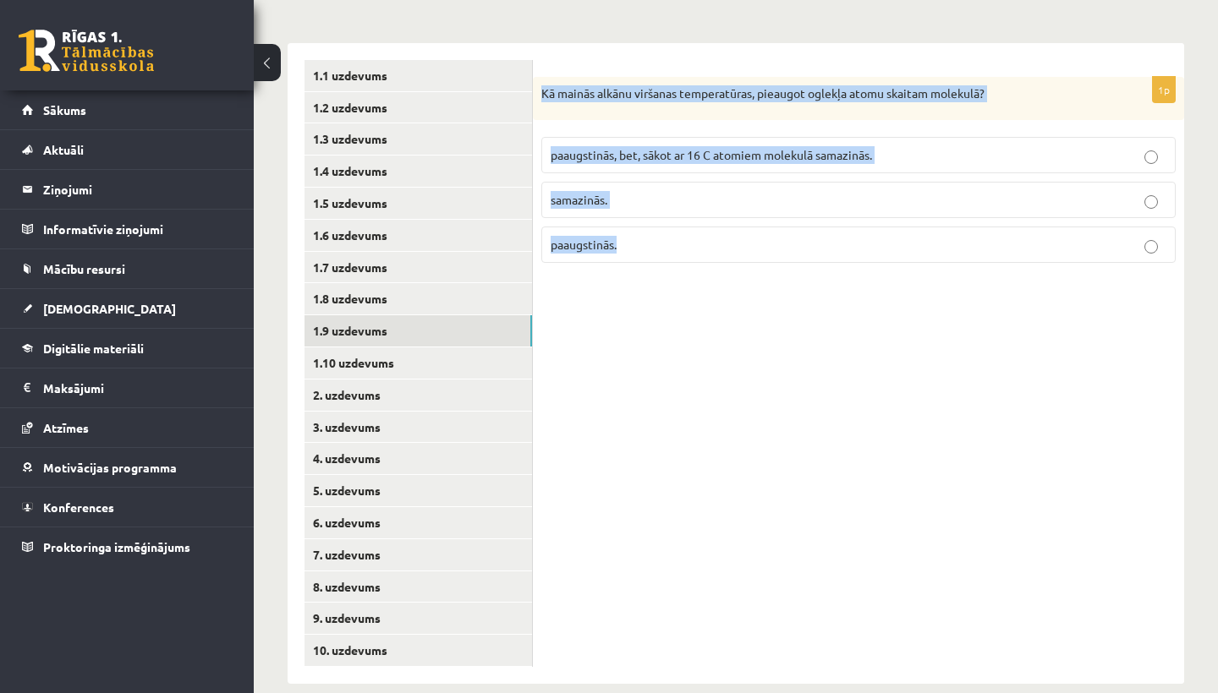
copy div "Kā mainās alkānu viršanas temperatūras, pieaugot oglekļa atomu skaitam molekulā…"
click at [676, 392] on div "1p Kā mainās alkānu viršanas temperatūras, pieaugot oglekļa atomu skaitam molek…" at bounding box center [858, 363] width 651 height 641
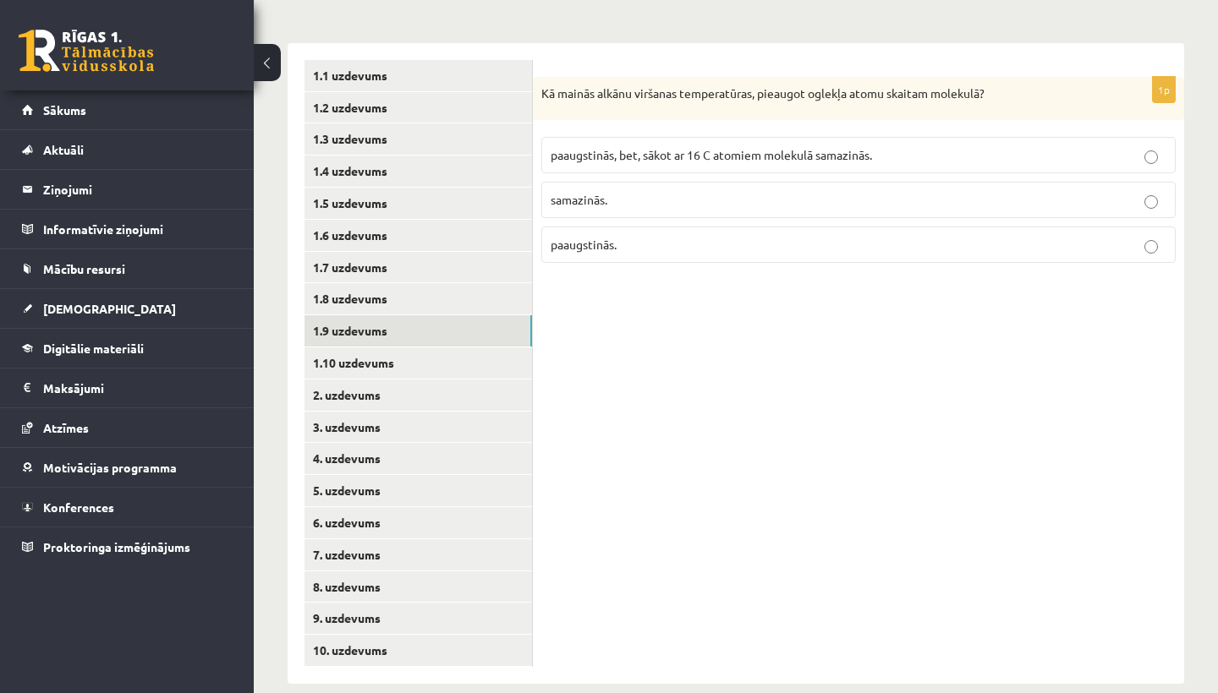
click at [666, 268] on div "1p Kā mainās alkānu viršanas temperatūras, pieaugot oglekļa atomu skaitam molek…" at bounding box center [858, 177] width 651 height 200
click at [660, 243] on p "paaugstinās." at bounding box center [859, 245] width 616 height 18
click at [357, 364] on link "1.10 uzdevums" at bounding box center [417, 363] width 227 height 31
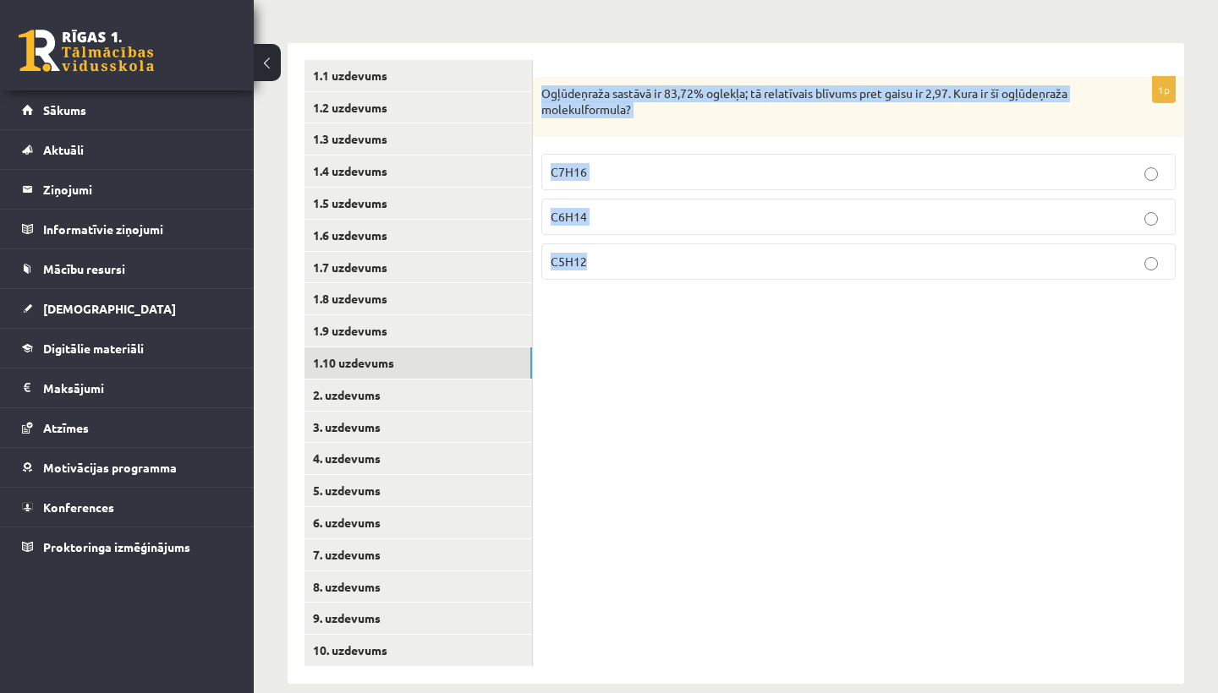
drag, startPoint x: 796, startPoint y: 386, endPoint x: 614, endPoint y: 80, distance: 356.1
click at [614, 80] on div "1p Ogļūdeņraža sastāvā ir 83,72% oglekļa; tā relatīvais blīvums pret gaisu ir 2…" at bounding box center [858, 363] width 651 height 641
copy div "Ogļūdeņraža sastāvā ir 83,72% oglekļa; tā relatīvais blīvums pret gaisu ir 2,97…"
click at [752, 2] on div "**********" at bounding box center [736, 270] width 964 height 896
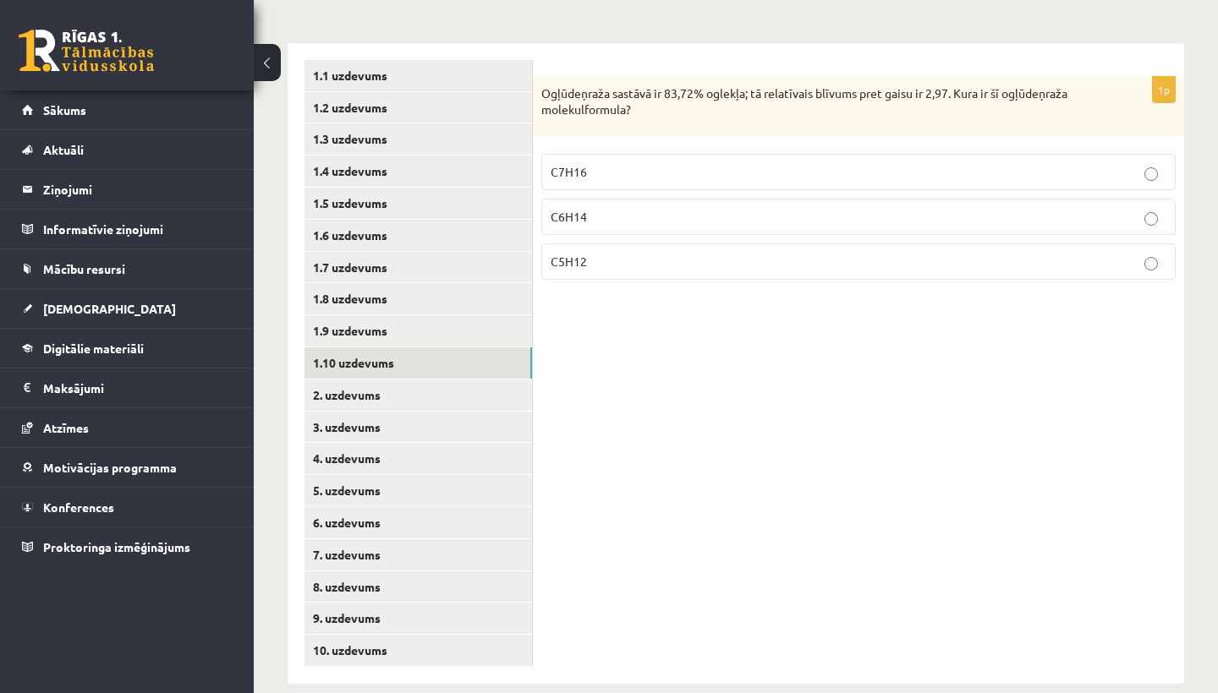
click at [673, 216] on p "C6H14" at bounding box center [859, 217] width 616 height 18
click at [365, 386] on link "2. uzdevums" at bounding box center [417, 395] width 227 height 31
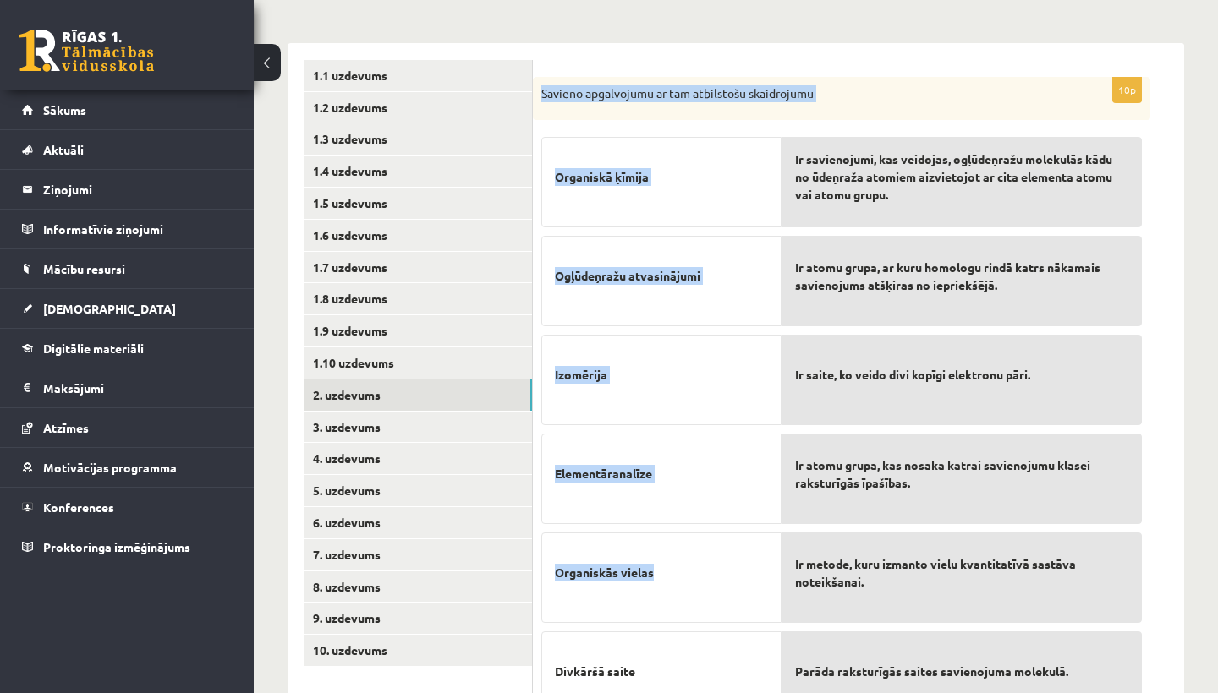
drag, startPoint x: 540, startPoint y: 91, endPoint x: 662, endPoint y: 574, distance: 498.2
click at [662, 574] on div "10p Savieno apgalvojumu ar tam atbilstošu skaidrojumu Organiskā ķīmija Ogļūdeņr…" at bounding box center [841, 602] width 617 height 1050
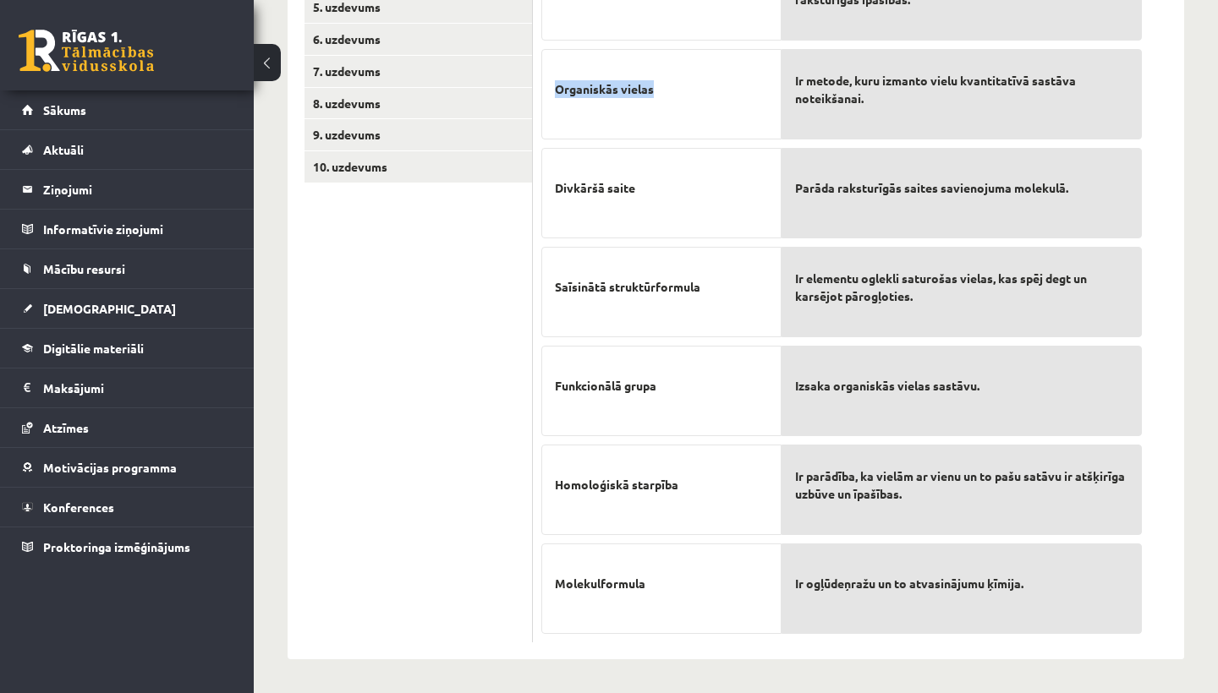
scroll to position [727, 0]
click at [1012, 607] on p "Ir ogļūdeņražu un to atvasinājumu ķīmija." at bounding box center [961, 583] width 333 height 53
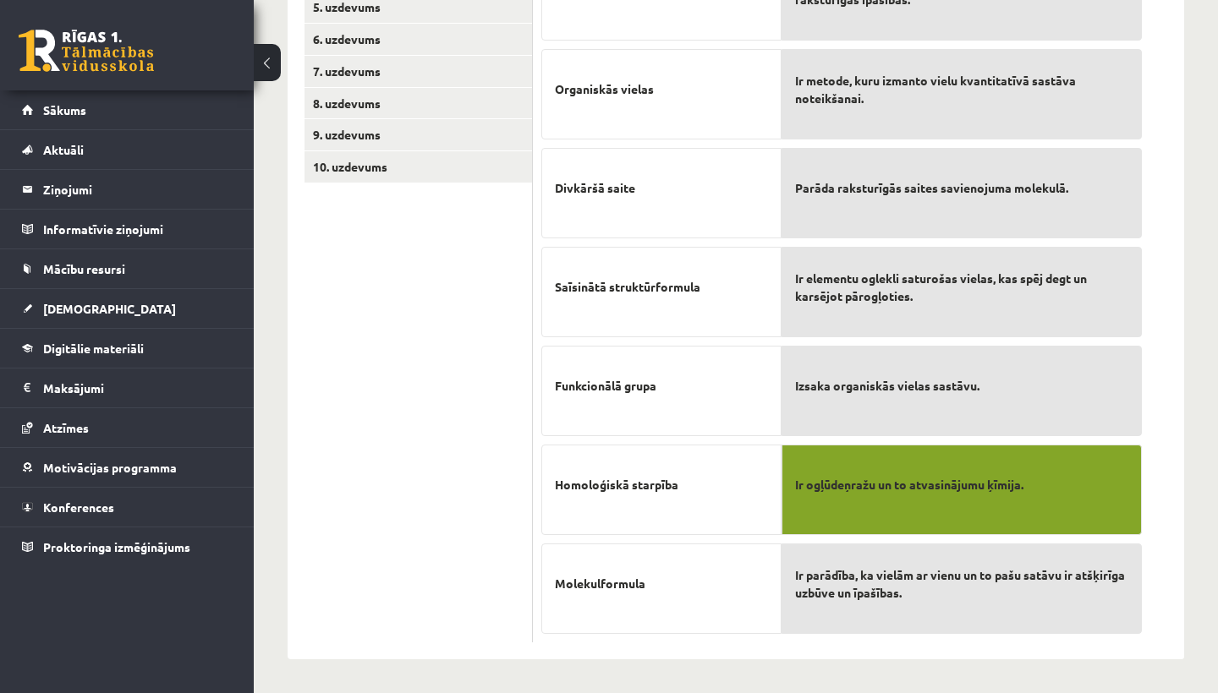
drag, startPoint x: 1109, startPoint y: 612, endPoint x: 1082, endPoint y: 611, distance: 26.2
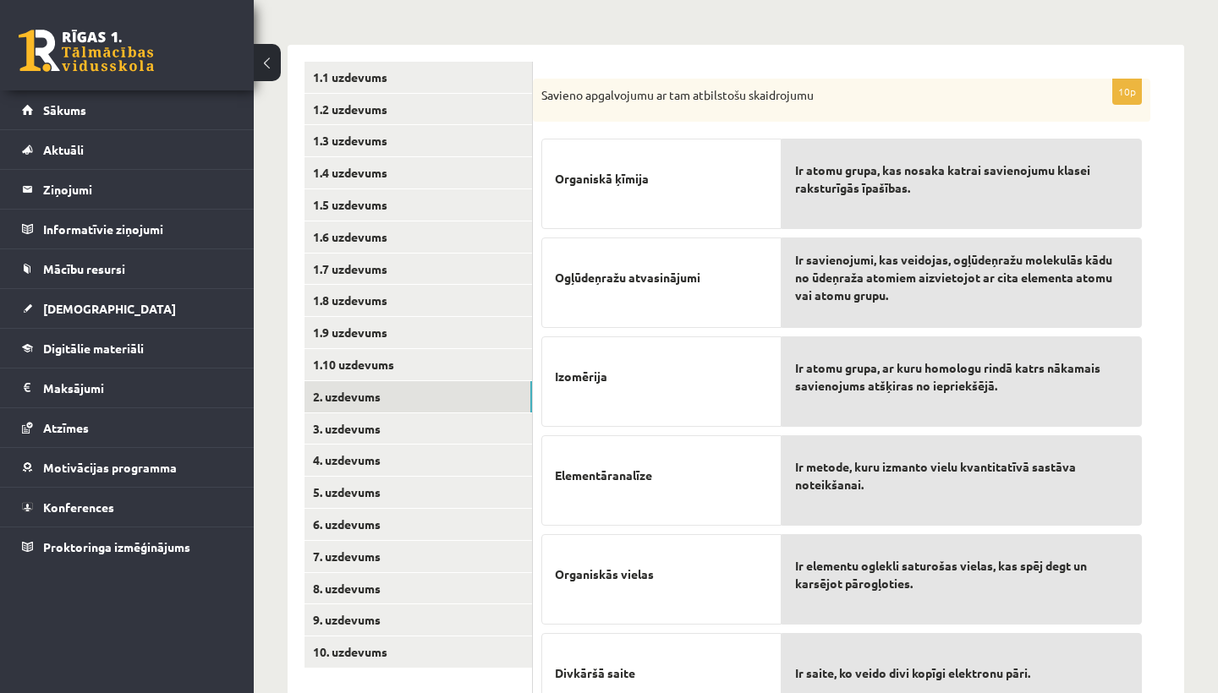
scroll to position [253, 0]
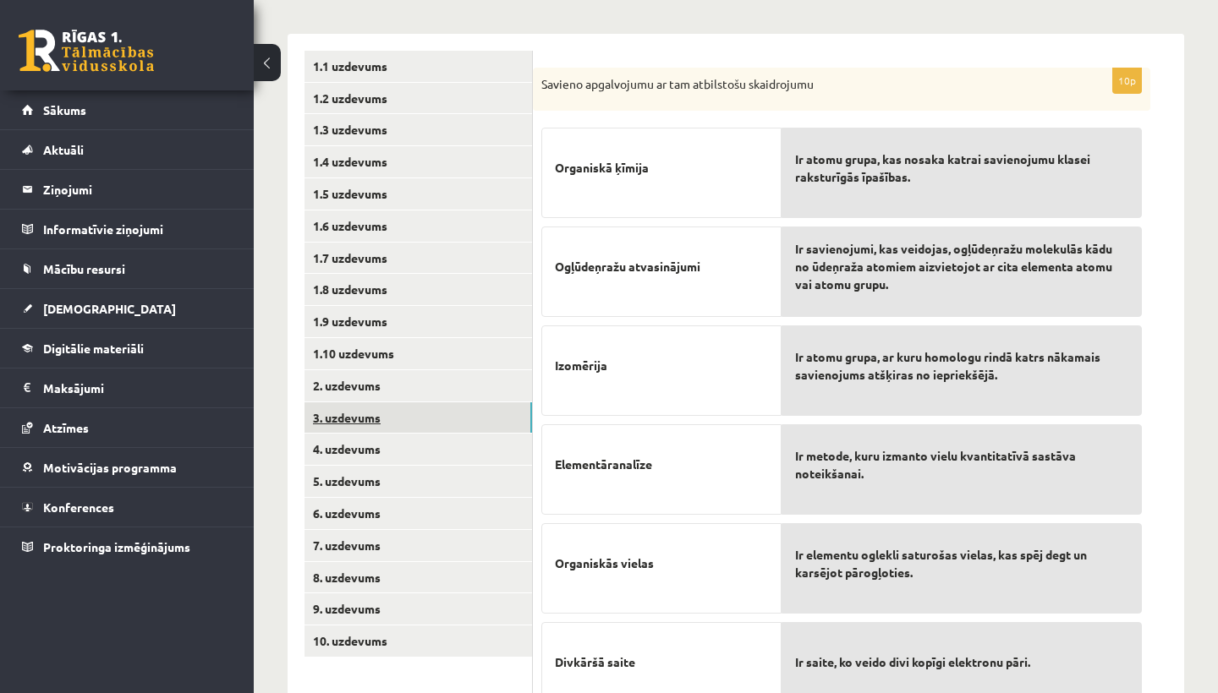
click at [377, 416] on link "3. uzdevums" at bounding box center [417, 418] width 227 height 31
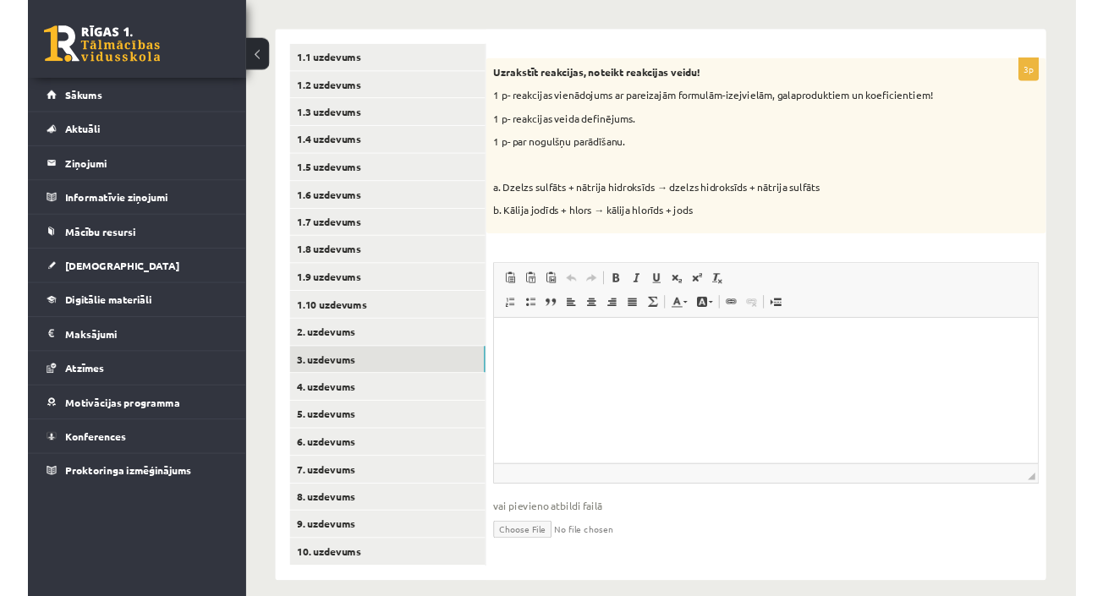
scroll to position [0, 0]
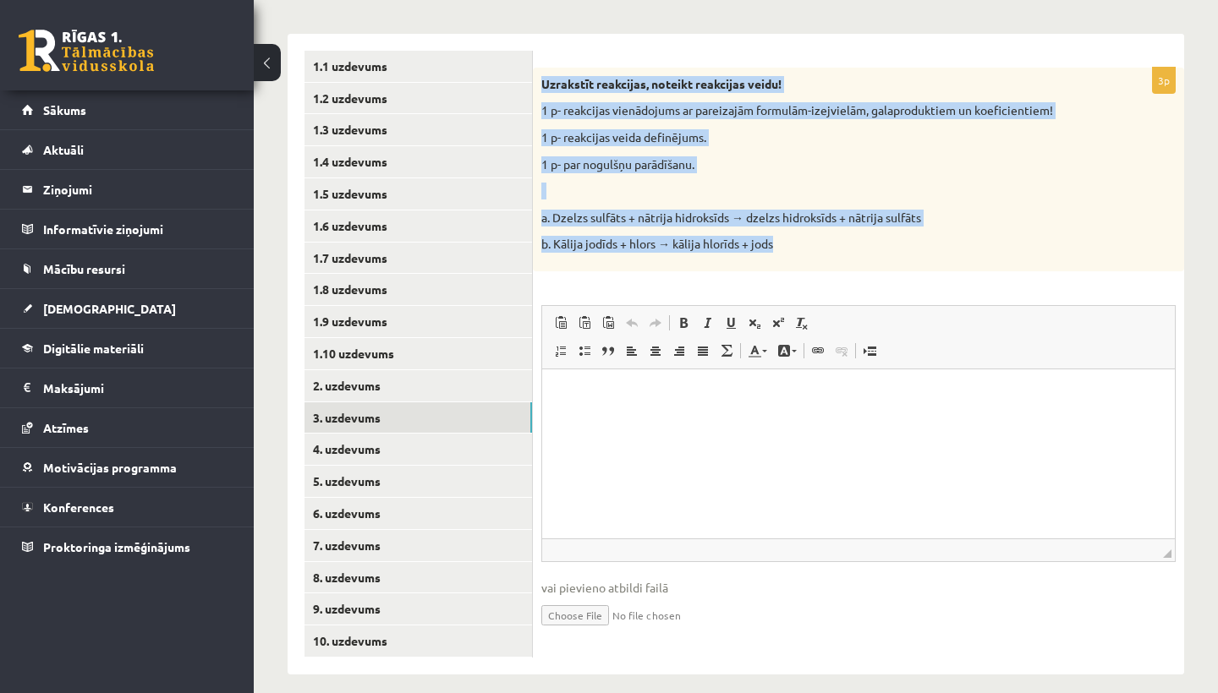
drag, startPoint x: 545, startPoint y: 82, endPoint x: 786, endPoint y: 238, distance: 286.9
click at [787, 240] on div "Uzrakstīt reakcijas, noteikt reakcijas veidu! 1 p- reakcijas vienādojums ar par…" at bounding box center [858, 170] width 651 height 204
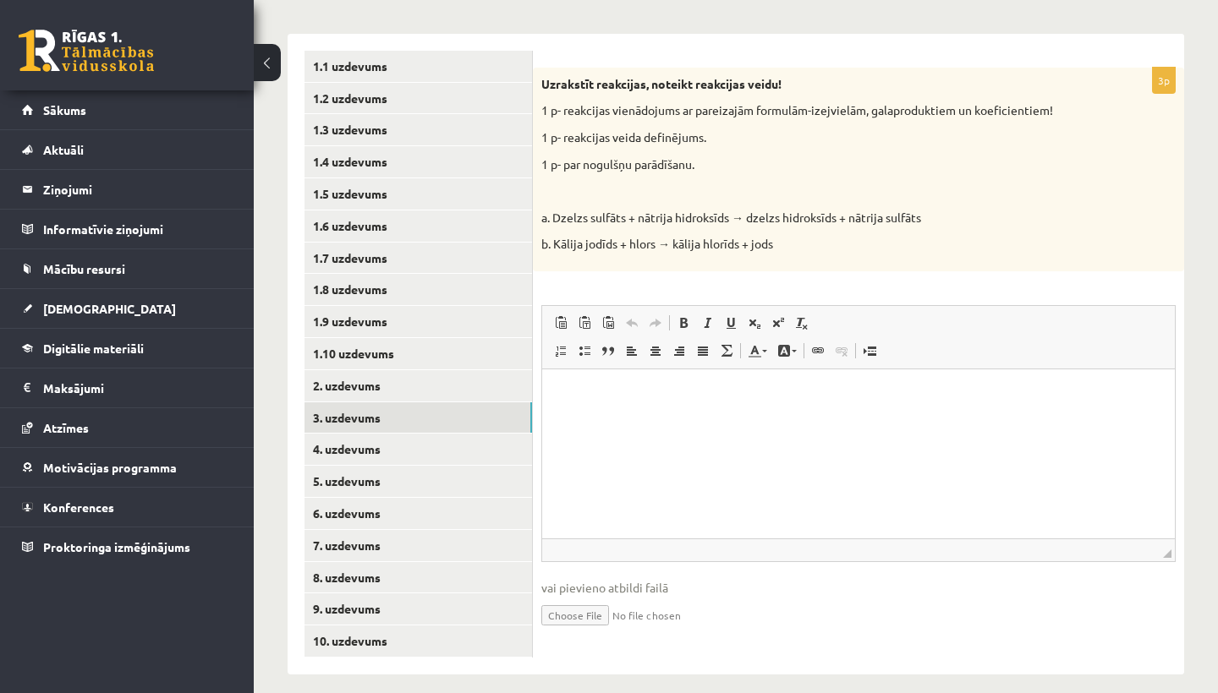
click at [891, 259] on div "Uzrakstīt reakcijas, noteikt reakcijas veidu! 1 p- reakcijas vienādojums ar par…" at bounding box center [858, 170] width 651 height 204
click at [594, 613] on input "file" at bounding box center [858, 614] width 634 height 35
click at [581, 611] on input "file" at bounding box center [858, 614] width 634 height 35
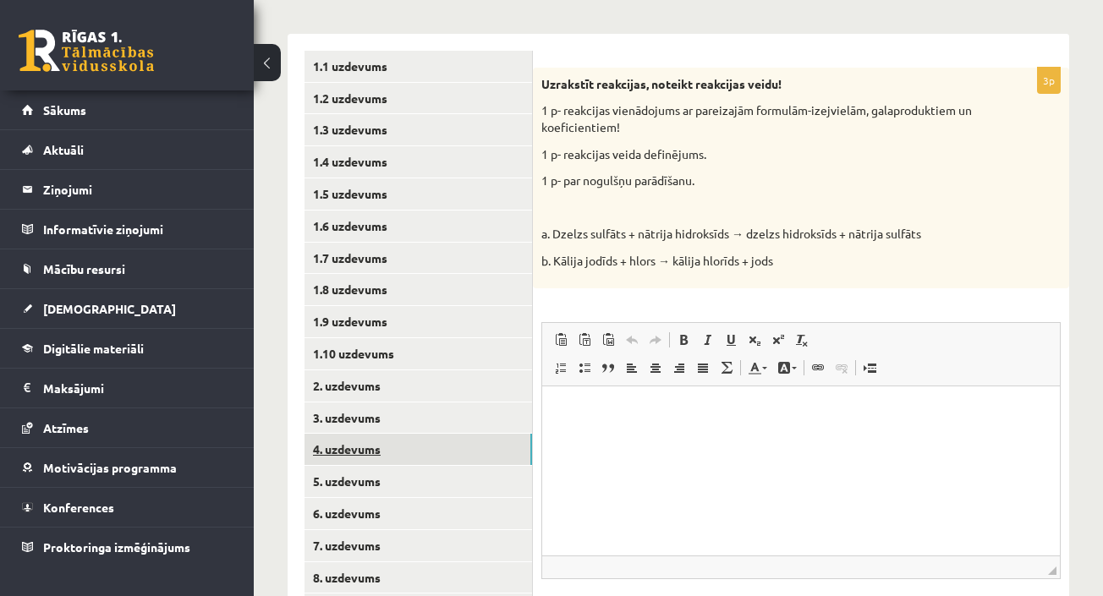
click at [359, 440] on link "4. uzdevums" at bounding box center [417, 449] width 227 height 31
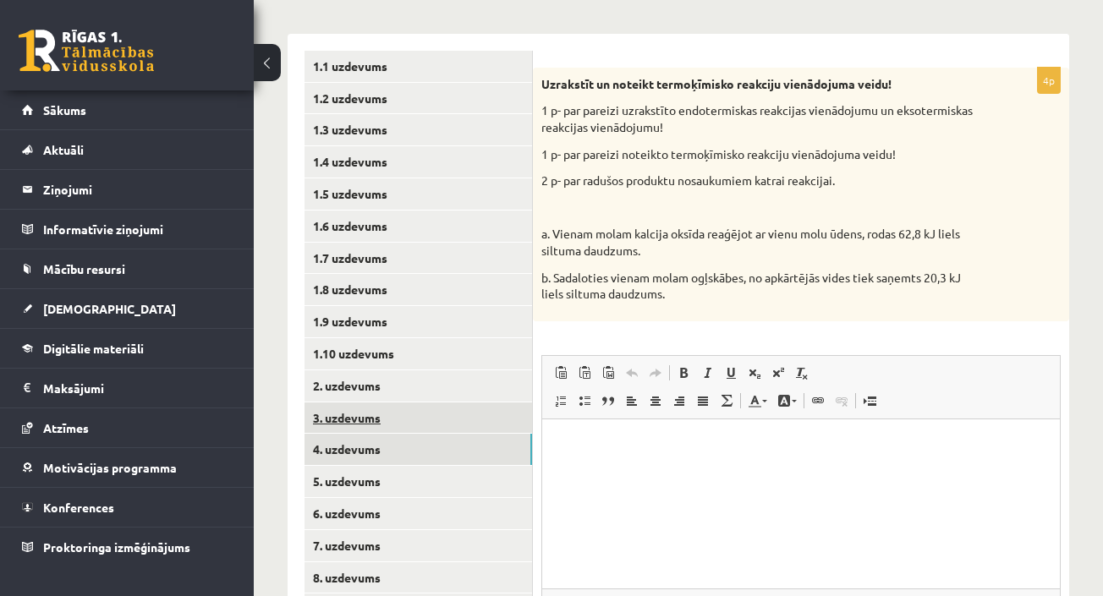
click at [342, 420] on link "3. uzdevums" at bounding box center [417, 418] width 227 height 31
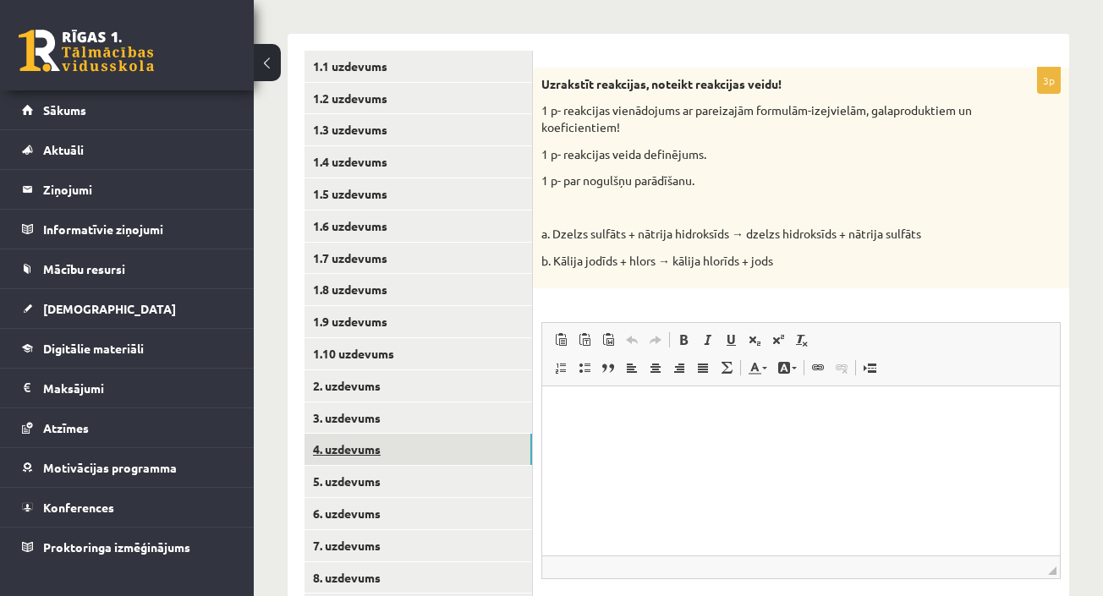
click at [337, 437] on link "4. uzdevums" at bounding box center [417, 449] width 227 height 31
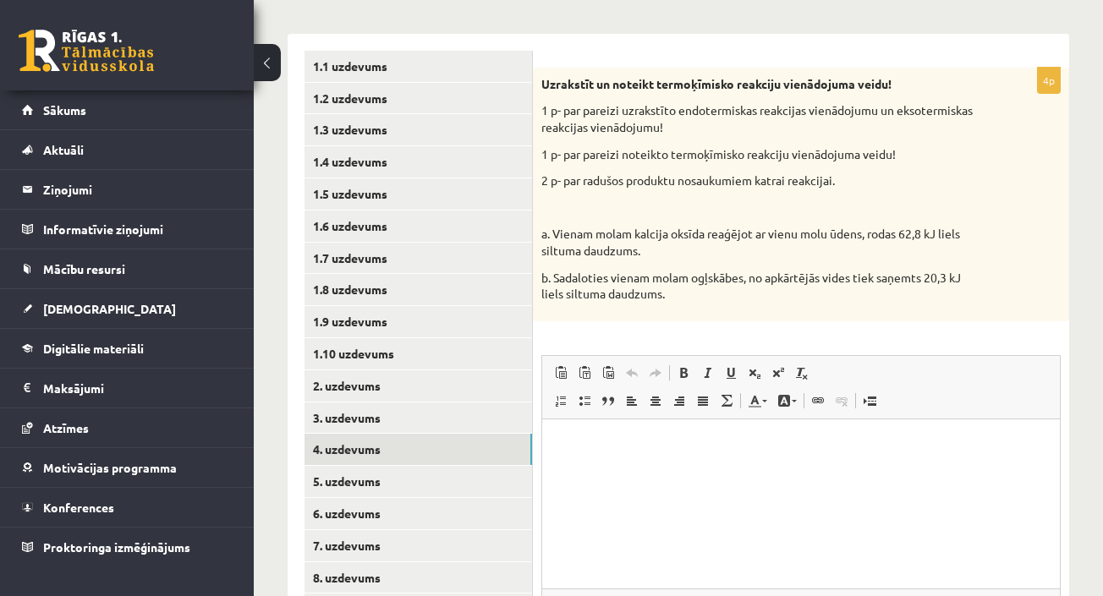
drag, startPoint x: 726, startPoint y: 293, endPoint x: 549, endPoint y: 61, distance: 291.9
click at [549, 60] on div "4p Uzrakstīt un noteikt termoķīmisko reakciju vienādojuma veidu! 1 p- par parei…" at bounding box center [801, 379] width 536 height 690
click at [345, 473] on link "5. uzdevums" at bounding box center [417, 481] width 227 height 31
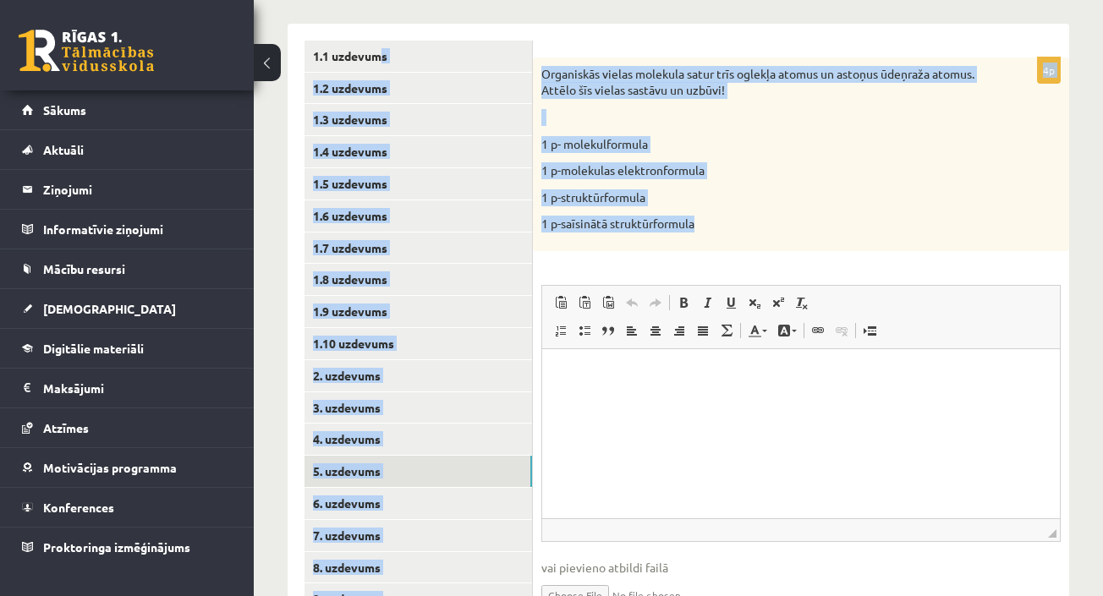
drag, startPoint x: 700, startPoint y: 242, endPoint x: 534, endPoint y: 47, distance: 256.1
click at [534, 47] on div "4p Organiskās vielas molekula satur trīs oglekļa atomus un astoņus ūdeņraža ato…" at bounding box center [801, 344] width 536 height 641
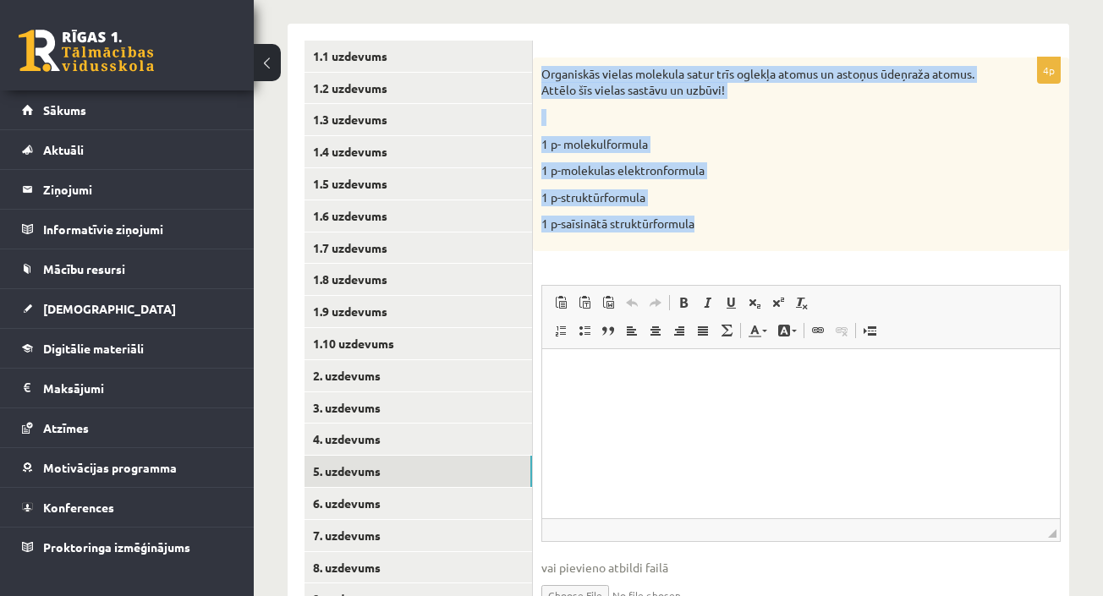
click at [577, 106] on div "Organiskās vielas molekula satur trīs oglekļa atomus un astoņus ūdeņraža atomus…" at bounding box center [801, 155] width 536 height 194
drag, startPoint x: 539, startPoint y: 64, endPoint x: 694, endPoint y: 227, distance: 224.9
click at [694, 227] on div "Organiskās vielas molekula satur trīs oglekļa atomus un astoņus ūdeņraža atomus…" at bounding box center [801, 155] width 536 height 194
click at [694, 227] on p "1 p-saīsinātā struktūrformula" at bounding box center [758, 224] width 435 height 17
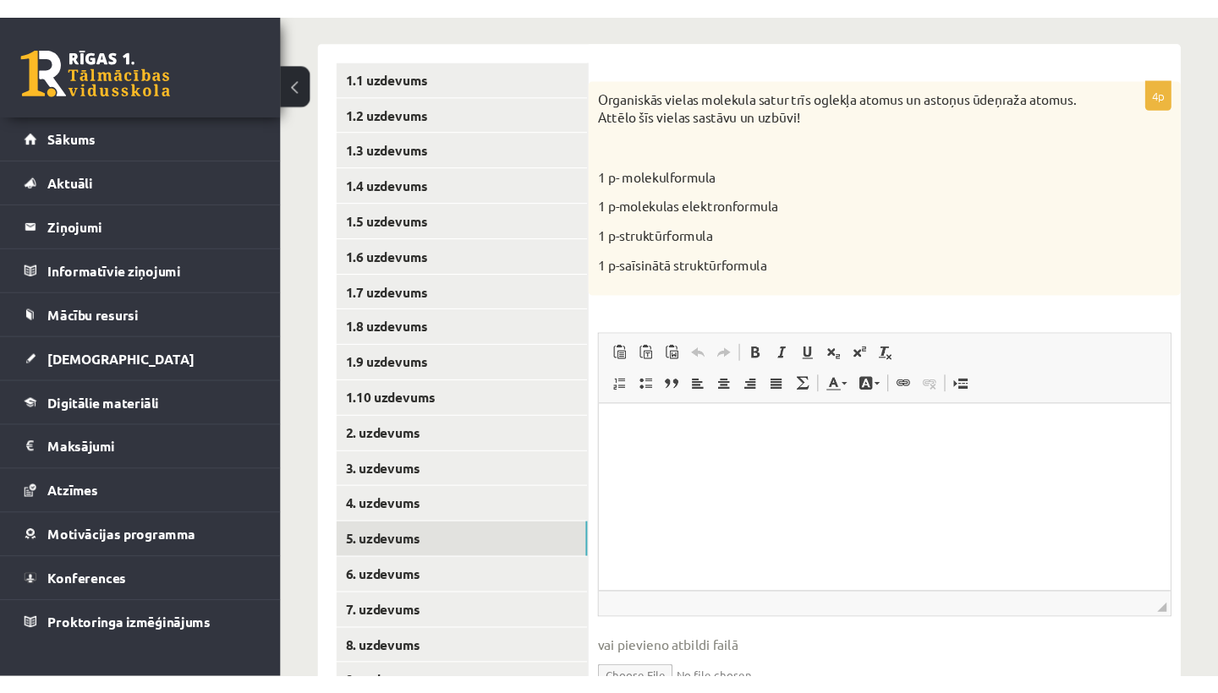
scroll to position [256, 0]
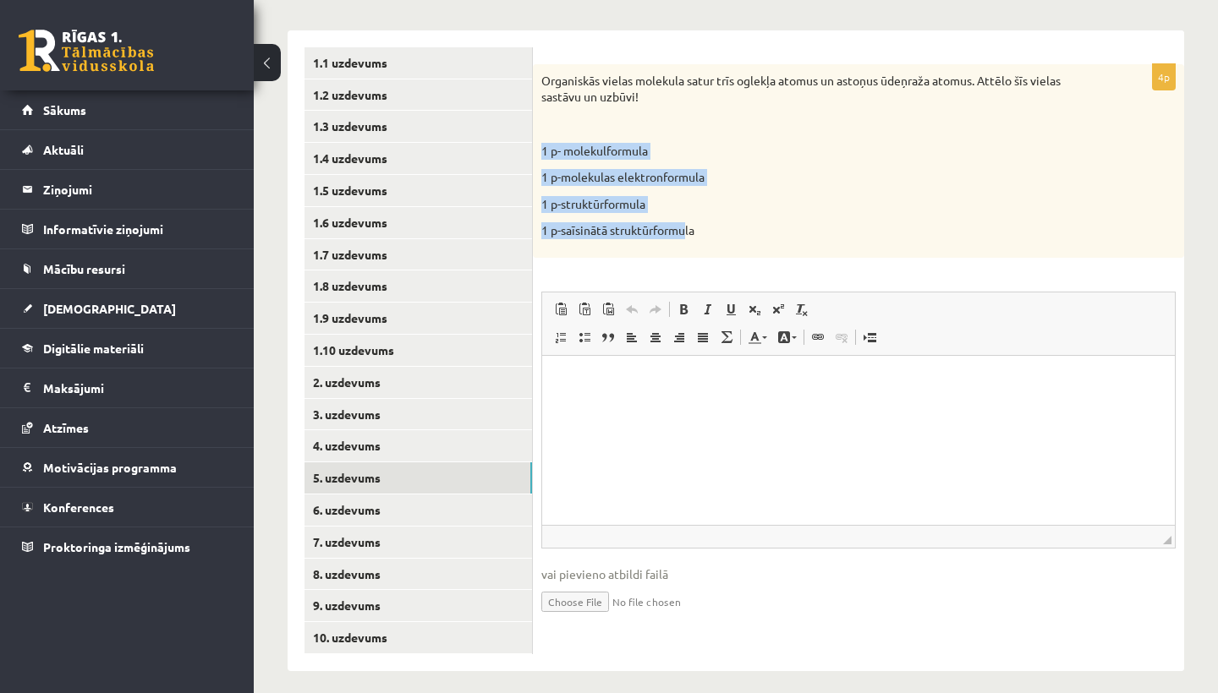
drag, startPoint x: 688, startPoint y: 224, endPoint x: 600, endPoint y: 129, distance: 129.8
click at [597, 129] on div "Organiskās vielas molekula satur trīs oglekļa atomus un astoņus ūdeņraža atomus…" at bounding box center [858, 161] width 651 height 194
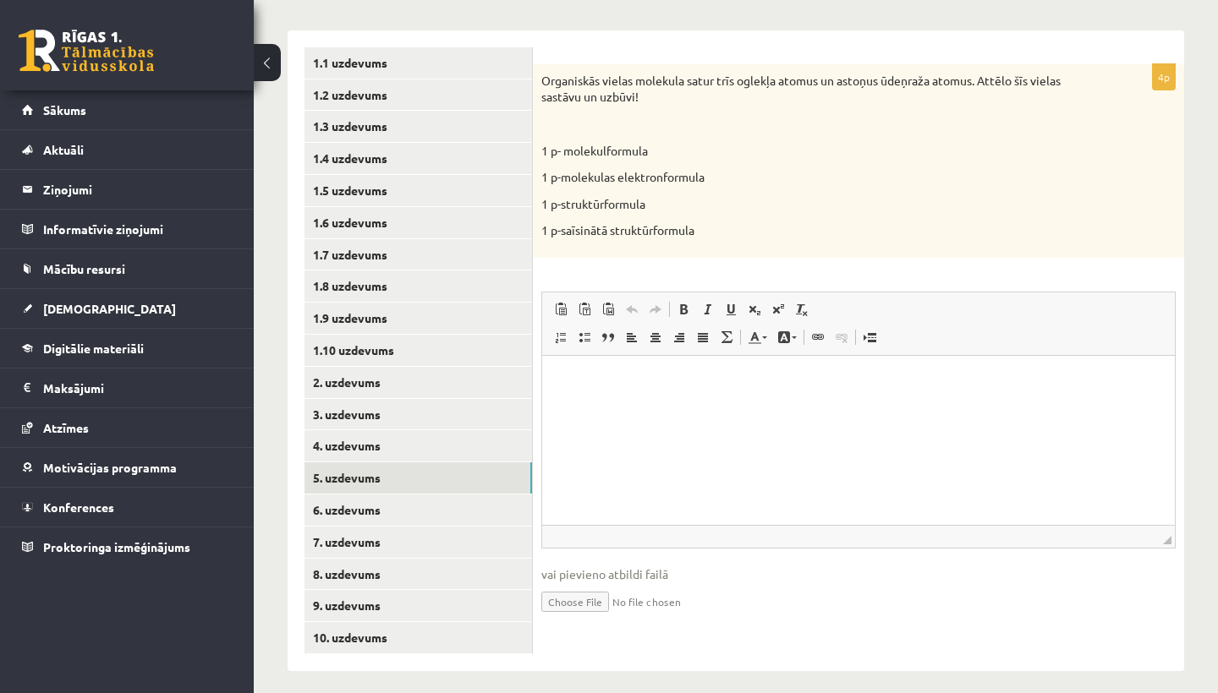
click at [673, 197] on p "1 p-struktūrformula" at bounding box center [816, 204] width 550 height 17
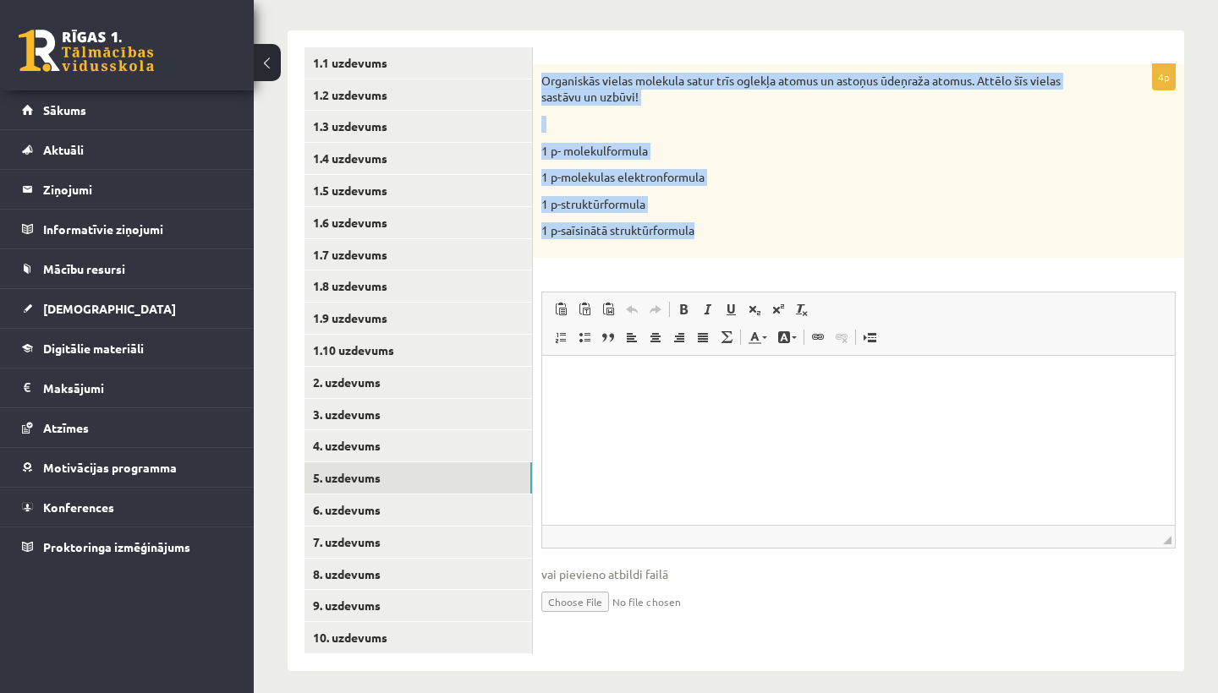
drag, startPoint x: 766, startPoint y: 250, endPoint x: 554, endPoint y: 44, distance: 296.0
click at [554, 44] on div "4p Organiskās vielas molekula satur trīs oglekļa atomus un astoņus ūdeņraža ato…" at bounding box center [858, 350] width 651 height 641
click at [897, 211] on div "Organiskās vielas molekula satur trīs oglekļa atomus un astoņus ūdeņraža atomus…" at bounding box center [858, 161] width 651 height 194
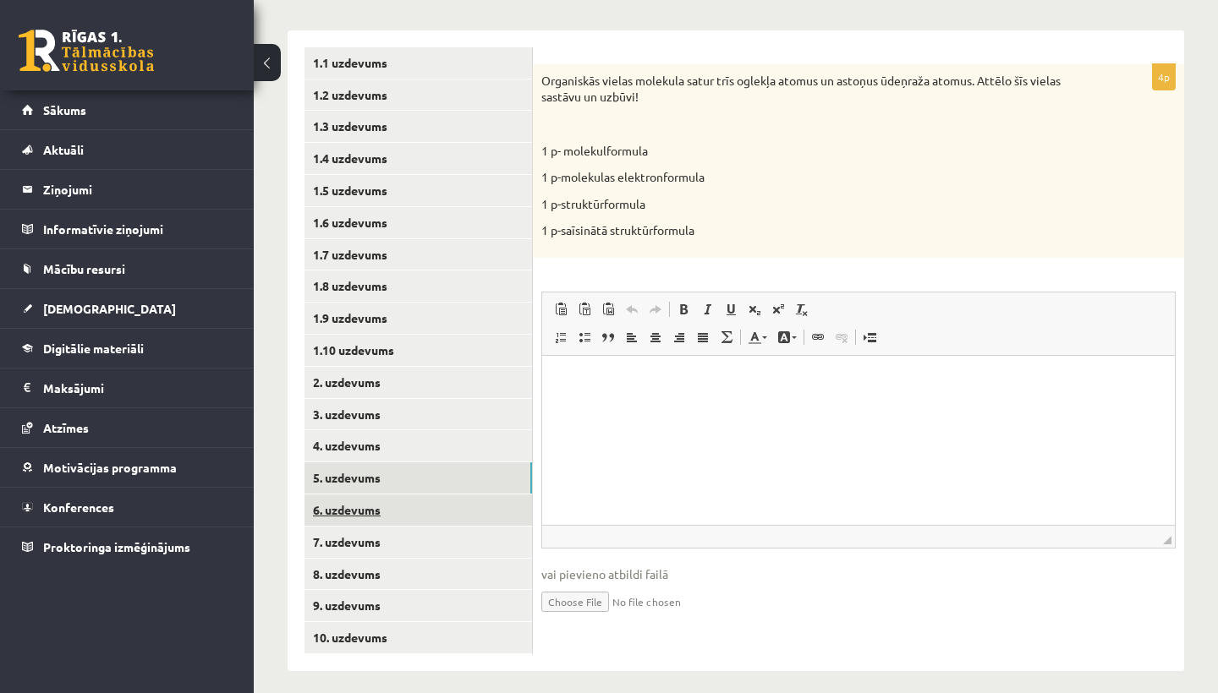
click at [332, 508] on link "6. uzdevums" at bounding box center [417, 510] width 227 height 31
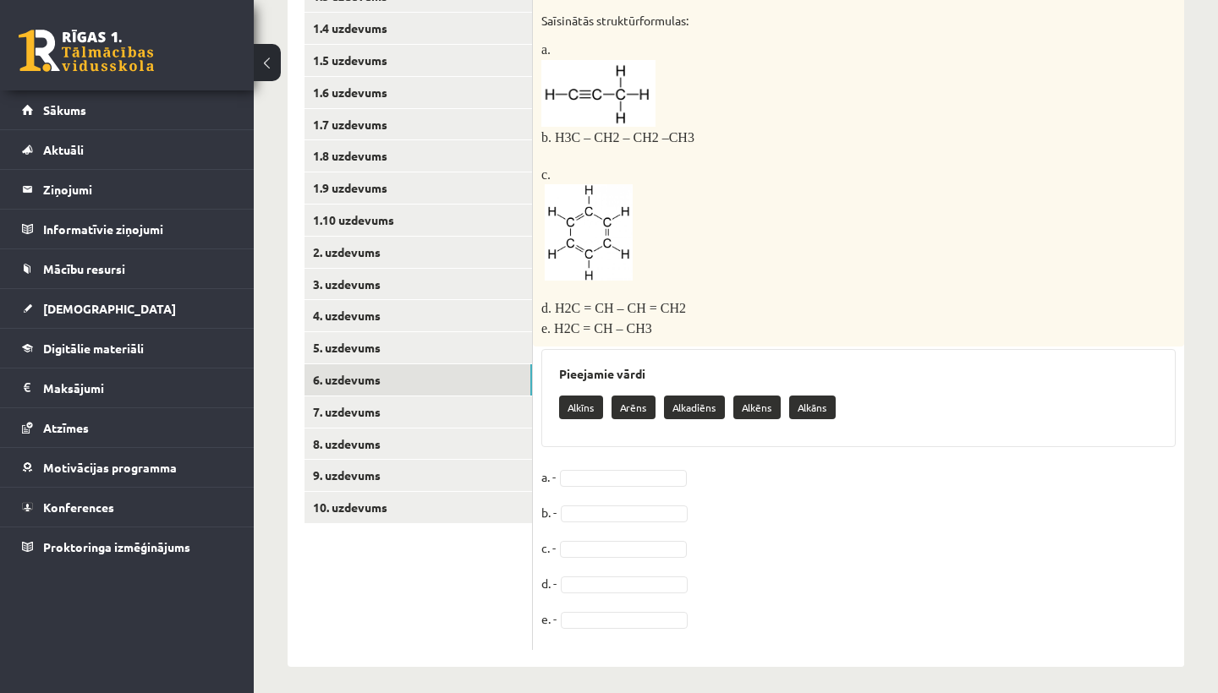
scroll to position [386, 0]
drag, startPoint x: 589, startPoint y: 401, endPoint x: 595, endPoint y: 433, distance: 32.8
click at [595, 433] on div "Pieejamie vārdi Alkīns Arēns Alkadiēns Alkēns Alkāns" at bounding box center [858, 399] width 634 height 98
click at [595, 423] on div "Pieejamie vārdi Alkīns Arēns Alkadiēns Alkēns Alkāns" at bounding box center [858, 399] width 634 height 98
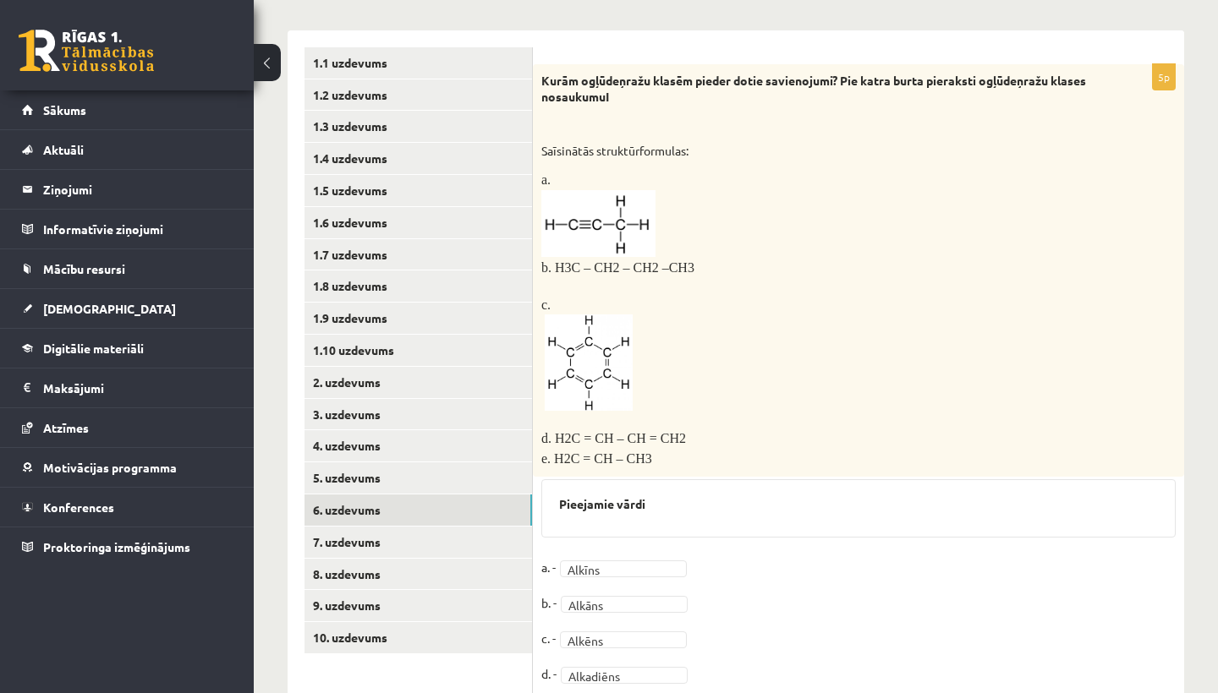
scroll to position [262, 0]
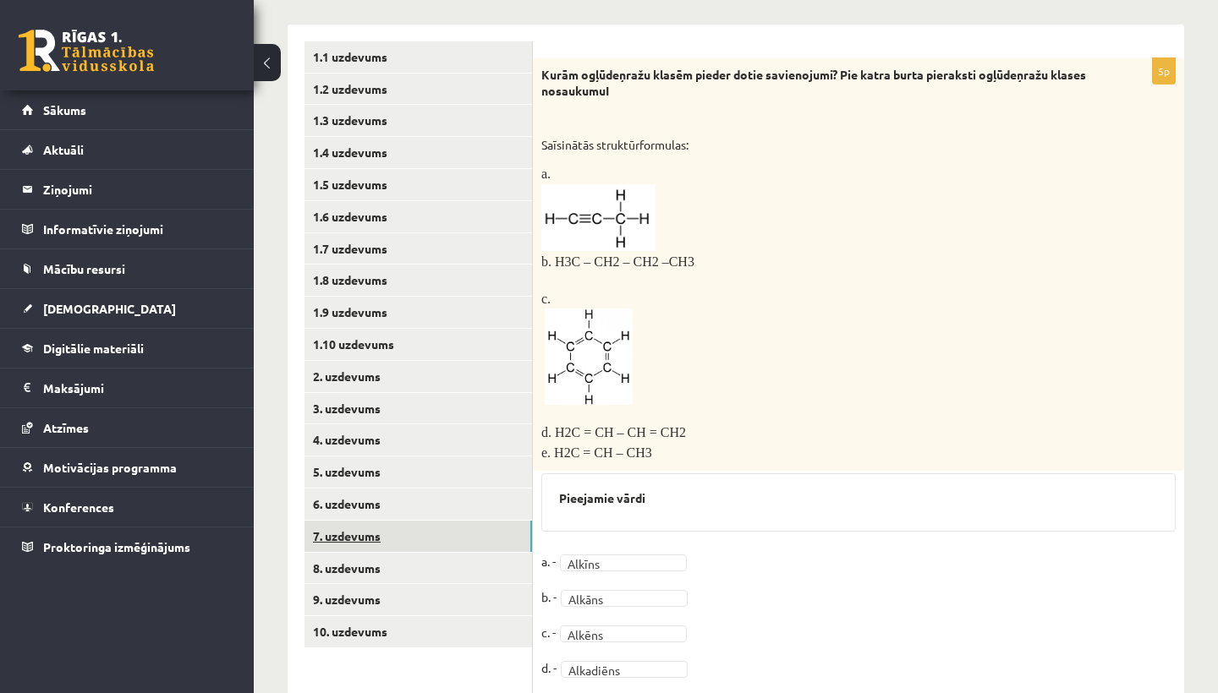
click at [353, 526] on link "7. uzdevums" at bounding box center [417, 536] width 227 height 31
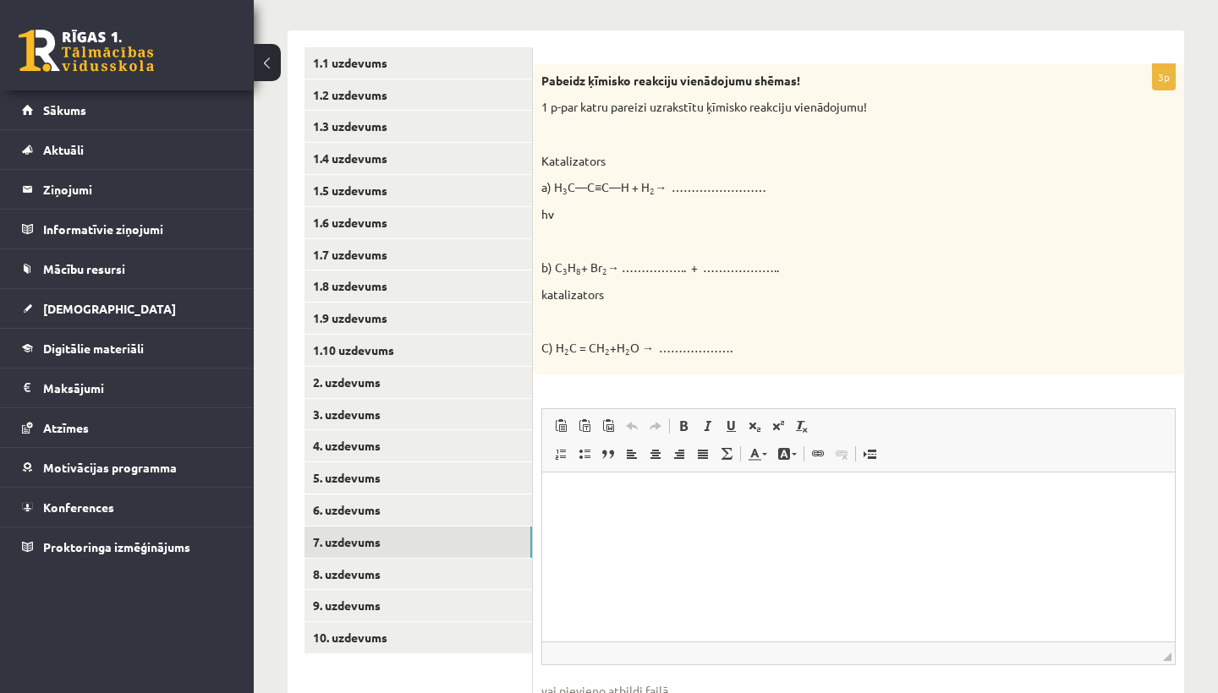
scroll to position [0, 0]
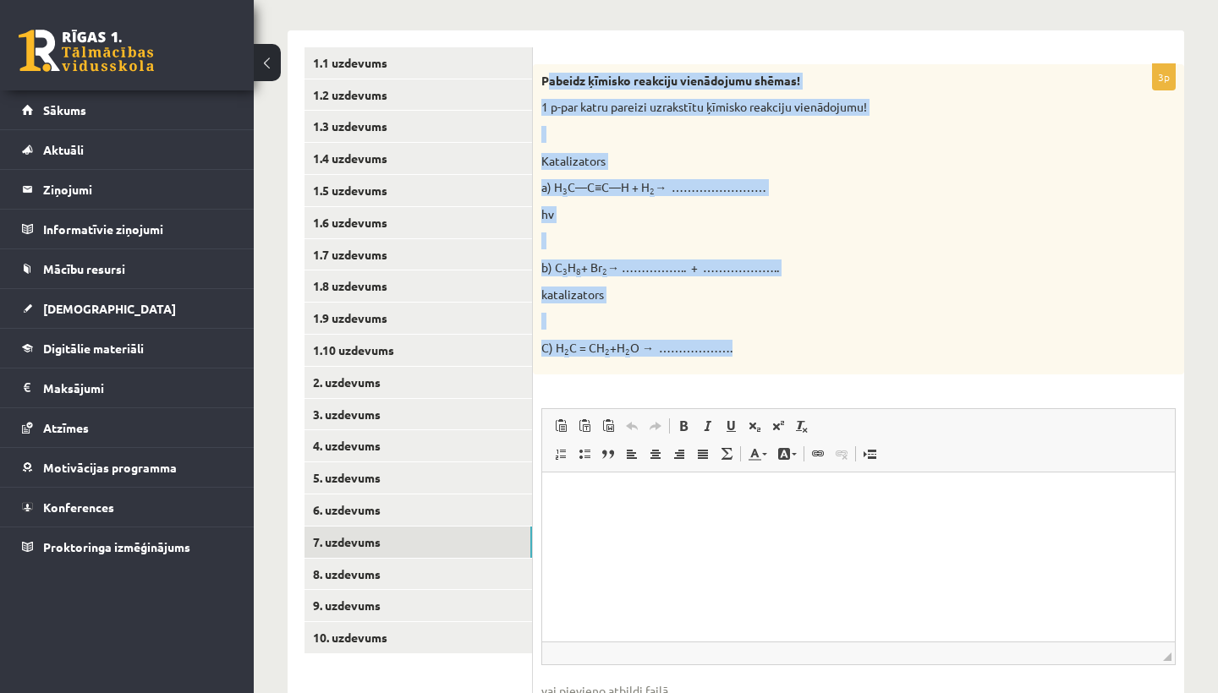
drag, startPoint x: 545, startPoint y: 78, endPoint x: 792, endPoint y: 353, distance: 369.5
click at [792, 357] on div "Pabeidz ķīmisko reakciju vienādojumu shēmas! 1 p-par katru pareizi uzrakstītu ķ…" at bounding box center [858, 219] width 651 height 311
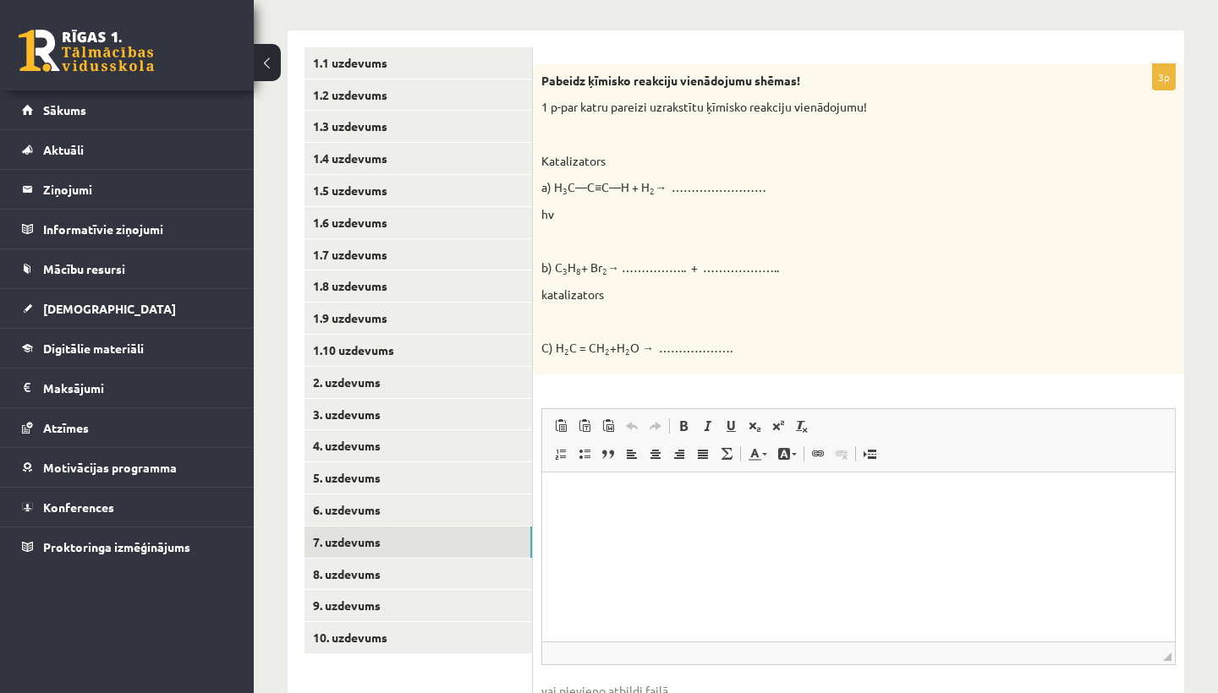
click at [642, 661] on fieldset "Rich Text Editor, wiswyg-editor-user-answer-47433831739480 Editor toolbars Past…" at bounding box center [858, 579] width 634 height 343
click at [351, 563] on link "8. uzdevums" at bounding box center [417, 574] width 227 height 31
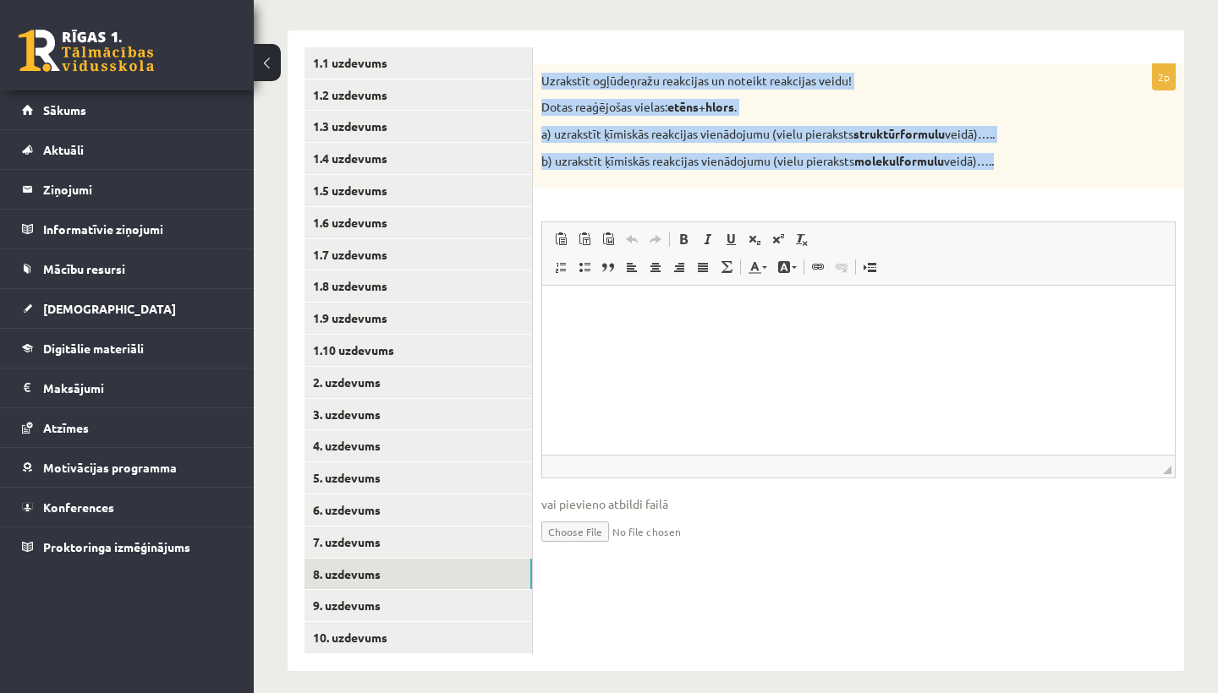
drag, startPoint x: 543, startPoint y: 75, endPoint x: 1052, endPoint y: 173, distance: 518.3
click at [1051, 175] on div "Uzrakstīt ogļūdeņražu reakcijas un noteikt reakcijas veidu! Dotas reaģējošas vi…" at bounding box center [858, 125] width 651 height 123
click at [777, 133] on p "a) uzrakstīt ķīmiskās reakcijas vienādojumu (vielu pieraksts struktūrformulu ve…" at bounding box center [816, 134] width 550 height 17
drag, startPoint x: 1037, startPoint y: 167, endPoint x: 540, endPoint y: 71, distance: 505.5
click at [540, 71] on div "Uzrakstīt ogļūdeņražu reakcijas un noteikt reakcijas veidu! Dotas reaģējošas vi…" at bounding box center [858, 125] width 651 height 123
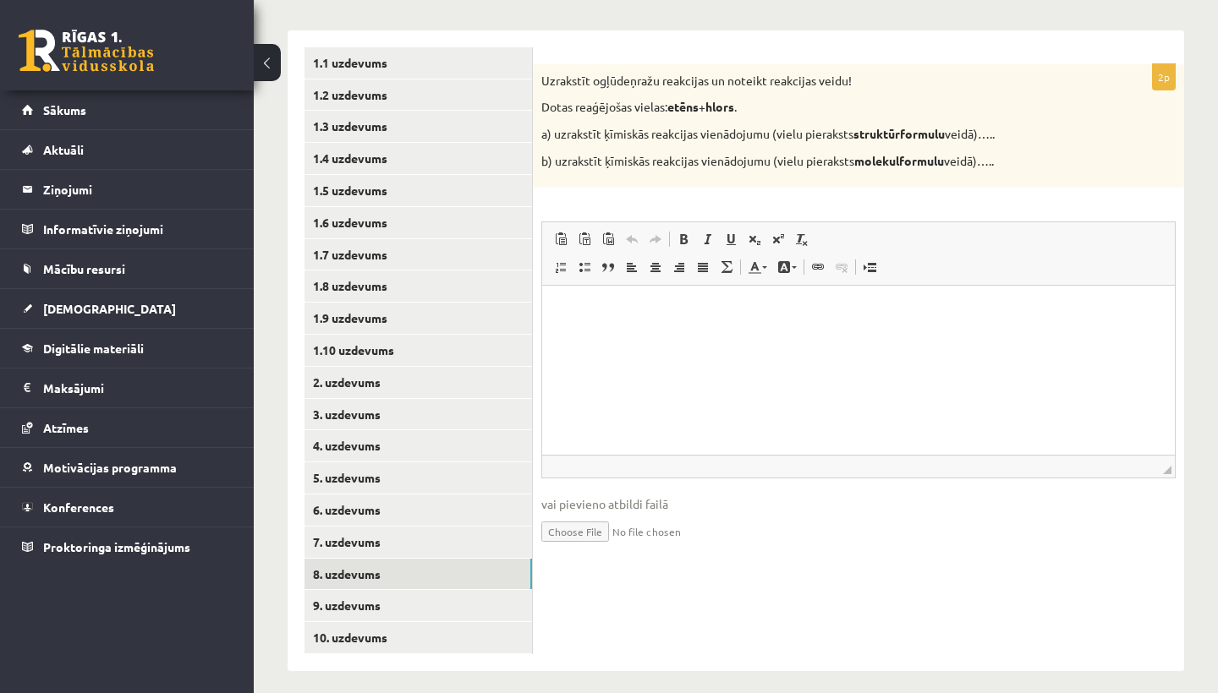
click at [879, 475] on span "◢ Elements path" at bounding box center [858, 466] width 633 height 23
click at [762, 25] on div "**********" at bounding box center [736, 343] width 896 height 658
click at [346, 594] on link "9. uzdevums" at bounding box center [417, 605] width 227 height 31
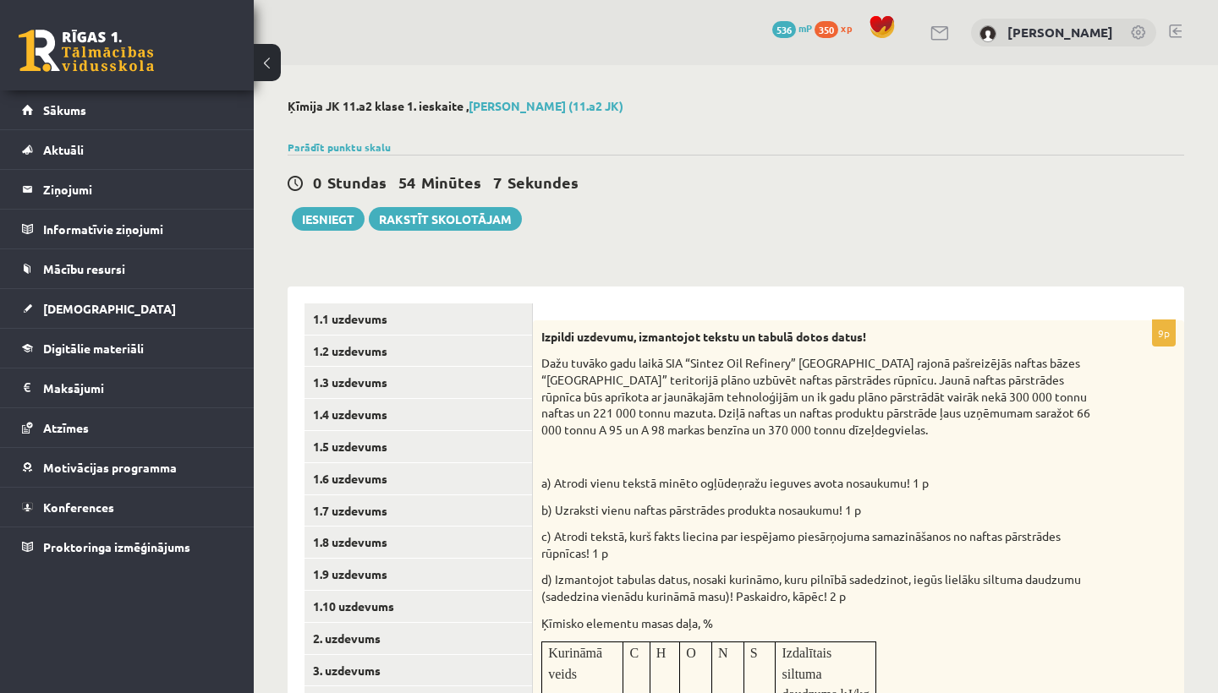
drag, startPoint x: 540, startPoint y: 332, endPoint x: 576, endPoint y: 470, distance: 143.4
click at [542, 338] on div "Izpildi uzdevumu, izmantojot tekstu un tabulā dotos datus! Dažu tuvāko gadu lai…" at bounding box center [858, 631] width 651 height 620
click at [588, 516] on div "Izpildi uzdevumu, izmantojot tekstu un tabulā dotos datus! Dažu tuvāko gadu lai…" at bounding box center [858, 631] width 651 height 620
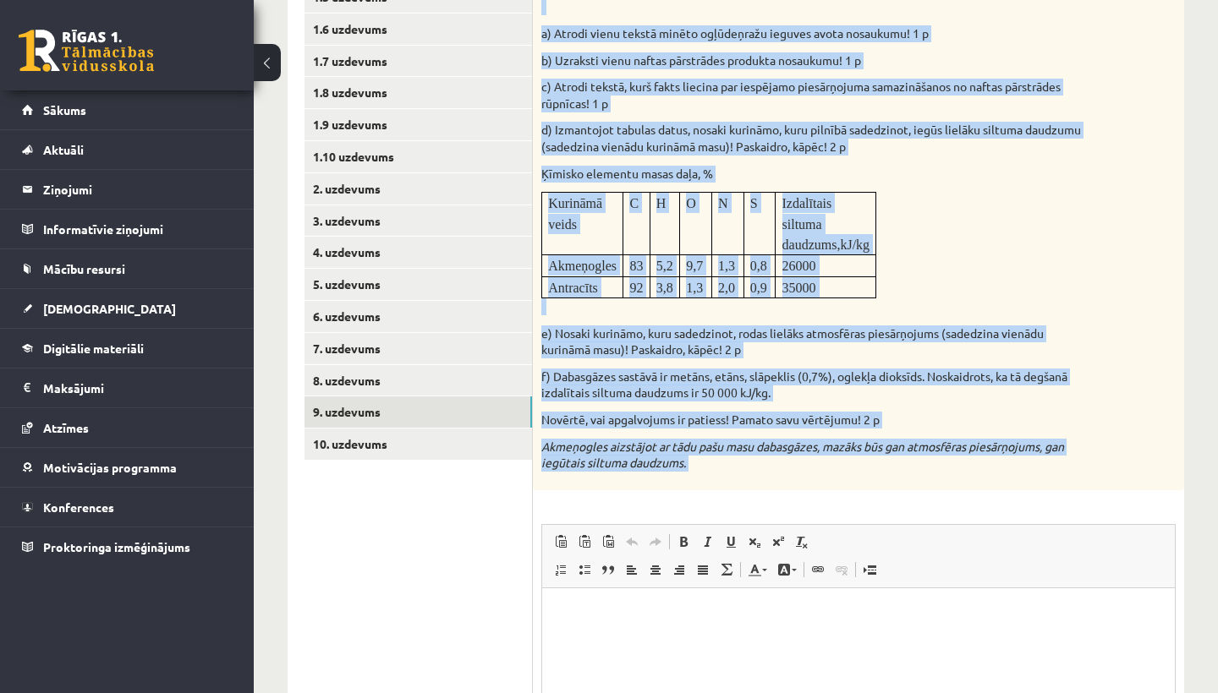
scroll to position [462, 0]
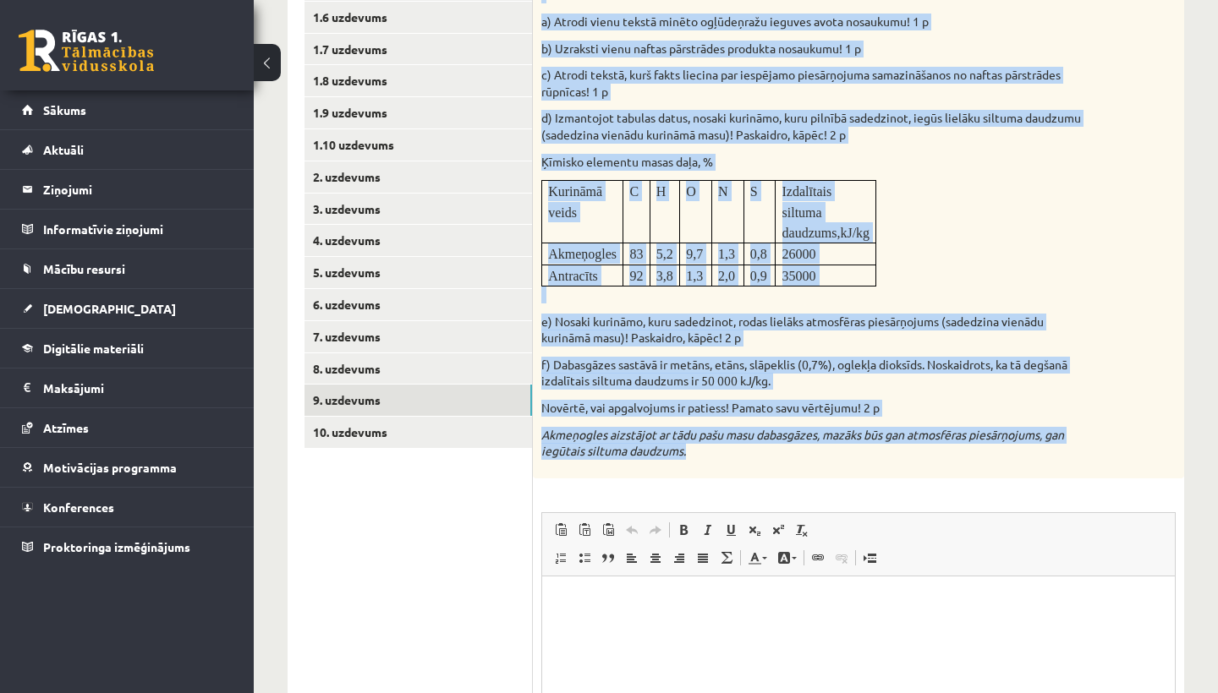
drag, startPoint x: 542, startPoint y: 336, endPoint x: 699, endPoint y: 429, distance: 182.0
click at [698, 429] on div "Izpildi uzdevumu, izmantojot tekstu un tabulā dotos datus! Dažu tuvāko gadu lai…" at bounding box center [858, 169] width 651 height 620
click at [367, 417] on link "10. uzdevums" at bounding box center [417, 432] width 227 height 31
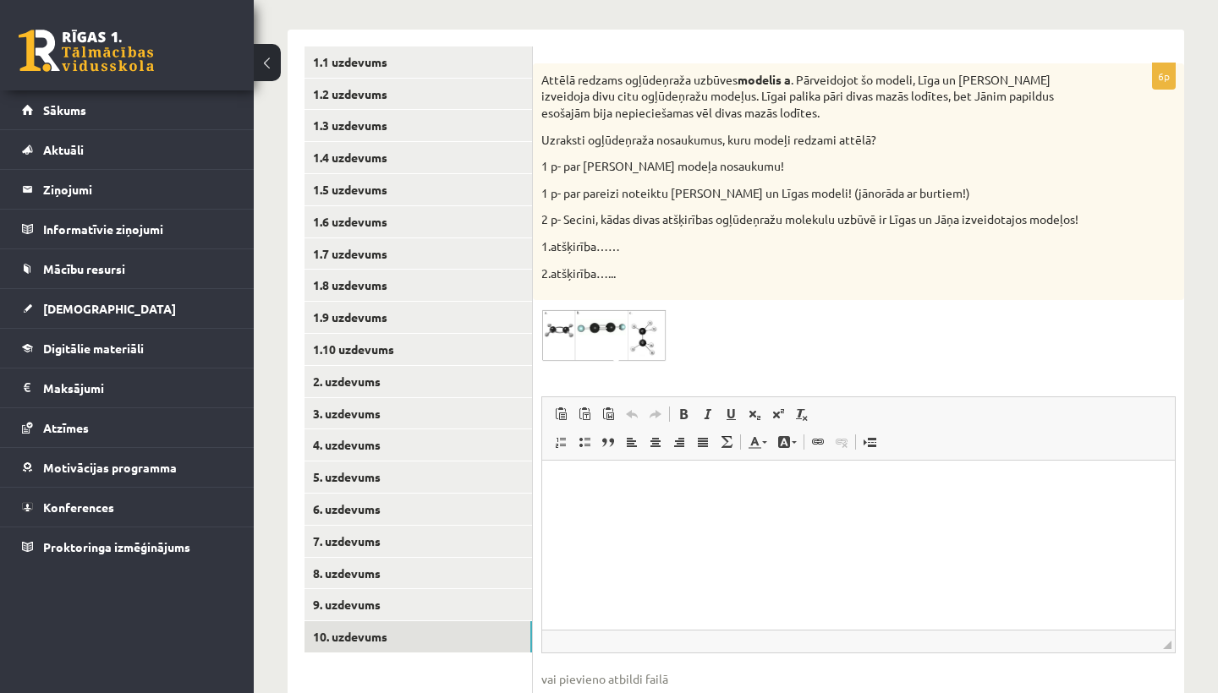
scroll to position [256, 0]
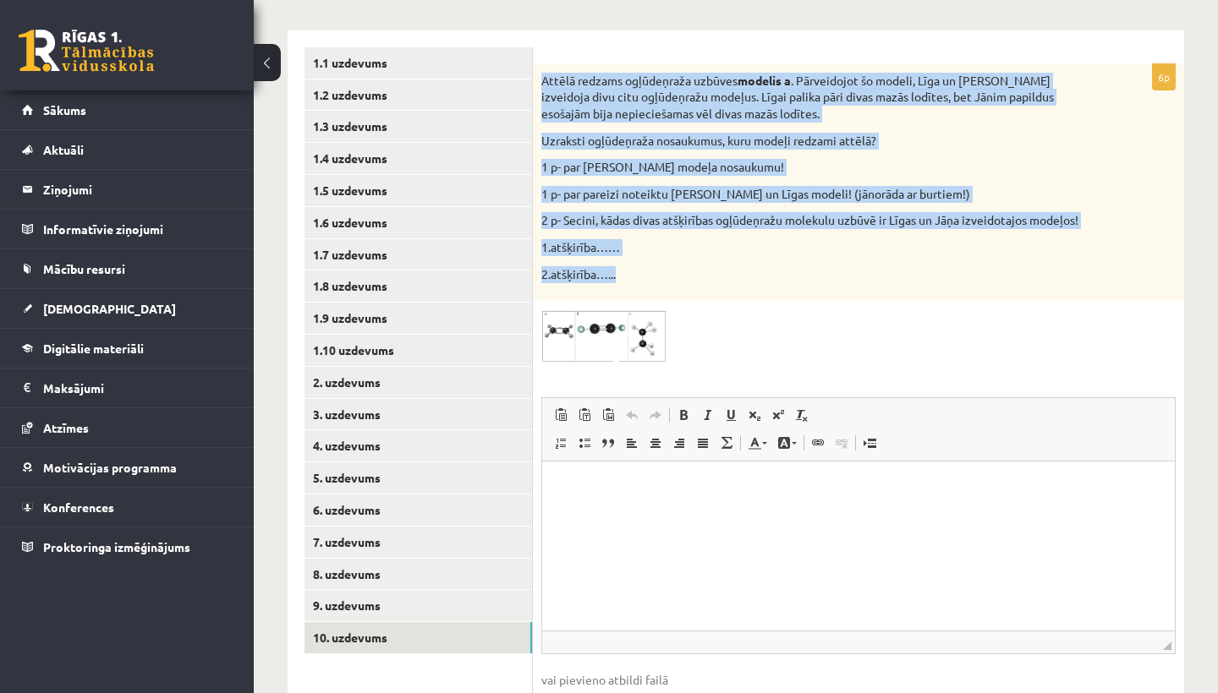
drag, startPoint x: 701, startPoint y: 286, endPoint x: 596, endPoint y: 56, distance: 252.8
click at [595, 56] on form "6p Attēlā redzams ogļūdeņraža uzbūves modelis a . Pārveidojot šo modeli, Līga u…" at bounding box center [858, 398] width 617 height 702
click at [600, 153] on div "Attēlā redzams ogļūdeņraža uzbūves modelis a . Pārveidojot šo modeli, Līga un J…" at bounding box center [858, 182] width 651 height 237
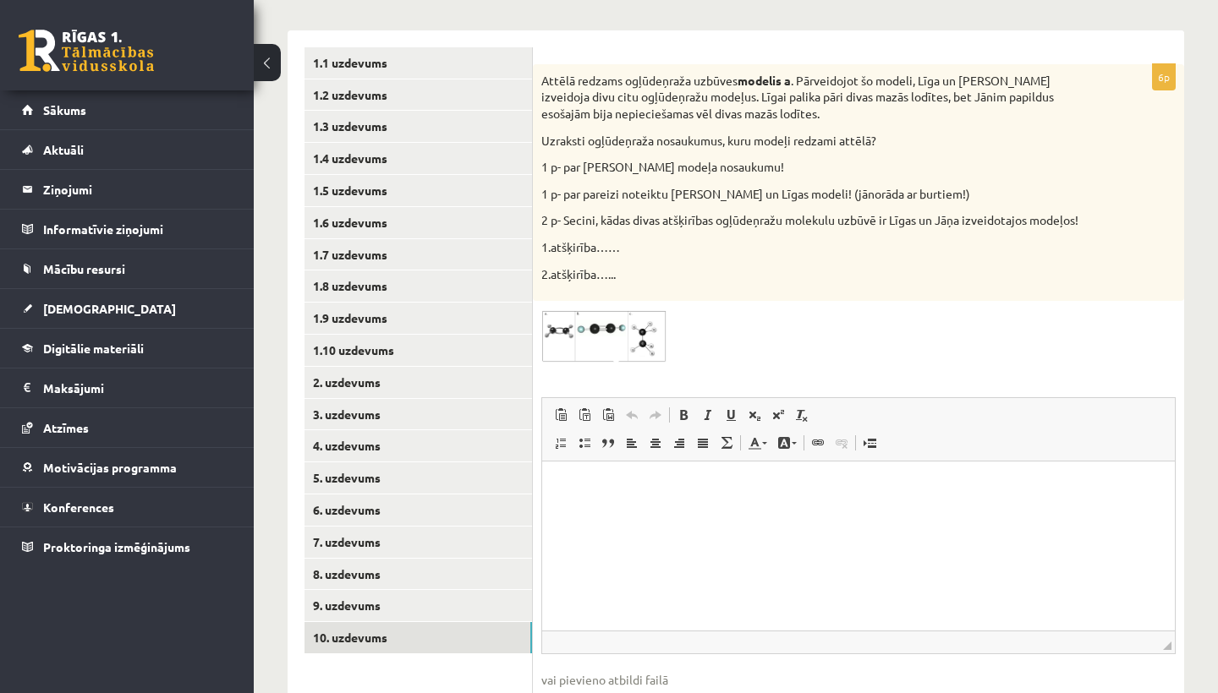
click at [611, 325] on img at bounding box center [604, 337] width 127 height 54
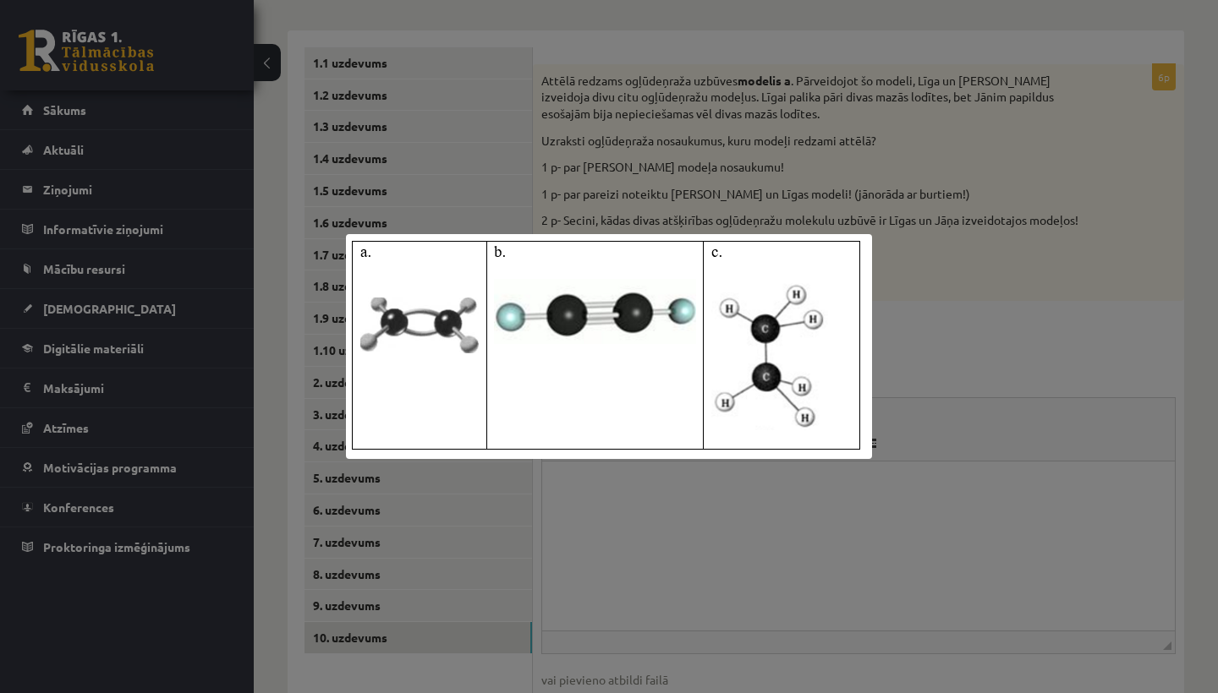
click at [1115, 452] on div at bounding box center [609, 346] width 1218 height 693
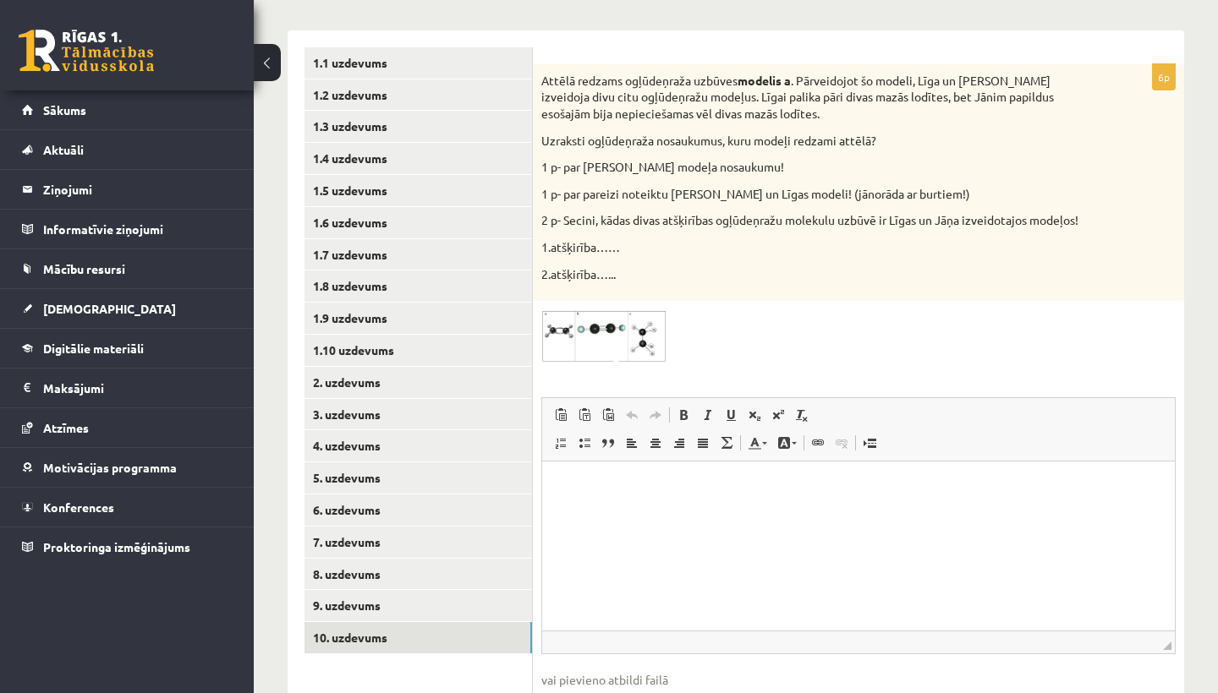
click at [632, 315] on img at bounding box center [604, 337] width 127 height 54
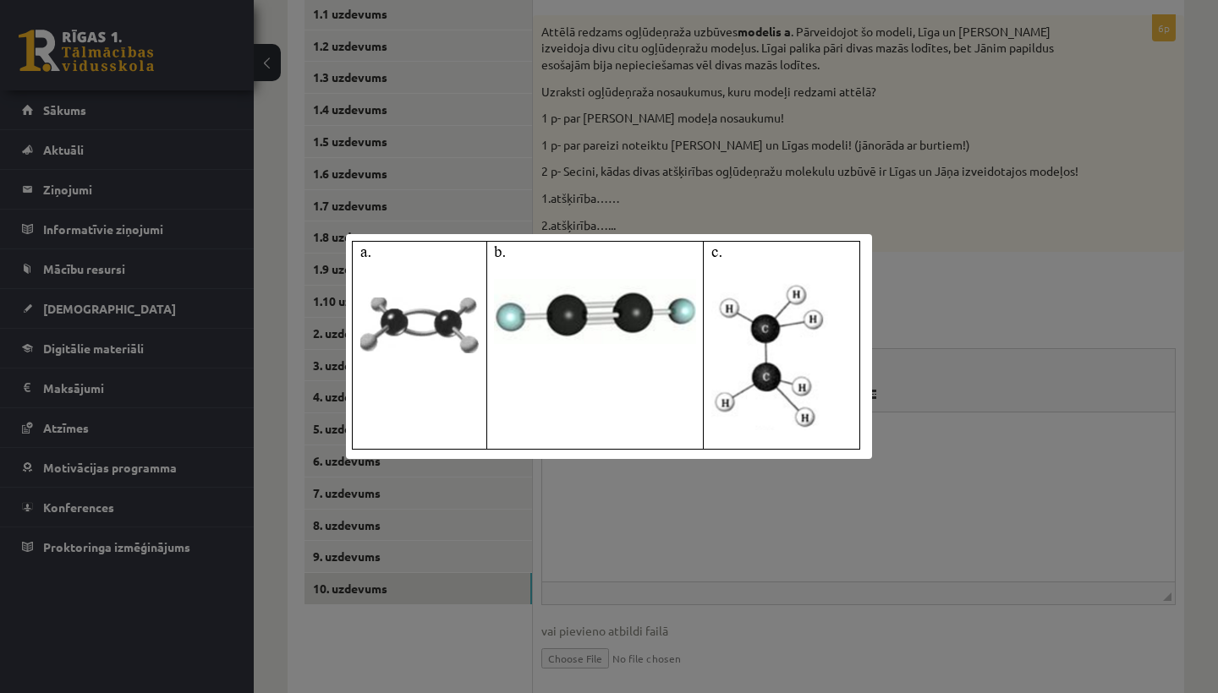
scroll to position [310, 0]
click at [687, 176] on div at bounding box center [609, 346] width 1218 height 693
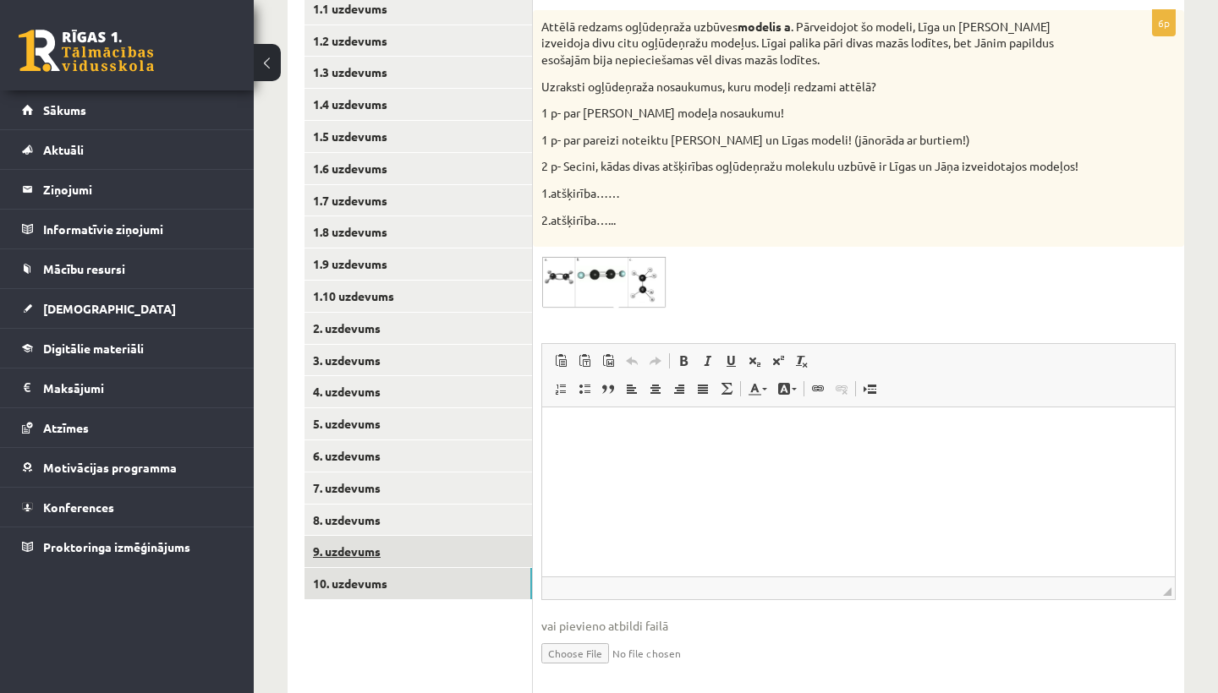
click at [333, 538] on link "9. uzdevums" at bounding box center [417, 551] width 227 height 31
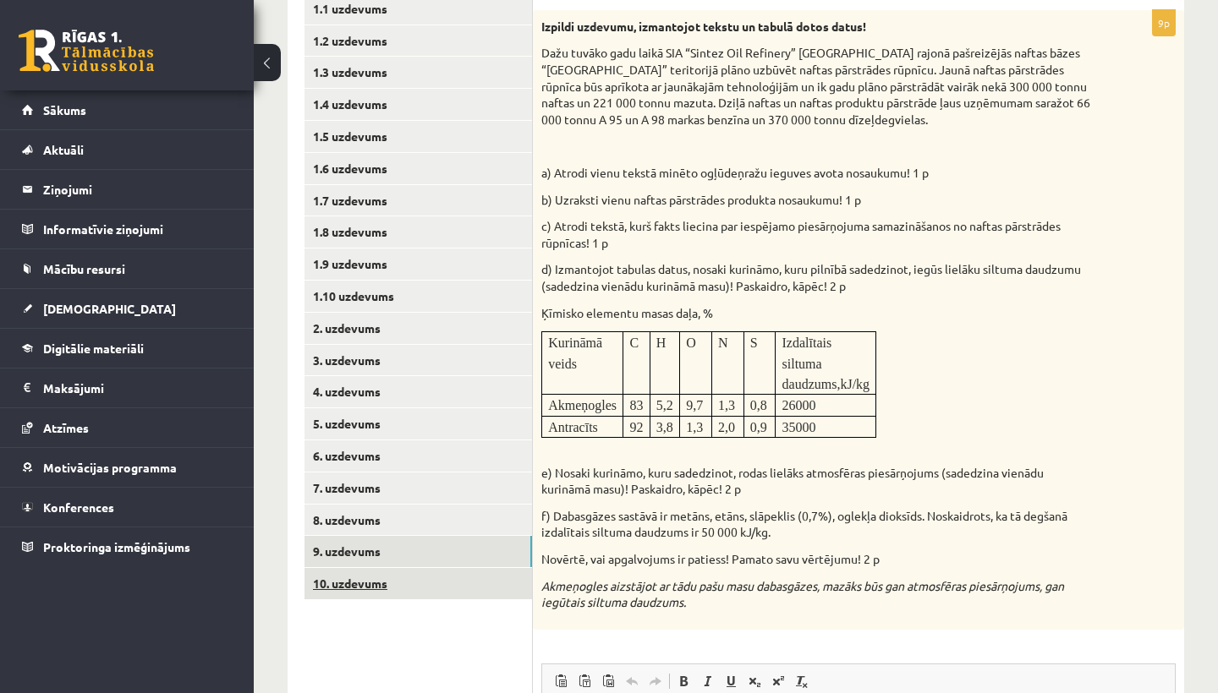
click at [351, 571] on link "10. uzdevums" at bounding box center [417, 583] width 227 height 31
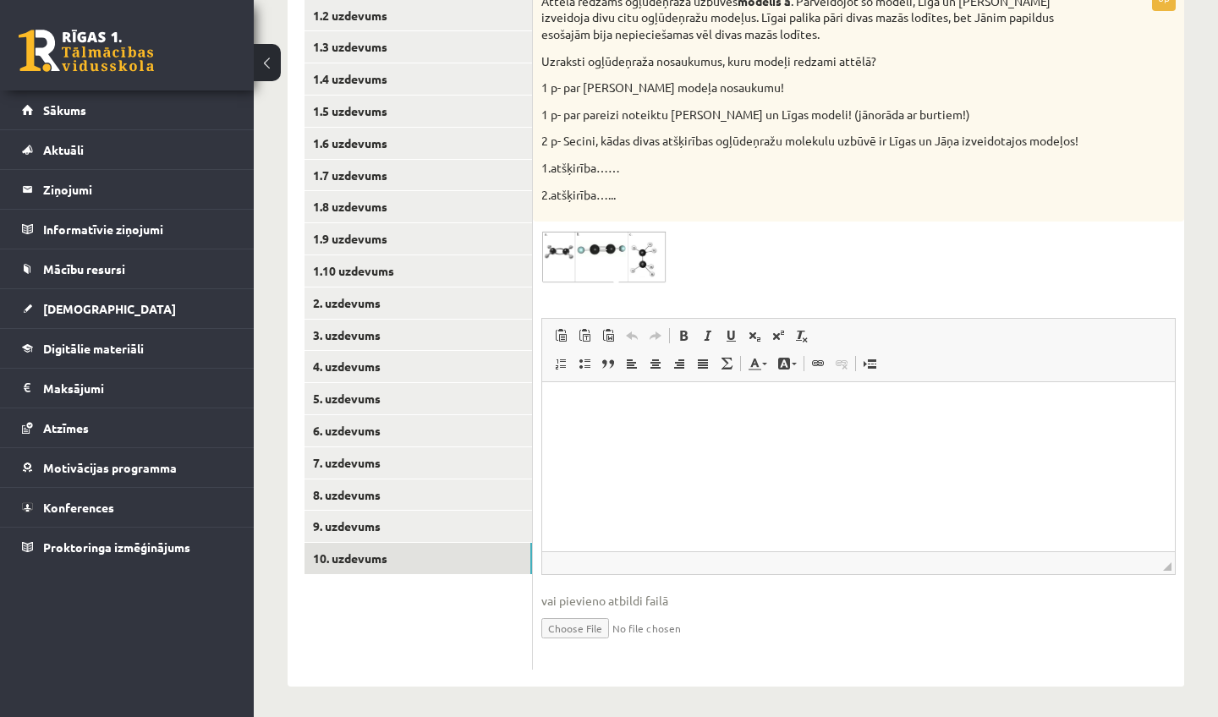
scroll to position [335, 0]
click at [582, 622] on input "file" at bounding box center [858, 628] width 634 height 35
click at [350, 306] on link "2. uzdevums" at bounding box center [417, 303] width 227 height 31
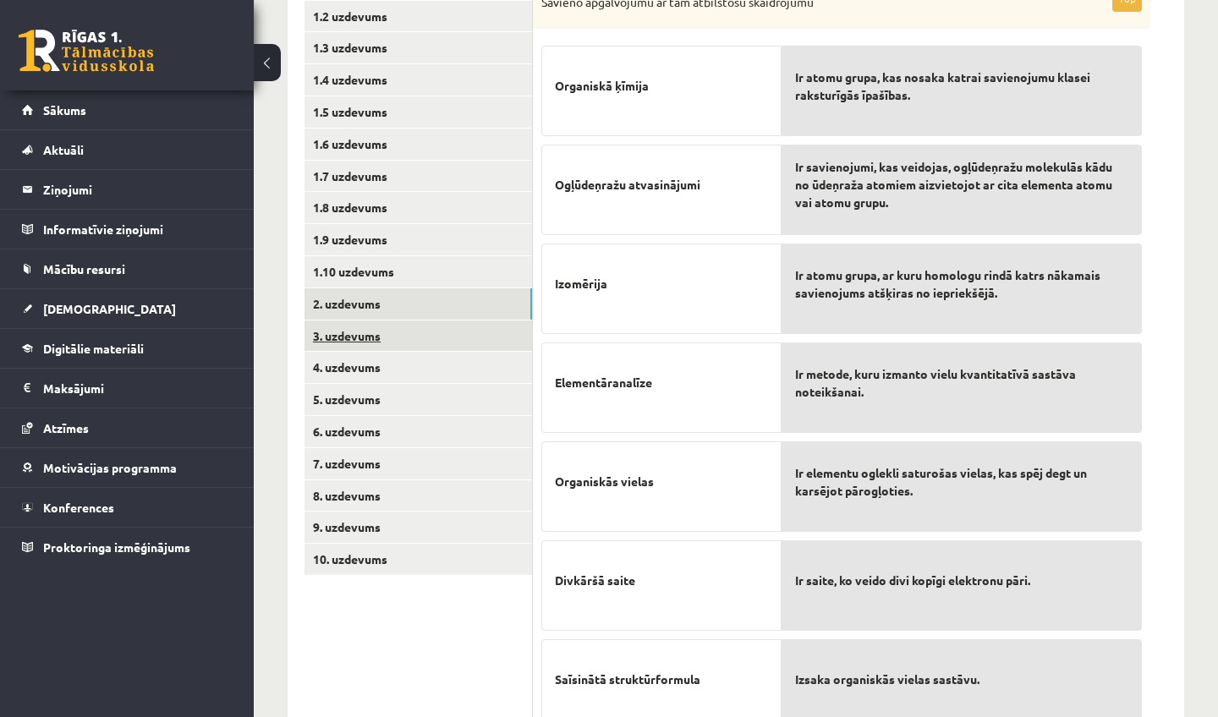
click at [353, 329] on link "3. uzdevums" at bounding box center [417, 336] width 227 height 31
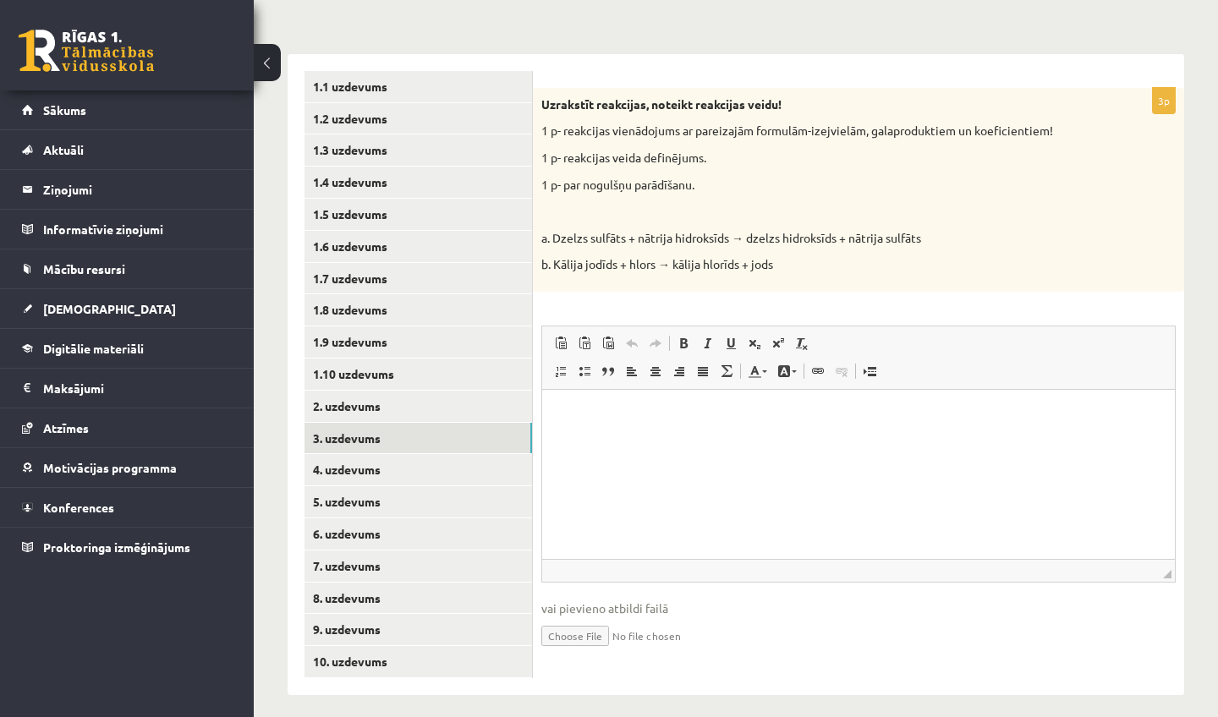
scroll to position [0, 0]
click at [575, 635] on input "file" at bounding box center [858, 634] width 634 height 35
type input "**********"
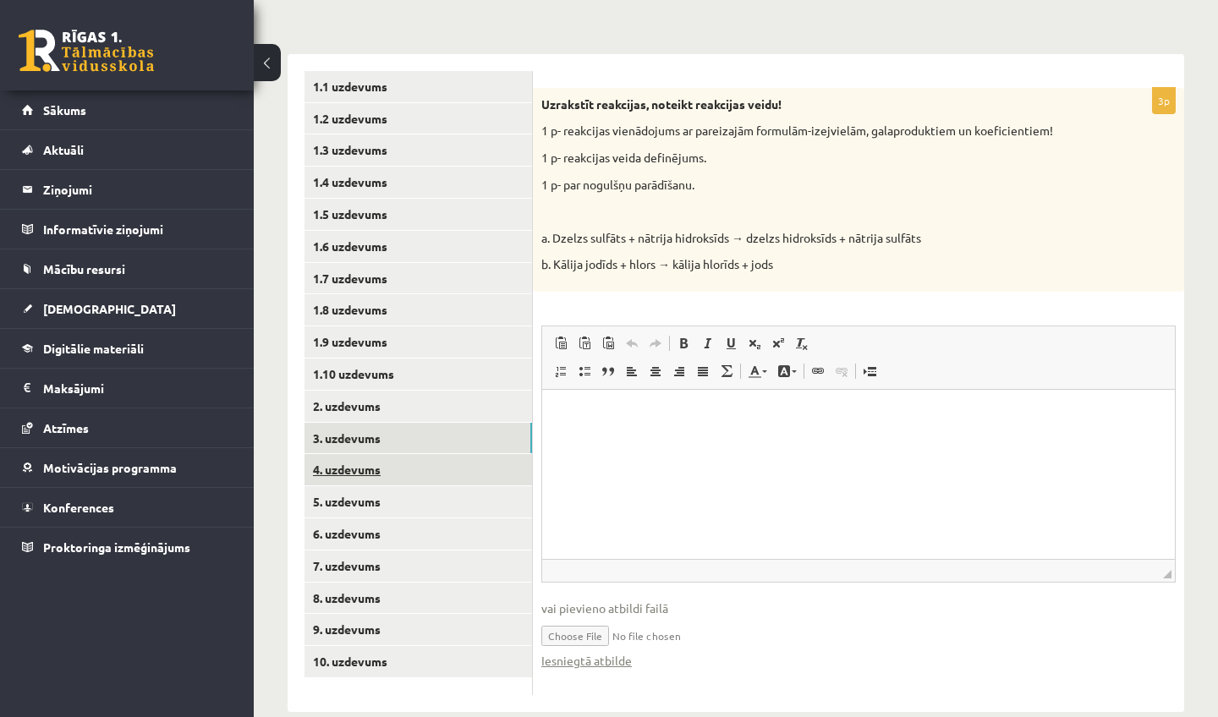
click at [360, 460] on link "4. uzdevums" at bounding box center [417, 469] width 227 height 31
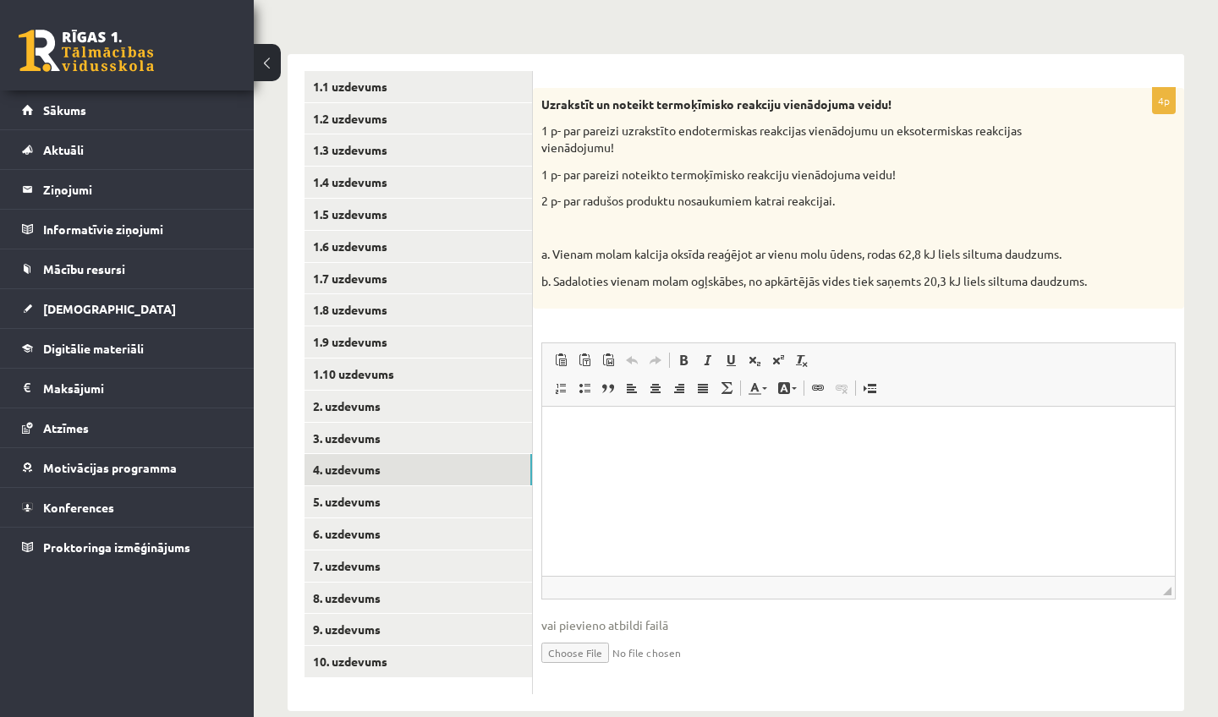
click at [574, 662] on input "file" at bounding box center [858, 651] width 634 height 35
type input "**********"
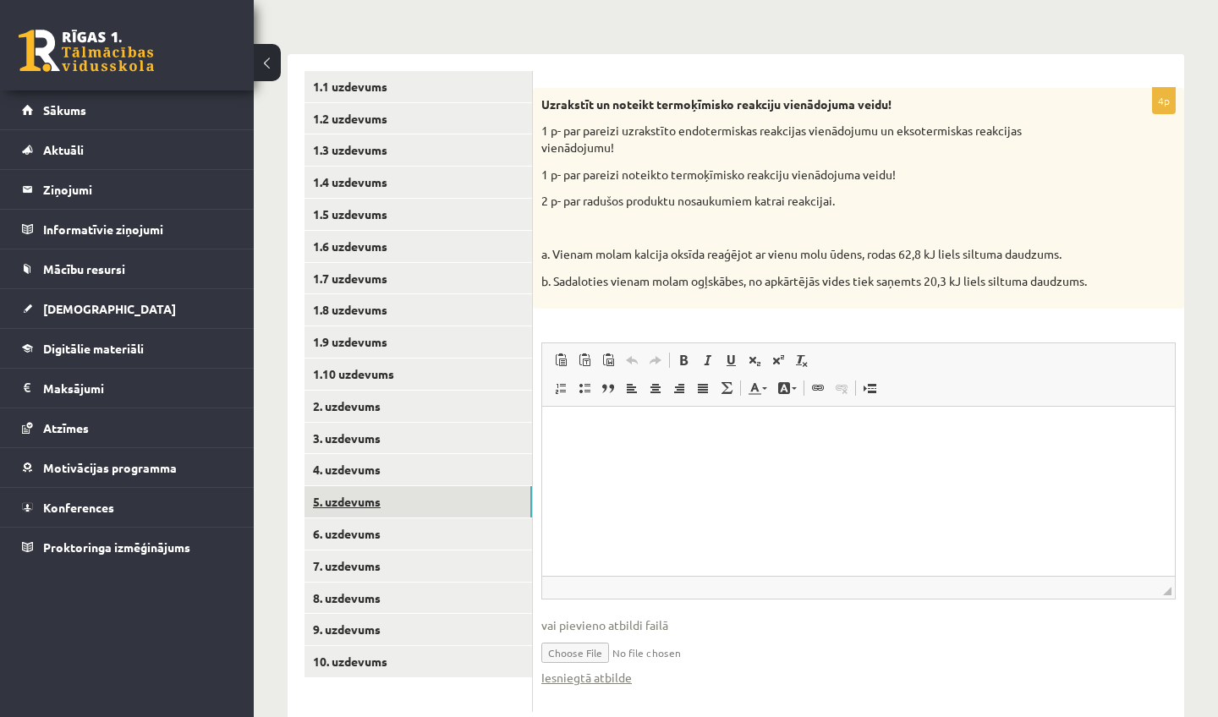
click at [368, 494] on link "5. uzdevums" at bounding box center [417, 501] width 227 height 31
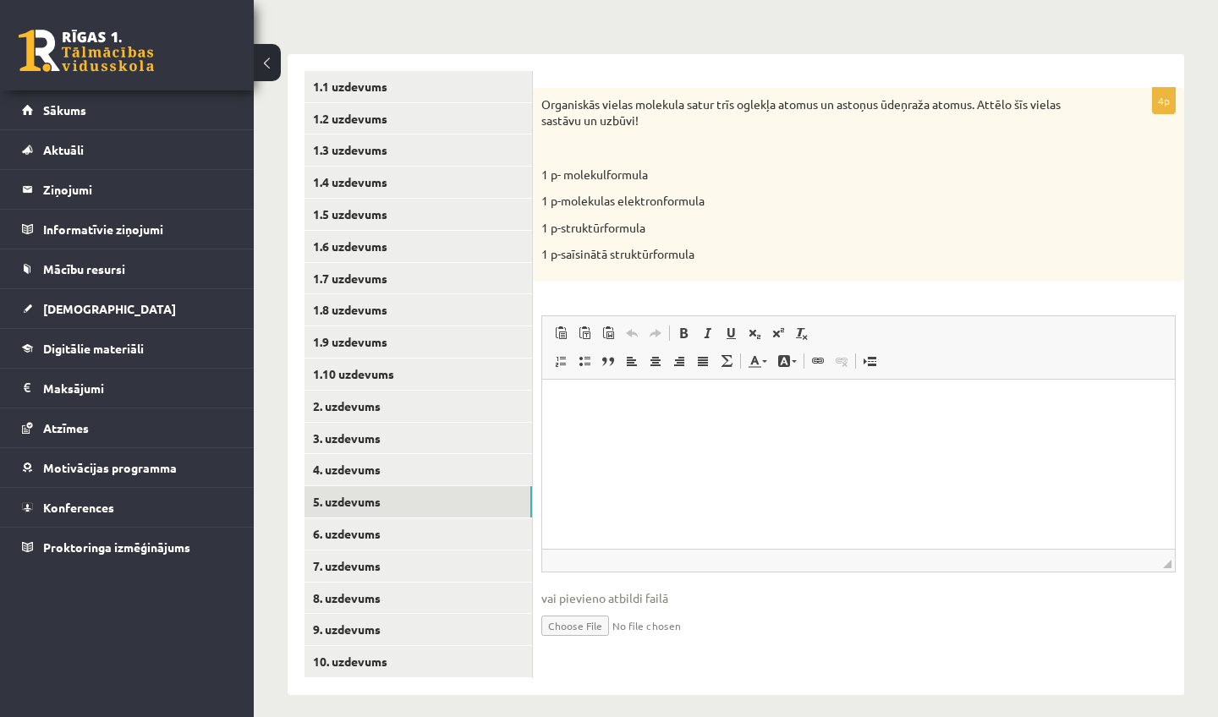
click at [565, 430] on html at bounding box center [858, 405] width 633 height 52
click at [584, 618] on input "file" at bounding box center [858, 624] width 634 height 35
type input "**********"
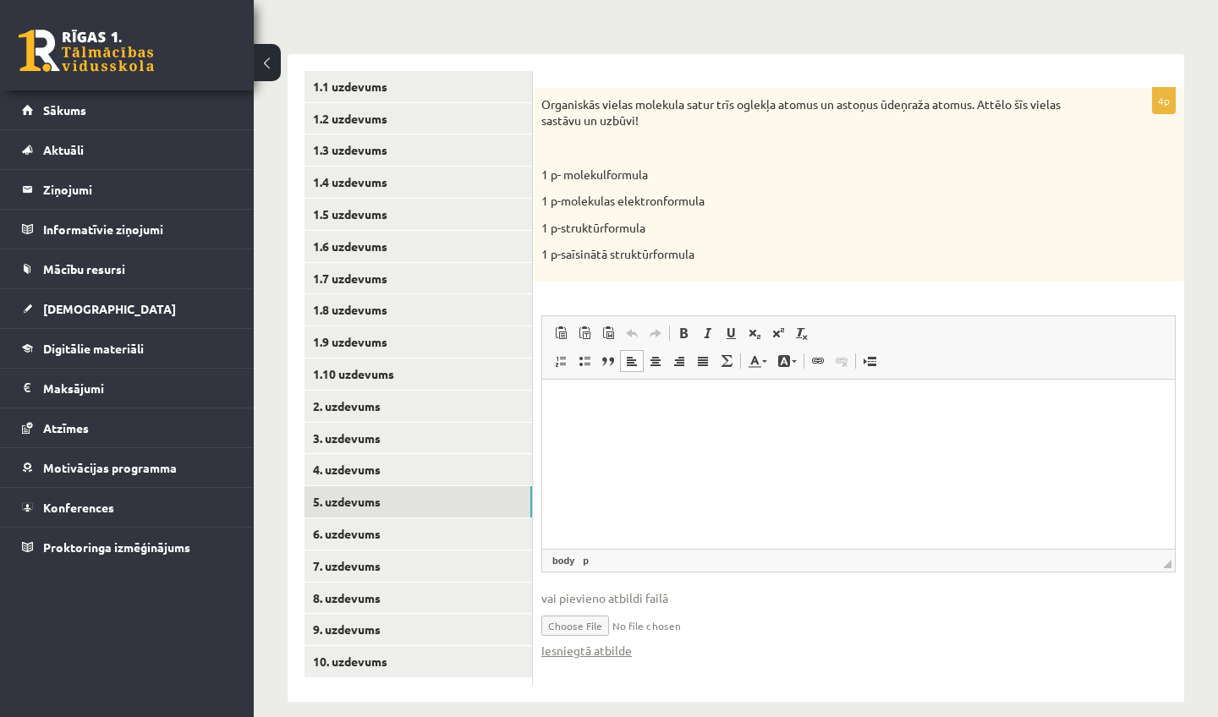
click at [353, 527] on link "6. uzdevums" at bounding box center [417, 533] width 227 height 31
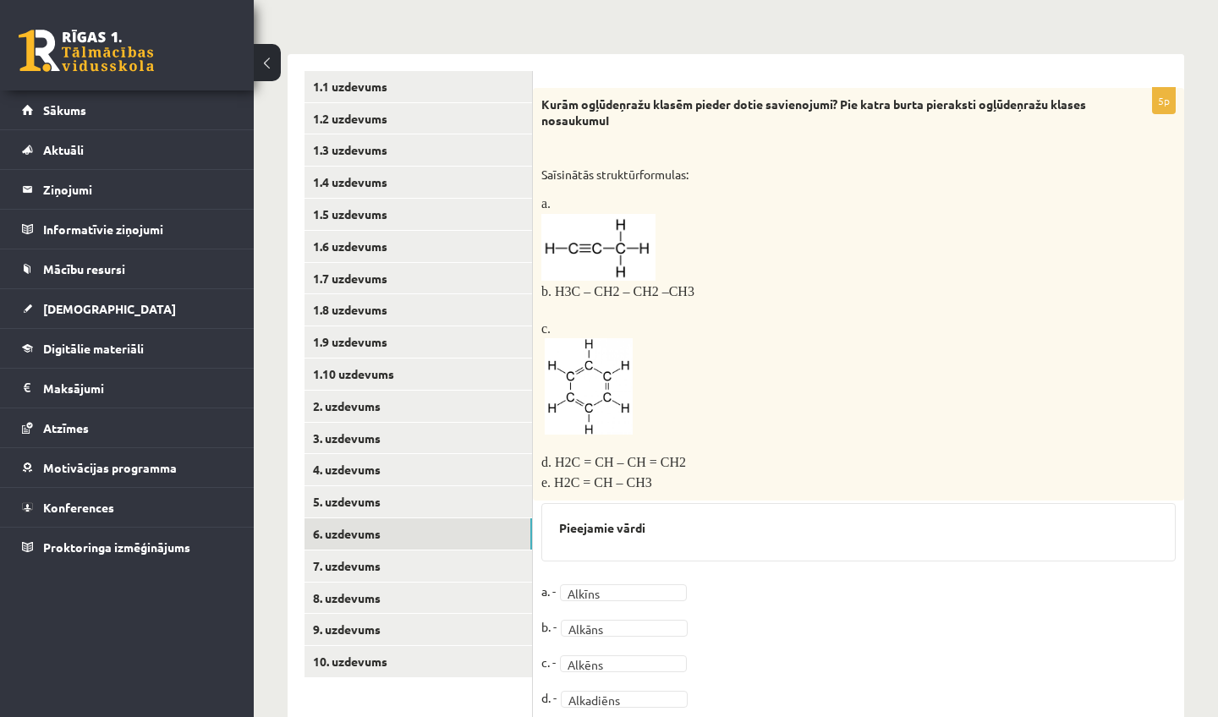
click at [358, 557] on link "7. uzdevums" at bounding box center [417, 566] width 227 height 31
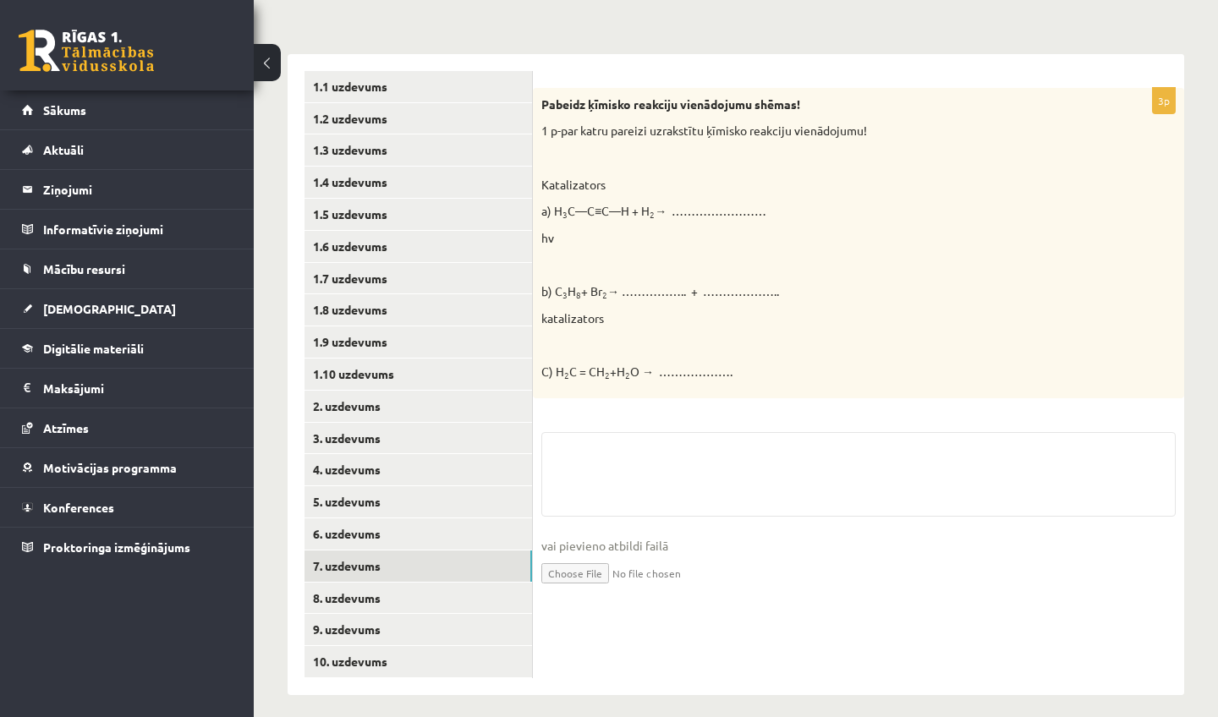
click at [586, 573] on input "file" at bounding box center [858, 572] width 634 height 35
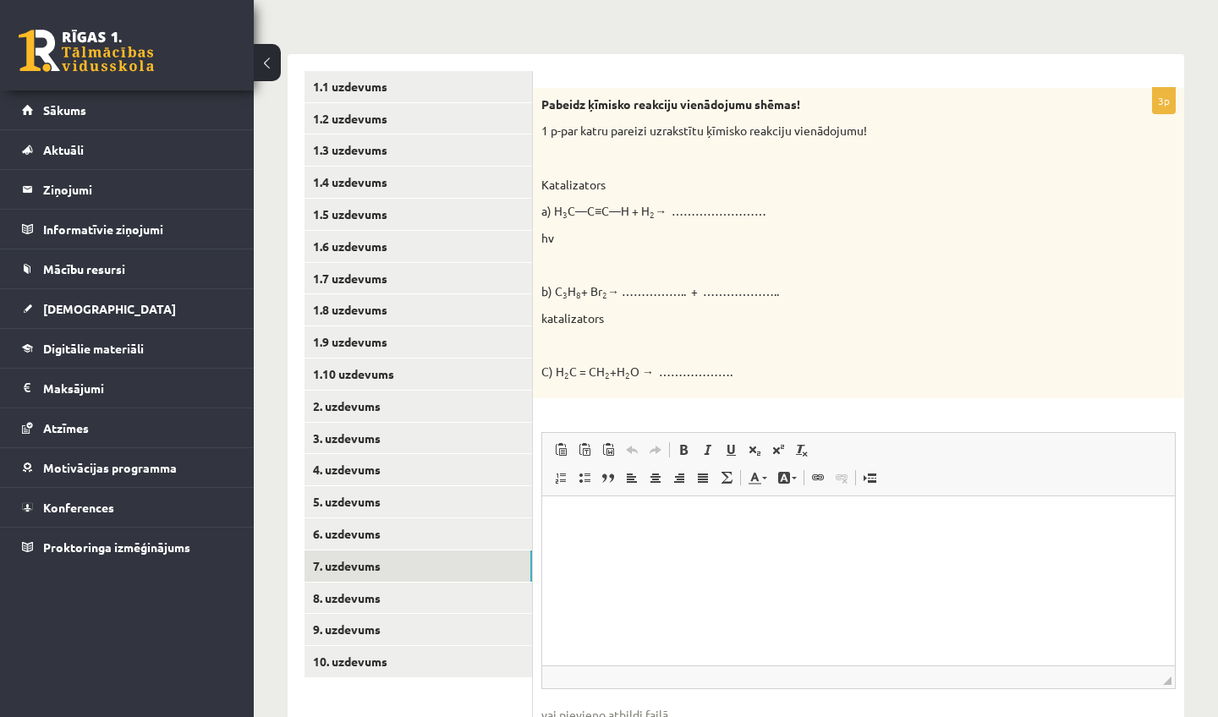
type input "**********"
click at [334, 586] on link "8. uzdevums" at bounding box center [417, 598] width 227 height 31
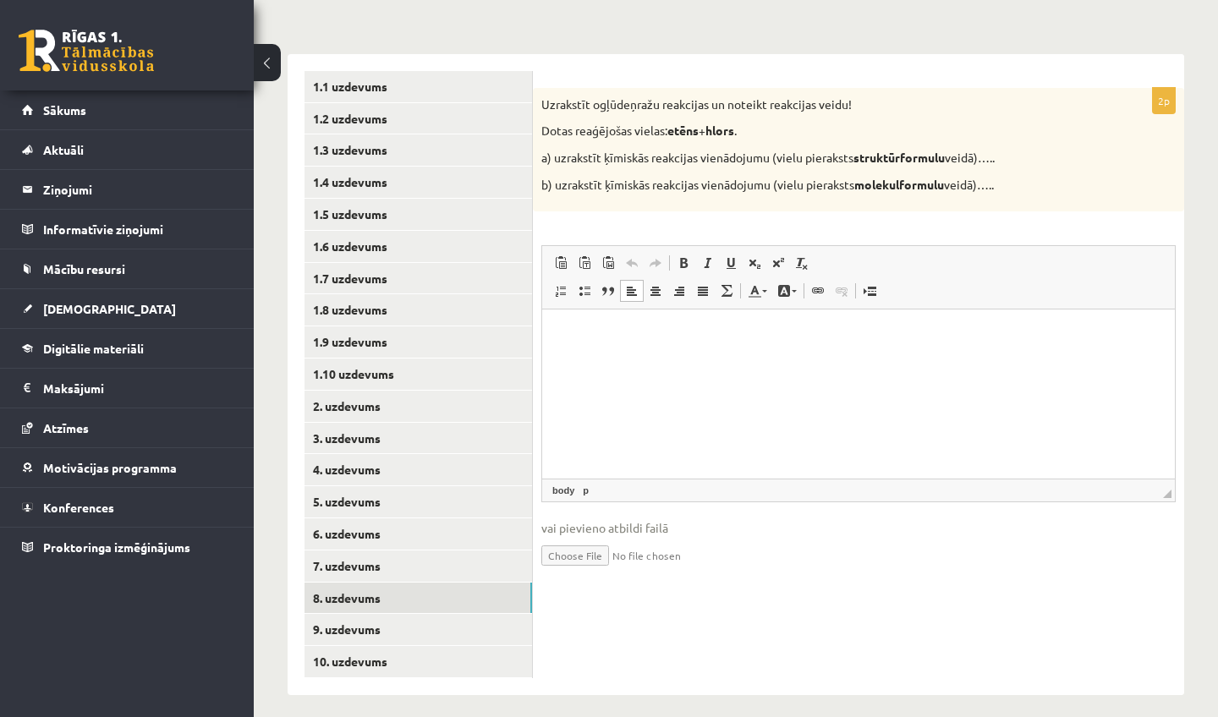
click at [586, 548] on input "file" at bounding box center [858, 554] width 634 height 35
type input "**********"
click at [348, 621] on link "9. uzdevums" at bounding box center [417, 629] width 227 height 31
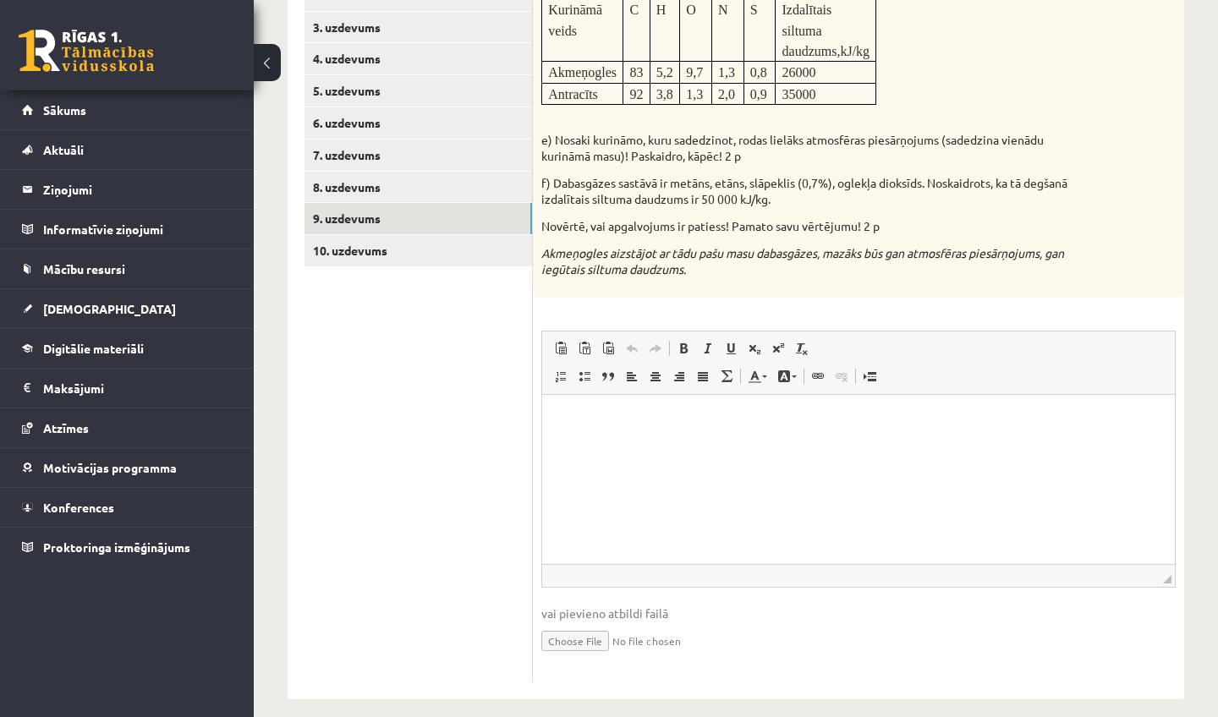
scroll to position [643, 0]
click at [561, 623] on input "file" at bounding box center [858, 640] width 634 height 35
type input "**********"
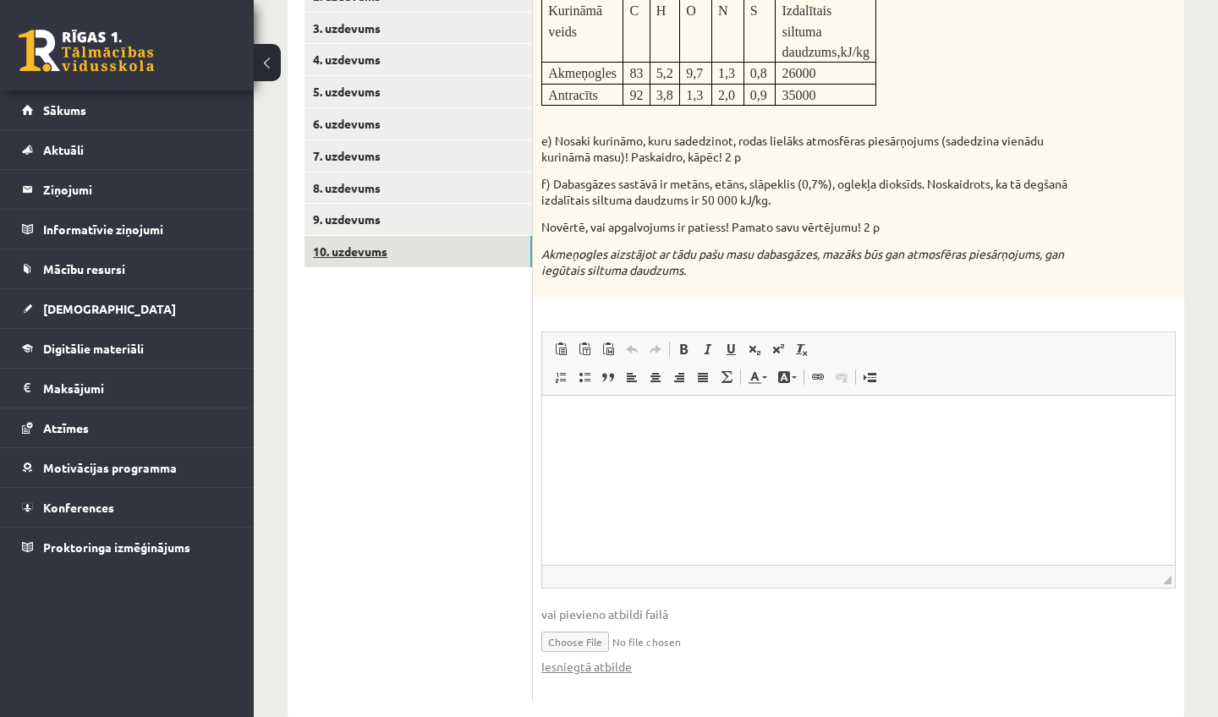
click at [332, 242] on link "10. uzdevums" at bounding box center [417, 251] width 227 height 31
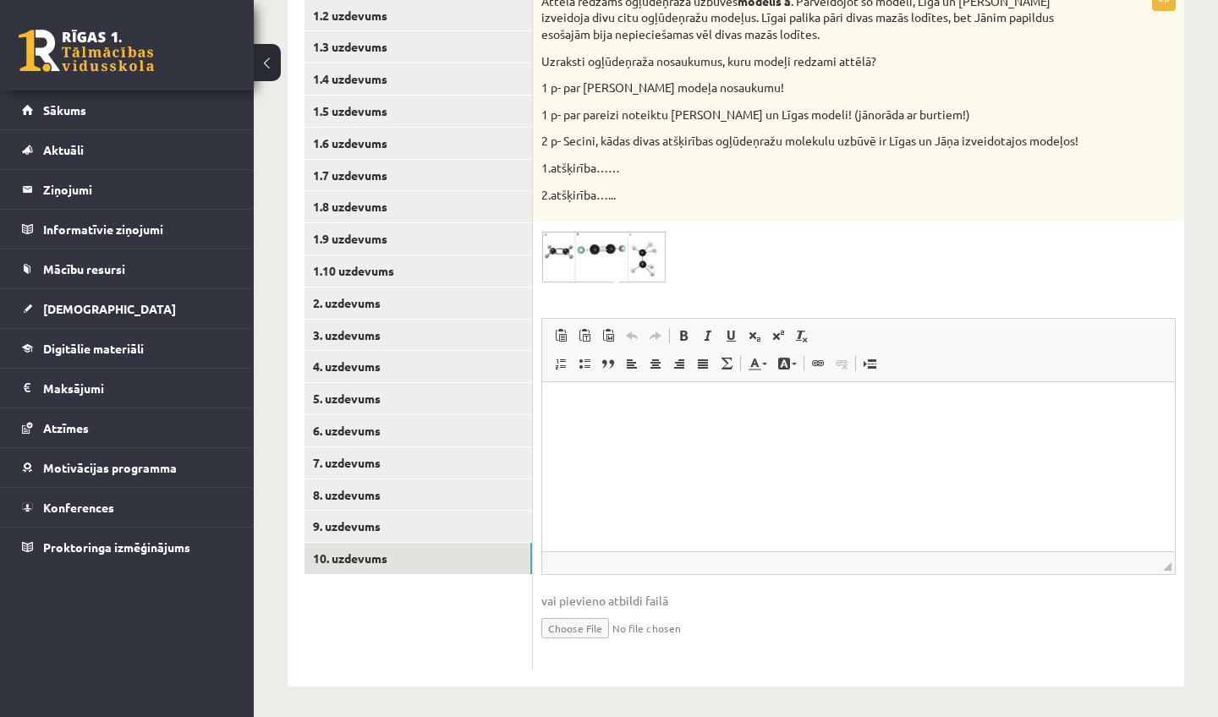
scroll to position [335, 0]
click at [567, 633] on input "file" at bounding box center [858, 628] width 634 height 35
type input "**********"
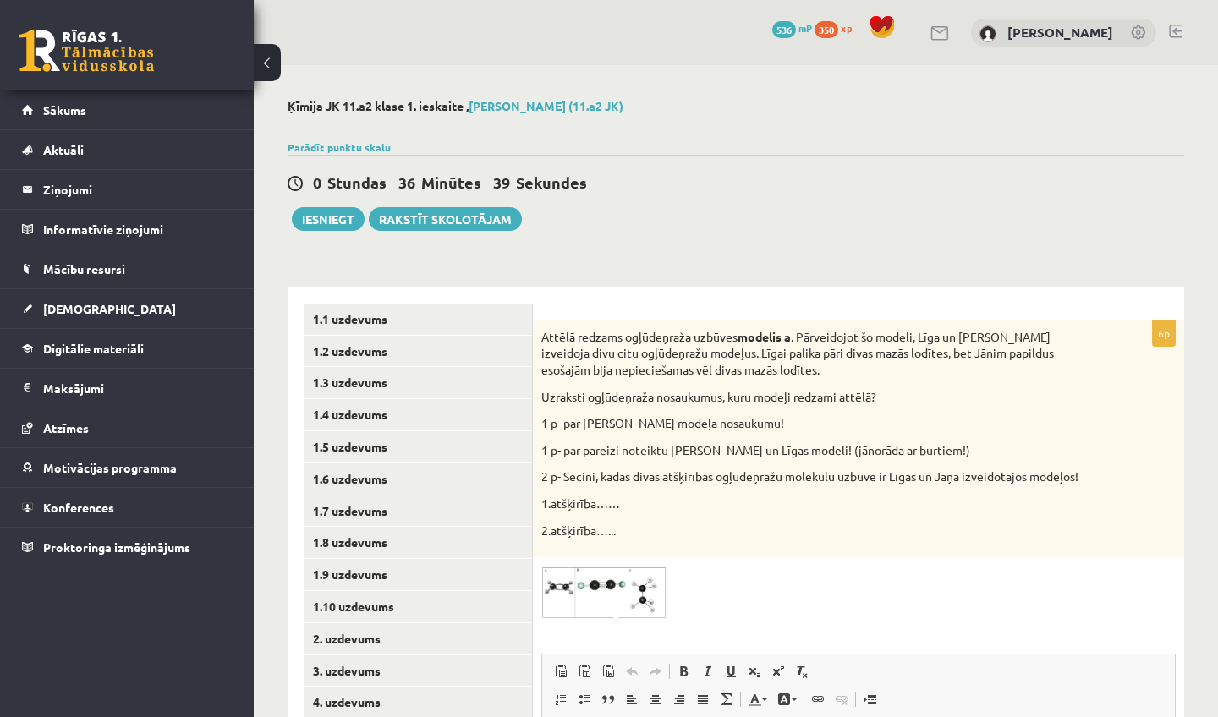
scroll to position [0, 0]
click at [353, 318] on link "1.1 uzdevums" at bounding box center [417, 319] width 227 height 31
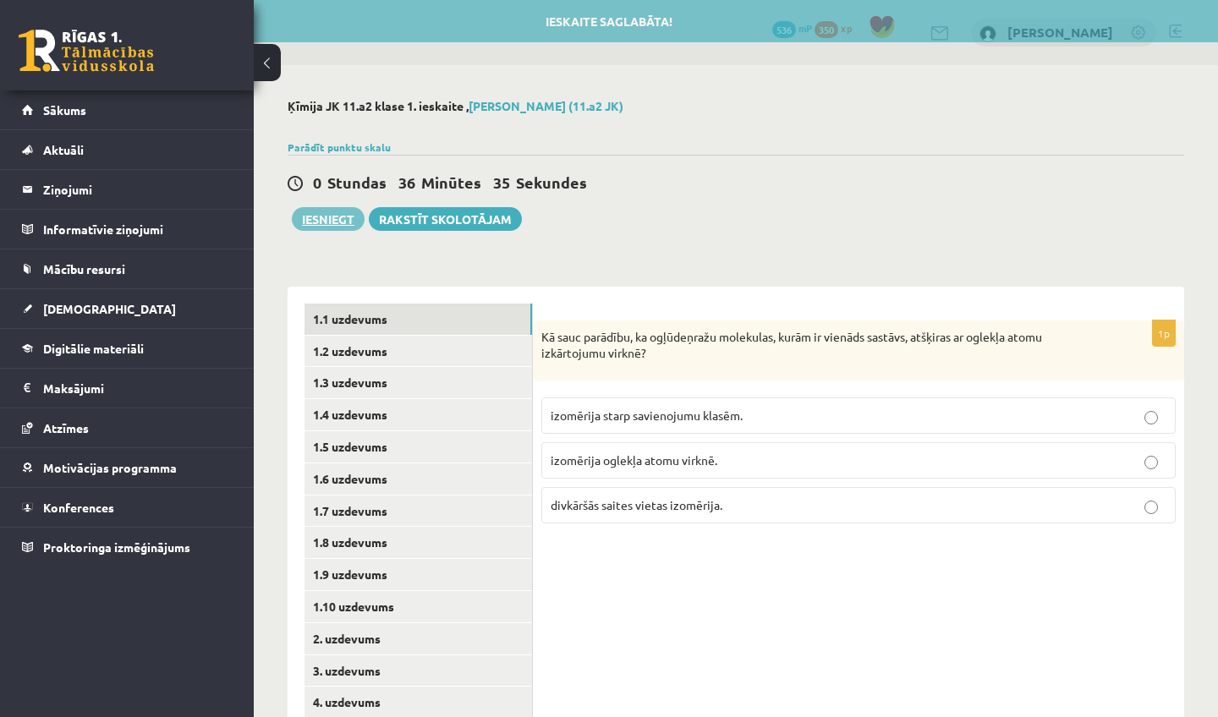
click at [331, 223] on button "Iesniegt" at bounding box center [328, 219] width 73 height 24
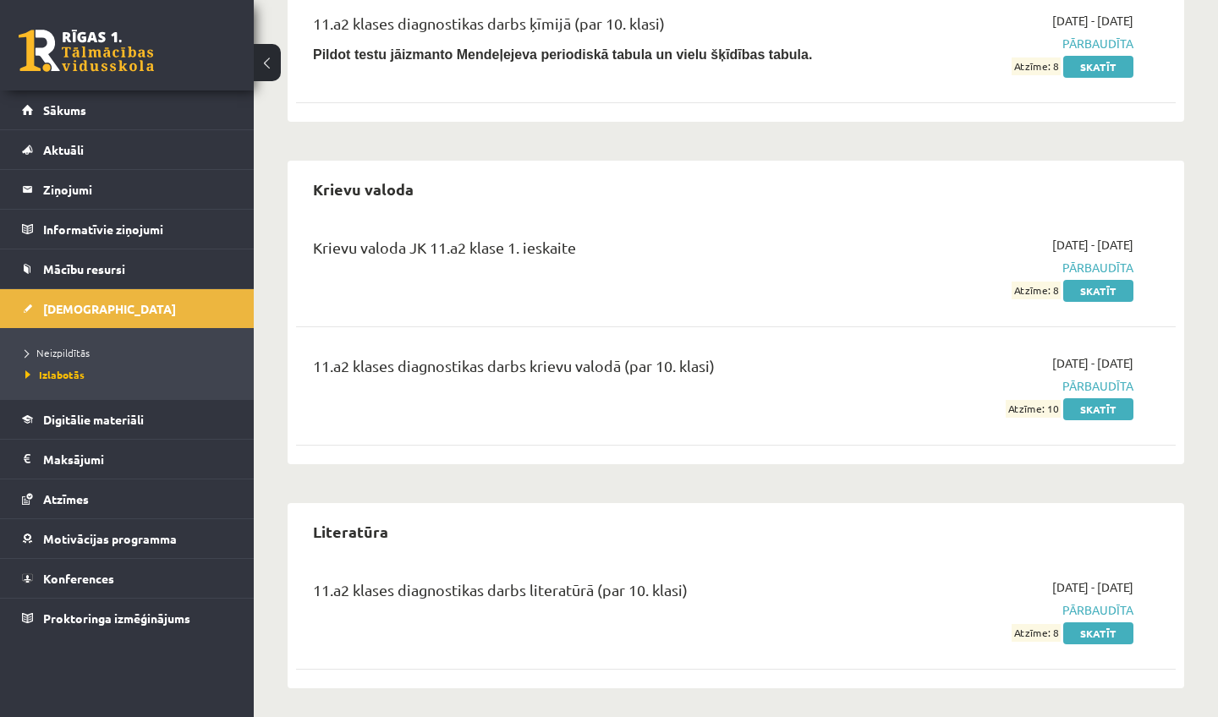
scroll to position [1107, 0]
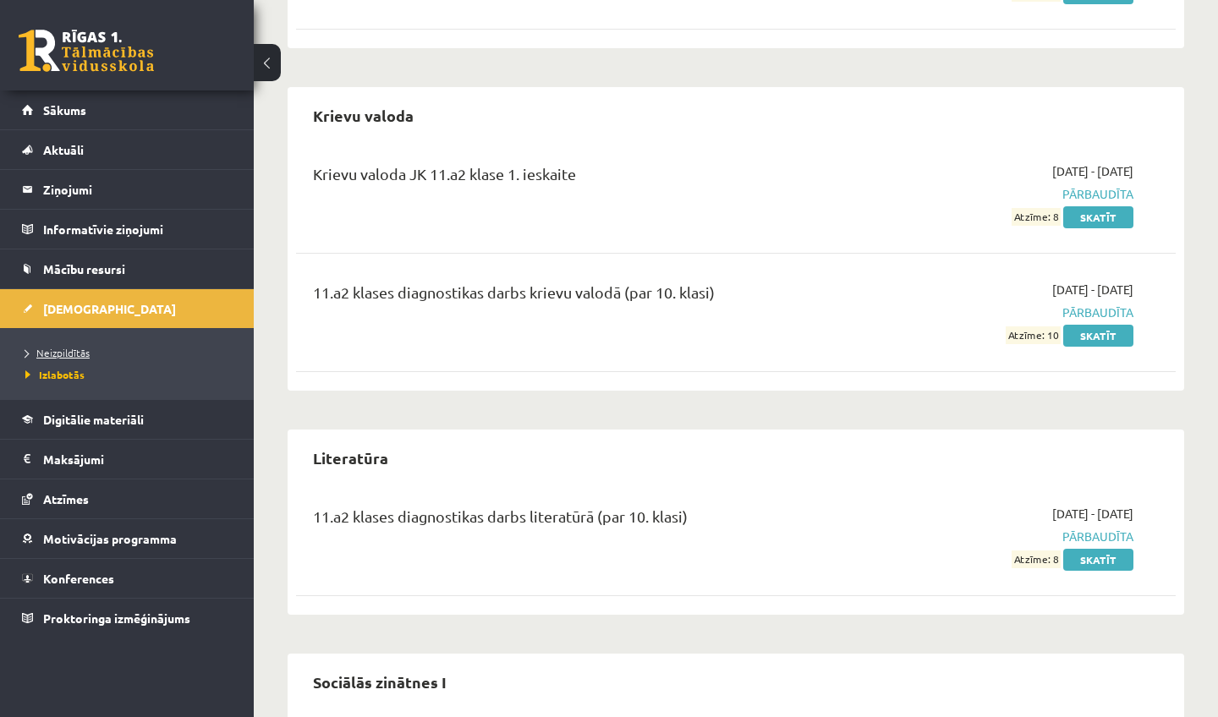
click at [71, 354] on span "Neizpildītās" at bounding box center [57, 353] width 64 height 14
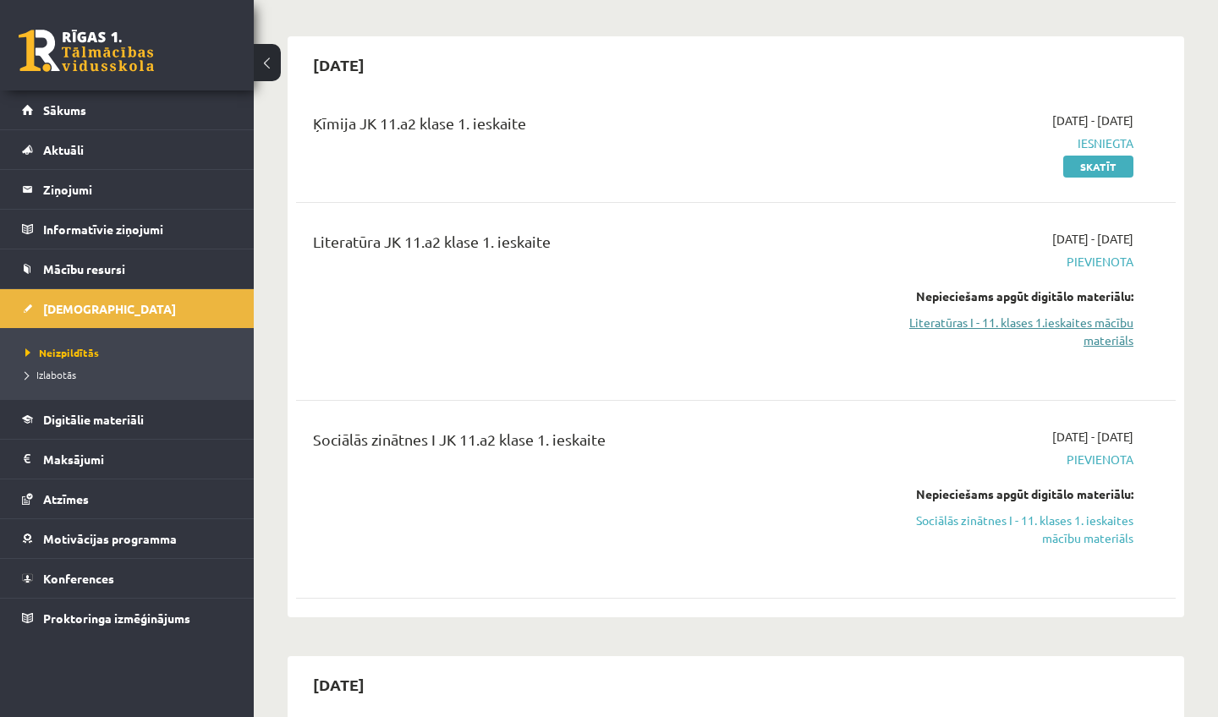
scroll to position [131, 0]
click at [0, 0] on html "0 Dāvanas 536 mP 350 xp [PERSON_NAME] Sākums Aktuāli Kā mācīties eSKOLĀ Kontakt…" at bounding box center [609, 227] width 1218 height 717
